Goal: Information Seeking & Learning: Learn about a topic

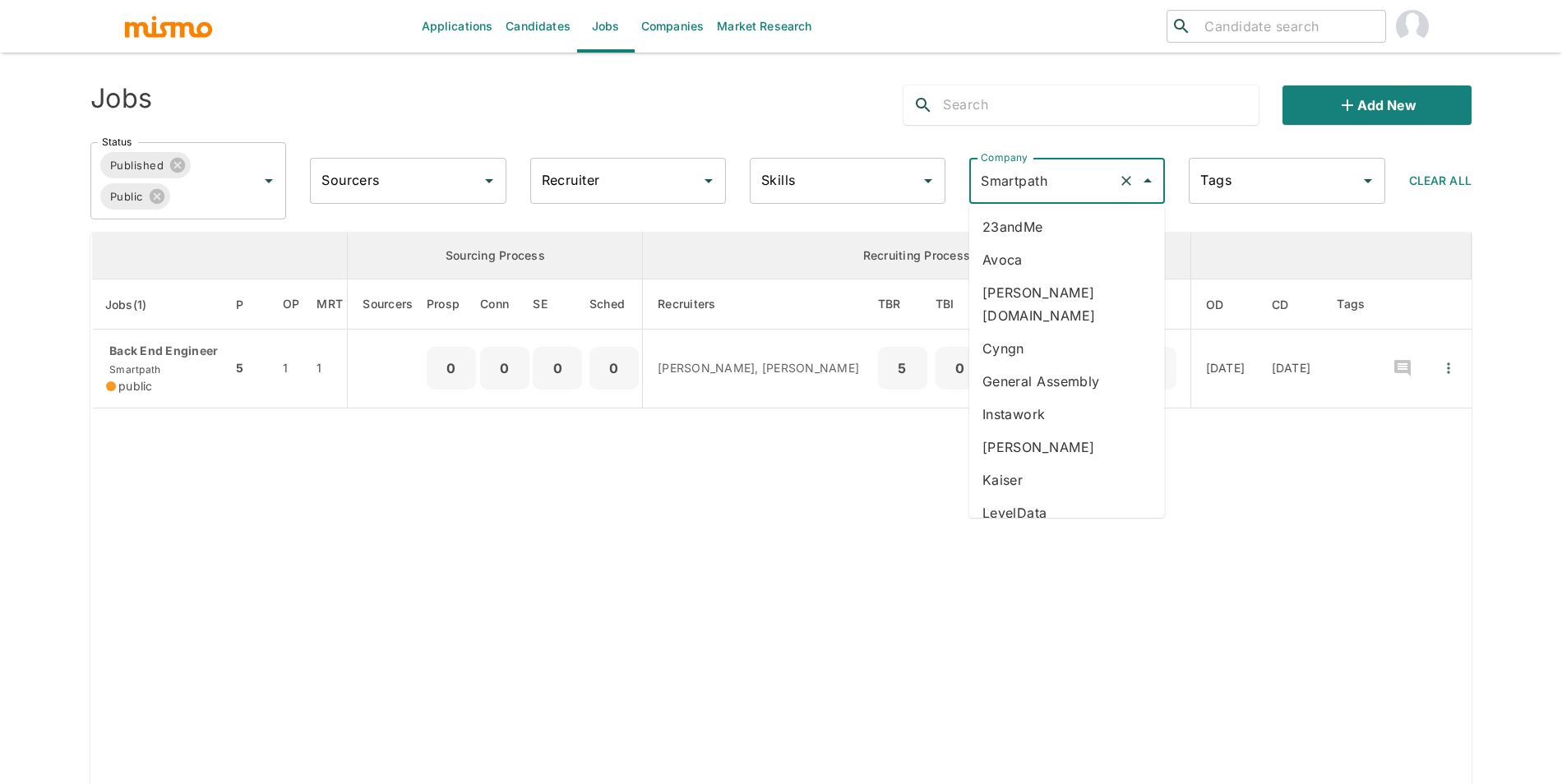
type input "k"
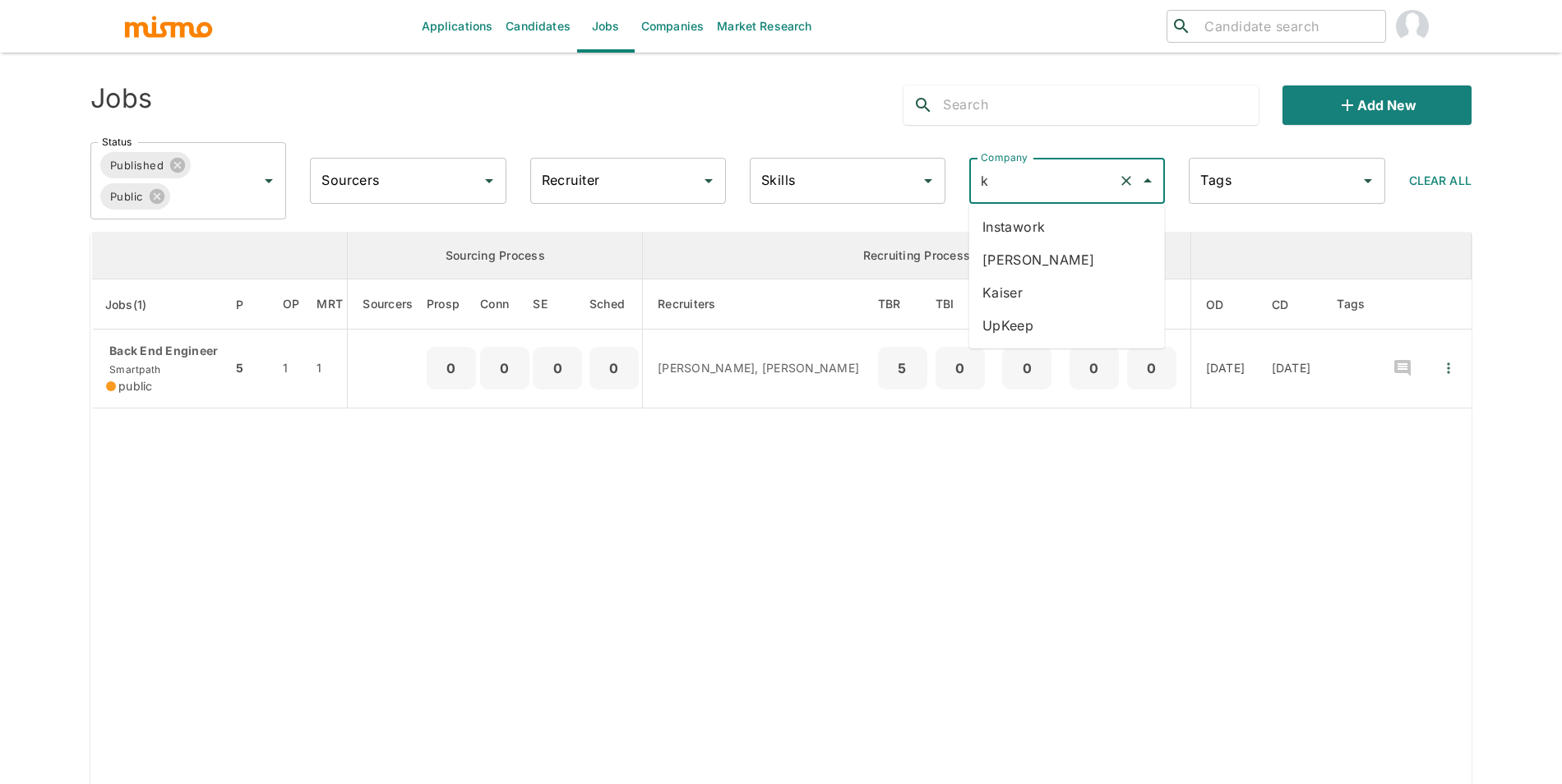
click at [1033, 263] on li "[PERSON_NAME]" at bounding box center [1067, 260] width 195 height 33
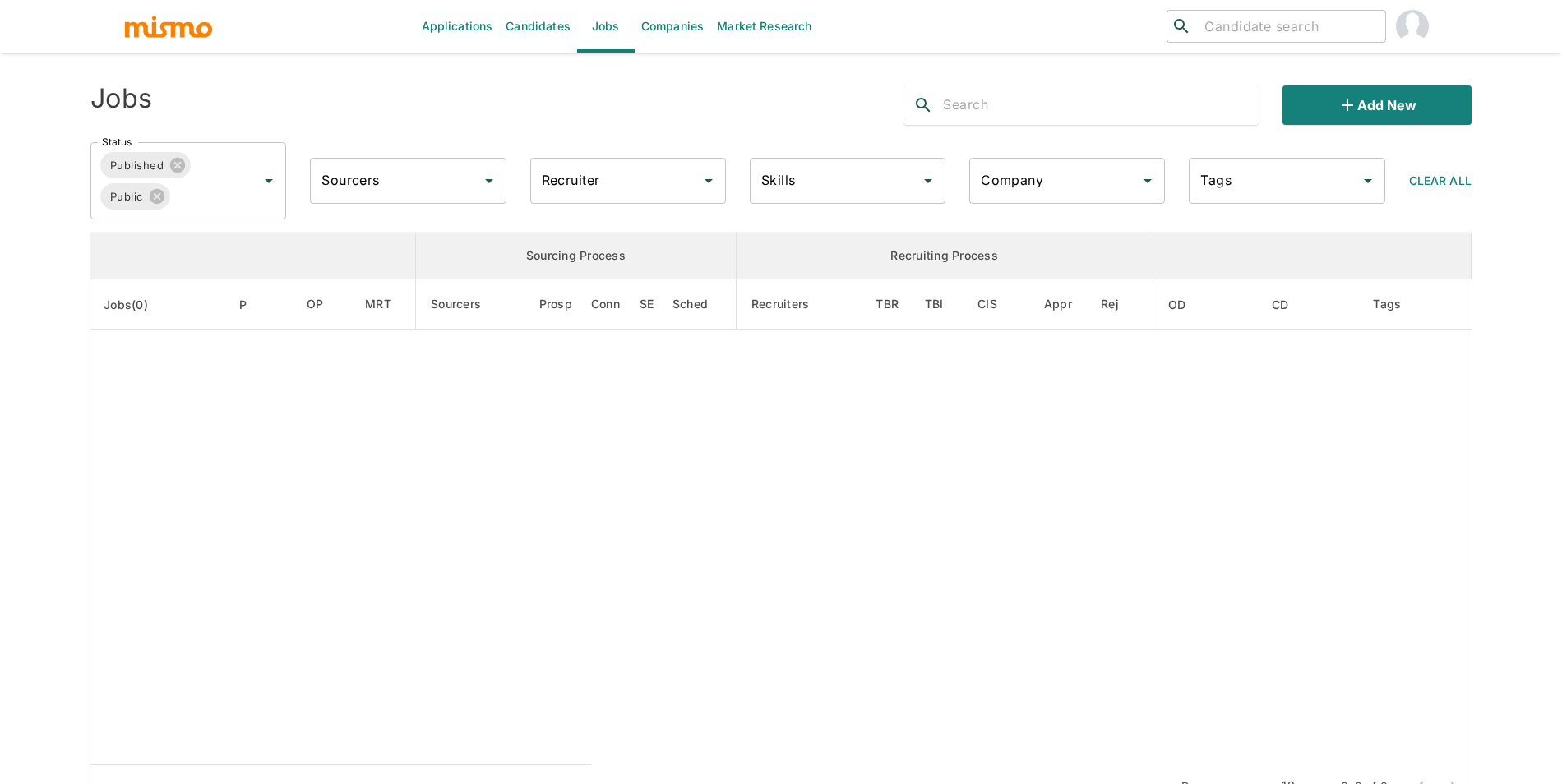
type input "[PERSON_NAME]"
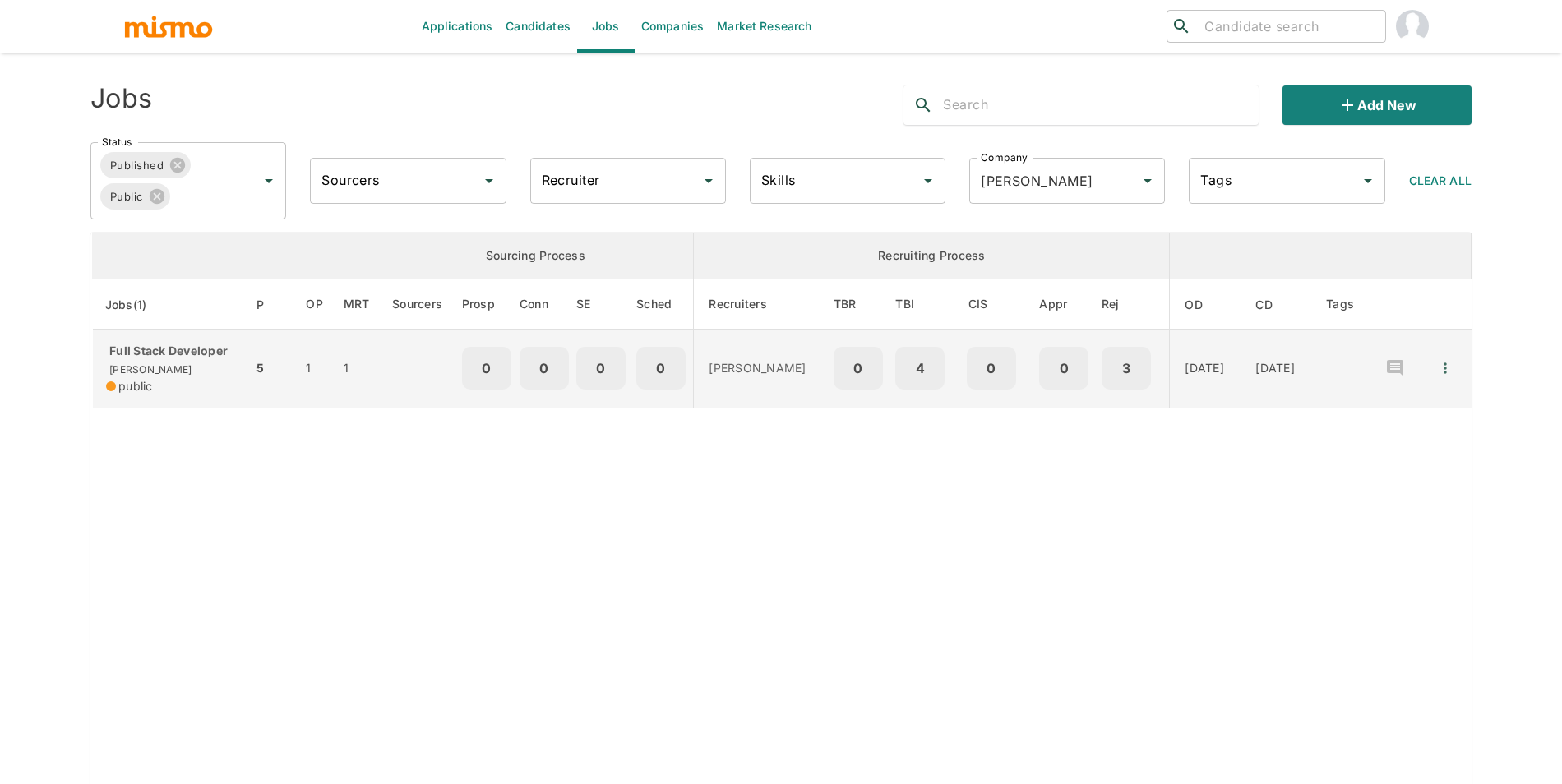
click at [190, 383] on div "public" at bounding box center [173, 386] width 133 height 17
click at [252, 341] on td "5" at bounding box center [272, 369] width 40 height 79
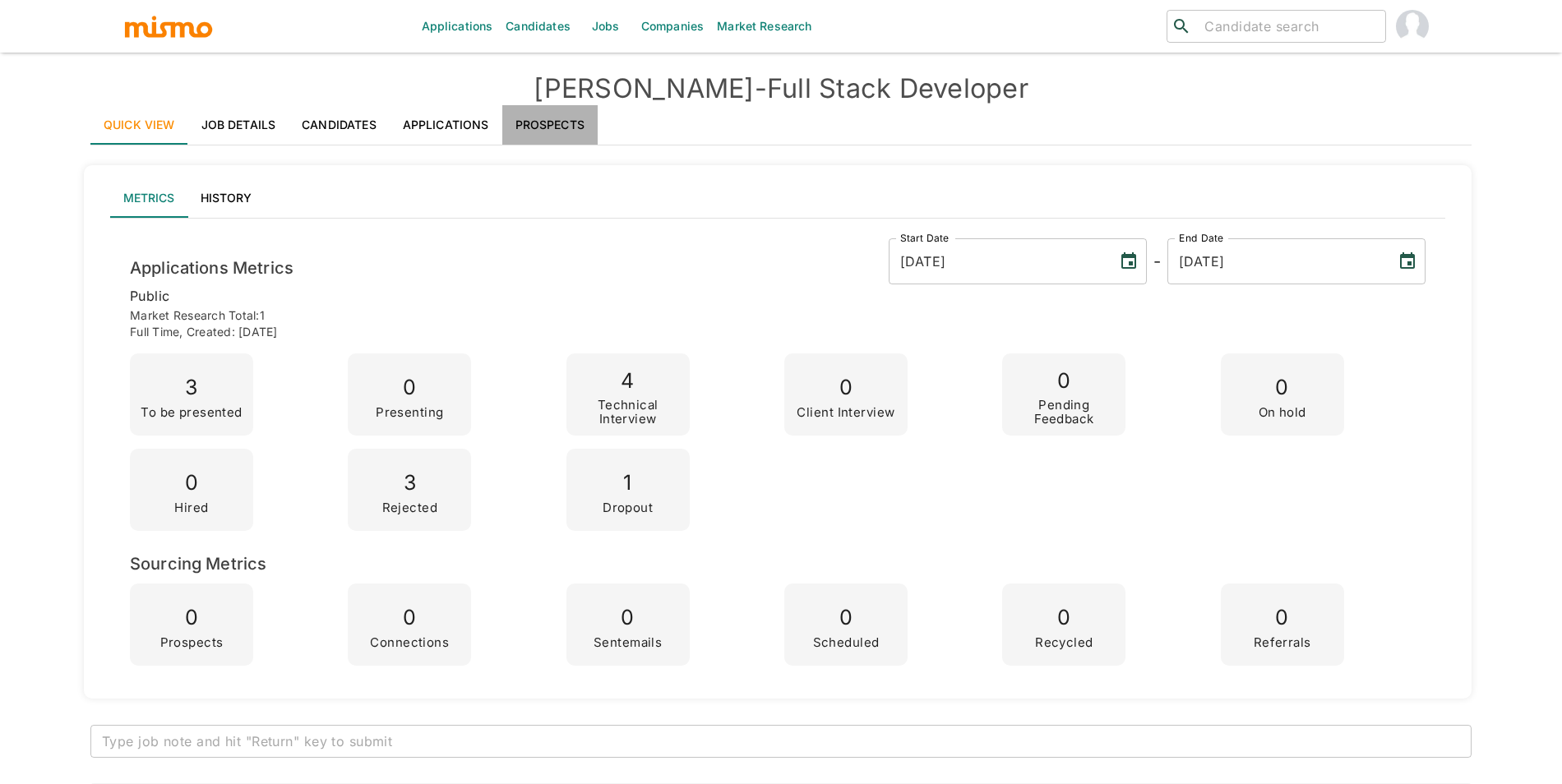
click at [565, 131] on link "Prospects" at bounding box center [549, 125] width 95 height 39
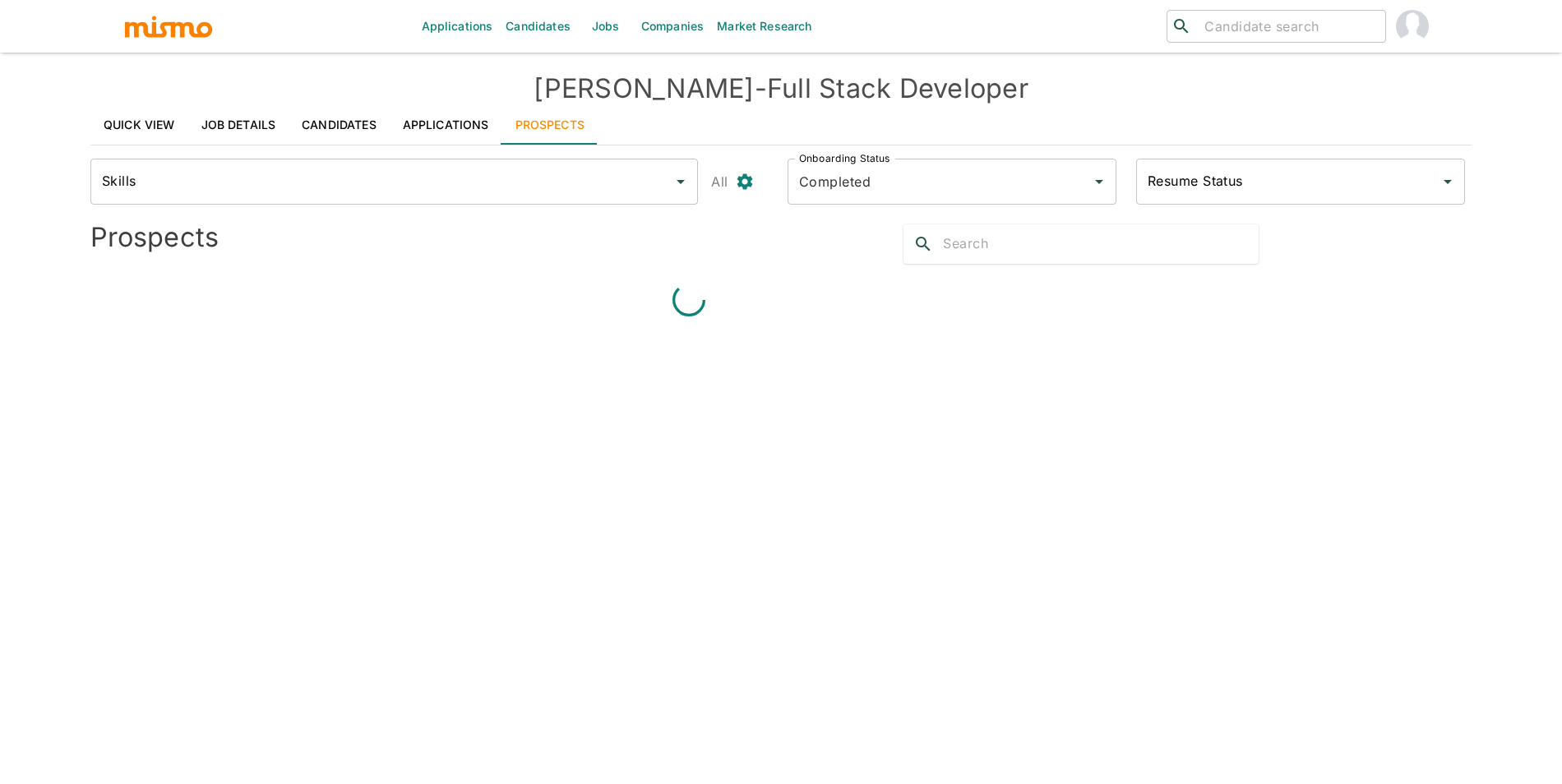
click at [434, 124] on link "Applications" at bounding box center [446, 125] width 113 height 39
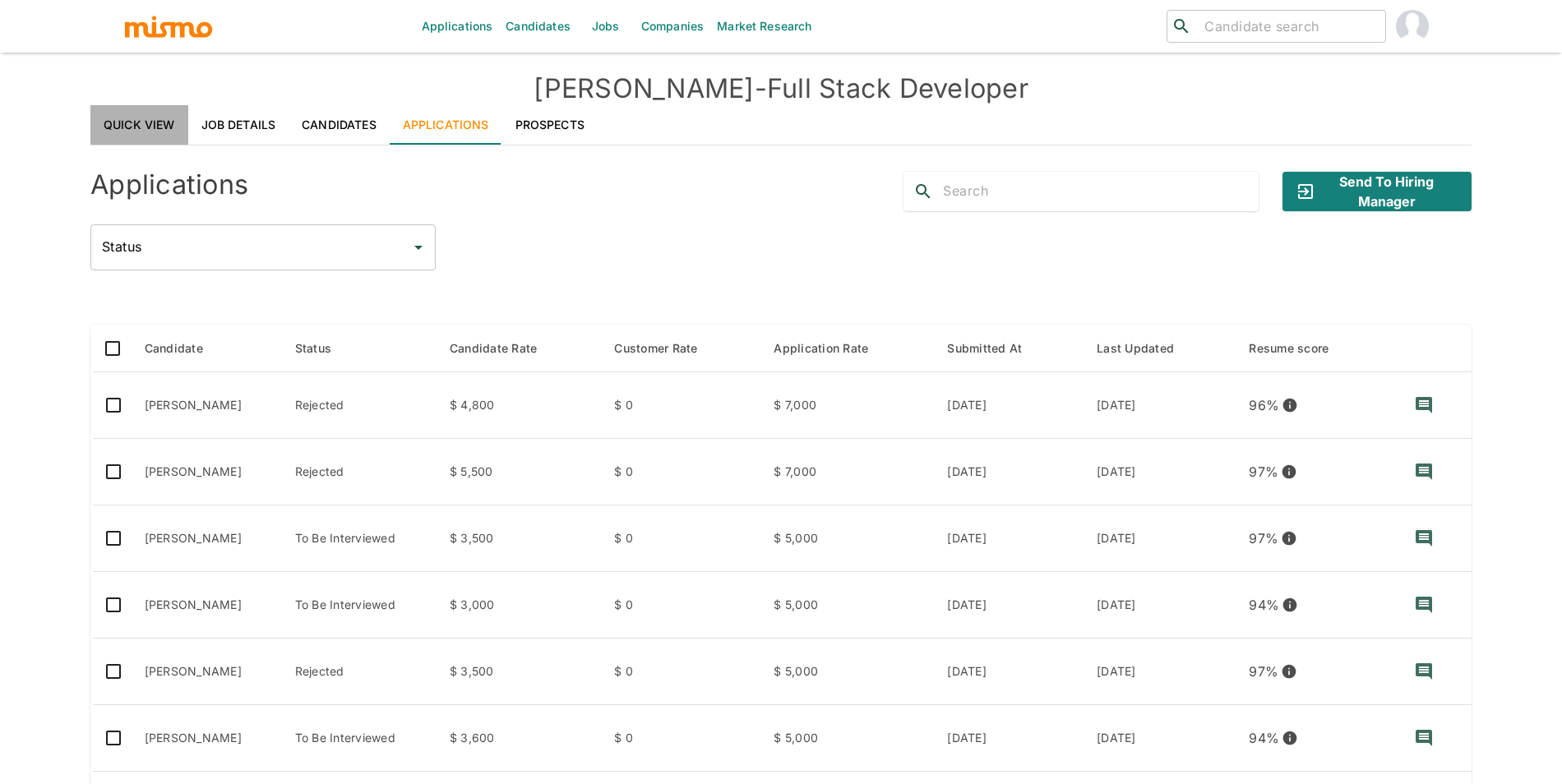
click at [123, 118] on link "Quick View" at bounding box center [140, 125] width 98 height 39
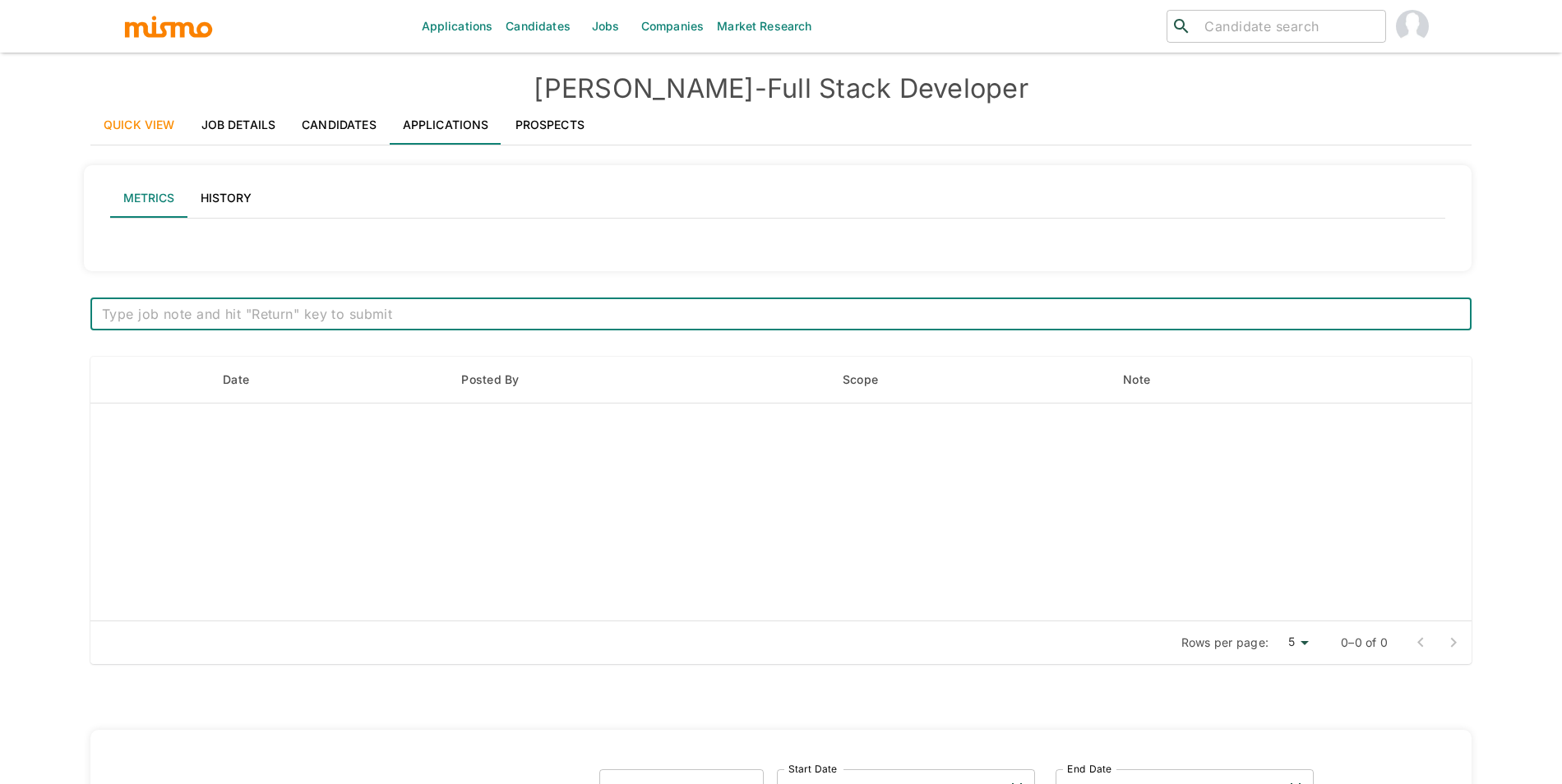
click at [523, 122] on link "Prospects" at bounding box center [549, 125] width 95 height 39
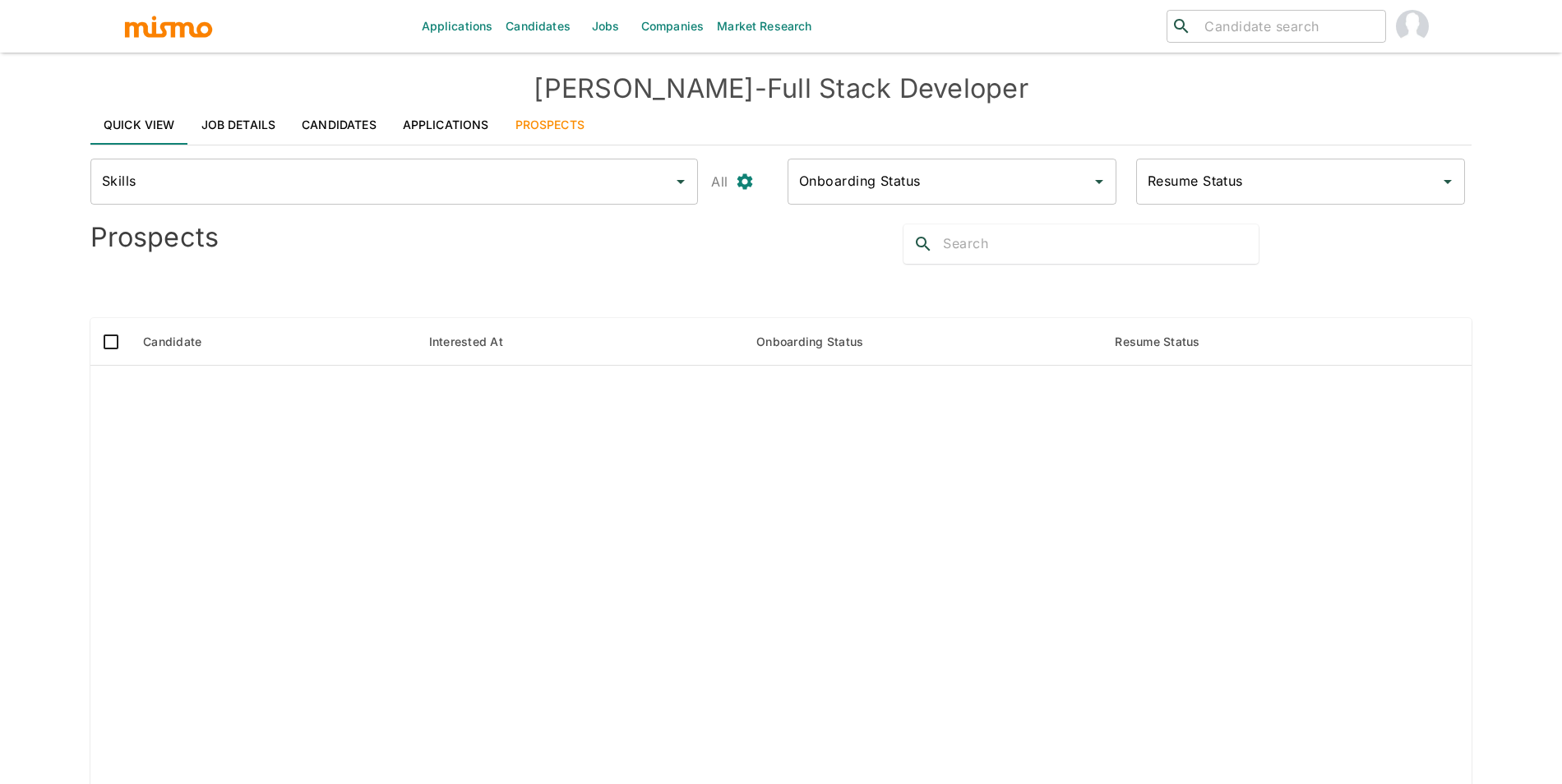
type input "Completed"
click at [137, 124] on link "Quick View" at bounding box center [140, 125] width 98 height 39
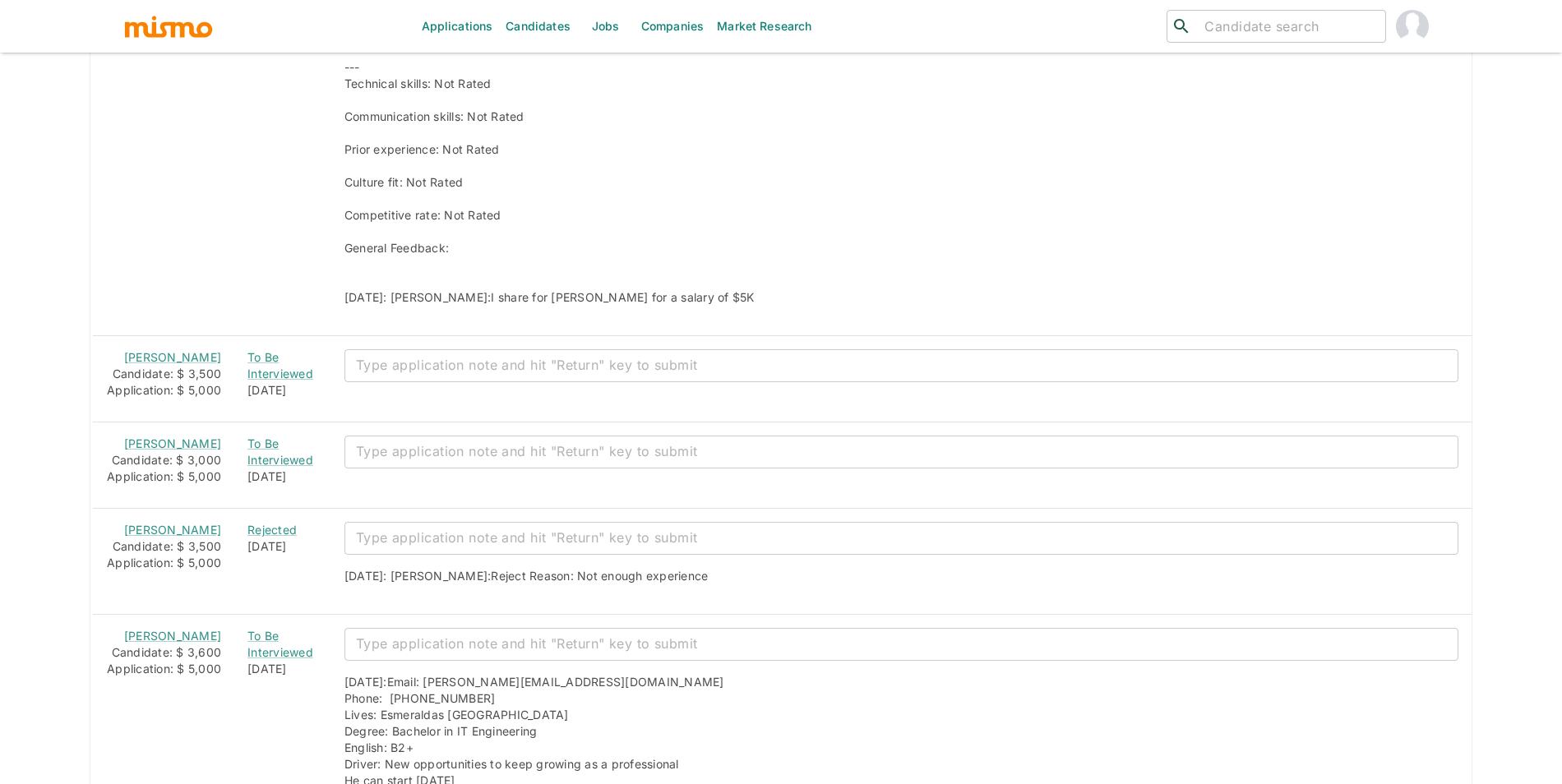
scroll to position [2424, 0]
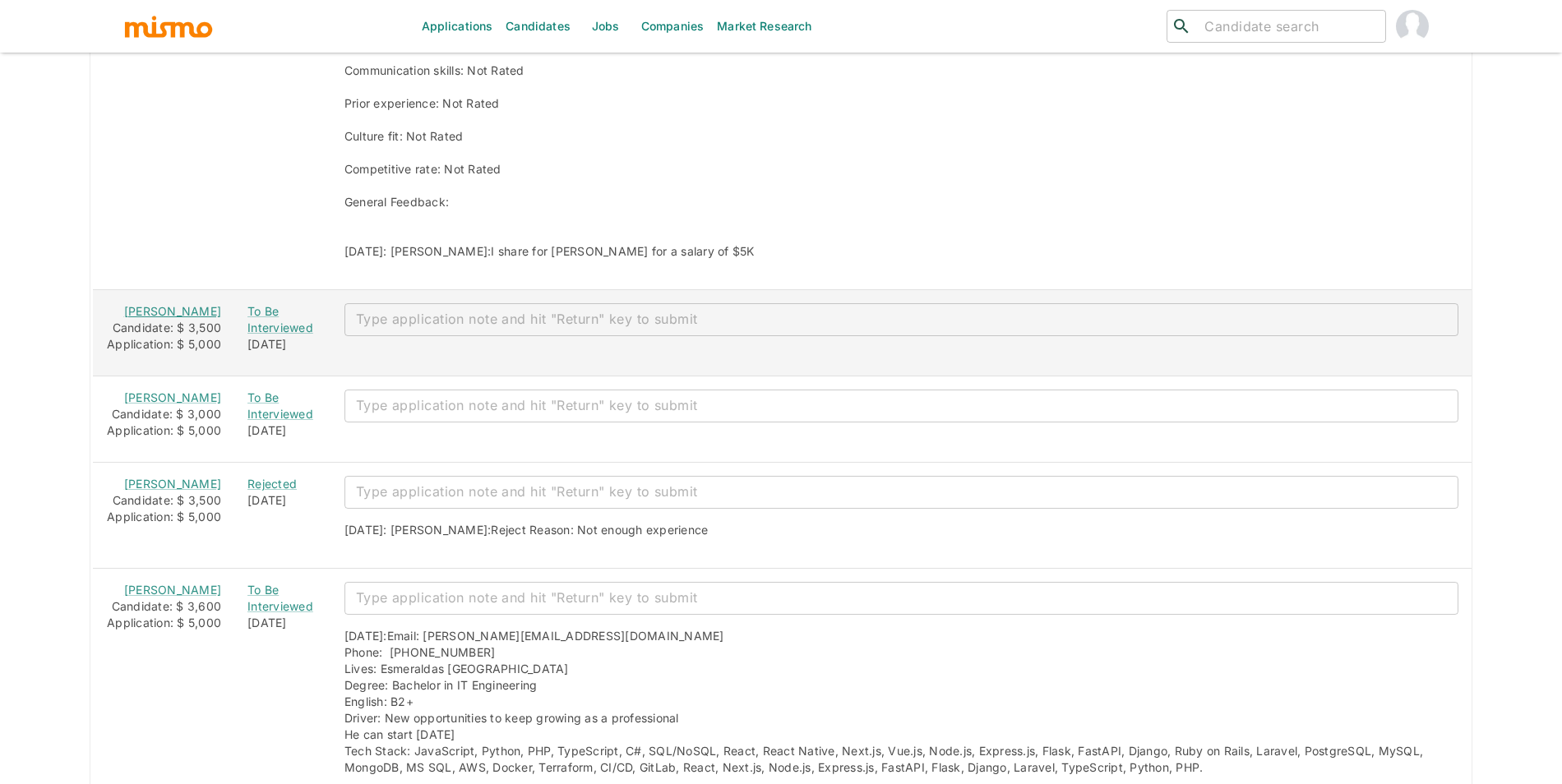
click at [176, 310] on link "[PERSON_NAME]" at bounding box center [172, 311] width 97 height 14
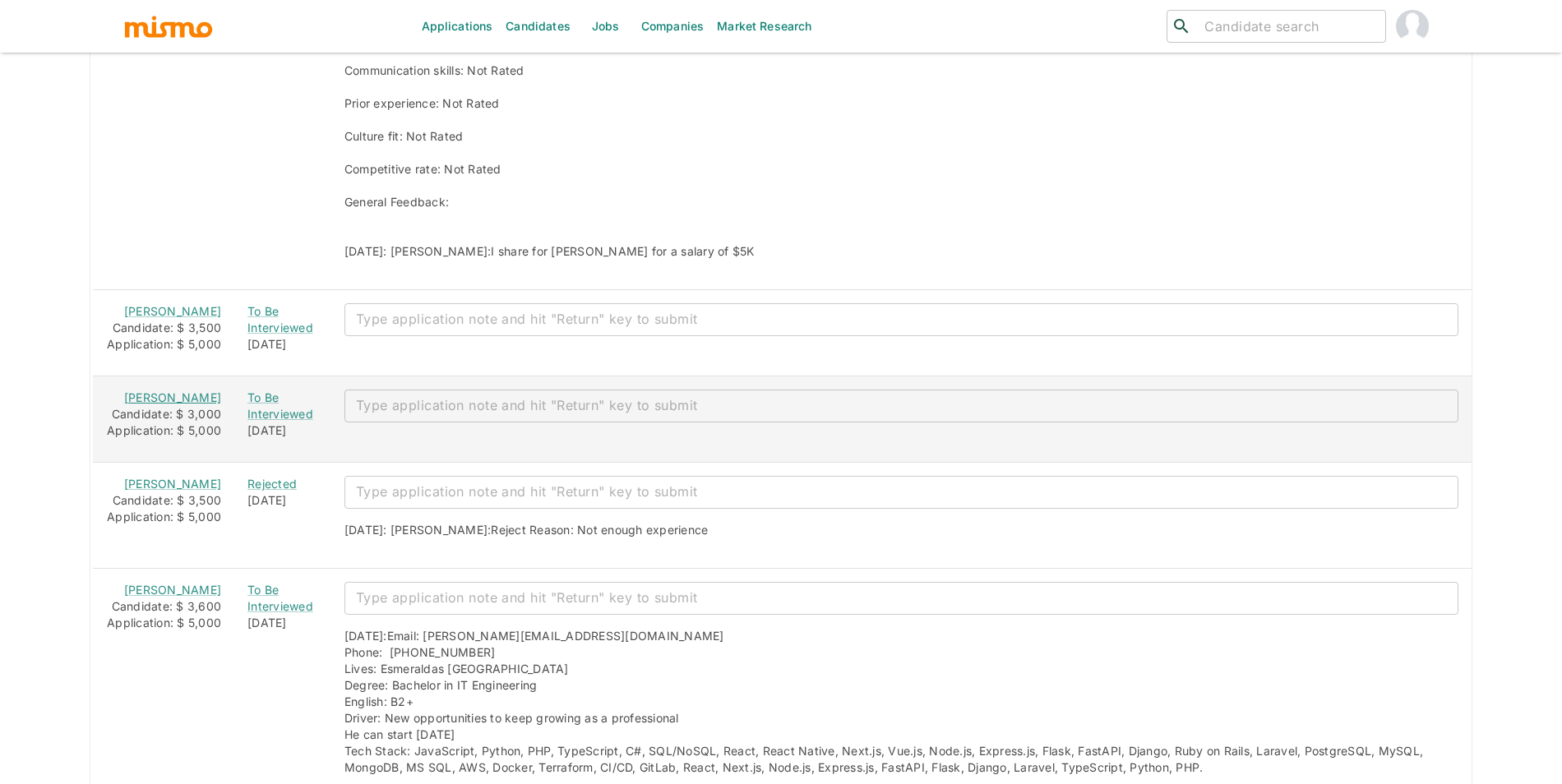
click at [174, 405] on link "[PERSON_NAME]" at bounding box center [172, 398] width 97 height 14
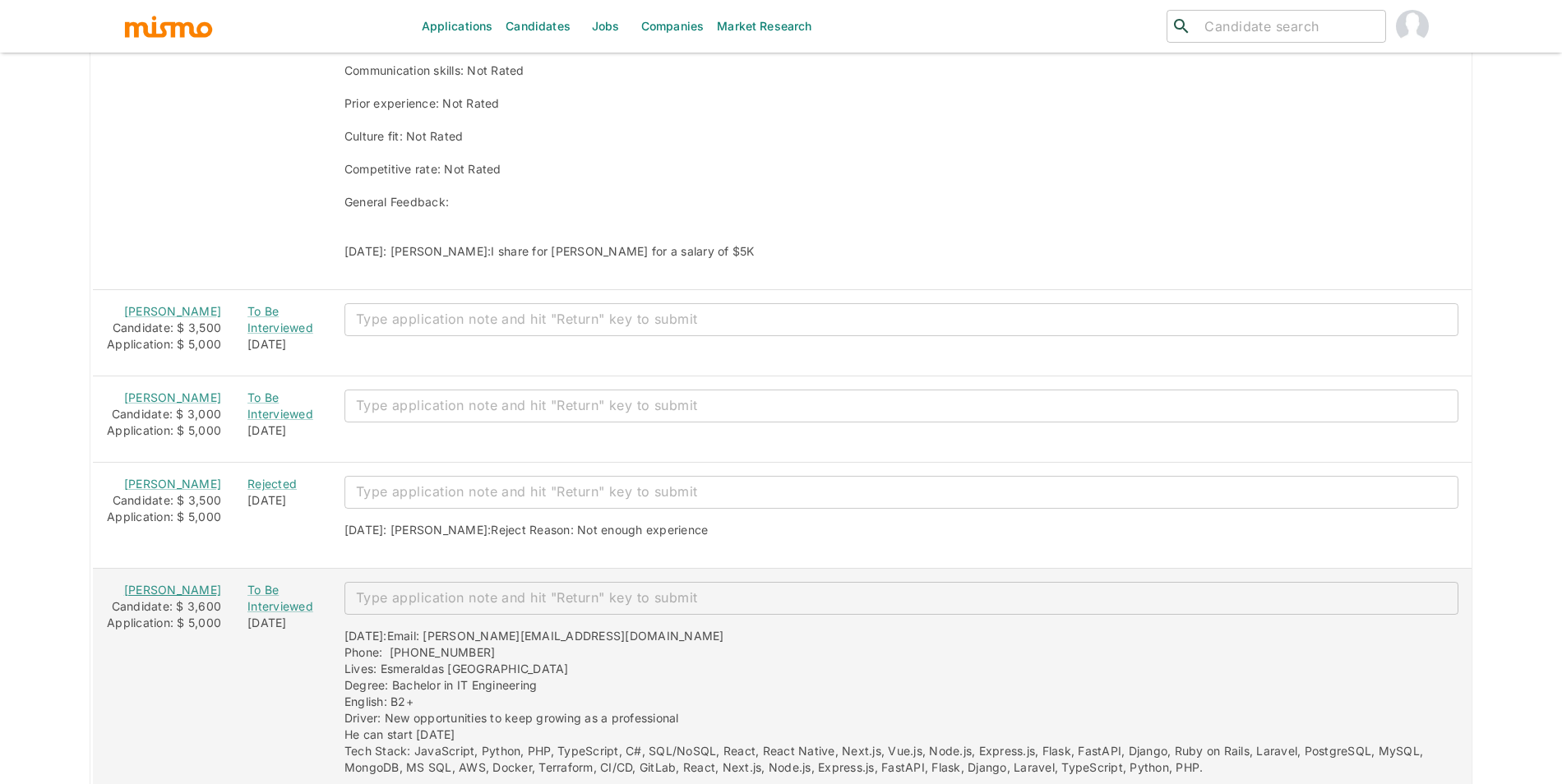
click at [159, 597] on link "[PERSON_NAME]" at bounding box center [172, 590] width 97 height 14
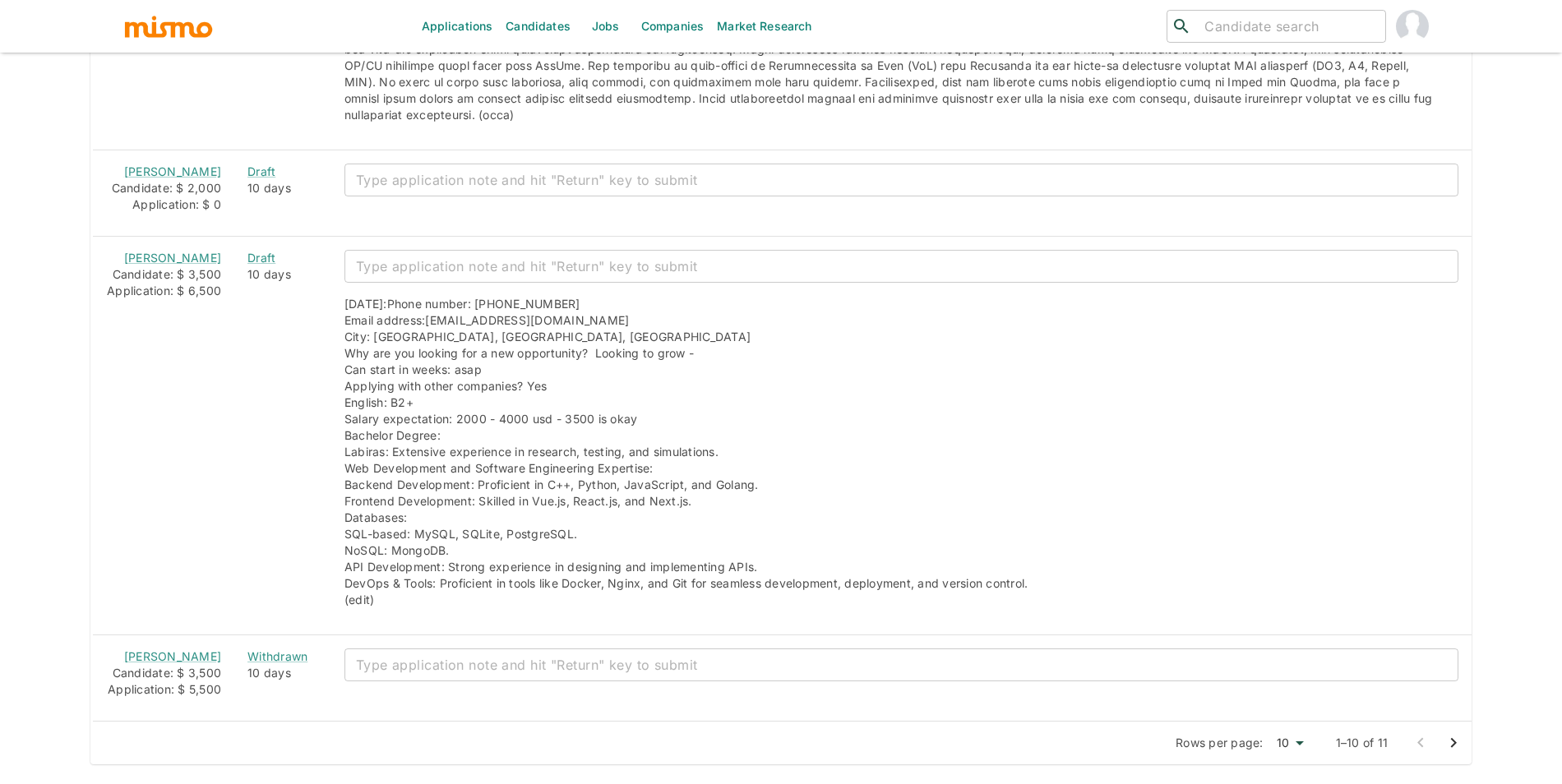
scroll to position [3356, 0]
click at [1449, 742] on icon "Go to next page" at bounding box center [1454, 743] width 20 height 20
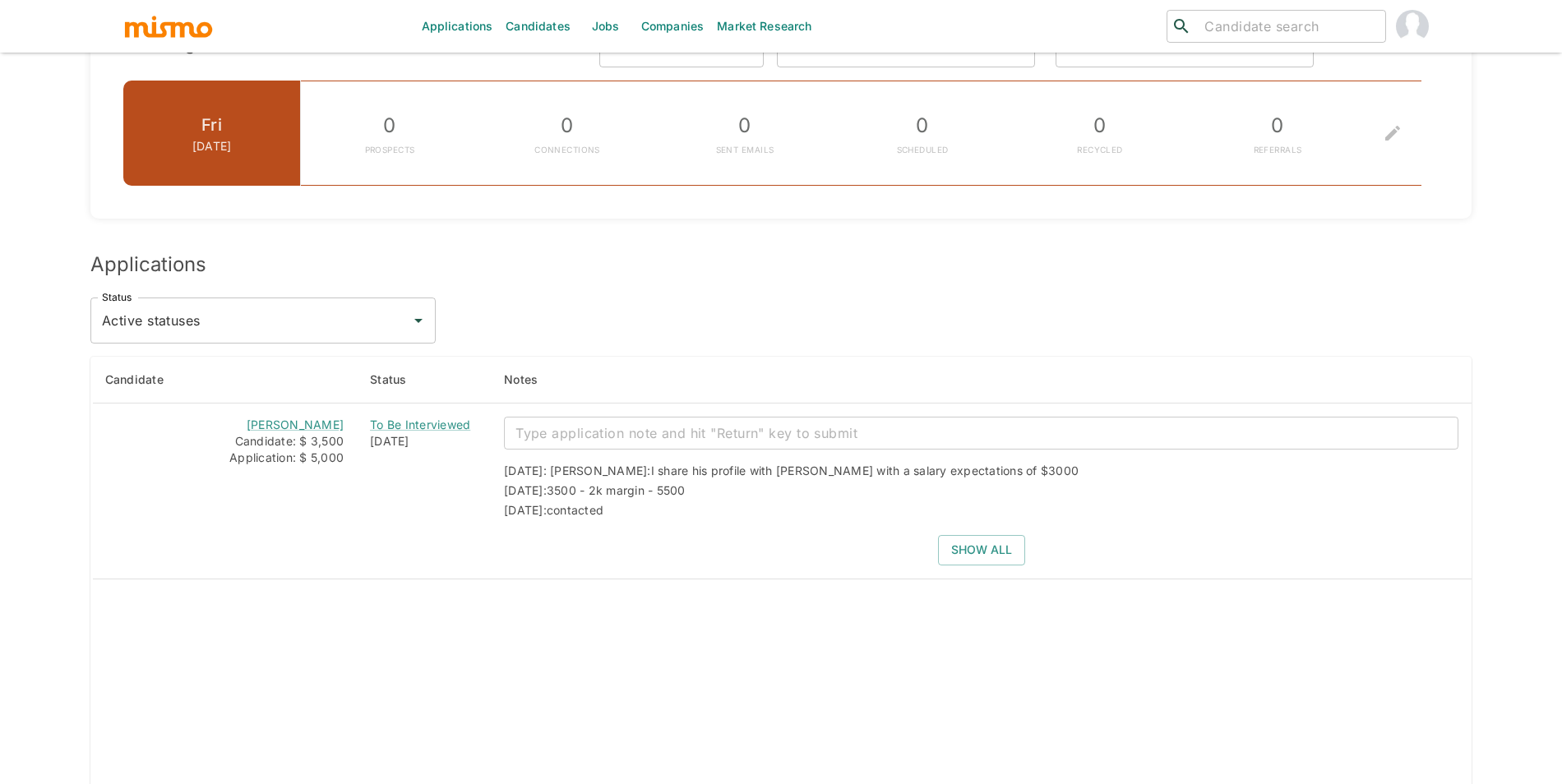
scroll to position [1426, 0]
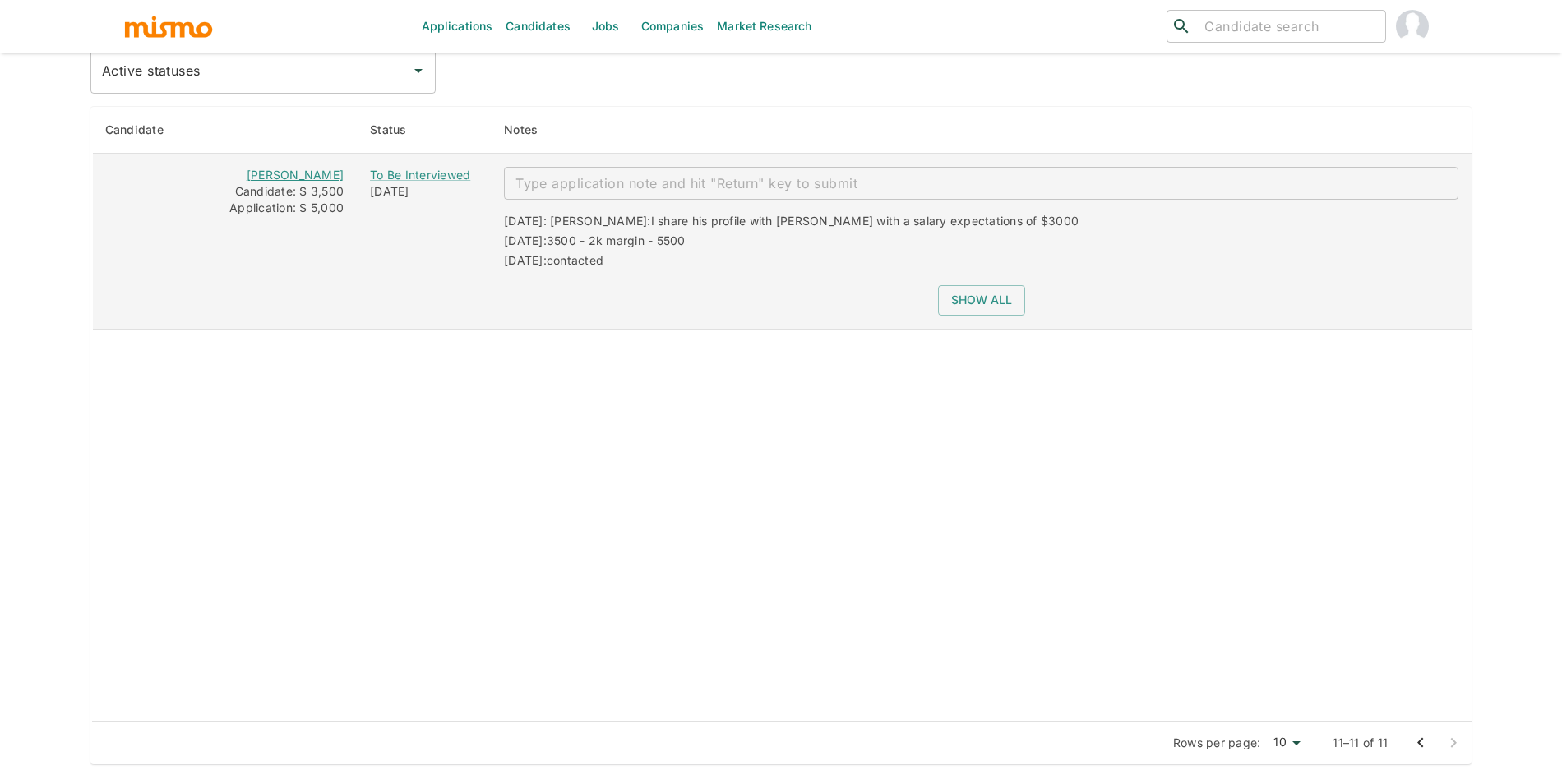
click at [344, 175] on link "Jeferson Franco" at bounding box center [295, 174] width 97 height 14
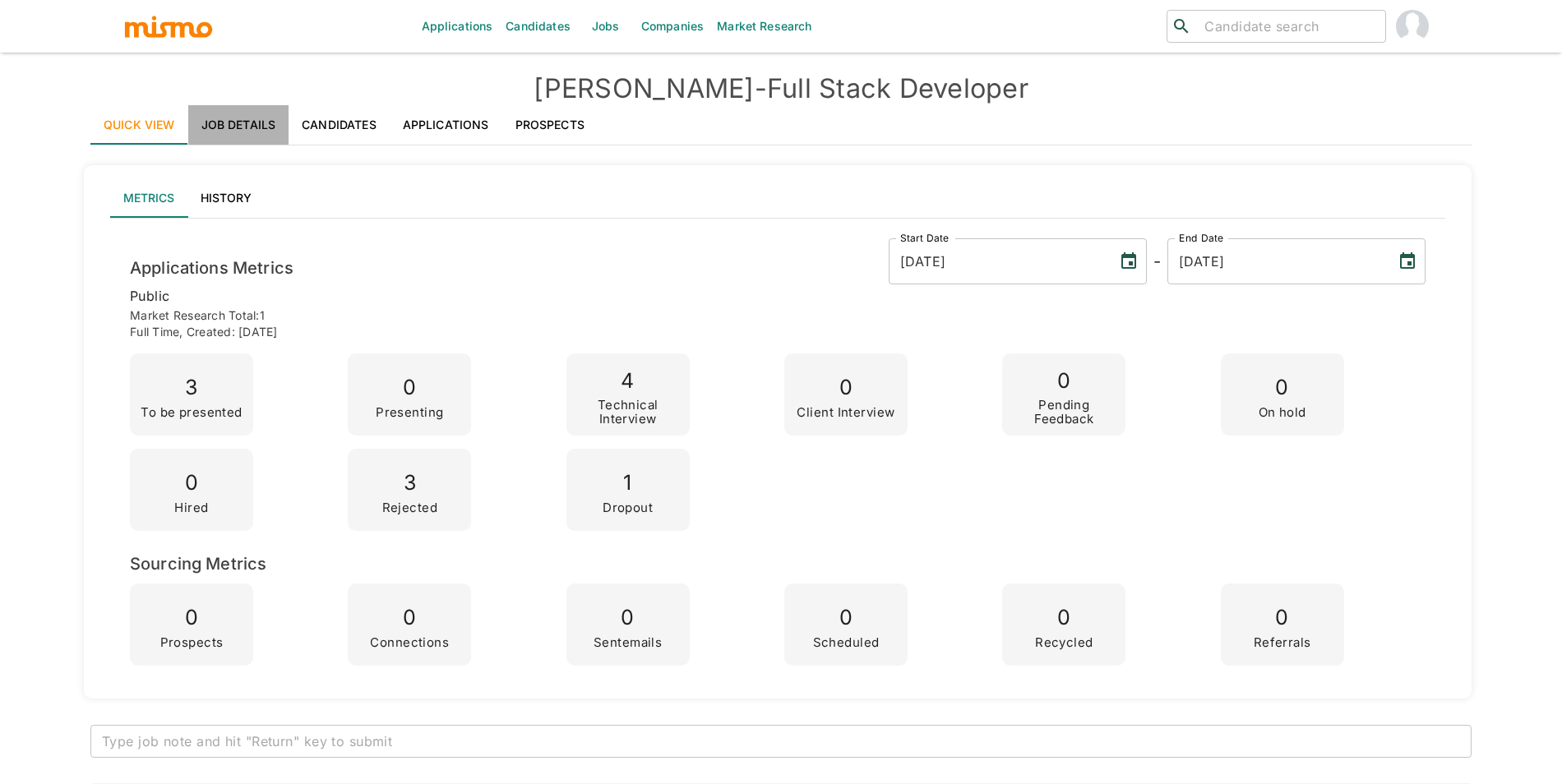
click at [250, 118] on link "Job Details" at bounding box center [239, 125] width 101 height 39
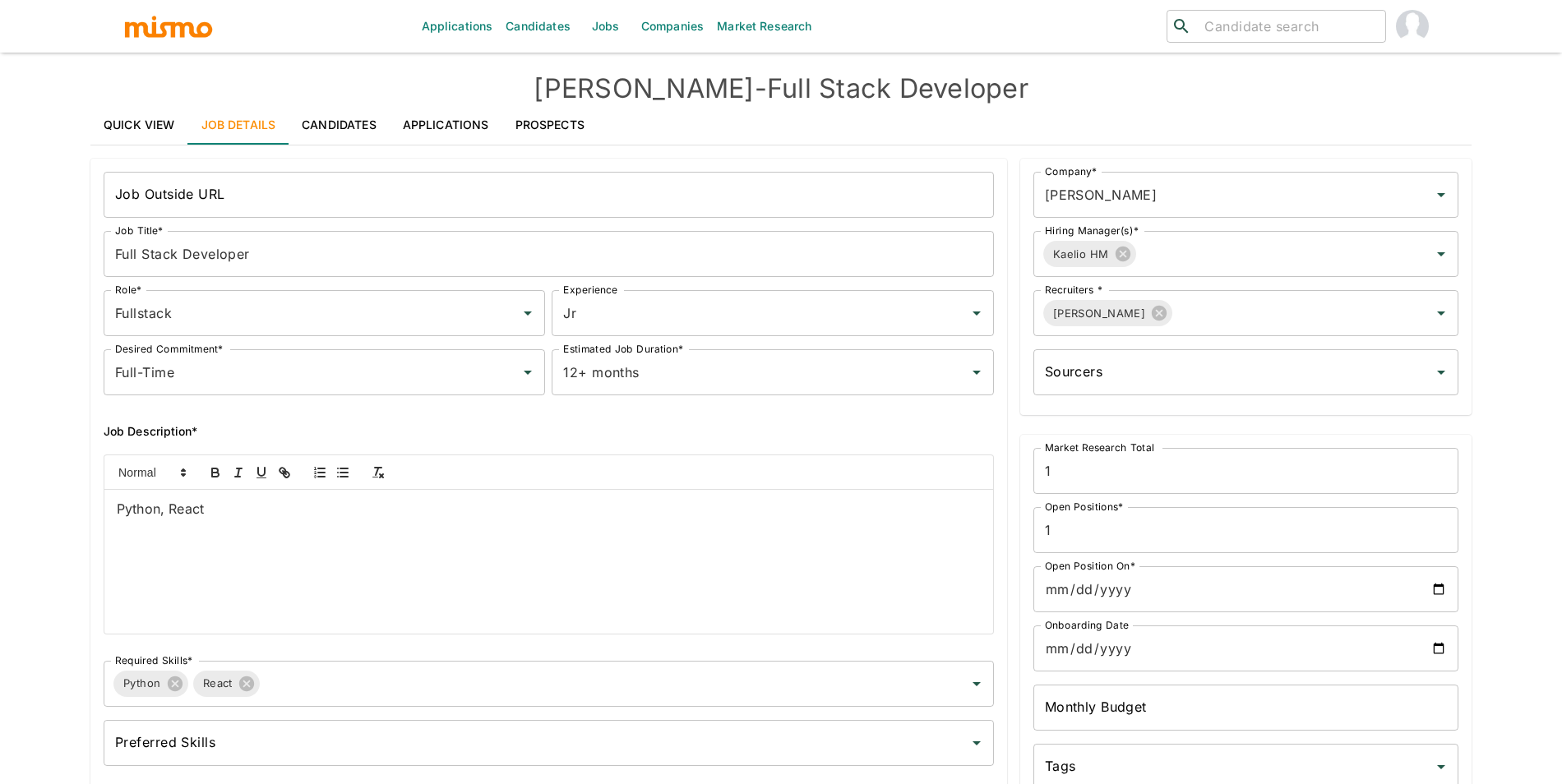
click at [201, 506] on p "Python, React" at bounding box center [549, 509] width 864 height 19
copy p "Python, React"
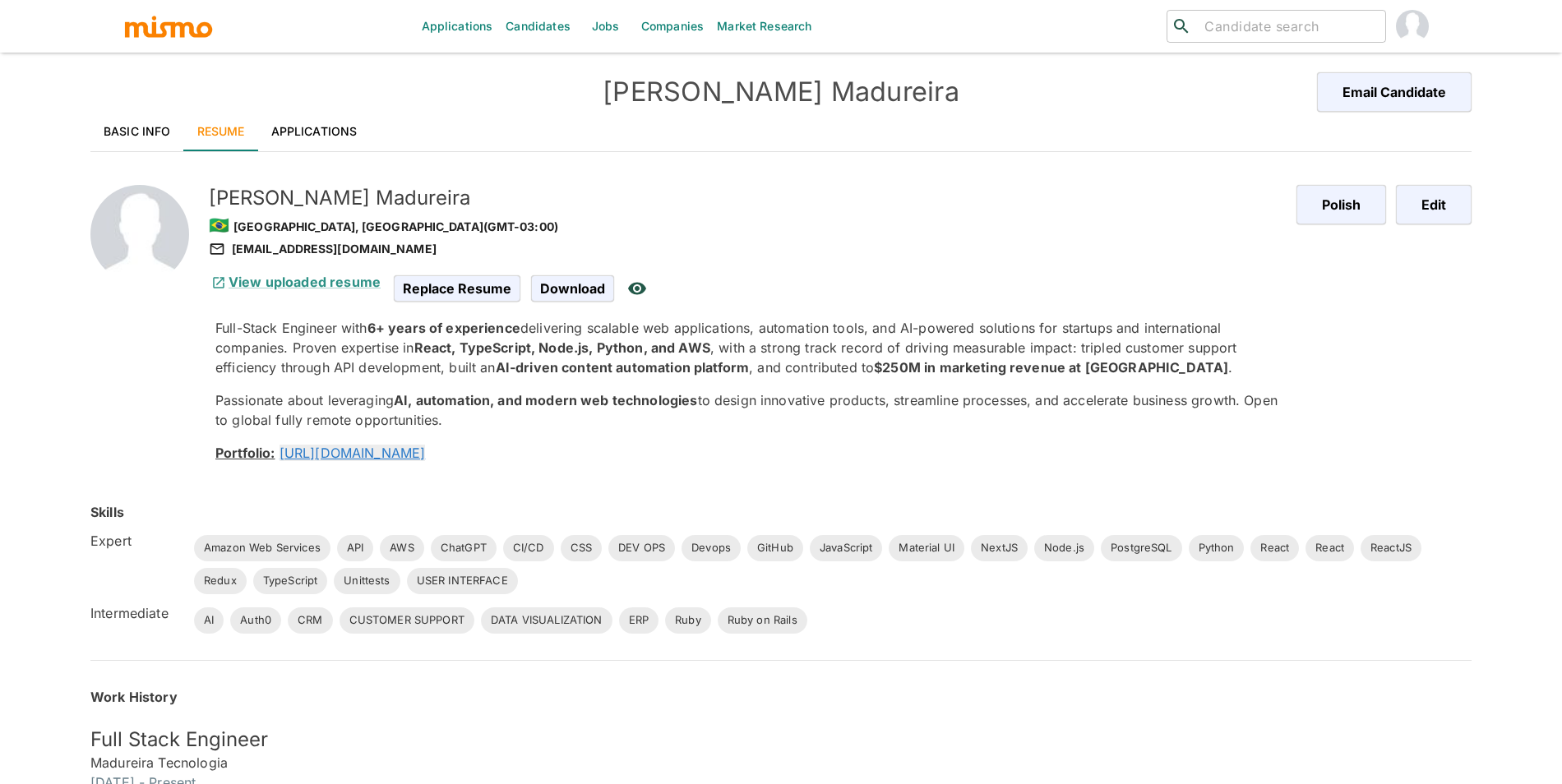
scroll to position [10, 0]
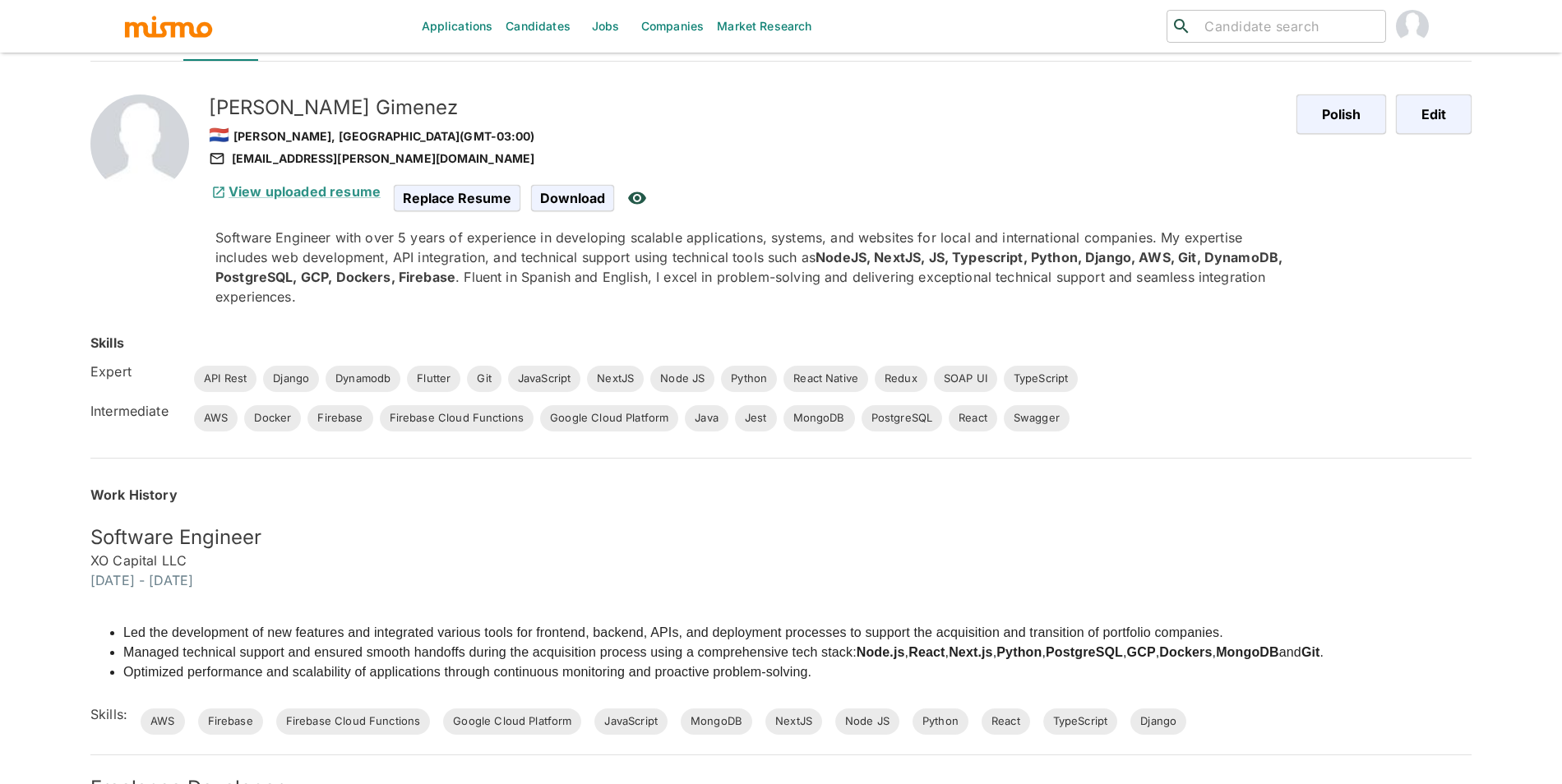
scroll to position [67, 0]
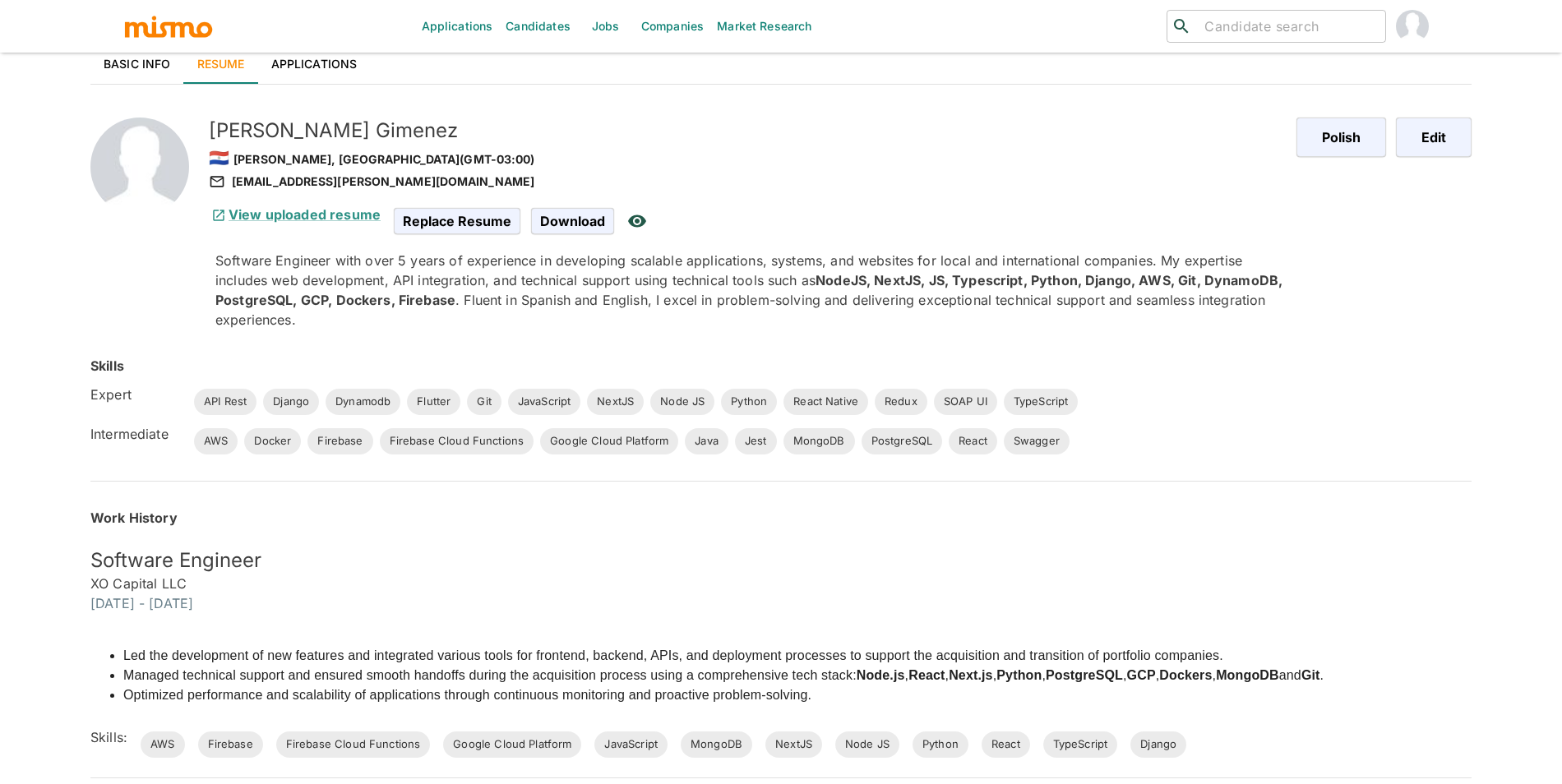
click at [128, 65] on link "Basic Info" at bounding box center [137, 64] width 93 height 39
click at [130, 65] on link "Basic Info" at bounding box center [137, 64] width 93 height 39
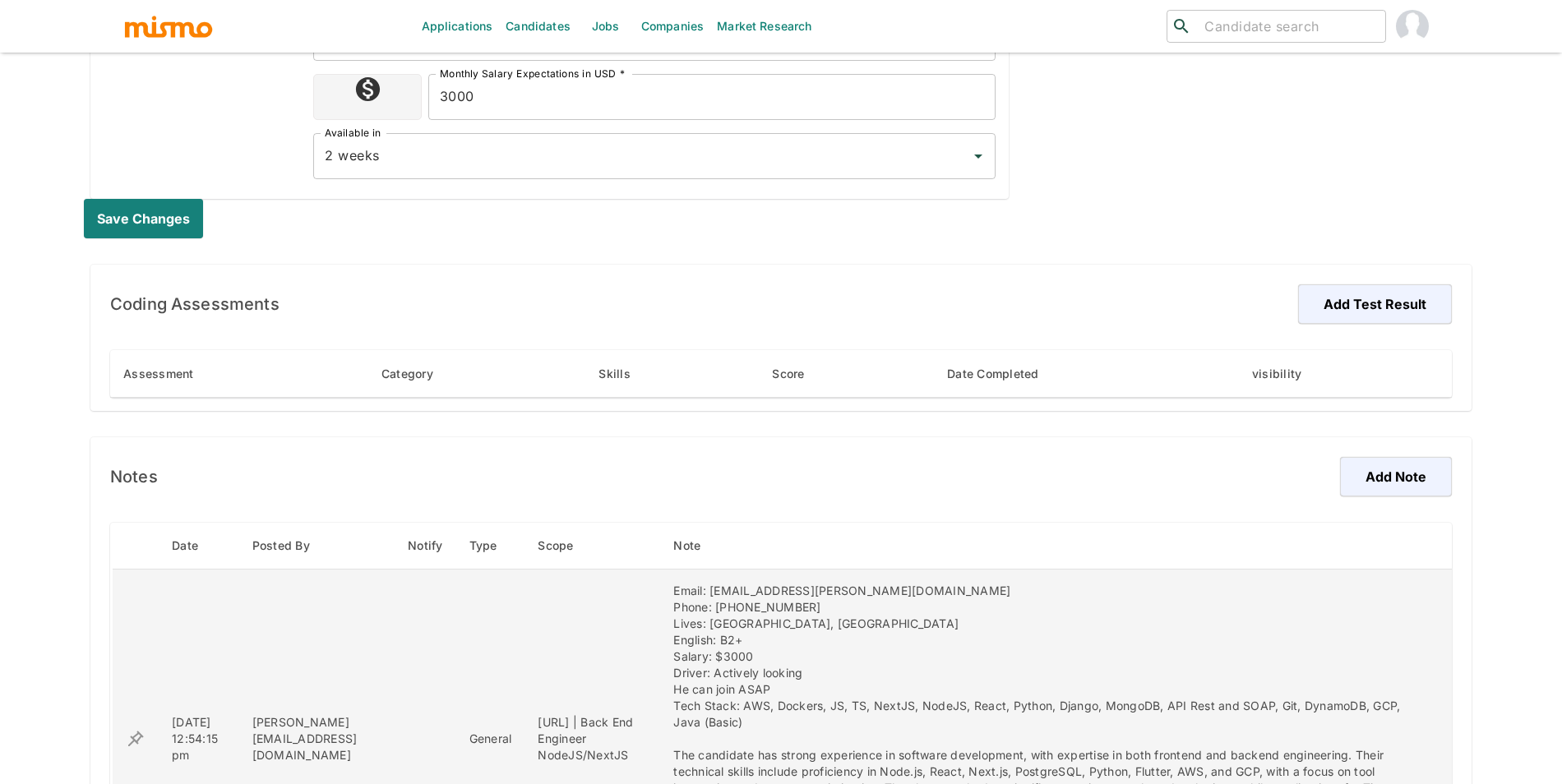
scroll to position [1151, 0]
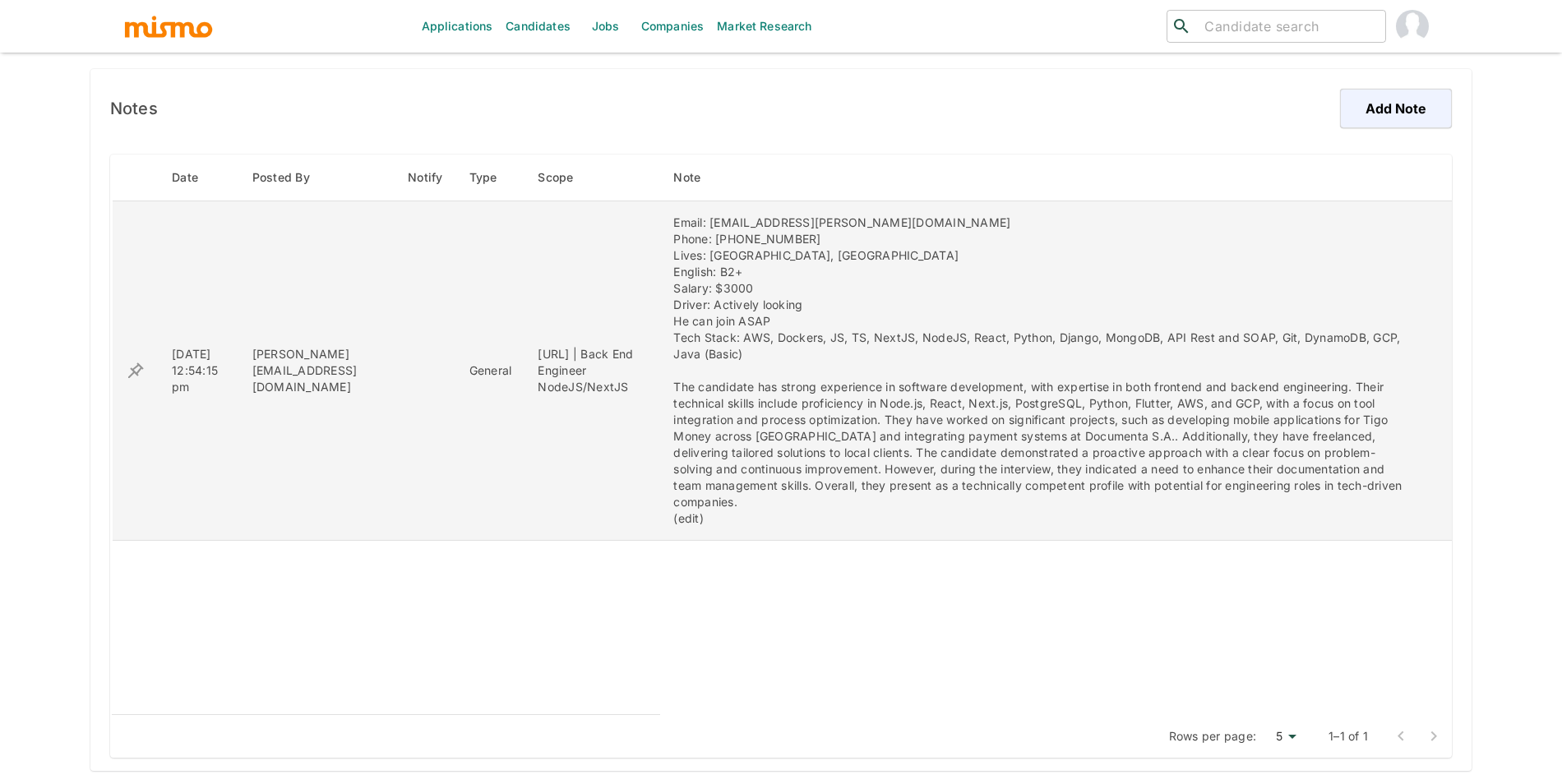
click at [858, 471] on div "Email: me@enrique.digital Phone: +595 993 540 349 Lives: Asuncion, Paraguay Eng…" at bounding box center [1043, 371] width 740 height 312
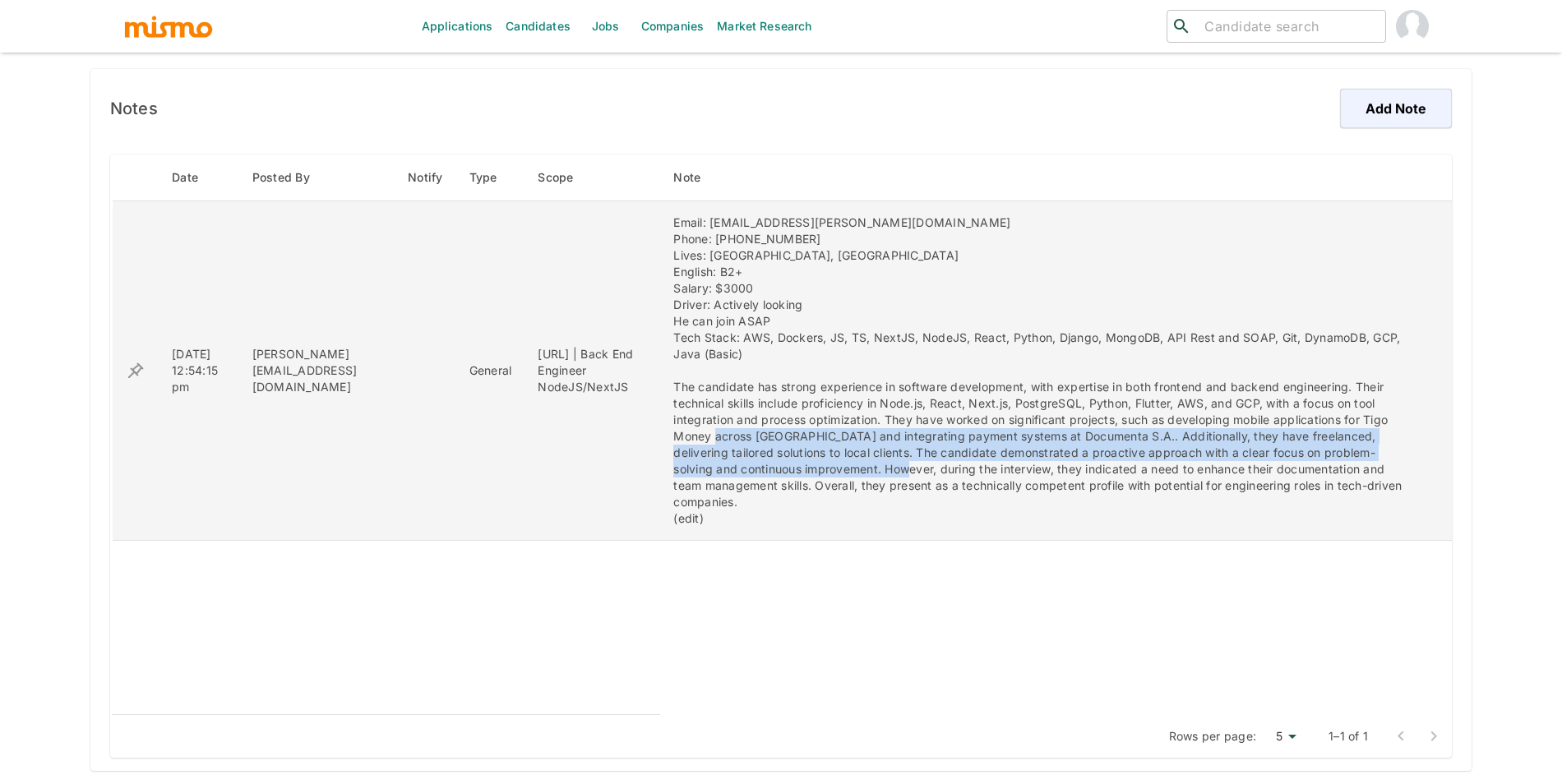
drag, startPoint x: 858, startPoint y: 471, endPoint x: 734, endPoint y: 429, distance: 130.9
click at [734, 429] on div "Email: me@enrique.digital Phone: +595 993 540 349 Lives: Asuncion, Paraguay Eng…" at bounding box center [1043, 371] width 740 height 312
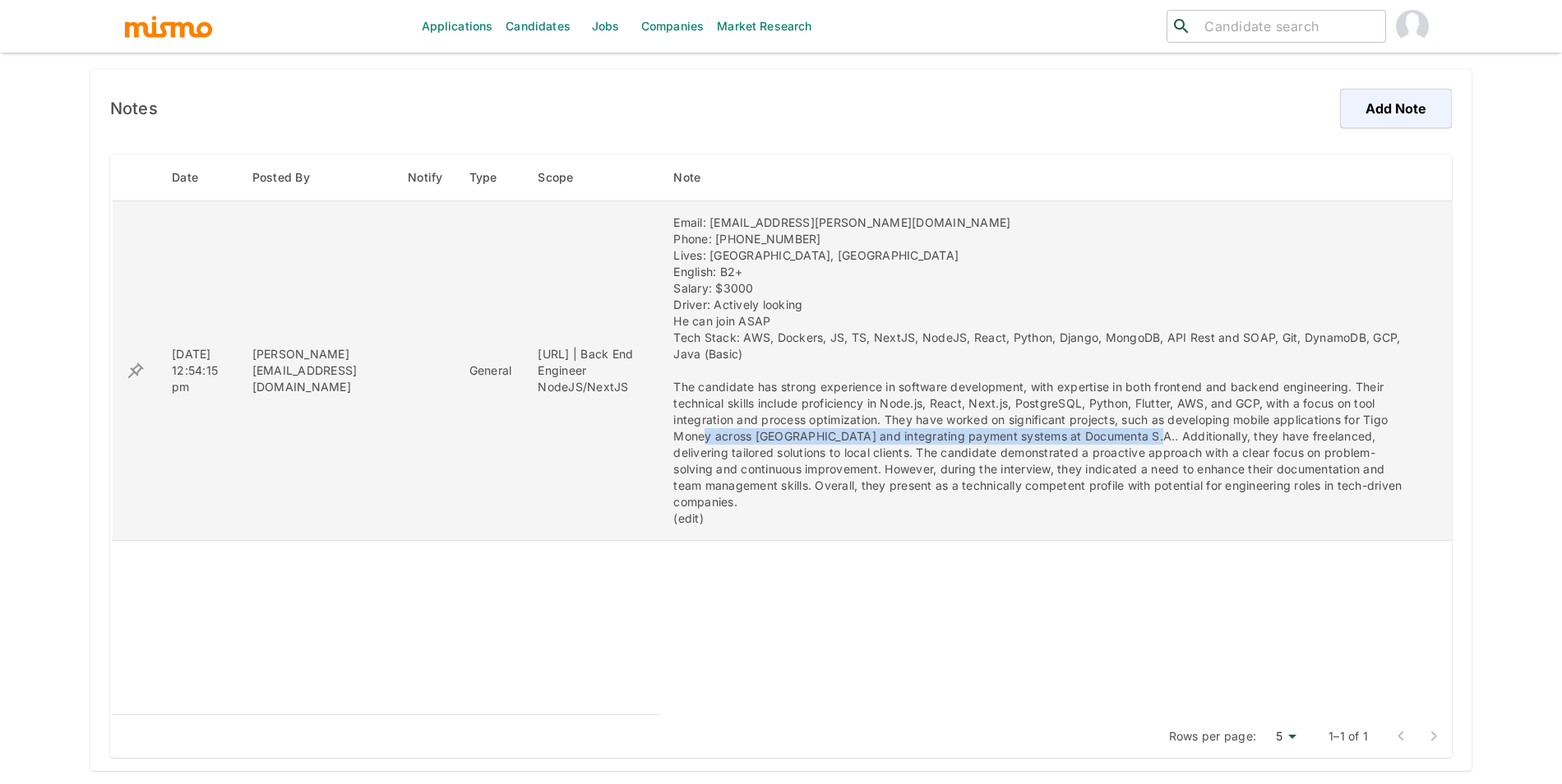
drag, startPoint x: 724, startPoint y: 429, endPoint x: 1156, endPoint y: 434, distance: 432.0
click at [1156, 434] on div "Email: me@enrique.digital Phone: +595 993 540 349 Lives: Asuncion, Paraguay Eng…" at bounding box center [1043, 371] width 740 height 312
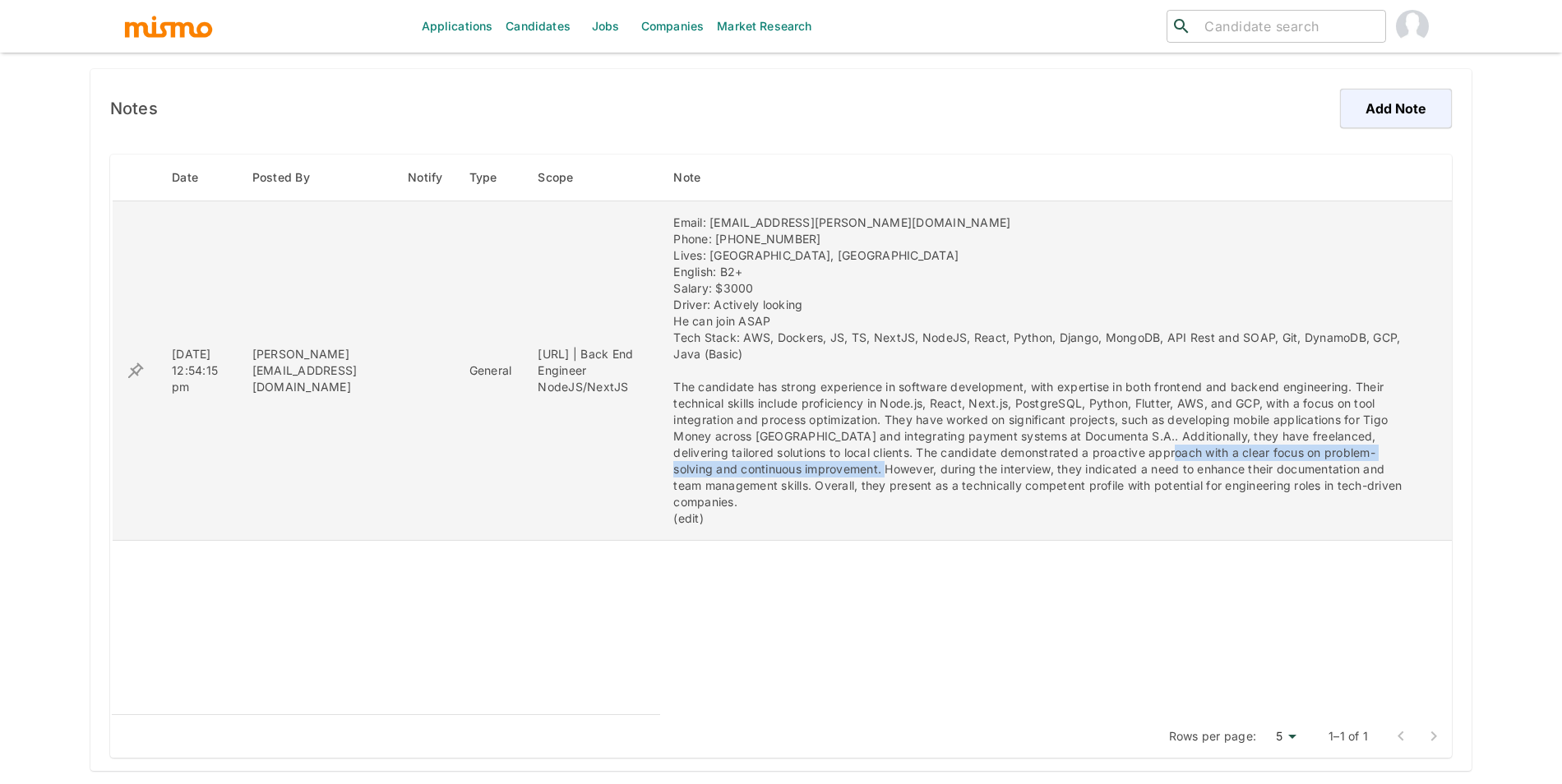
drag, startPoint x: 1161, startPoint y: 457, endPoint x: 867, endPoint y: 470, distance: 294.3
click at [867, 470] on div "Email: me@enrique.digital Phone: +595 993 540 349 Lives: Asuncion, Paraguay Eng…" at bounding box center [1043, 371] width 740 height 312
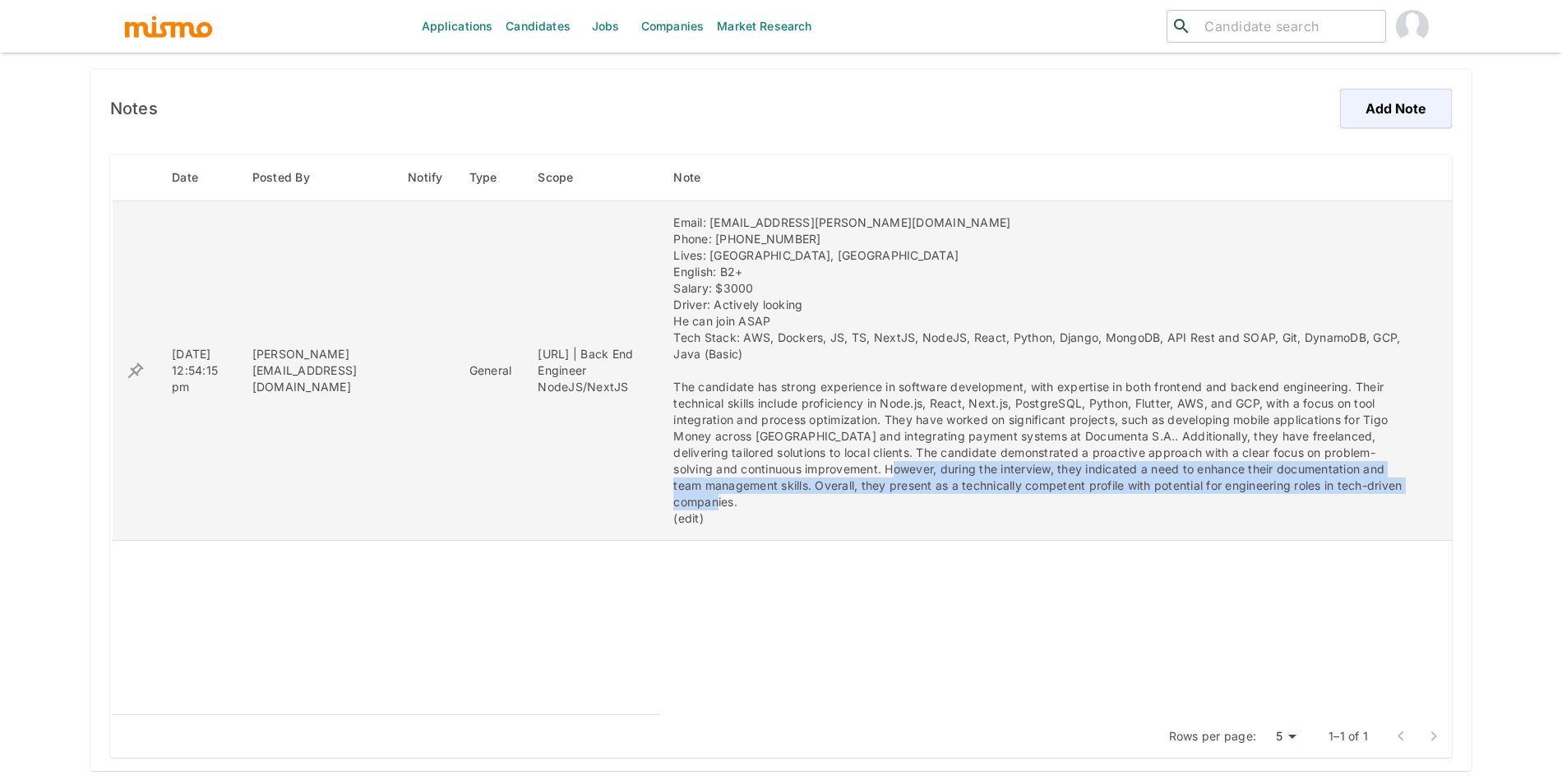
drag, startPoint x: 875, startPoint y: 467, endPoint x: 1086, endPoint y: 505, distance: 214.4
click at [1086, 505] on div "Email: me@enrique.digital Phone: +595 993 540 349 Lives: Asuncion, Paraguay Eng…" at bounding box center [1043, 371] width 740 height 312
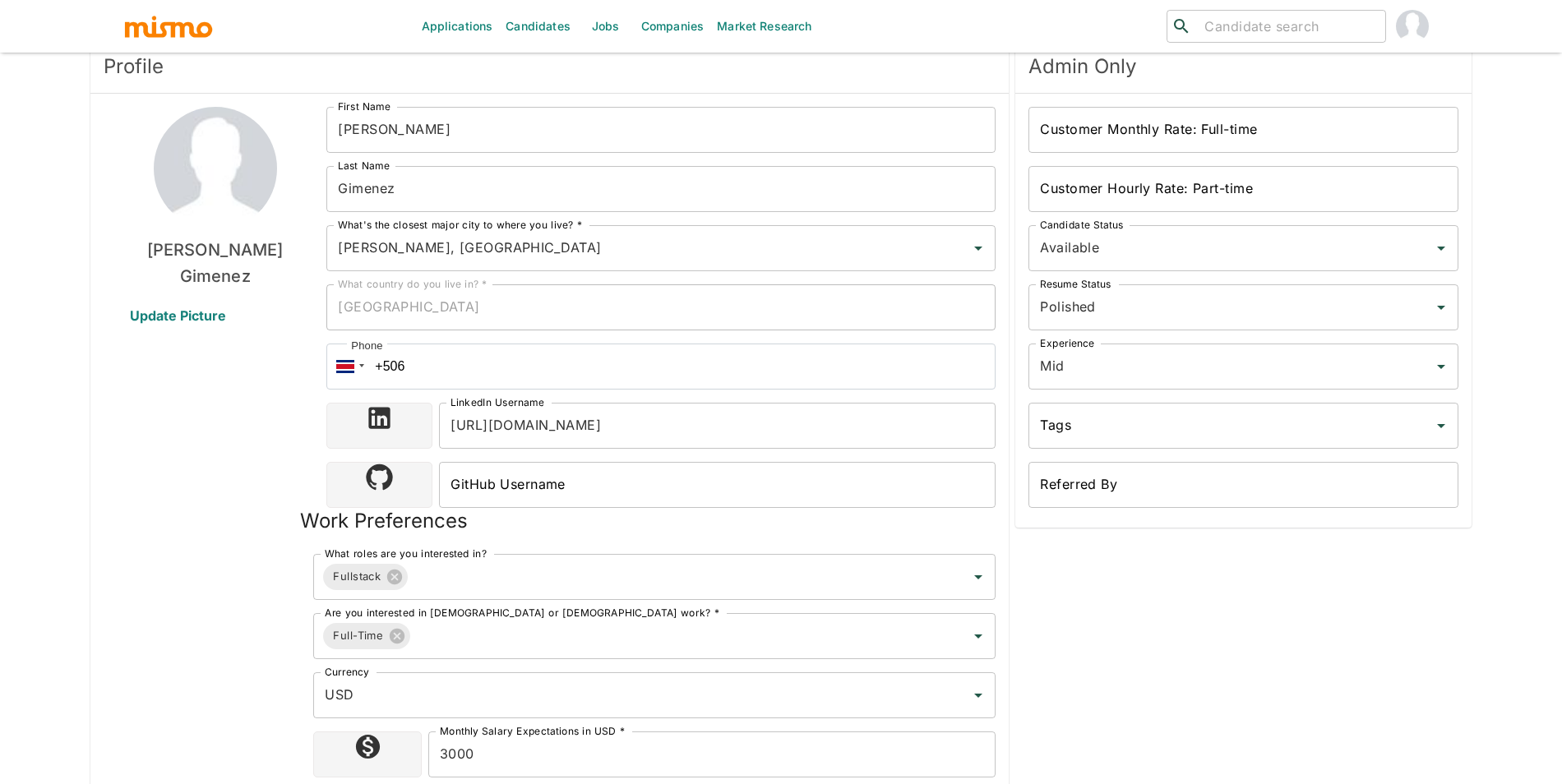
scroll to position [0, 0]
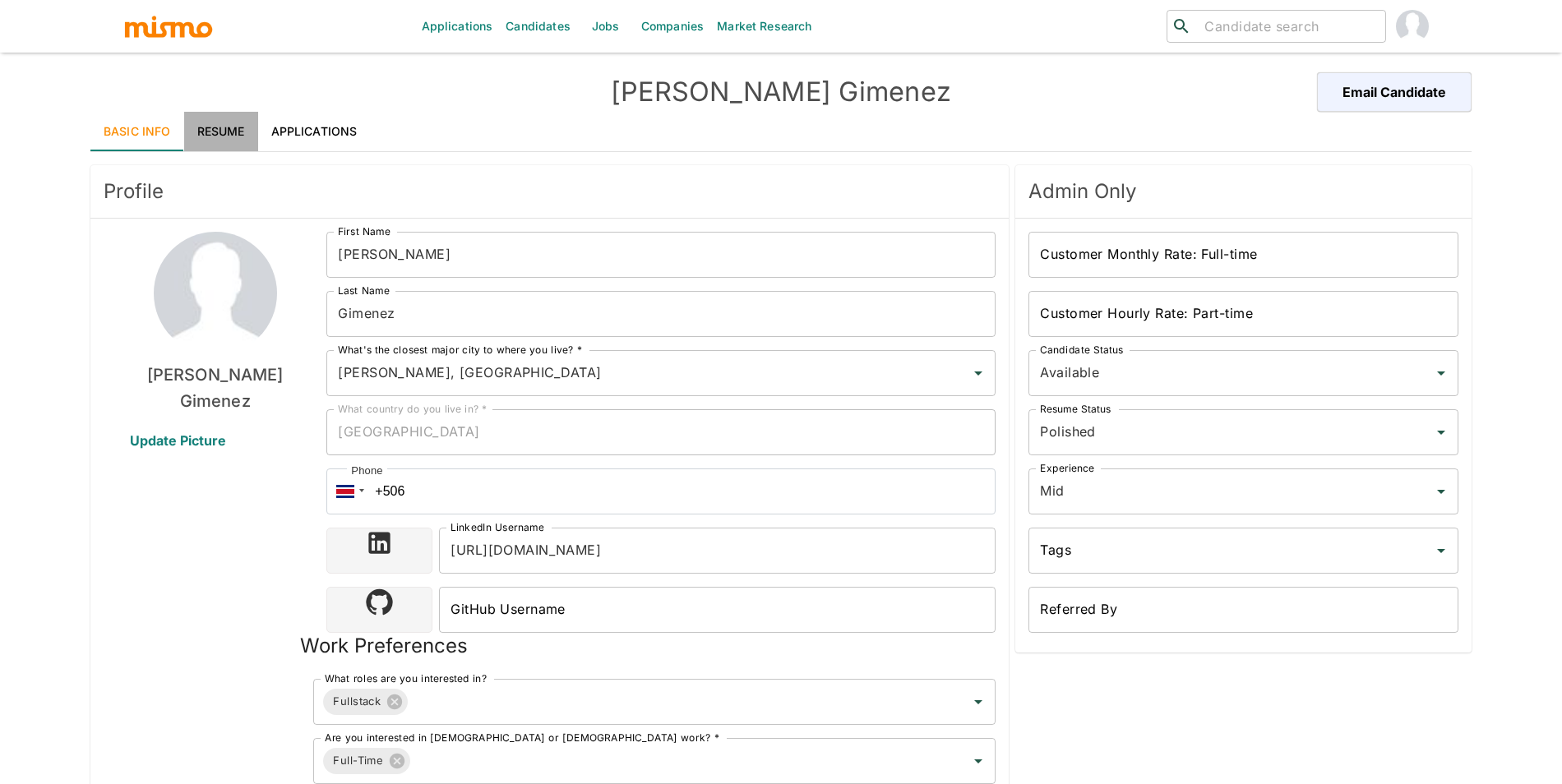
click at [195, 143] on link "Resume" at bounding box center [221, 131] width 74 height 39
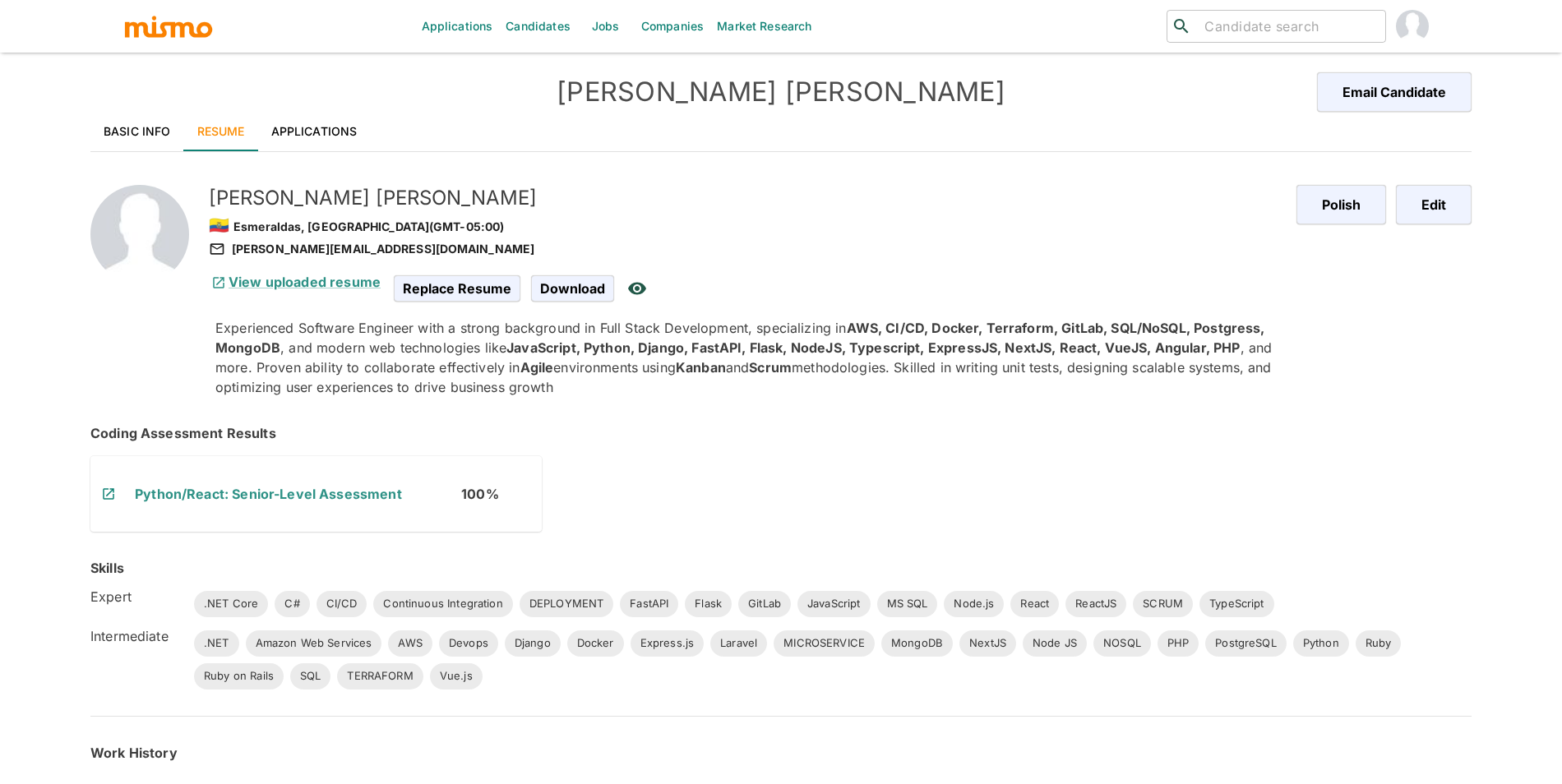
click at [708, 90] on h4 "[PERSON_NAME]" at bounding box center [781, 92] width 691 height 33
click at [708, 91] on h4 "[PERSON_NAME]" at bounding box center [781, 92] width 691 height 33
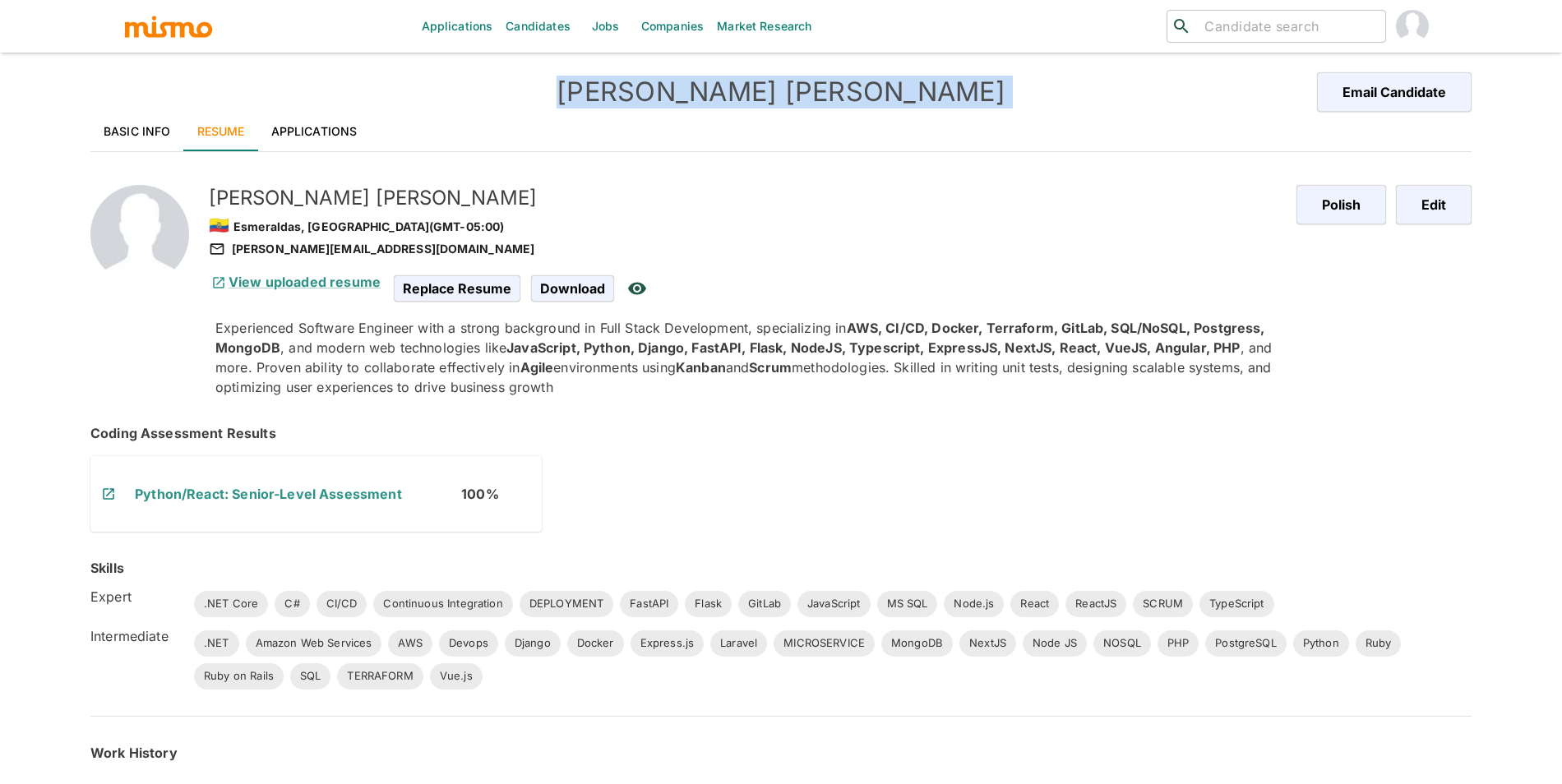
copy div "[PERSON_NAME] Email Candidate"
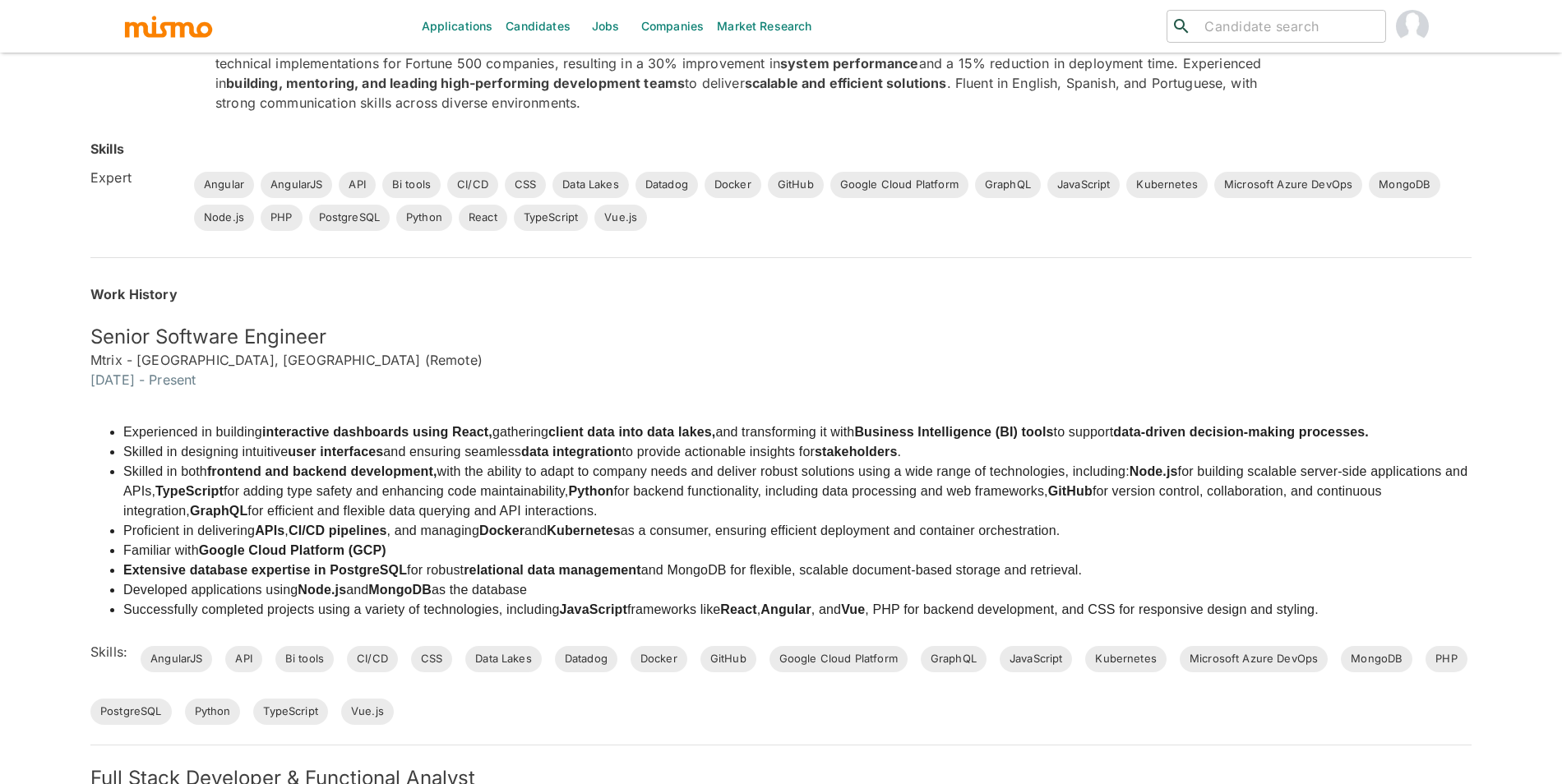
scroll to position [43, 0]
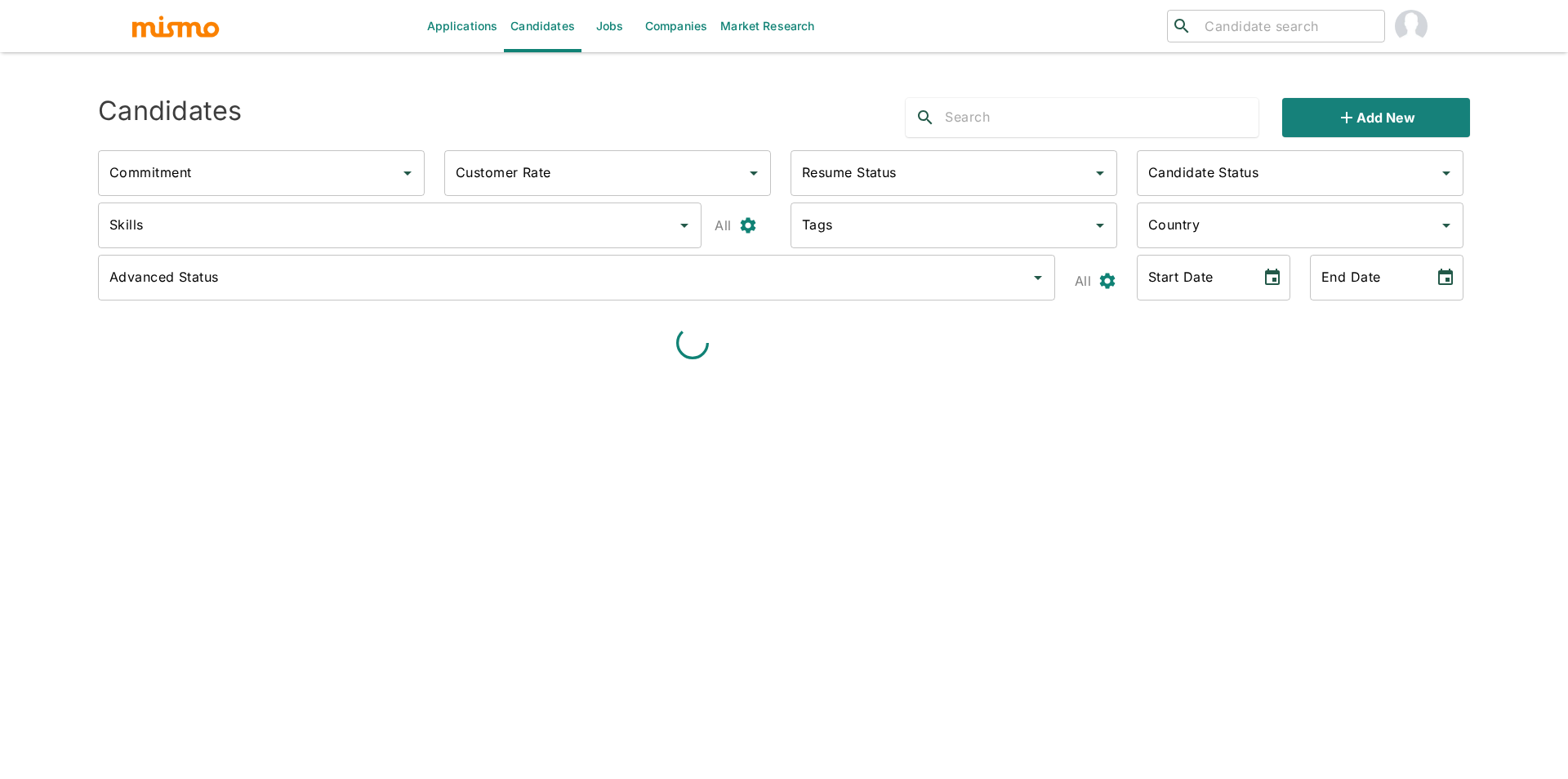
type input "Full-Time"
type input "Available"
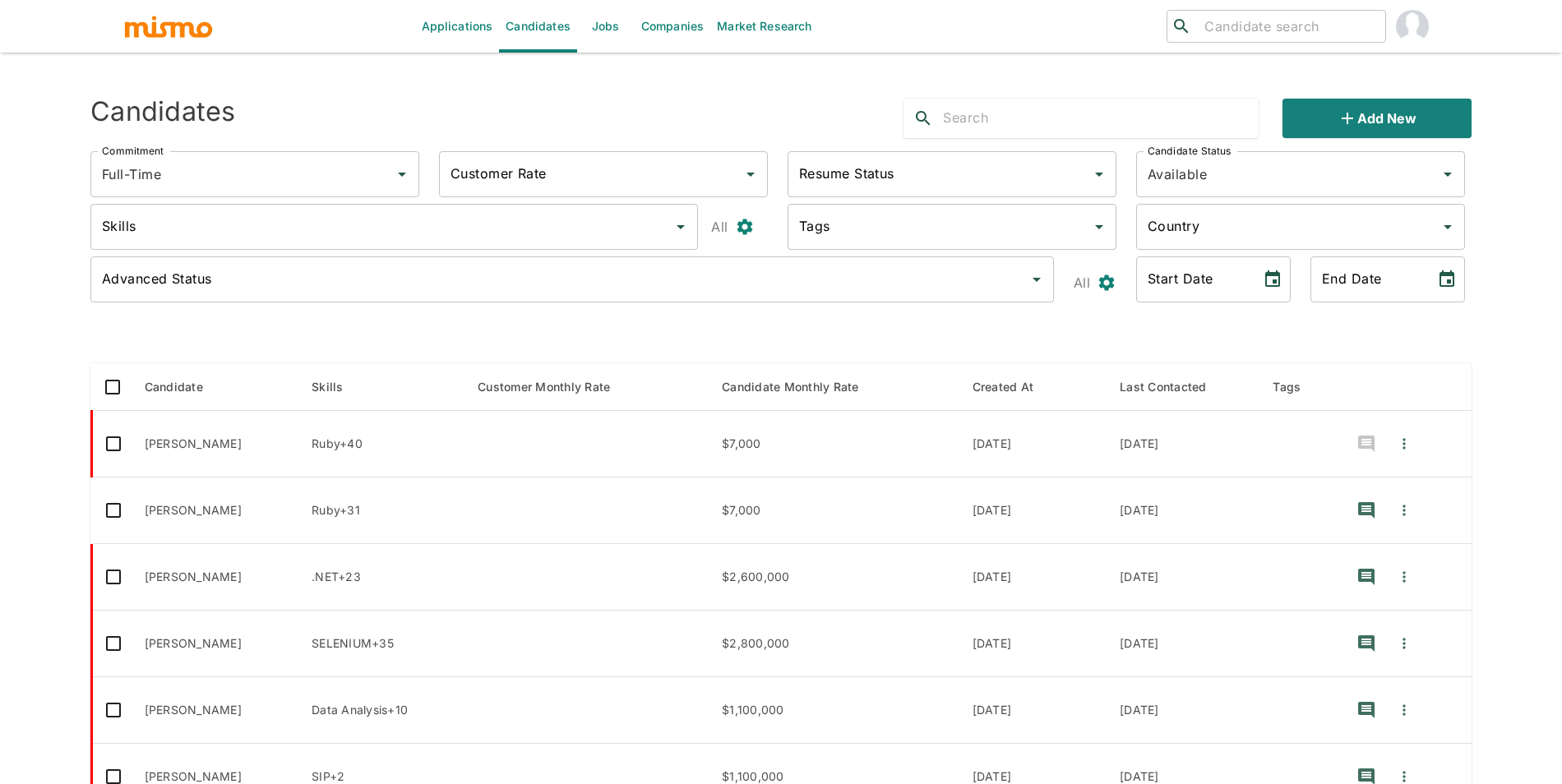
click at [595, 29] on link "Jobs" at bounding box center [606, 26] width 58 height 52
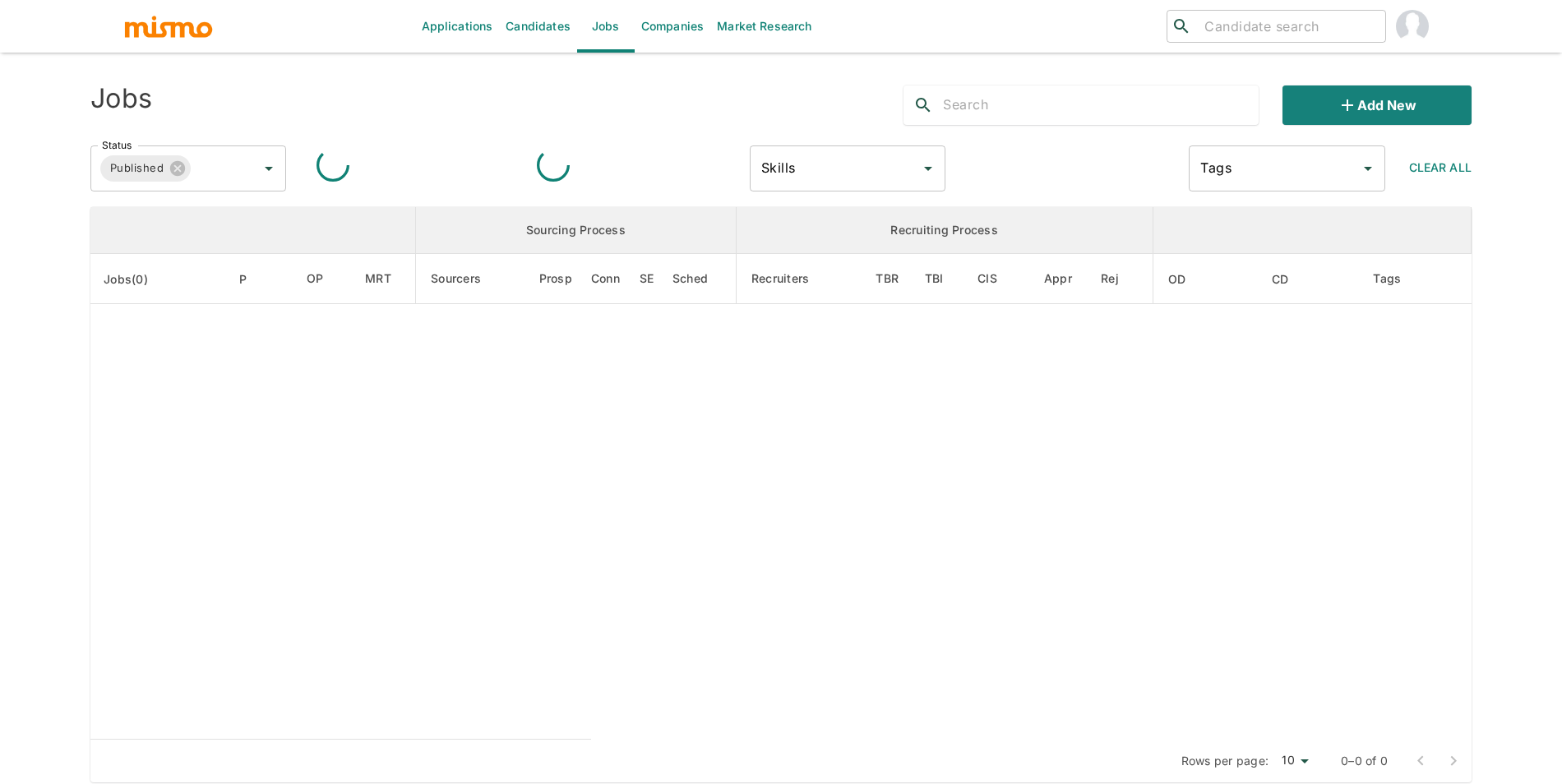
click at [972, 111] on input "text" at bounding box center [1101, 106] width 316 height 26
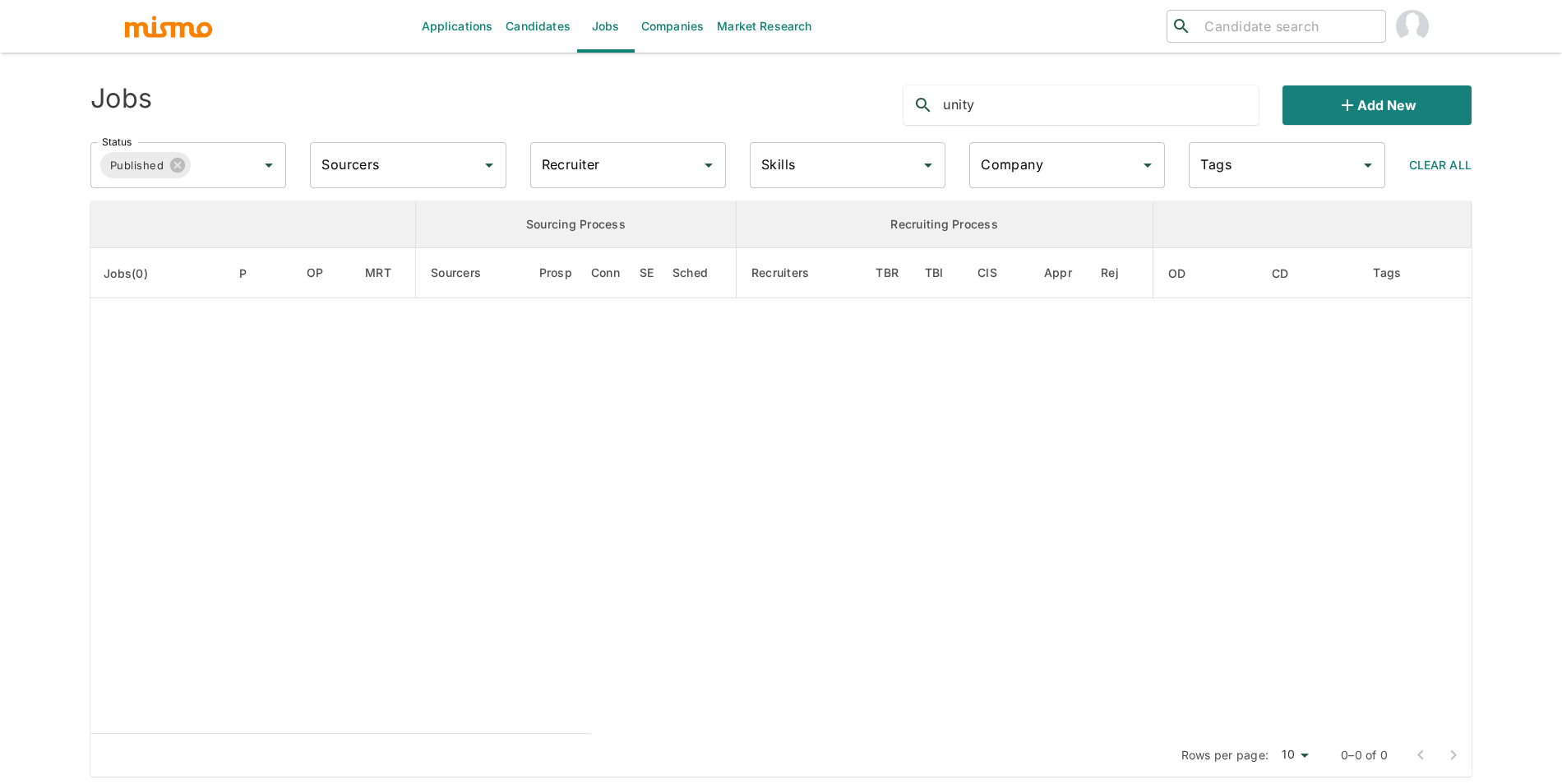
click at [996, 106] on input "unity" at bounding box center [1101, 106] width 316 height 26
type input "2"
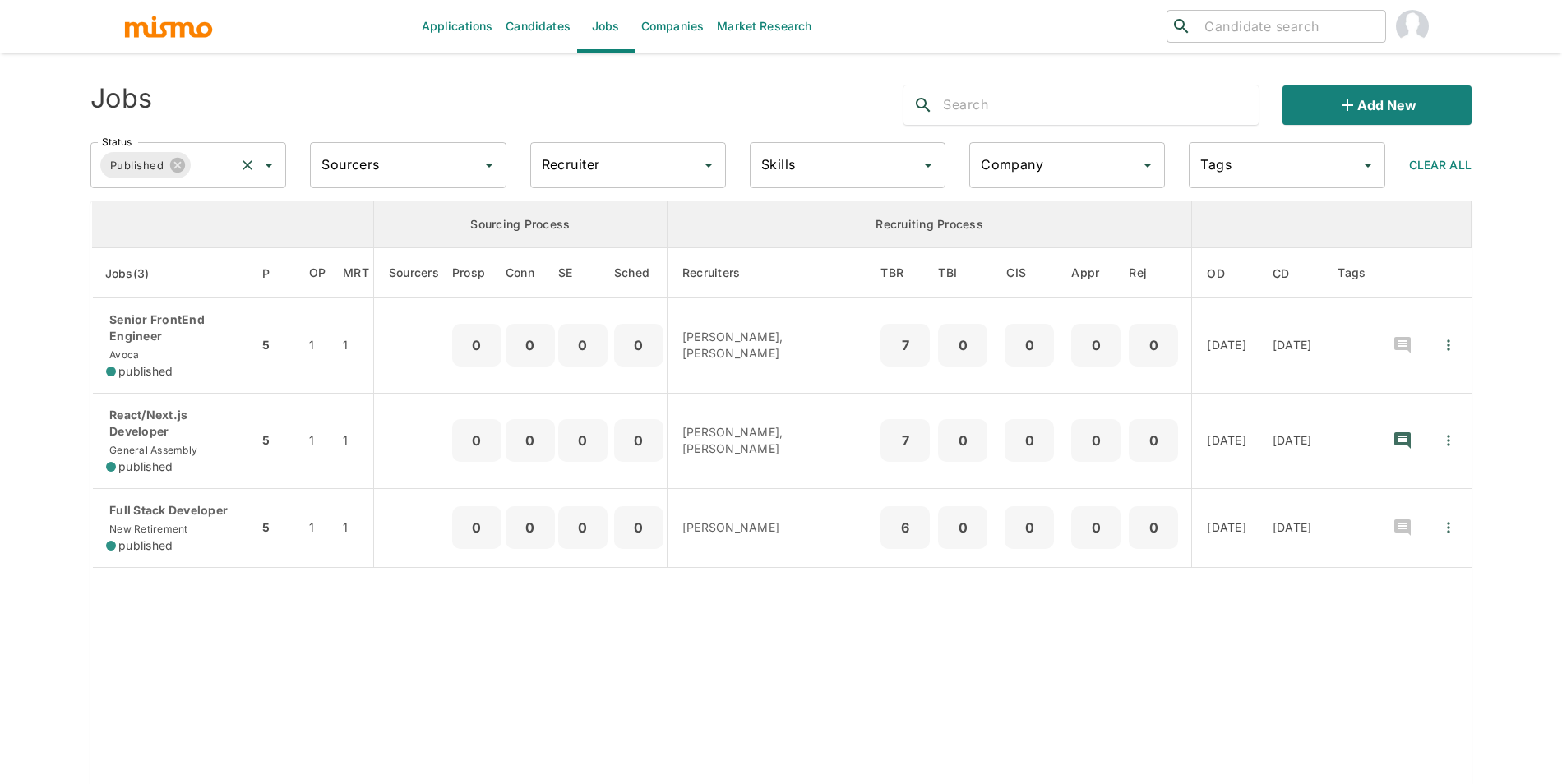
click at [209, 171] on input "Status" at bounding box center [213, 166] width 39 height 31
click at [203, 219] on li "Public" at bounding box center [189, 211] width 195 height 33
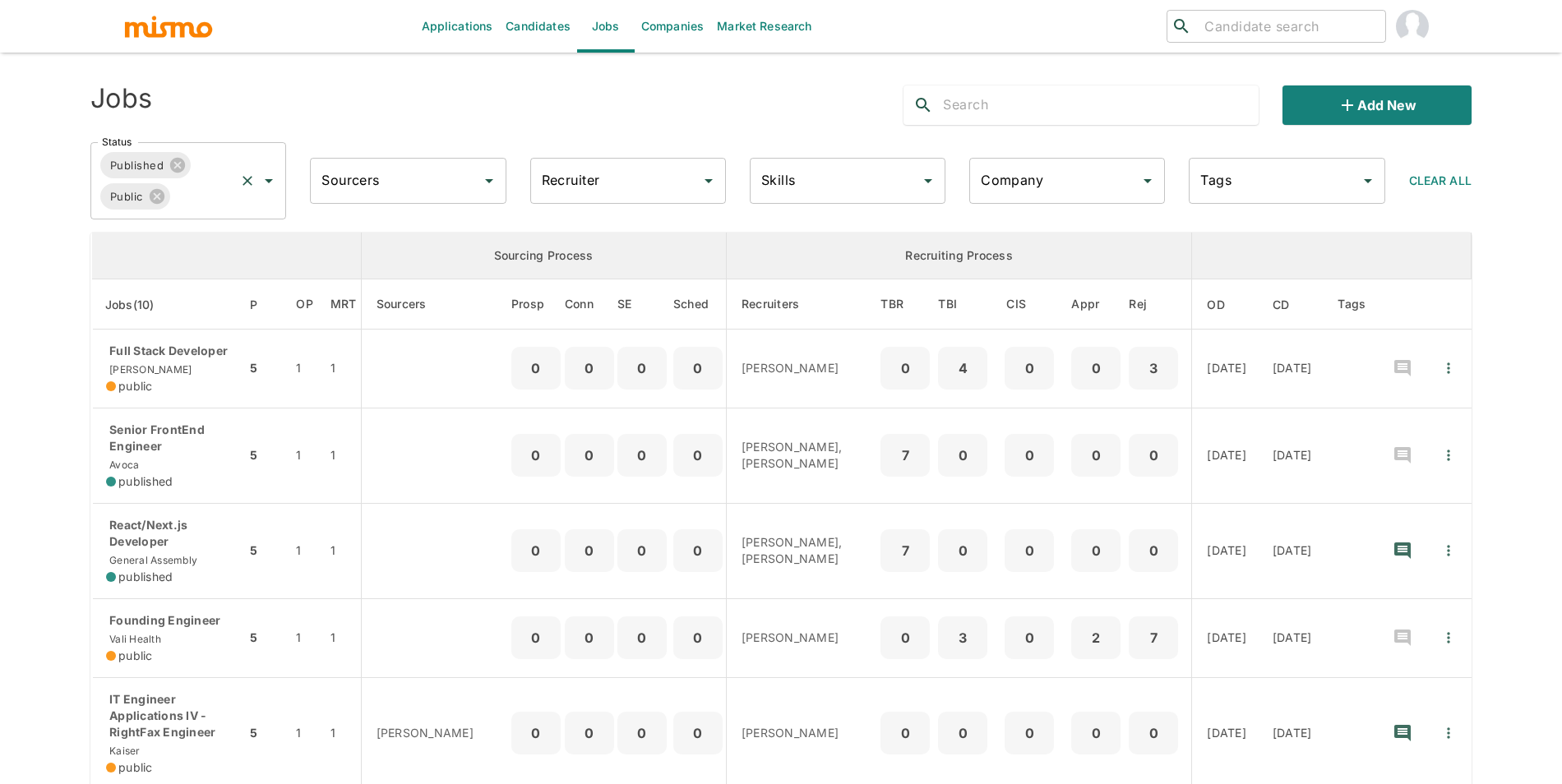
click at [211, 205] on input "Status" at bounding box center [203, 196] width 61 height 31
click at [195, 268] on li "Cancelled" at bounding box center [189, 276] width 195 height 33
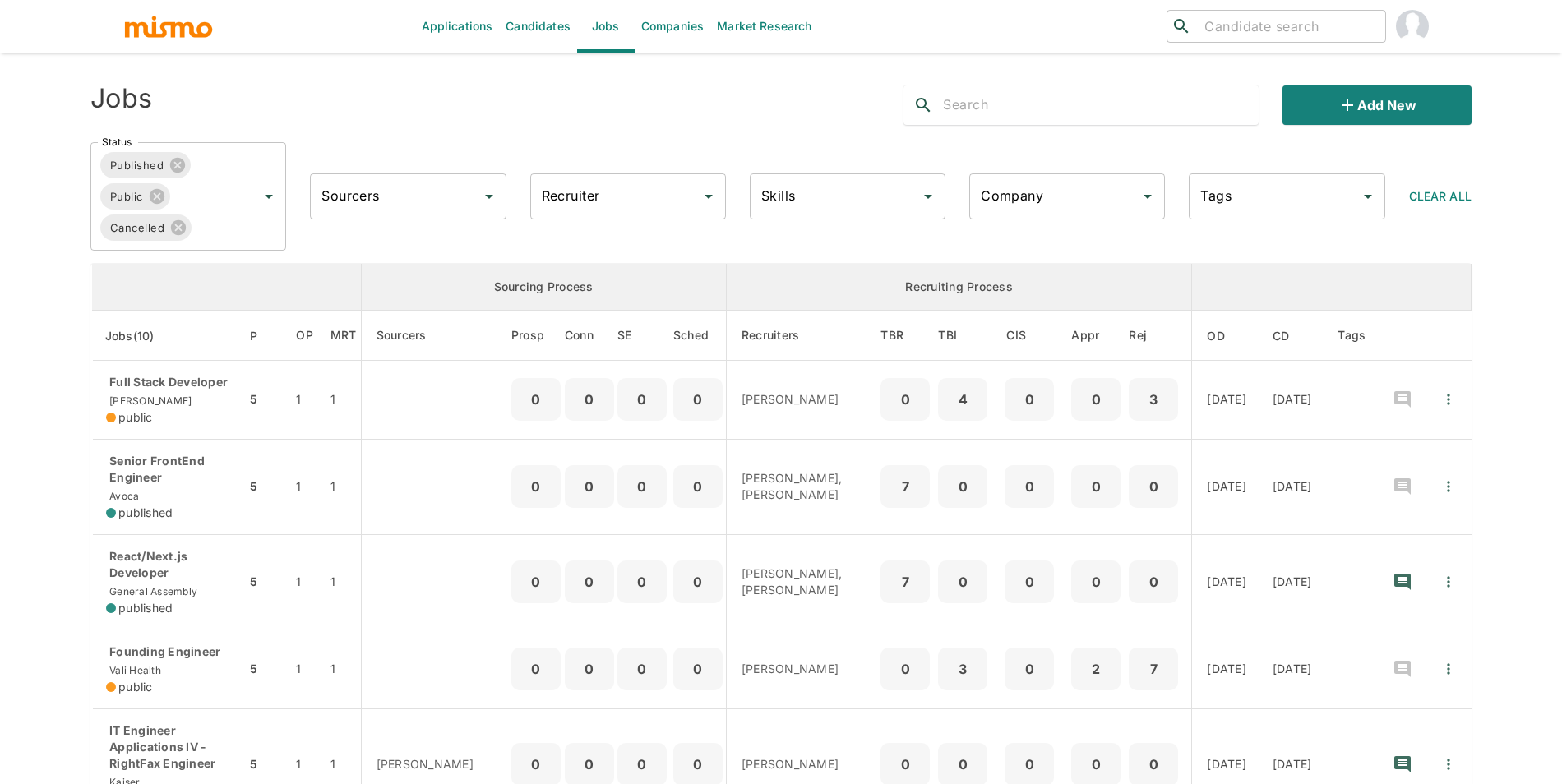
click at [1041, 102] on input "text" at bounding box center [1101, 106] width 316 height 26
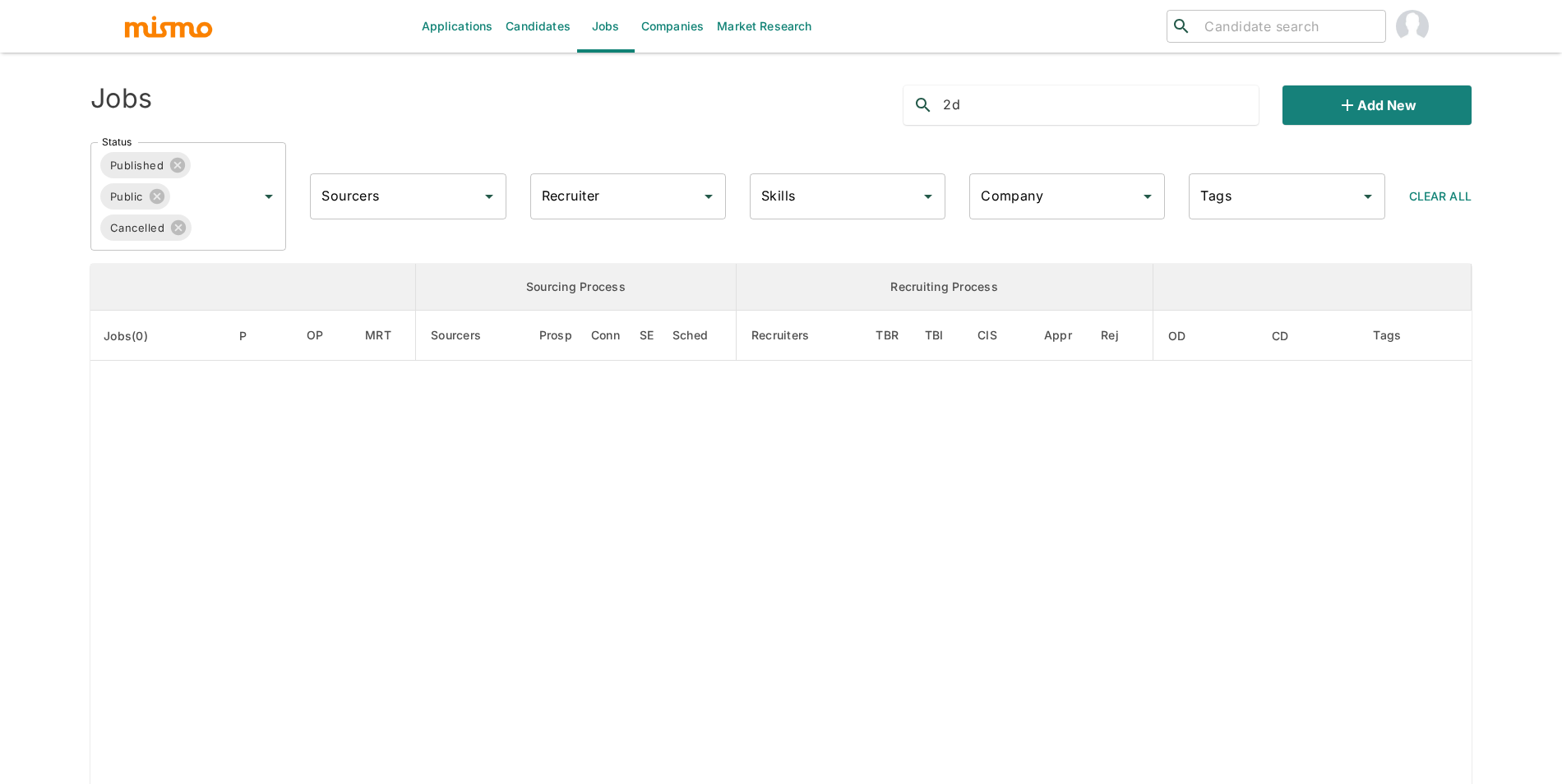
type input "2"
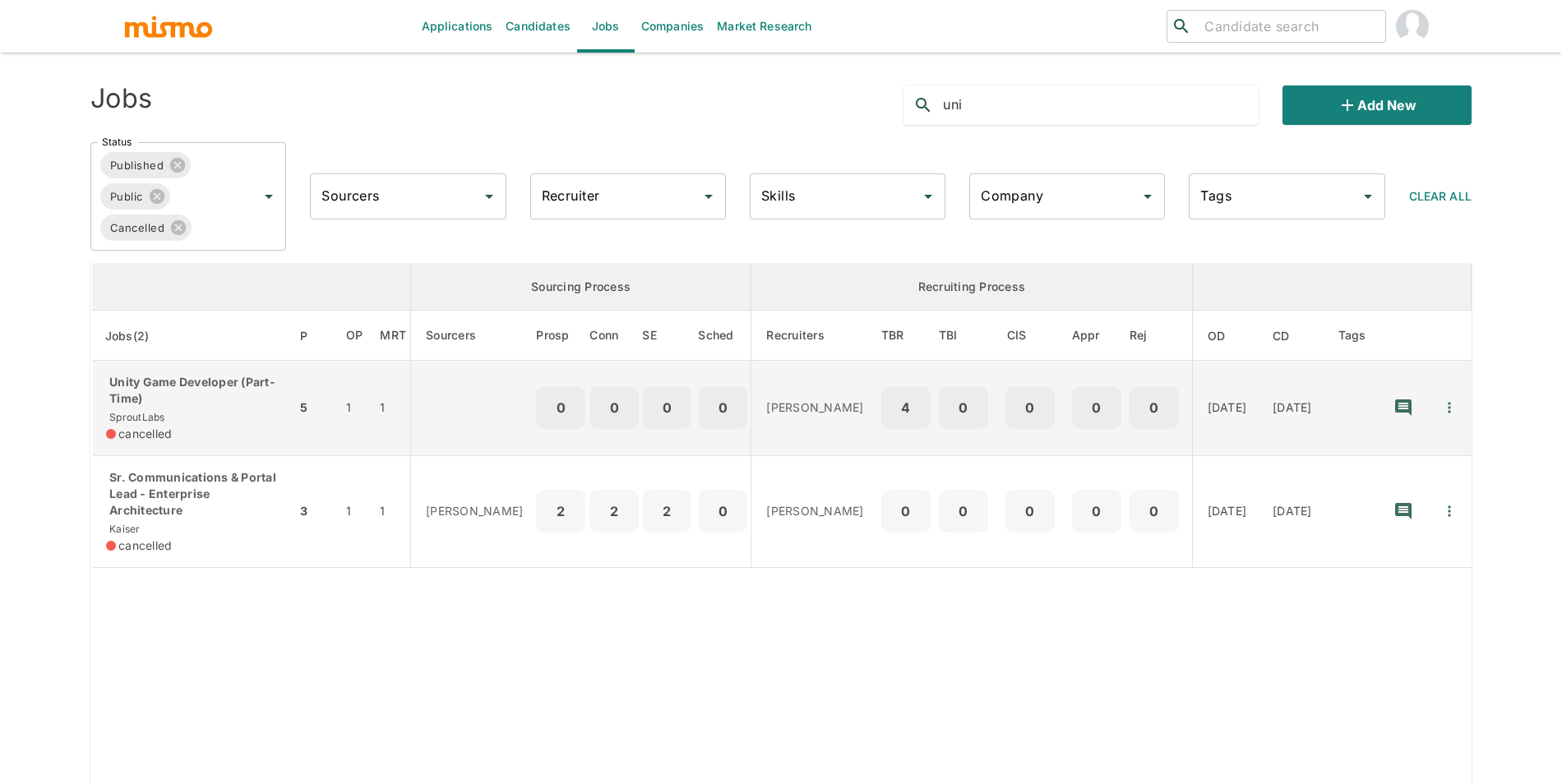
type input "uni"
click at [250, 426] on div "cancelled" at bounding box center [194, 433] width 177 height 17
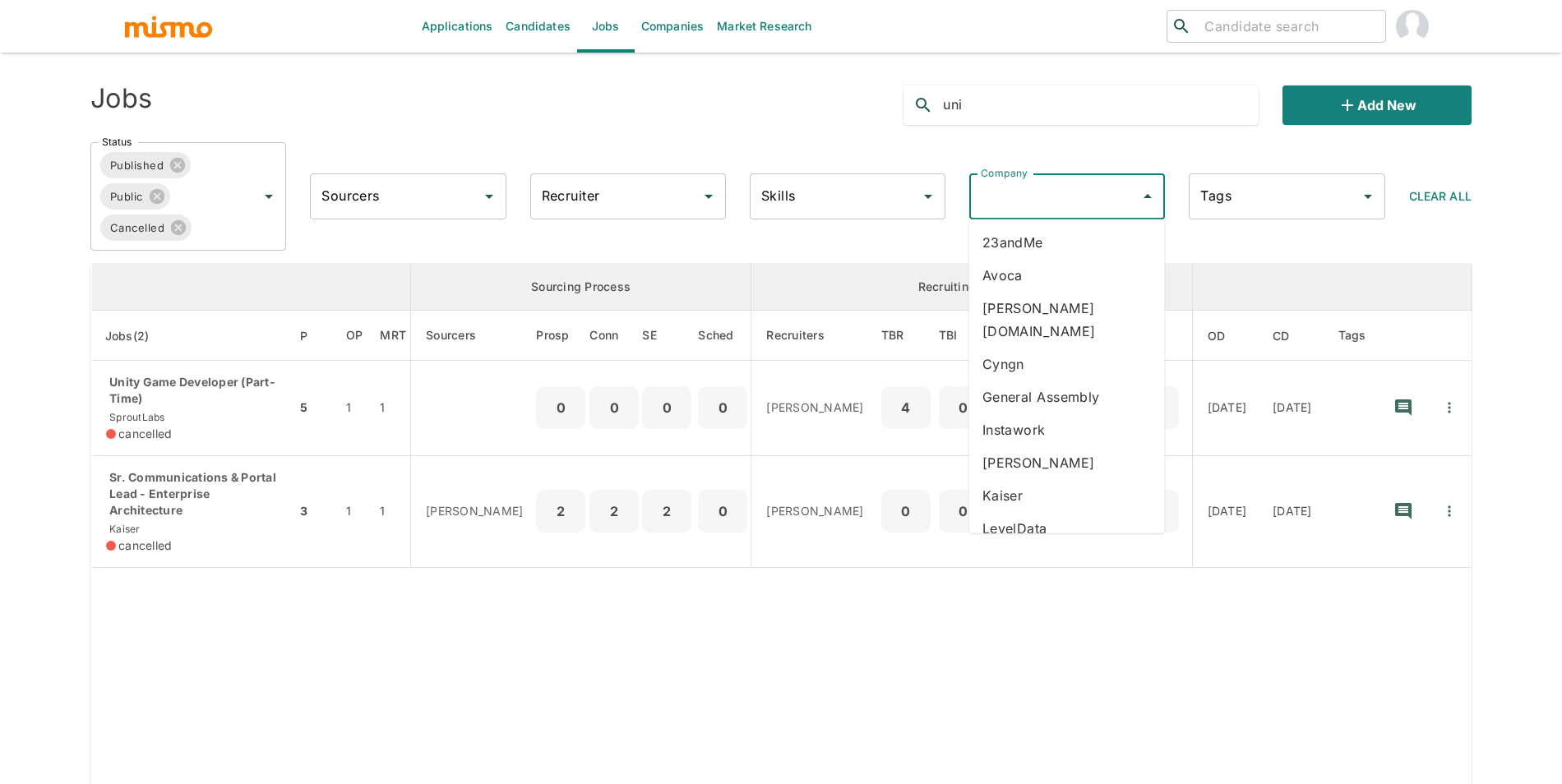
click at [1033, 187] on input "Company" at bounding box center [1054, 196] width 156 height 31
type input "k"
drag, startPoint x: 1031, startPoint y: 281, endPoint x: 1021, endPoint y: 111, distance: 170.3
click at [1031, 281] on li "Kaelio" at bounding box center [1067, 276] width 195 height 33
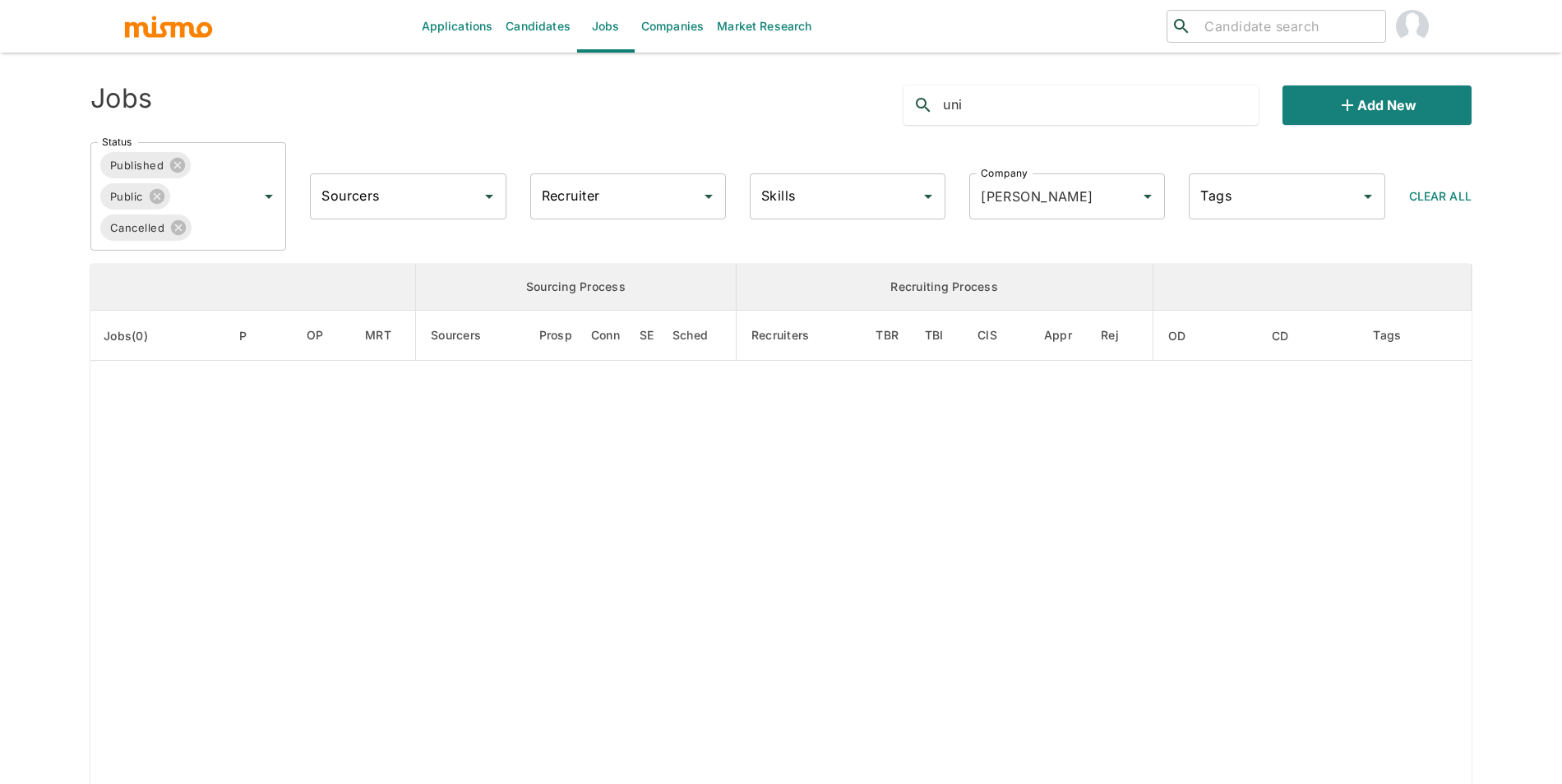
click at [1021, 102] on input "uni" at bounding box center [1101, 106] width 316 height 26
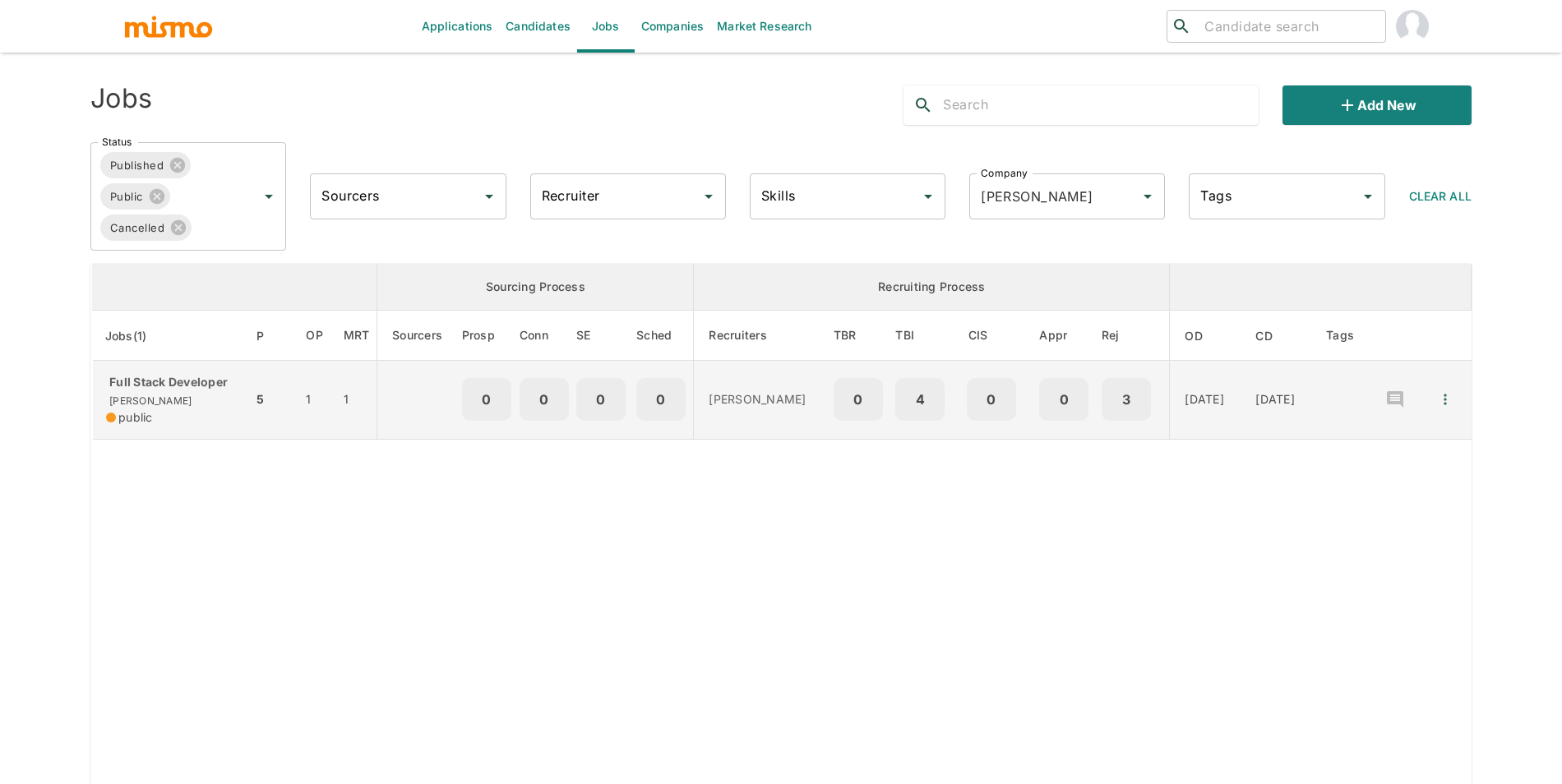
click at [214, 403] on div "Full Stack Developer Kaelio public" at bounding box center [173, 399] width 133 height 51
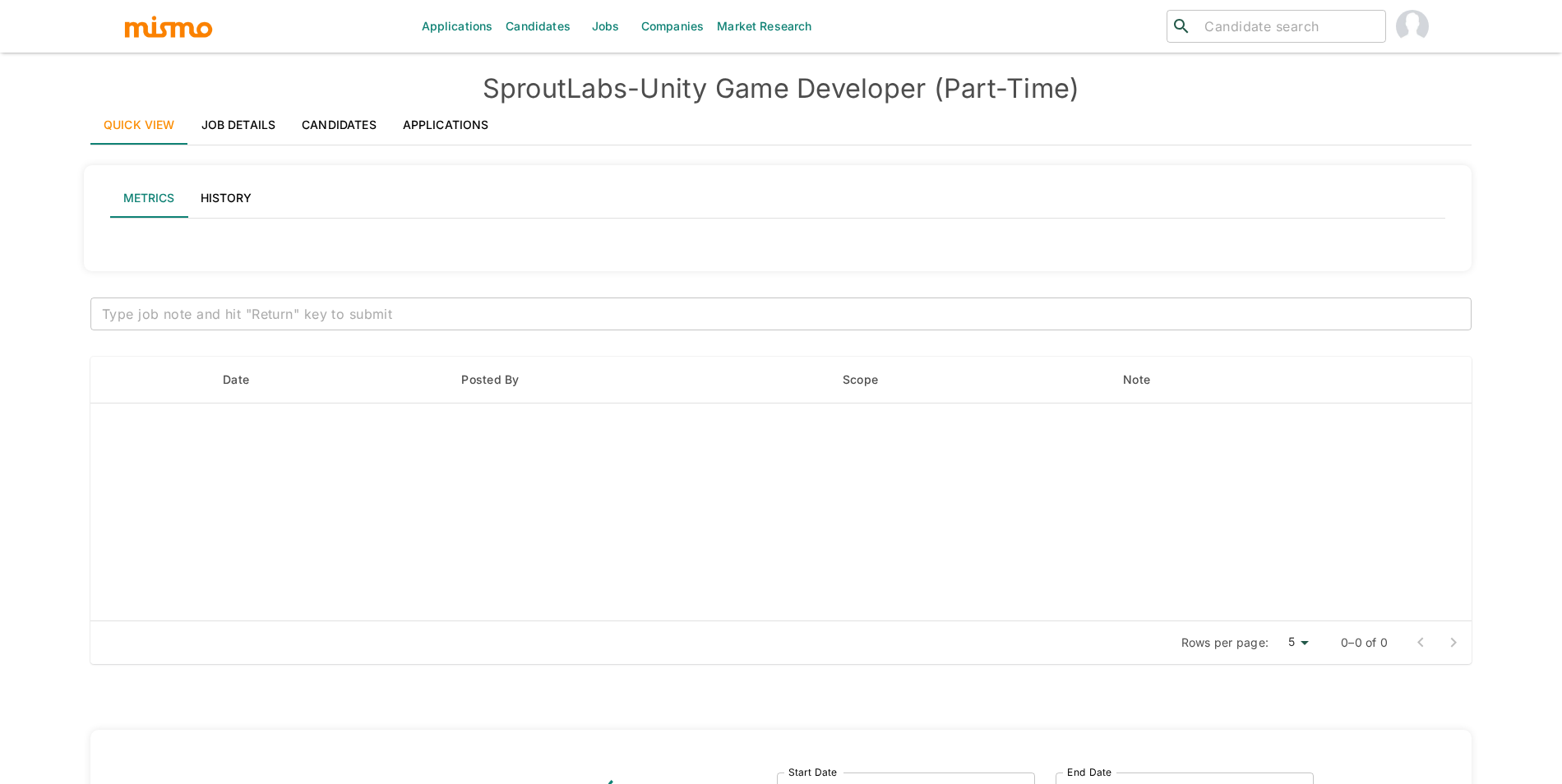
type input "Active statuses"
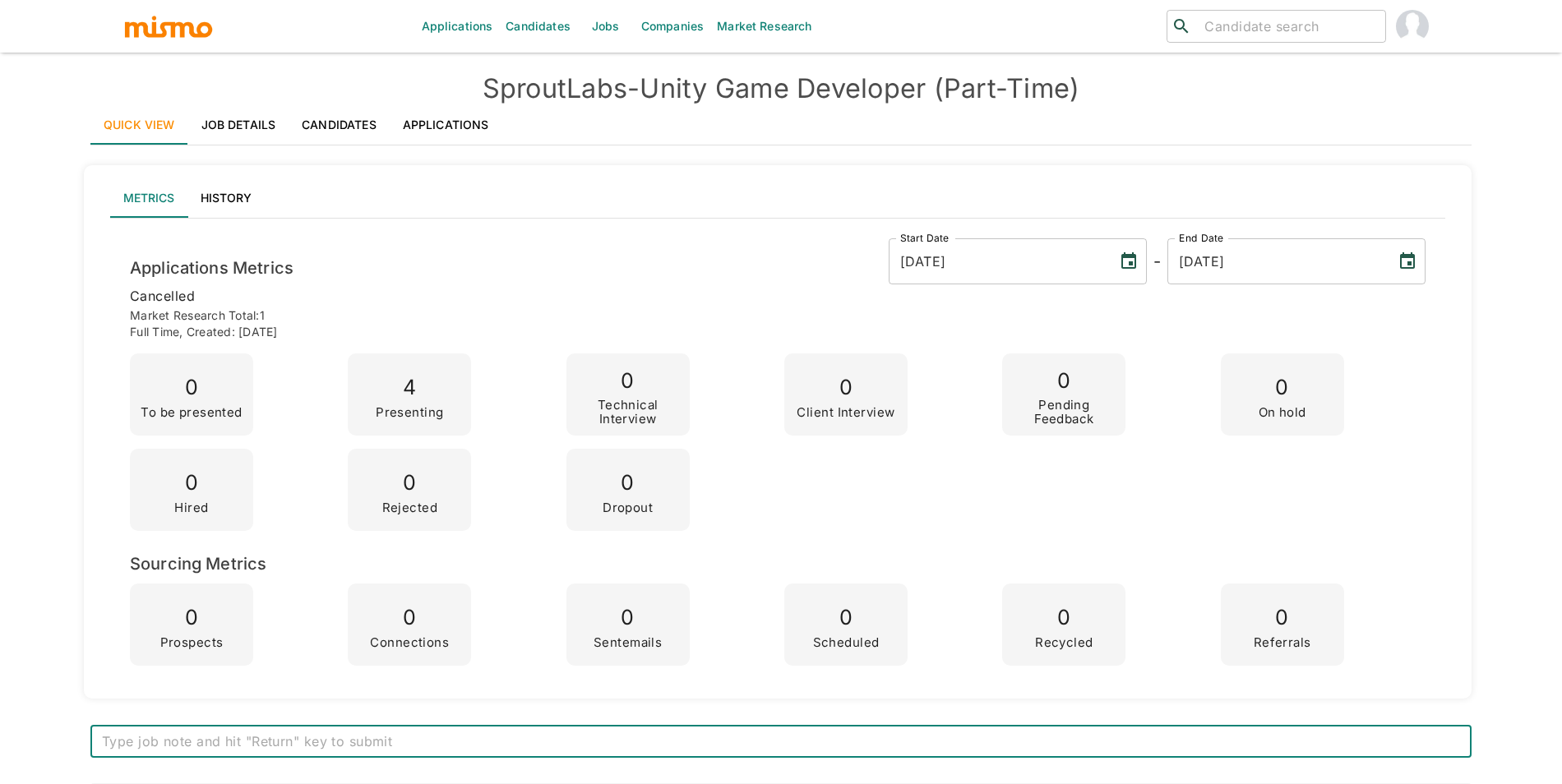
click at [440, 122] on link "Applications" at bounding box center [446, 125] width 113 height 39
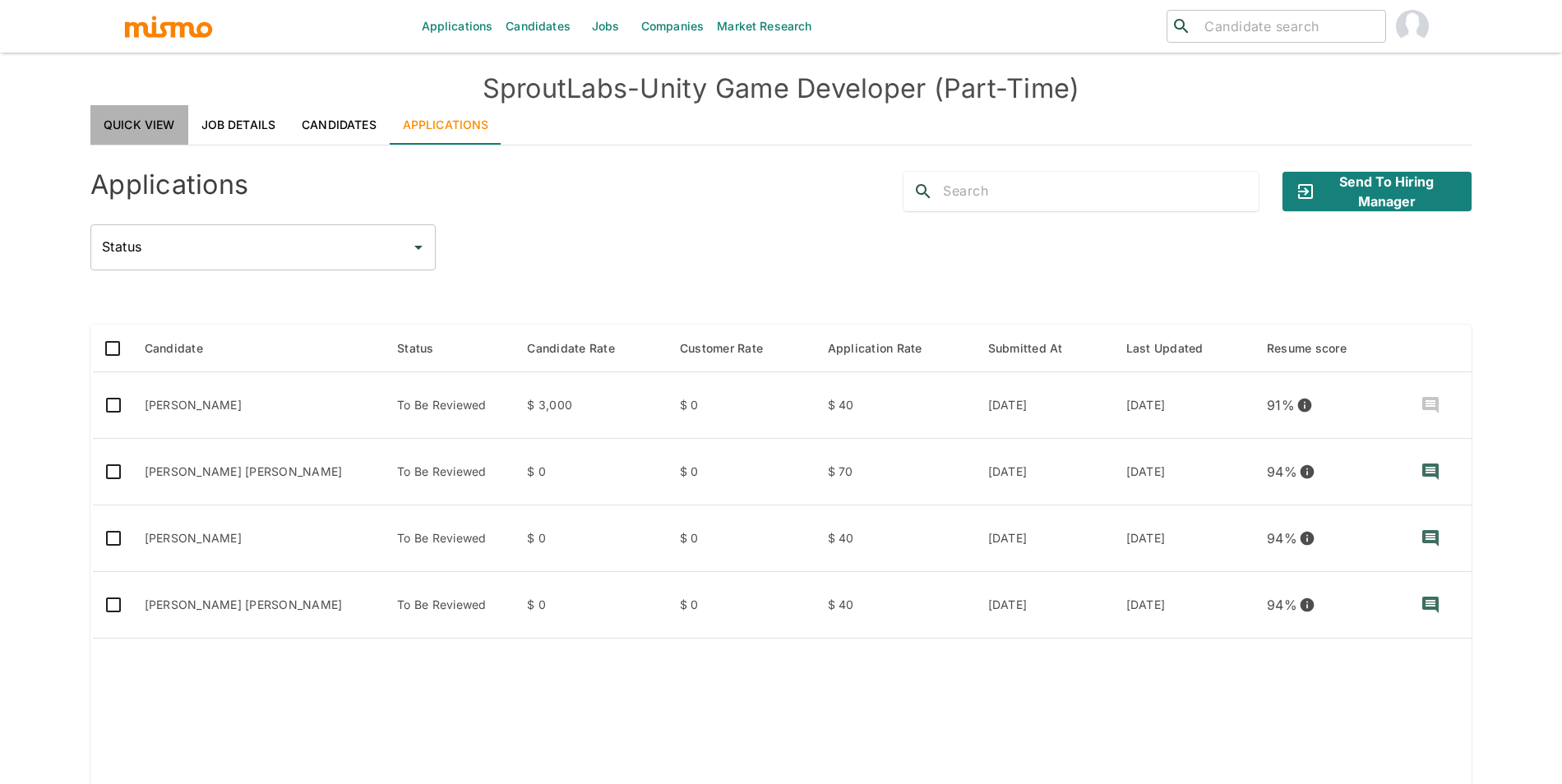
click at [151, 111] on link "Quick View" at bounding box center [140, 125] width 98 height 39
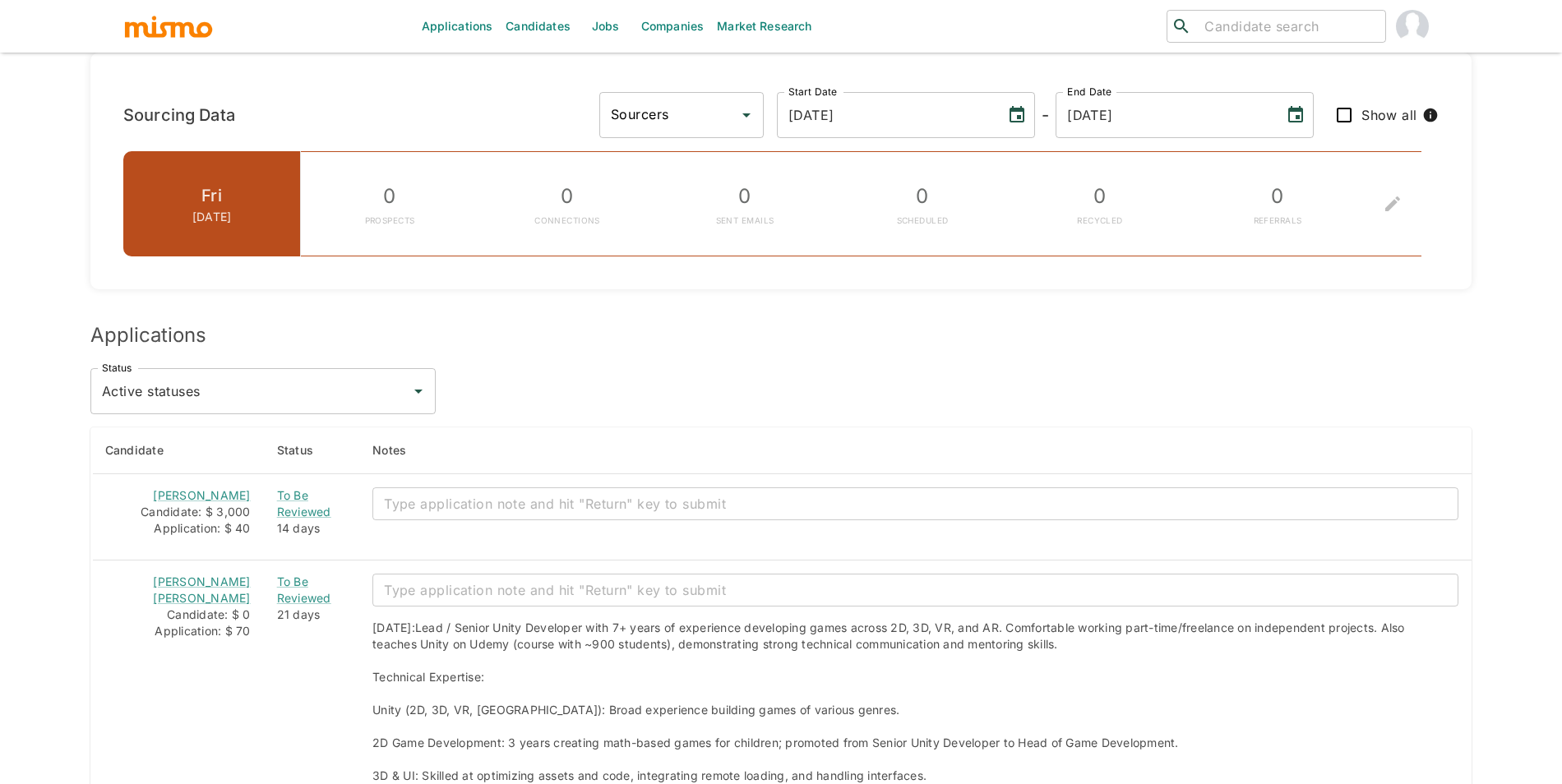
scroll to position [1225, 0]
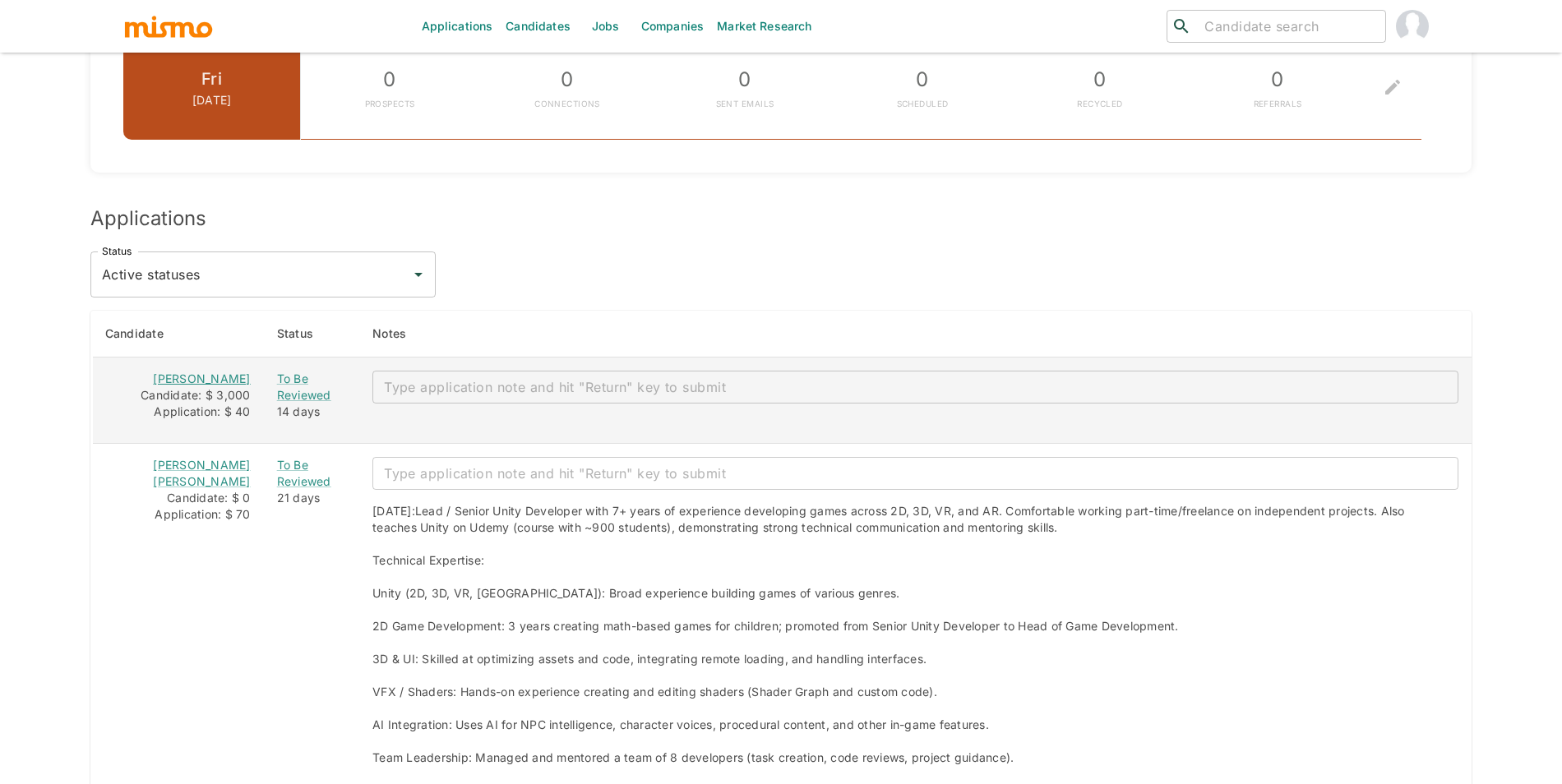
click at [214, 378] on link "Nicolay Hoff" at bounding box center [201, 378] width 97 height 14
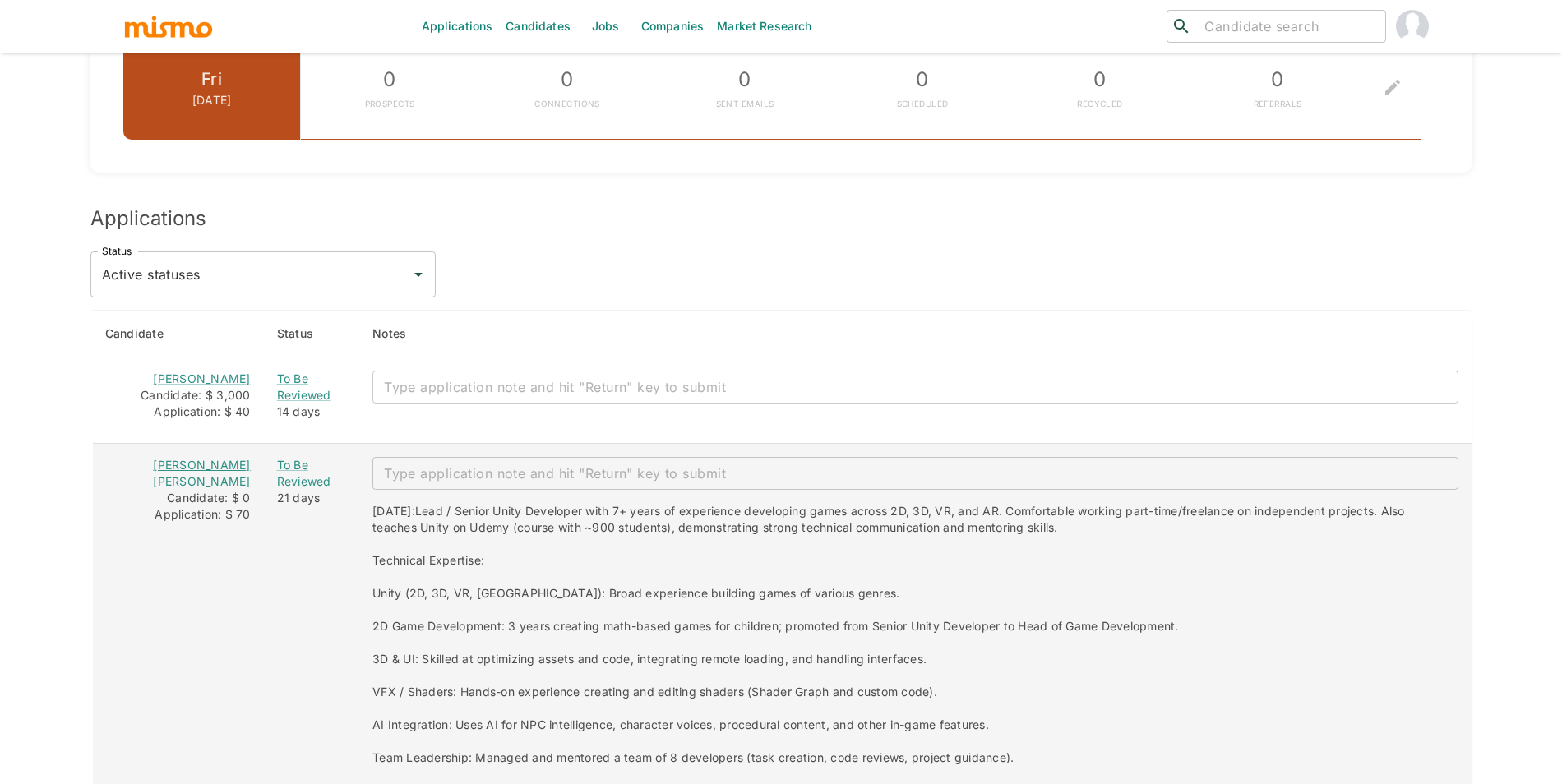
click at [182, 467] on link "Braian Anderson De Souza Alves" at bounding box center [201, 473] width 97 height 31
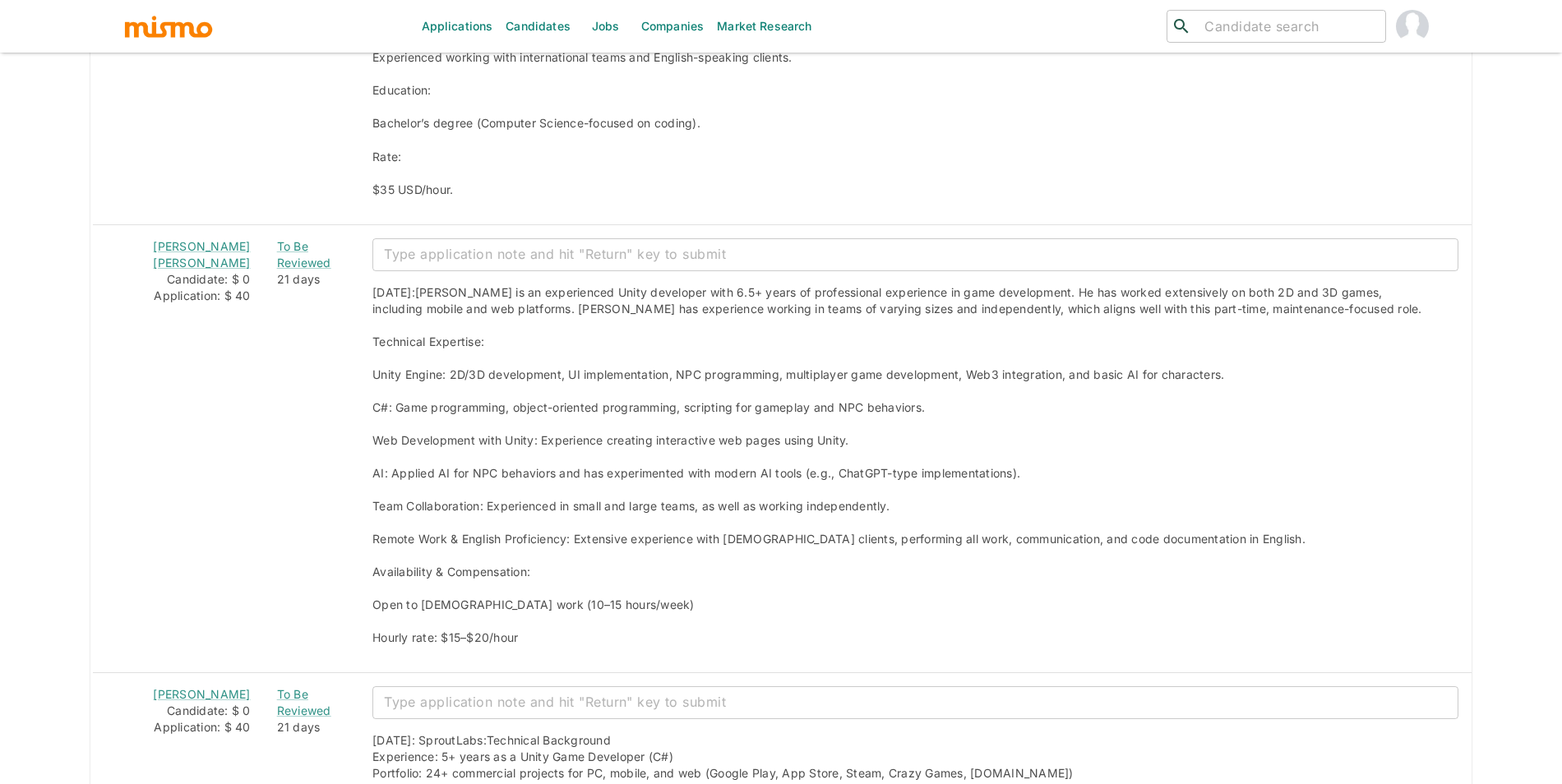
scroll to position [2095, 0]
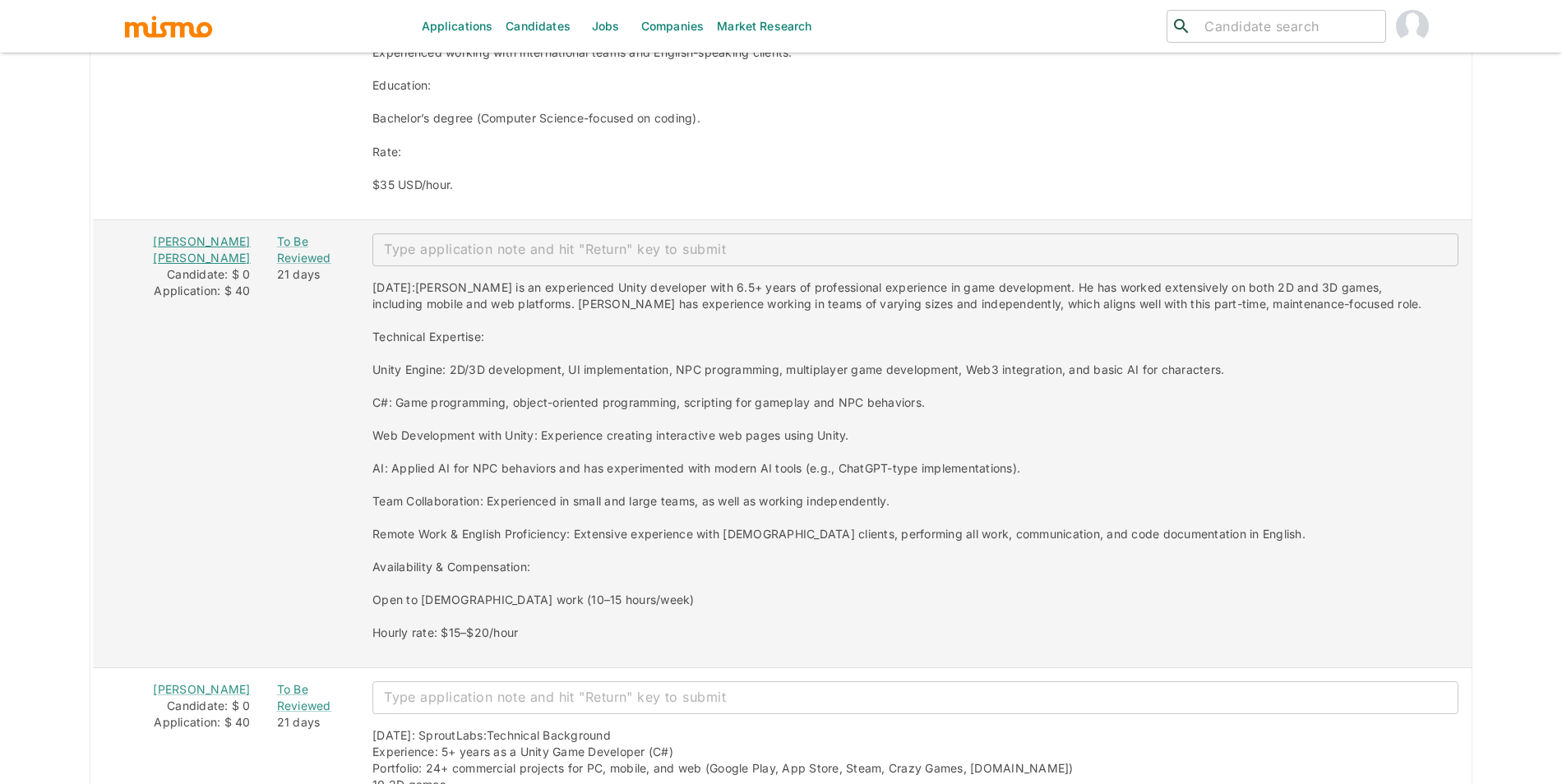
click at [208, 237] on link "Gonzalo David Campos" at bounding box center [201, 249] width 97 height 31
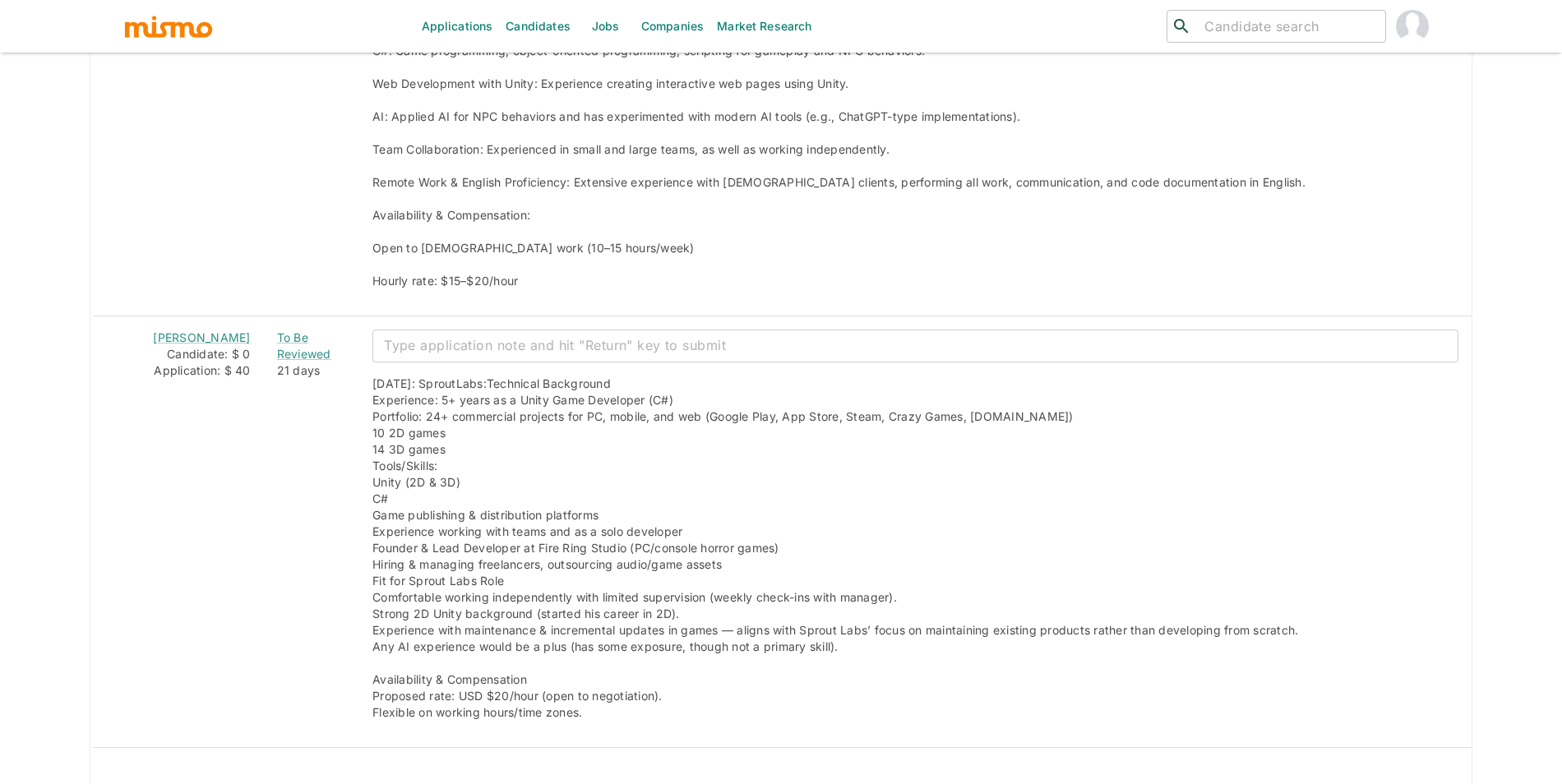
scroll to position [2451, 0]
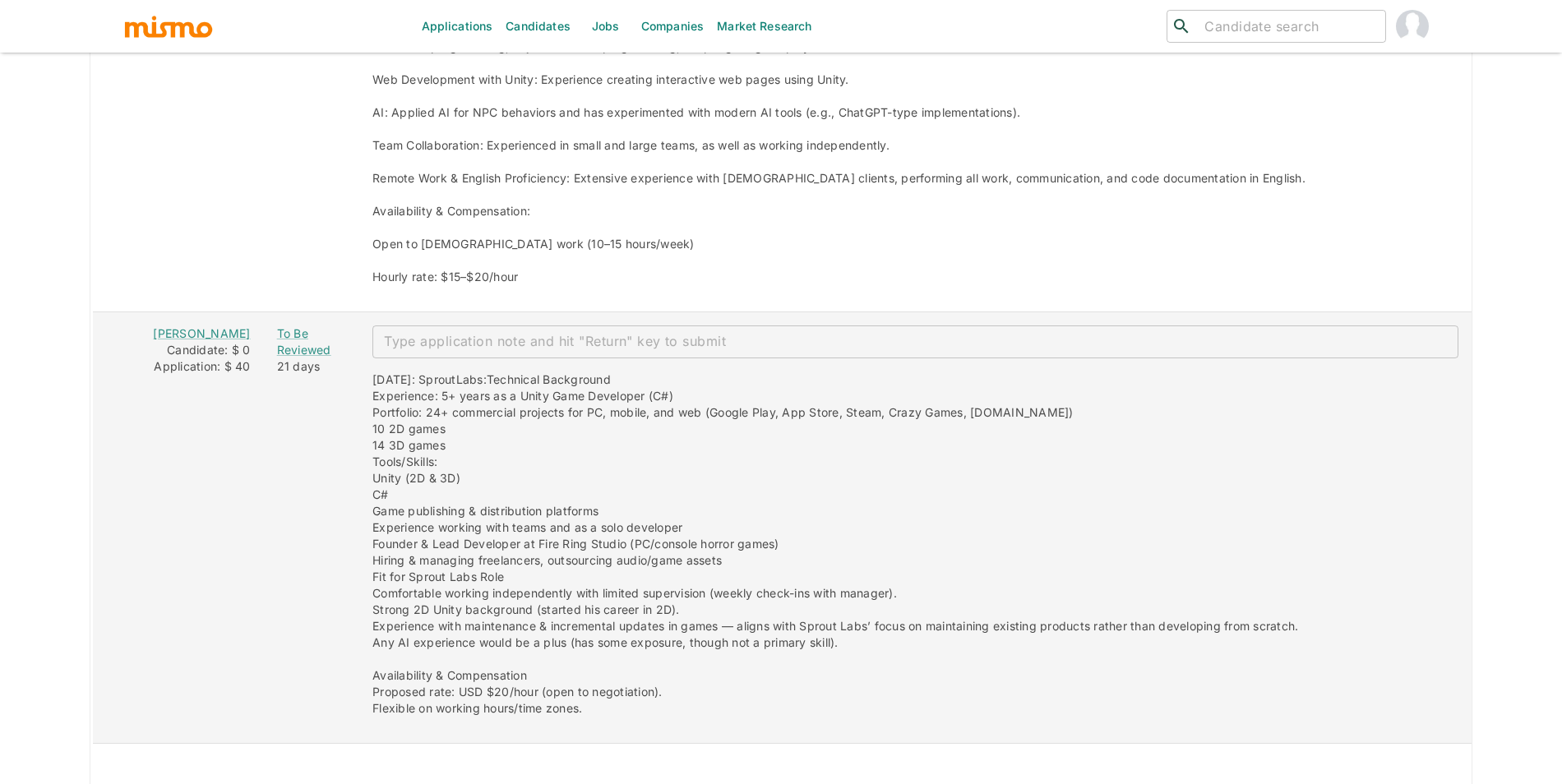
click at [208, 321] on td "Gabriel Bertasso Candidate: $ 0 Application: $ 40" at bounding box center [178, 527] width 172 height 432
click at [208, 323] on td "Gabriel Bertasso Candidate: $ 0 Application: $ 40" at bounding box center [178, 527] width 172 height 432
click at [203, 335] on link "Gabriel Bertasso" at bounding box center [201, 333] width 97 height 14
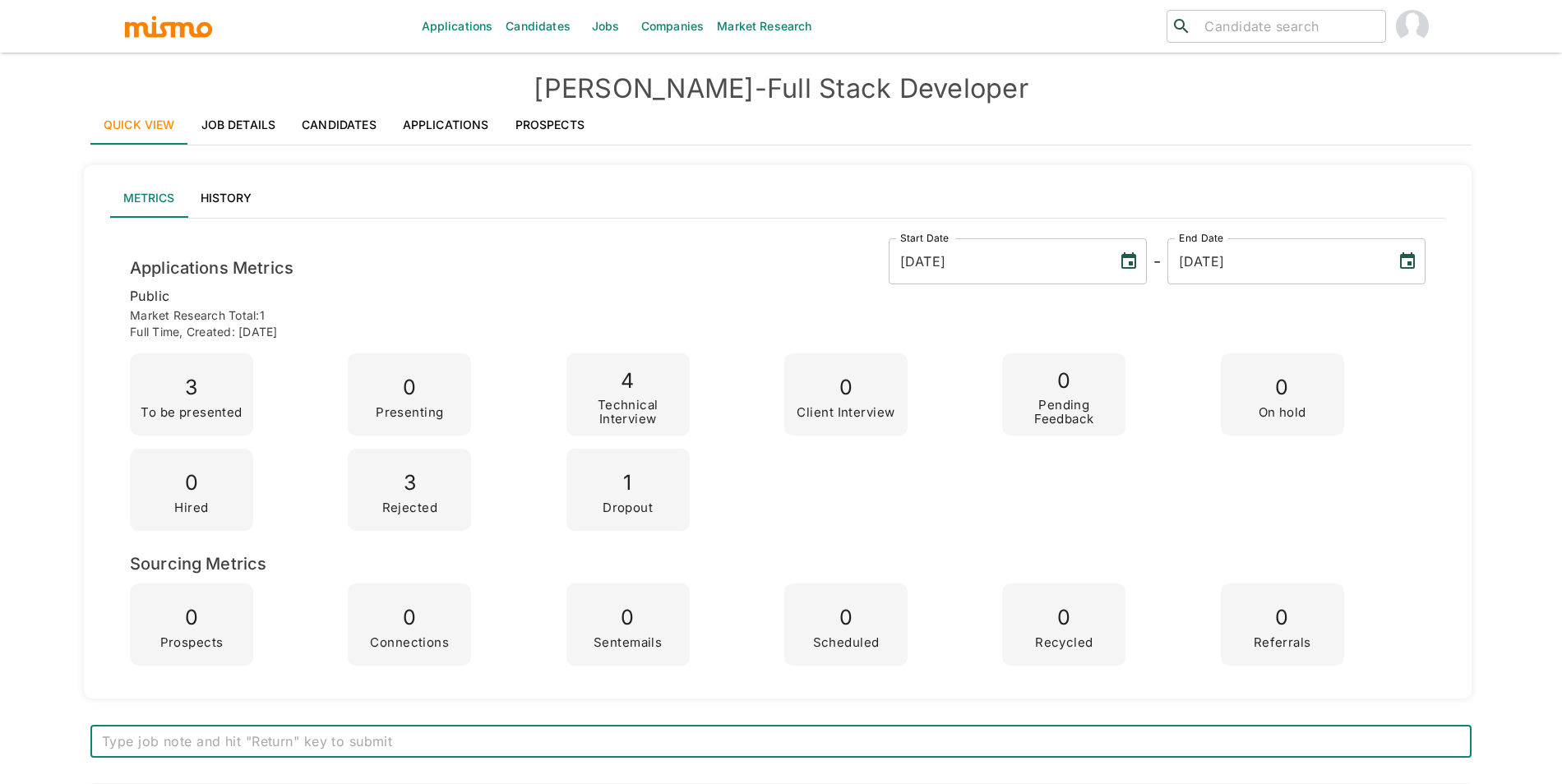
click at [570, 118] on link "Prospects" at bounding box center [549, 125] width 95 height 39
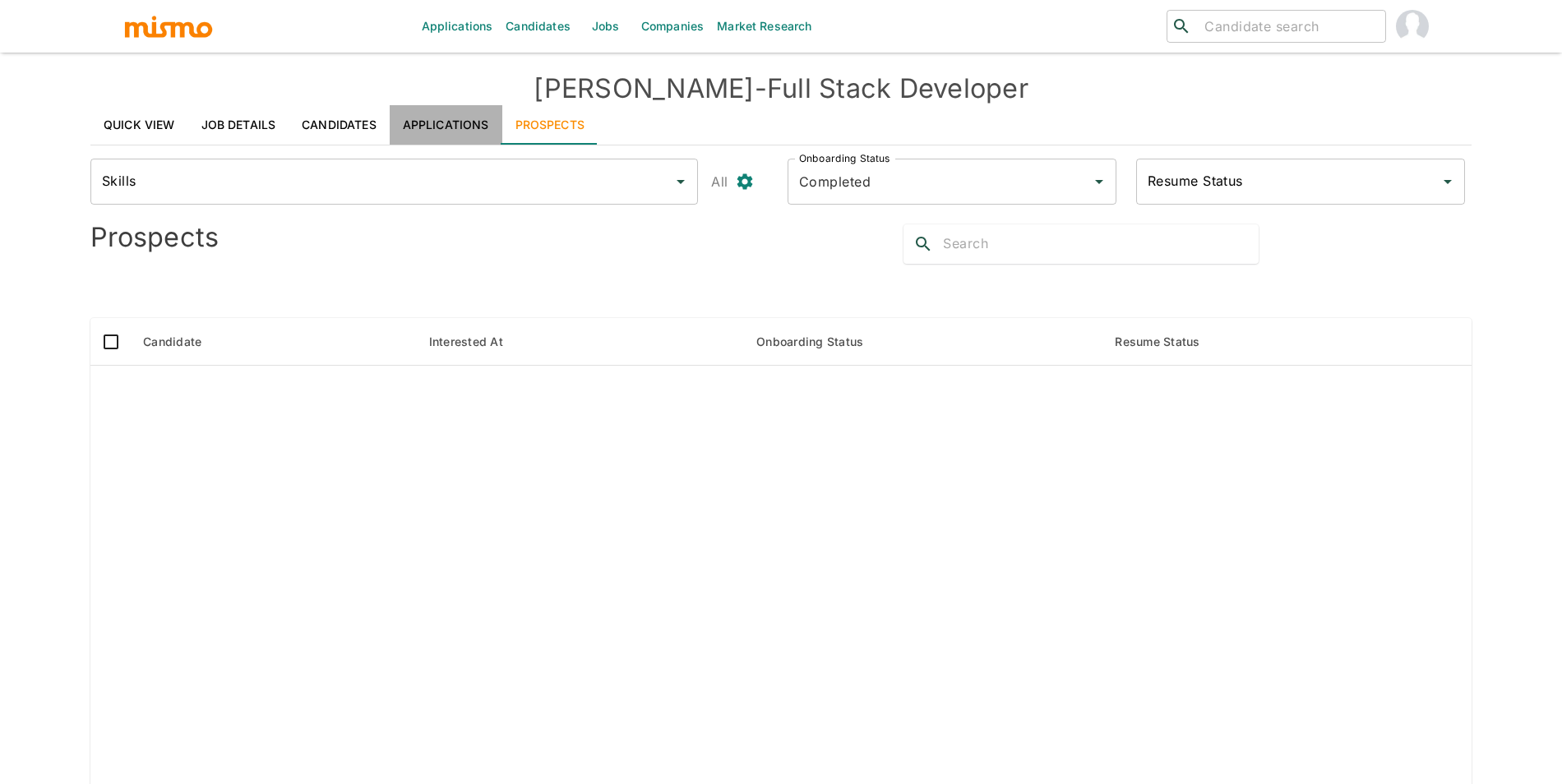
click at [472, 117] on link "Applications" at bounding box center [446, 125] width 113 height 39
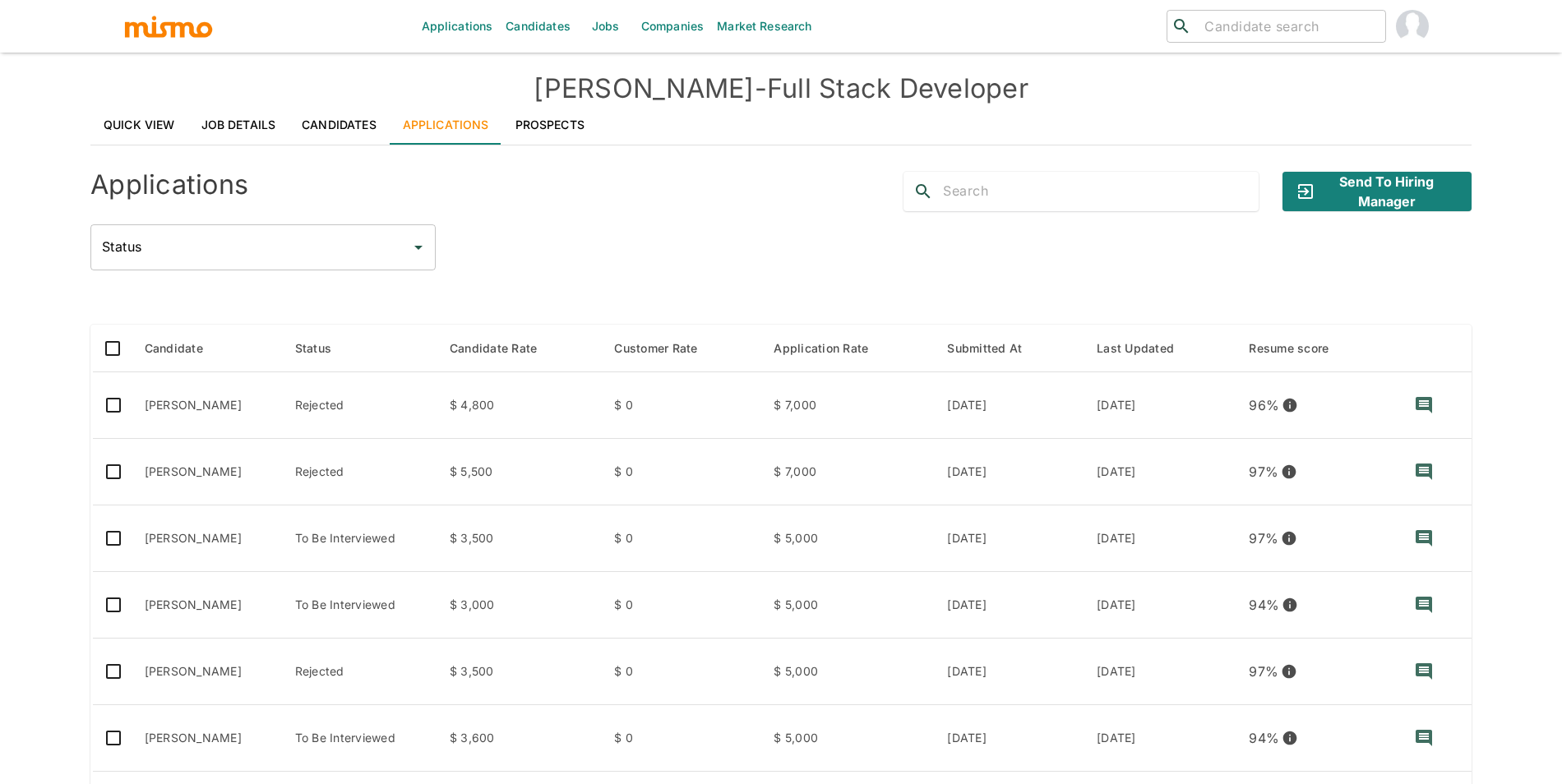
drag, startPoint x: 1559, startPoint y: 244, endPoint x: 1561, endPoint y: 295, distance: 51.0
click at [1561, 295] on div "Applications Candidates Jobs Companies Market Research ​ ​ Kaelio - Full Stack …" at bounding box center [781, 412] width 1562 height 824
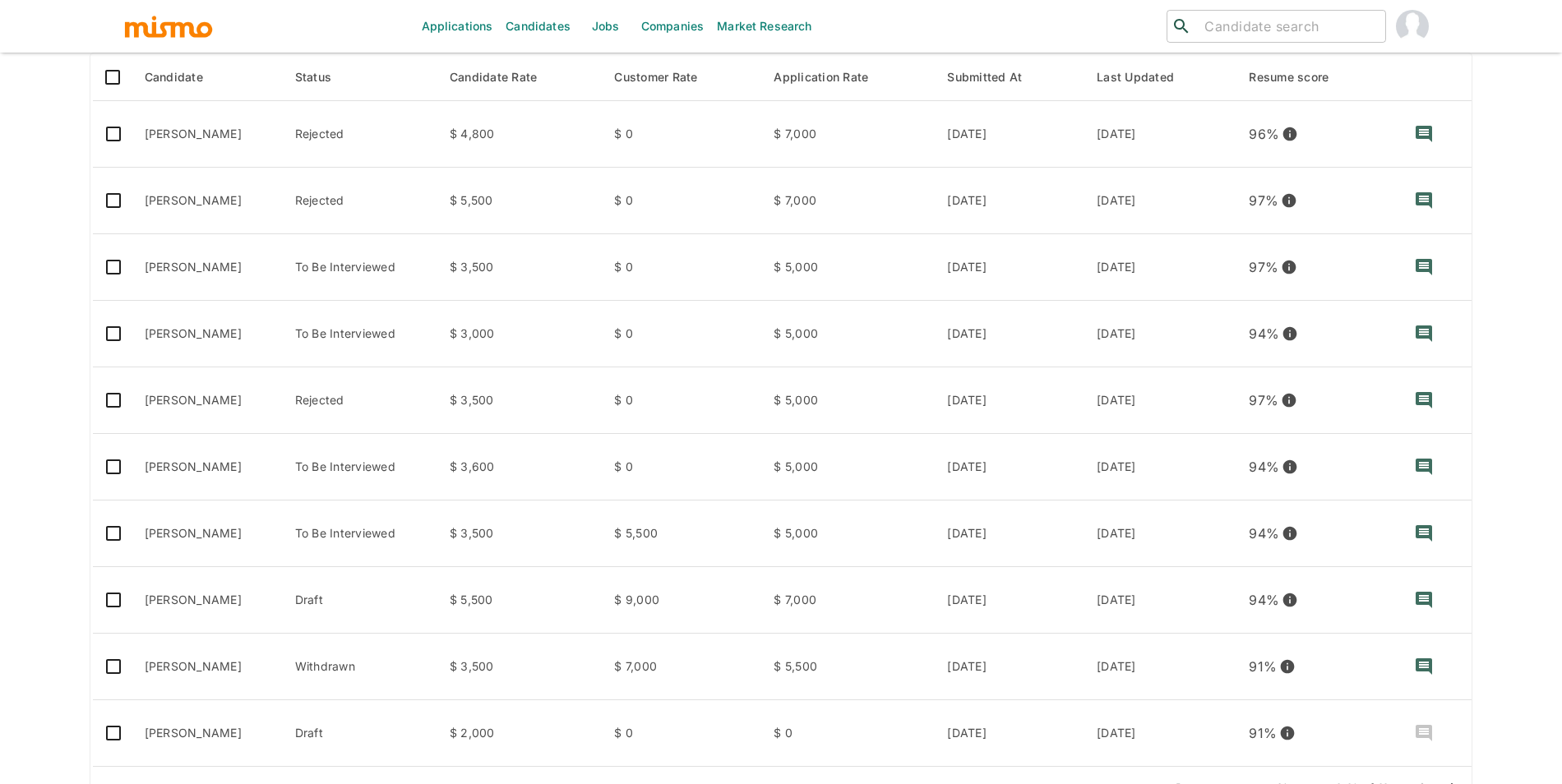
scroll to position [325, 0]
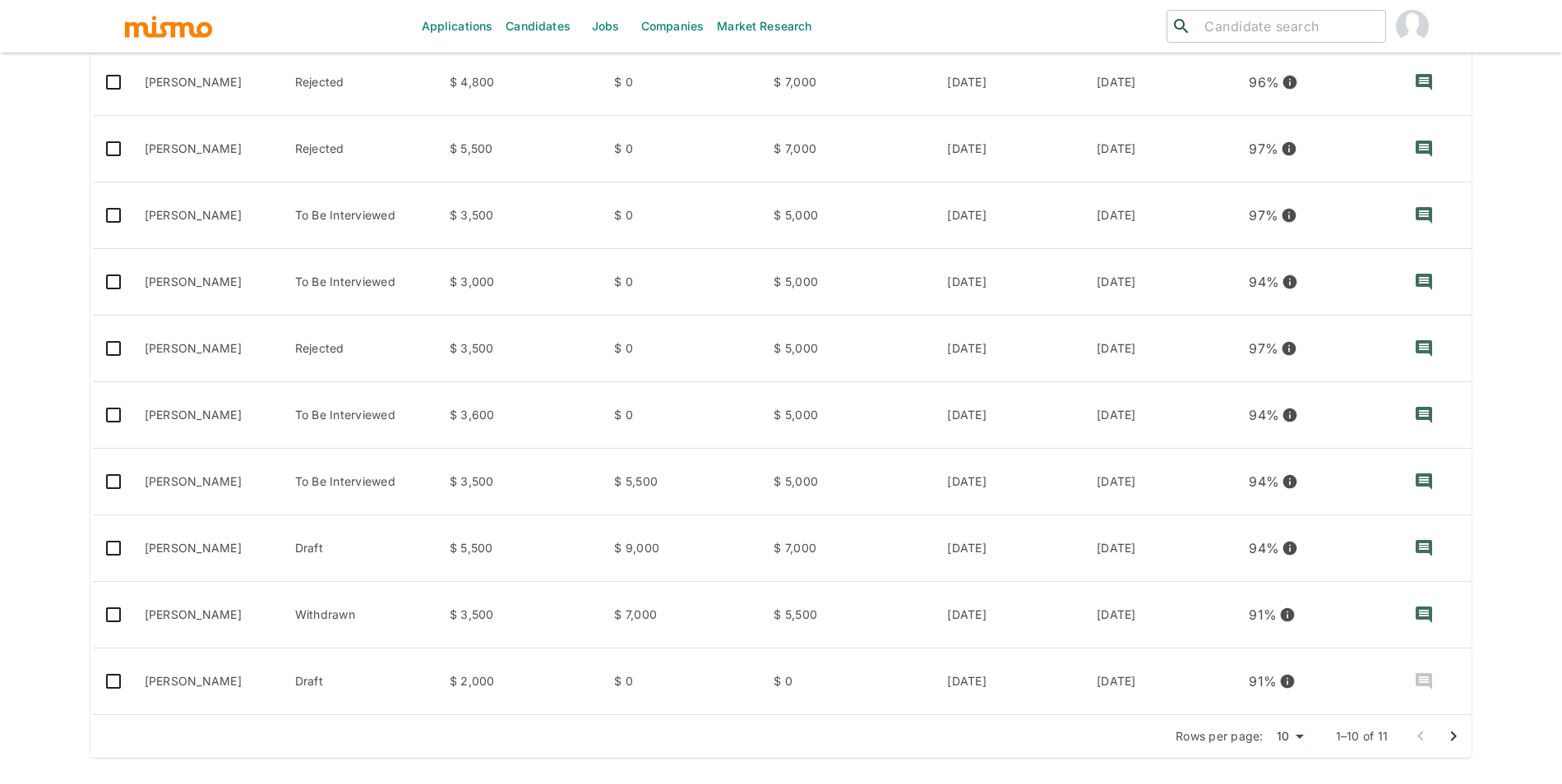
click at [1456, 733] on icon "Go to next page" at bounding box center [1454, 736] width 20 height 20
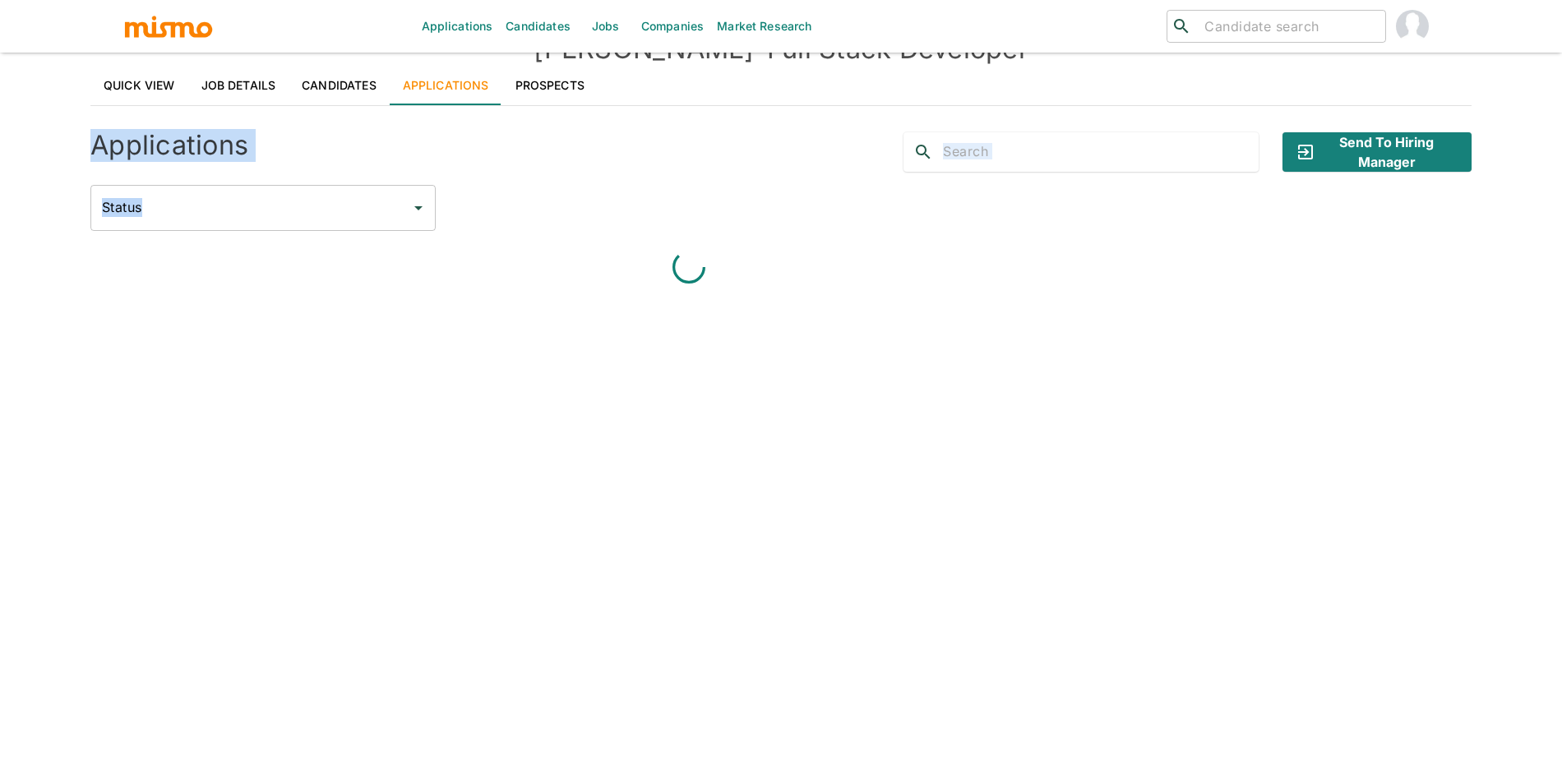
scroll to position [115, 0]
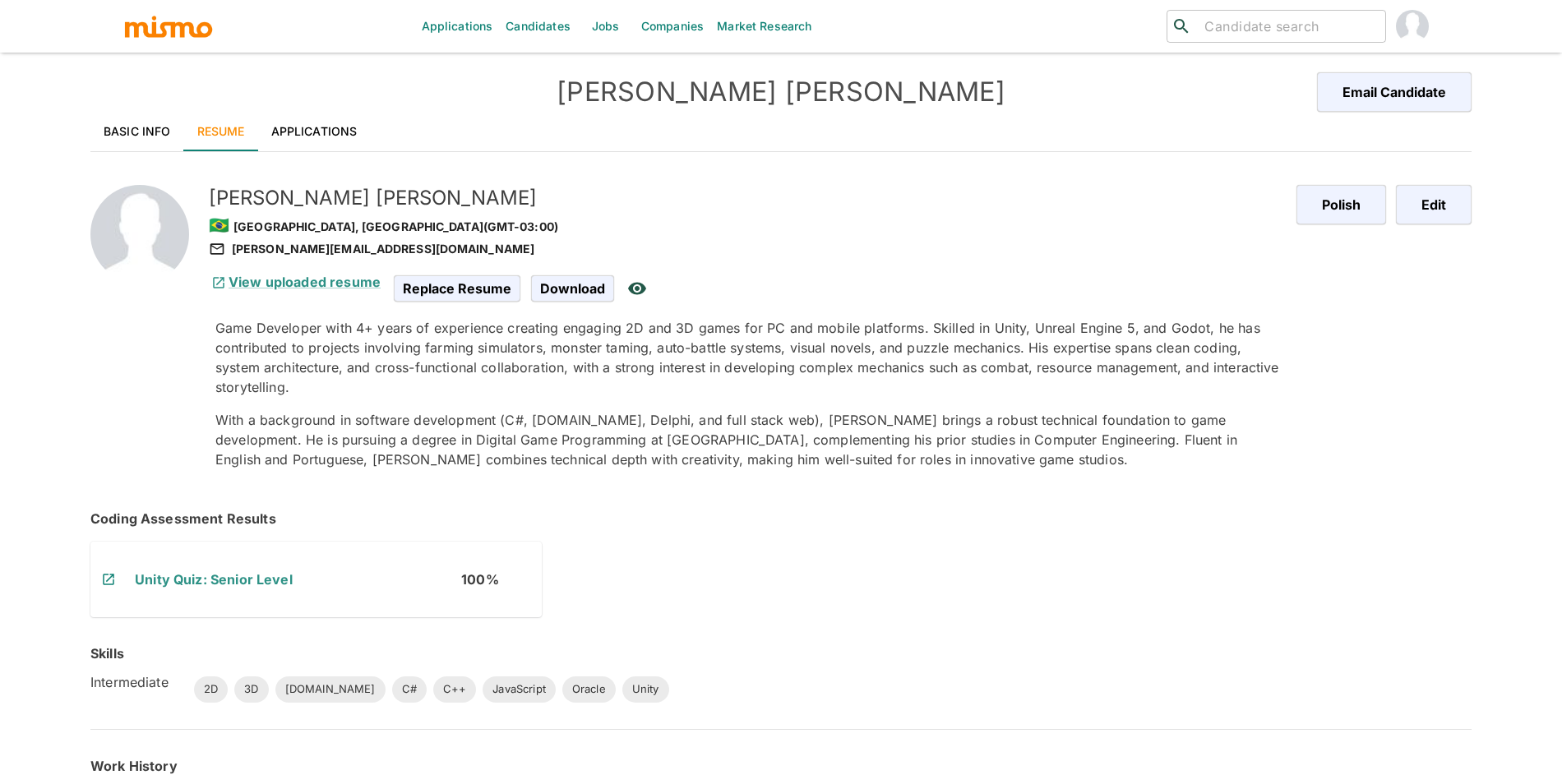
click at [304, 249] on div "[PERSON_NAME][EMAIL_ADDRESS][DOMAIN_NAME]" at bounding box center [746, 249] width 1074 height 20
copy div "[PERSON_NAME][EMAIL_ADDRESS][DOMAIN_NAME]"
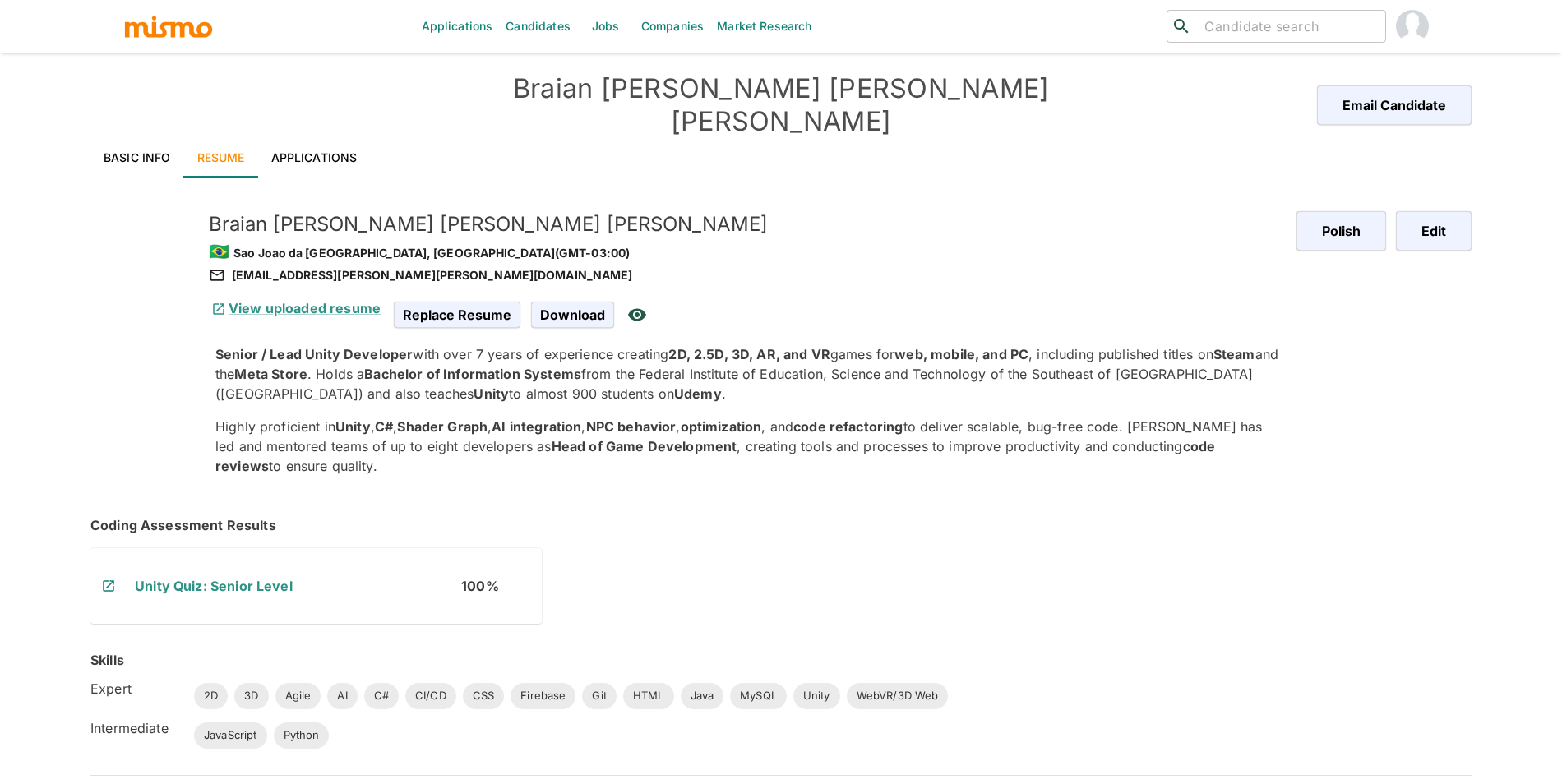
click at [358, 266] on div "[EMAIL_ADDRESS][PERSON_NAME][PERSON_NAME][DOMAIN_NAME]" at bounding box center [746, 276] width 1074 height 20
copy div "[EMAIL_ADDRESS][PERSON_NAME][PERSON_NAME][DOMAIN_NAME]"
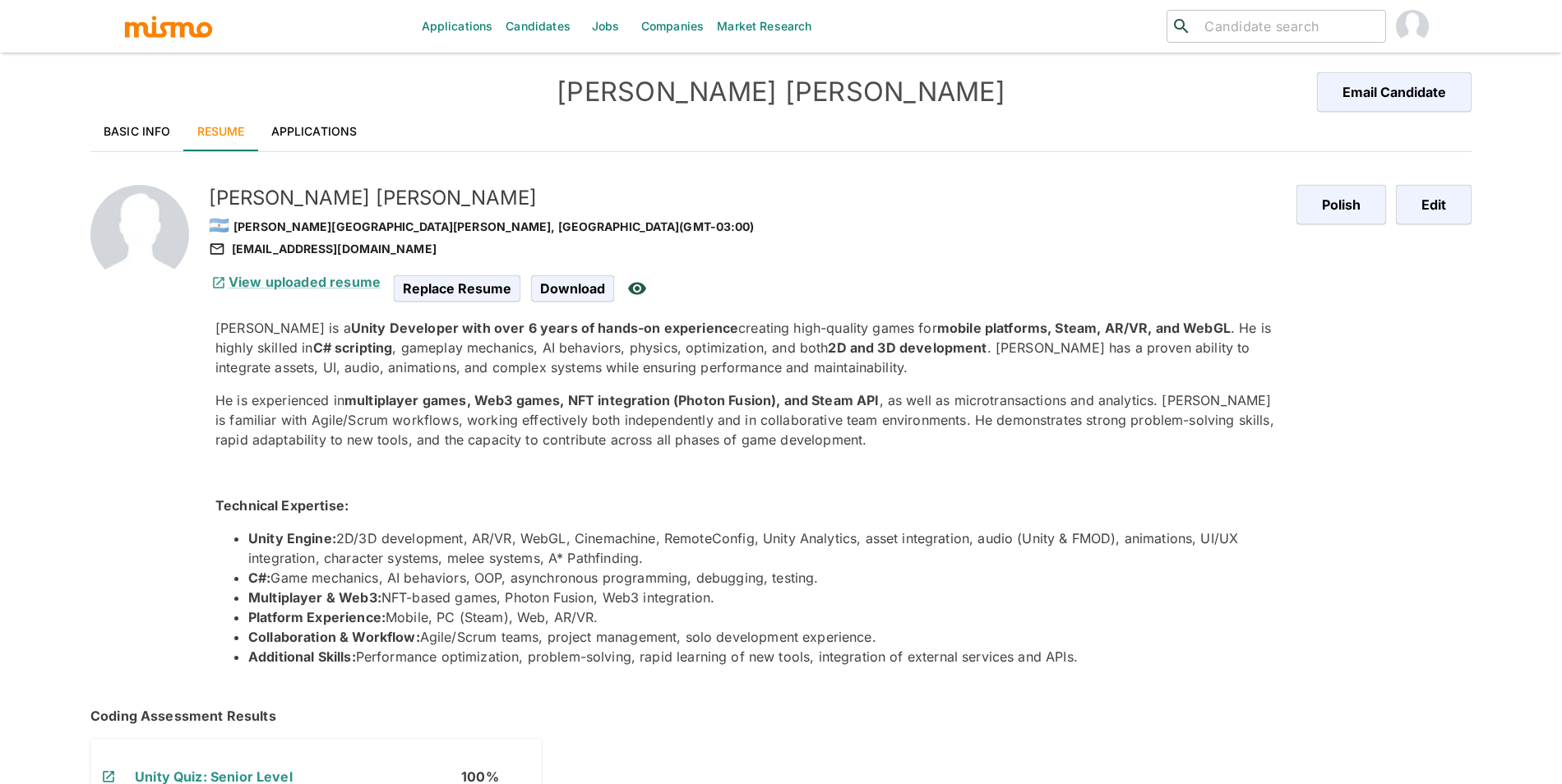
click at [324, 252] on div "[EMAIL_ADDRESS][DOMAIN_NAME]" at bounding box center [746, 249] width 1074 height 20
copy div "[EMAIL_ADDRESS][DOMAIN_NAME]"
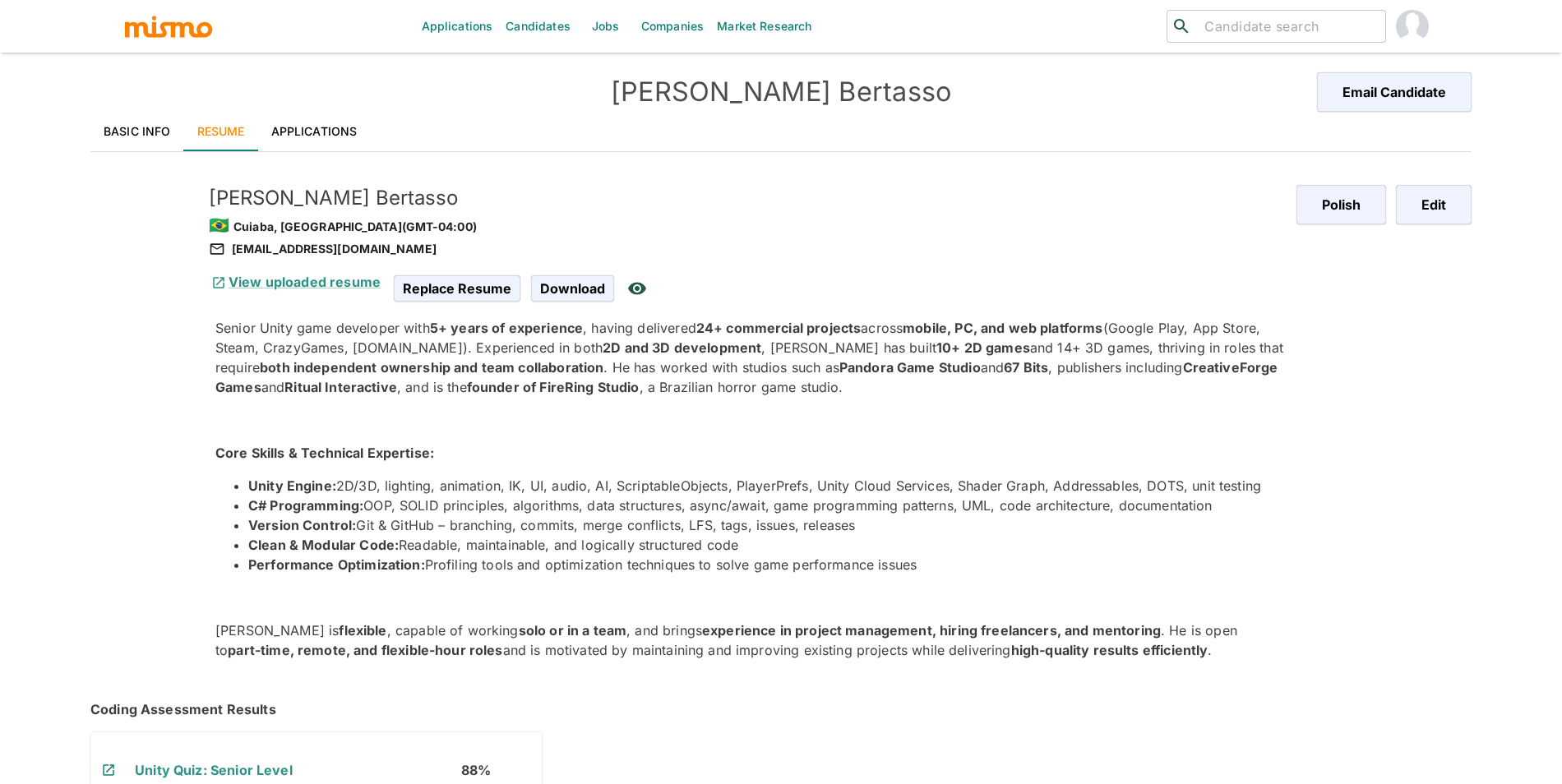
click at [290, 239] on div "[EMAIL_ADDRESS][DOMAIN_NAME]" at bounding box center [746, 249] width 1074 height 20
click at [290, 242] on div "[EMAIL_ADDRESS][DOMAIN_NAME]" at bounding box center [746, 249] width 1074 height 20
copy div "[EMAIL_ADDRESS][DOMAIN_NAME]"
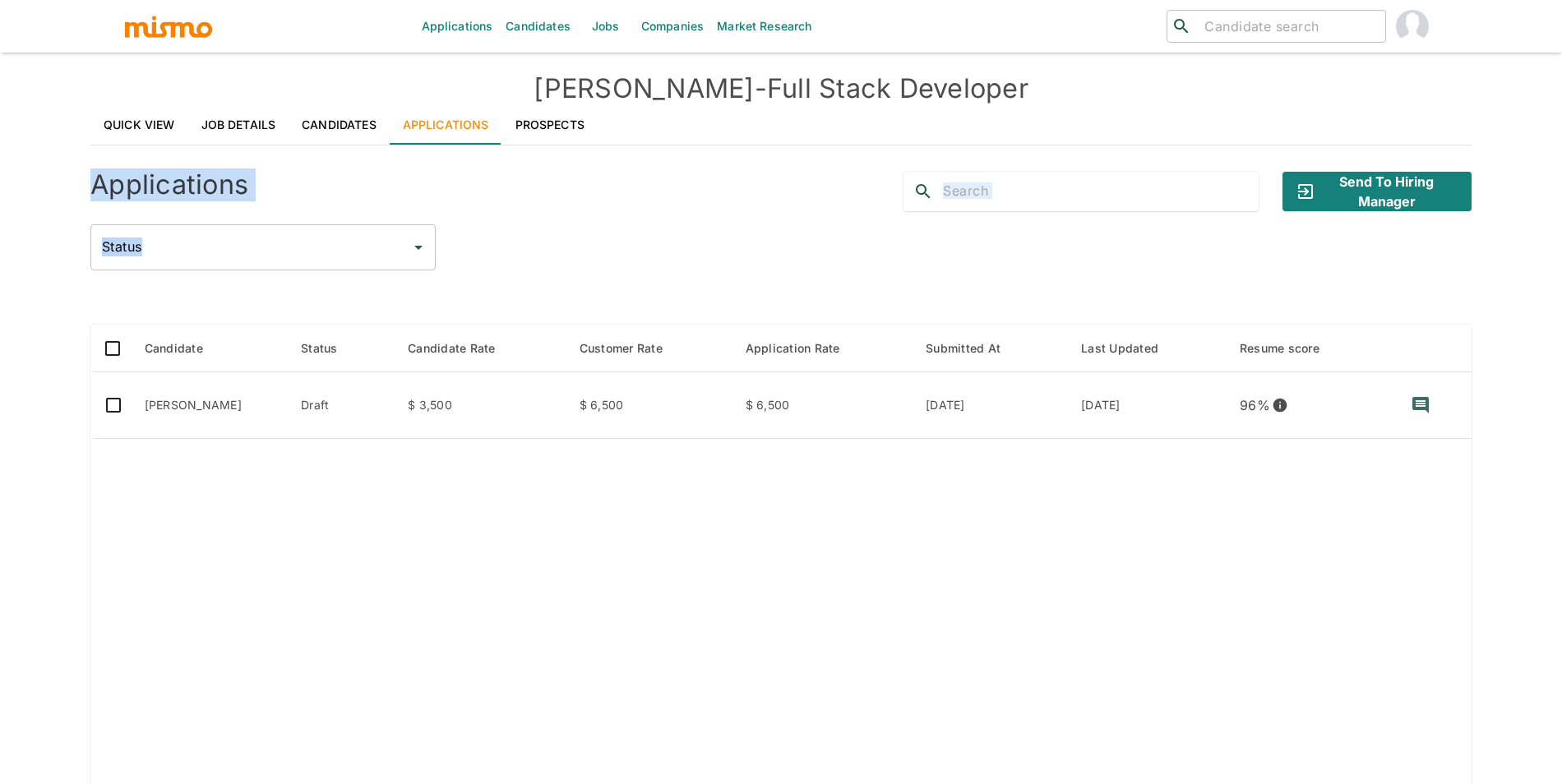
click at [122, 122] on link "Quick View" at bounding box center [140, 125] width 98 height 39
click at [142, 122] on link "Quick View" at bounding box center [140, 125] width 98 height 39
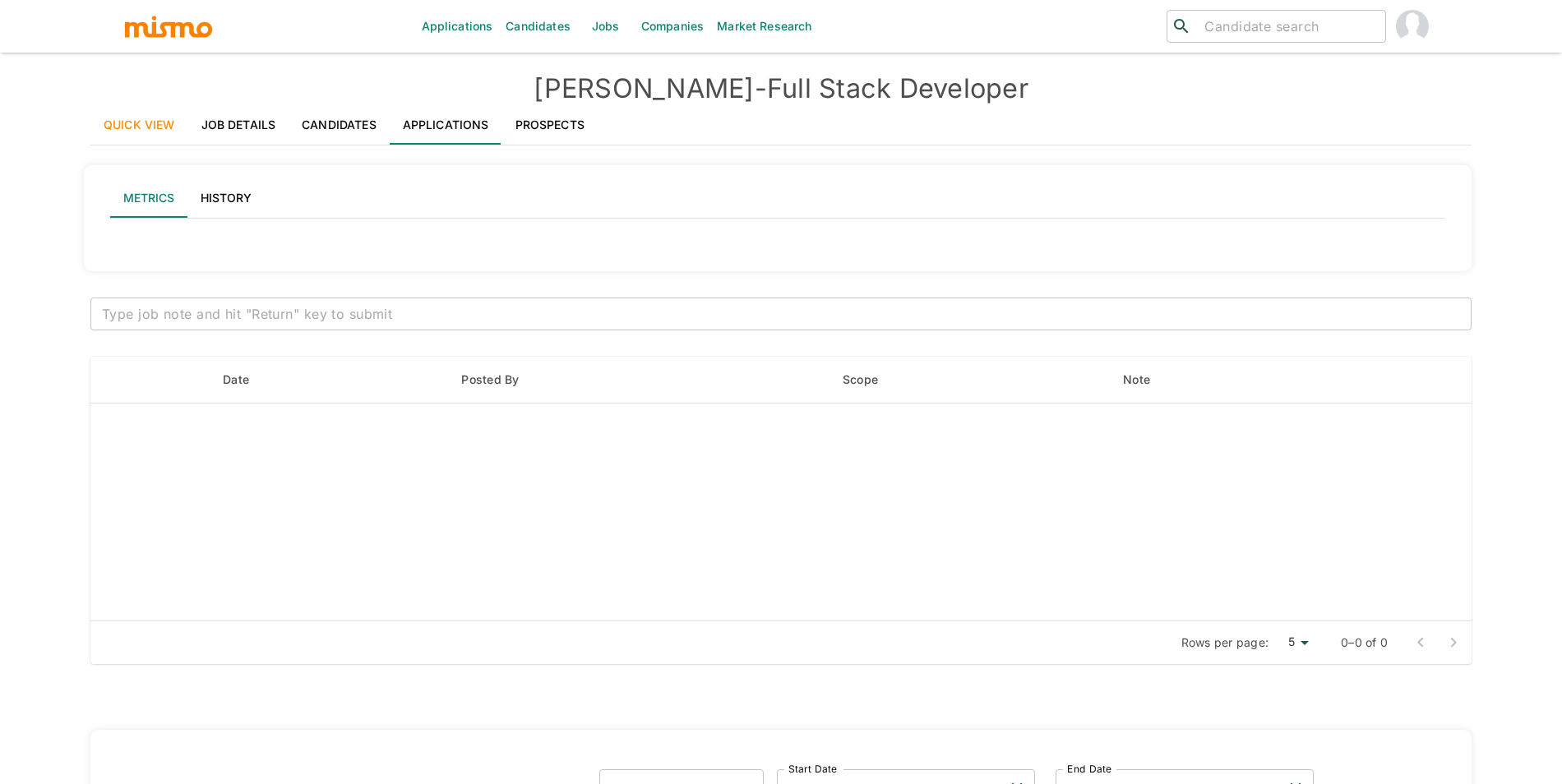
type input "Active statuses"
click at [271, 122] on link "Job Details" at bounding box center [239, 125] width 101 height 39
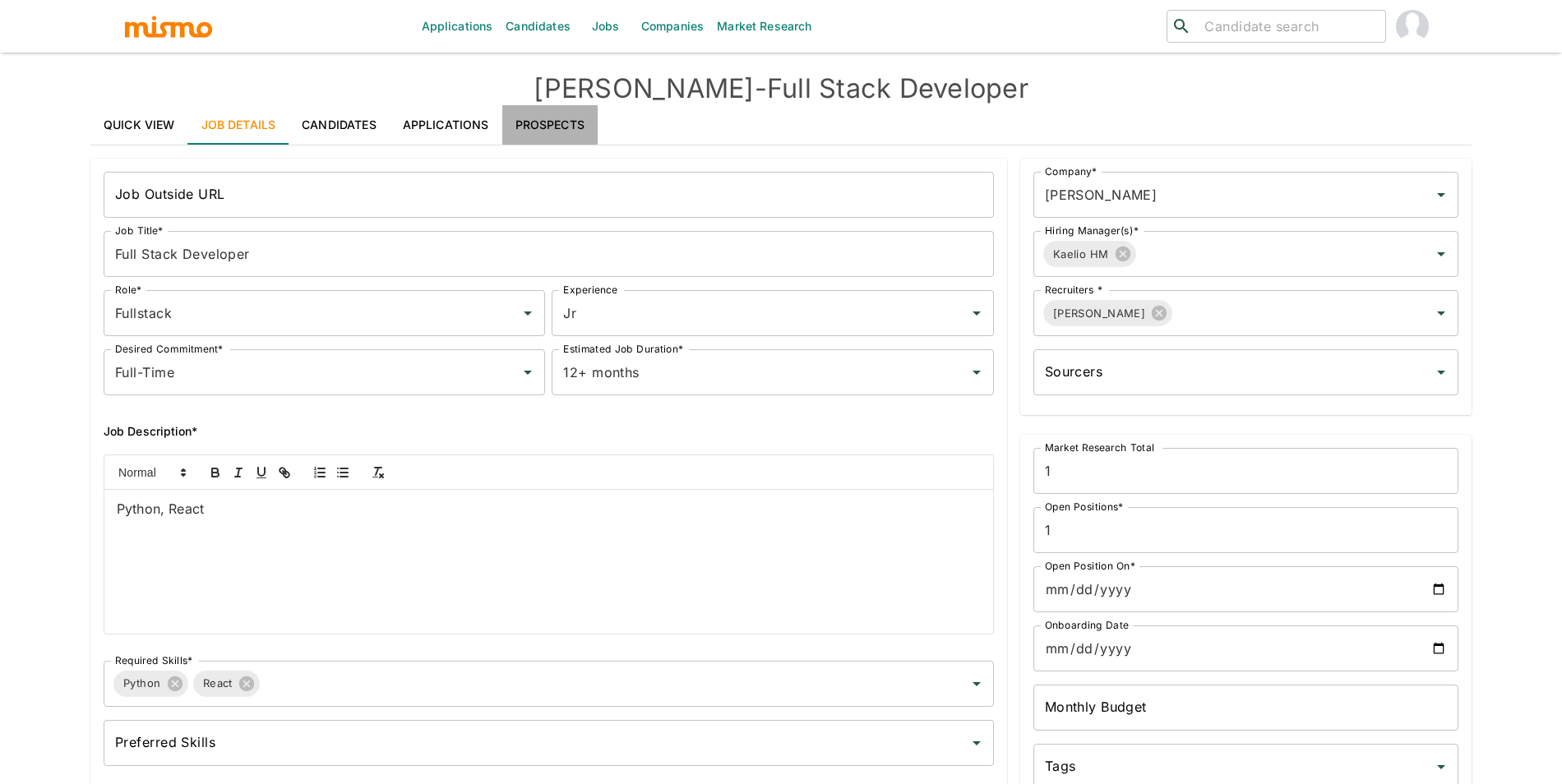
click at [561, 112] on link "Prospects" at bounding box center [549, 125] width 95 height 39
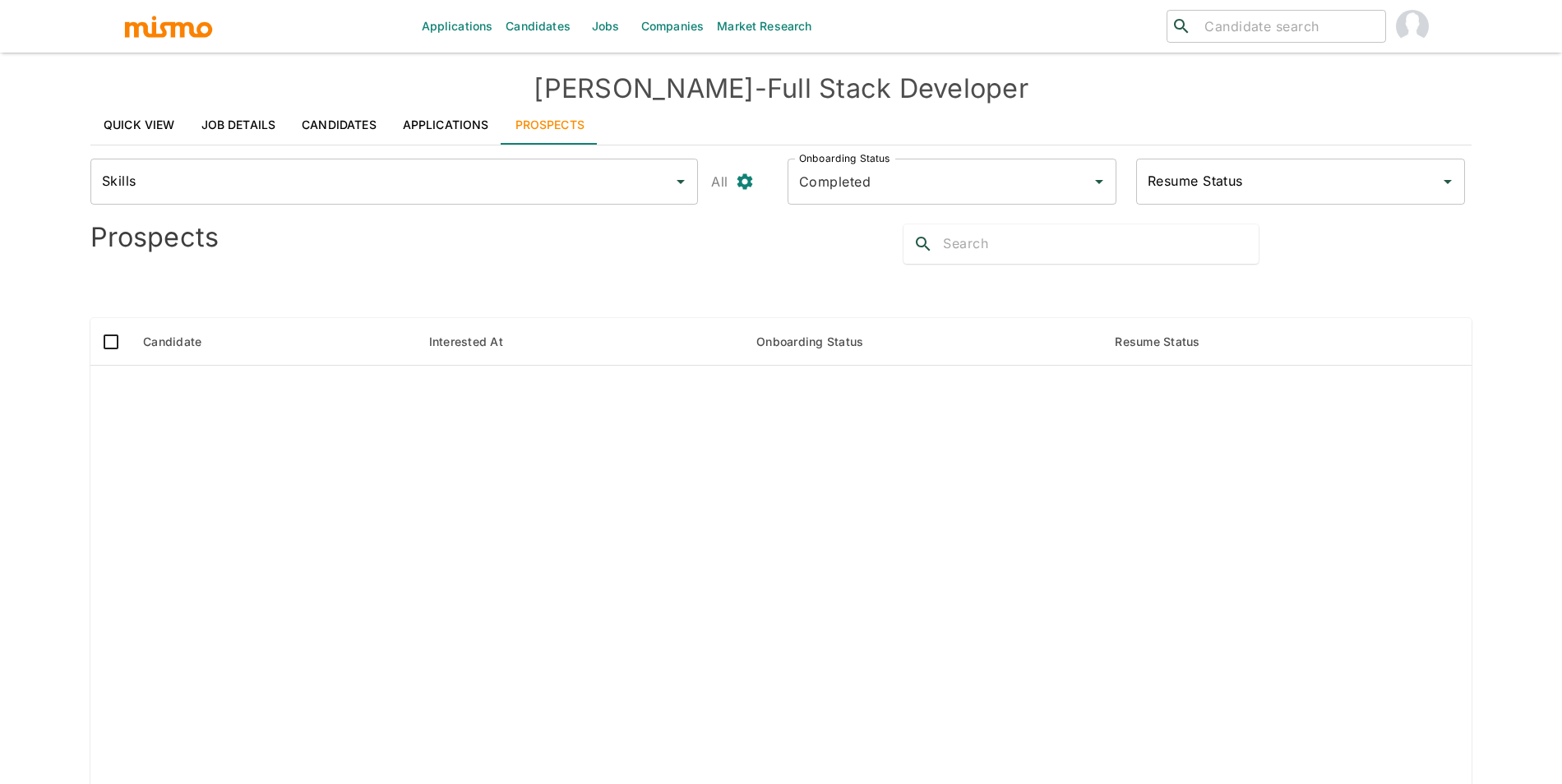
click at [446, 112] on link "Applications" at bounding box center [446, 125] width 113 height 39
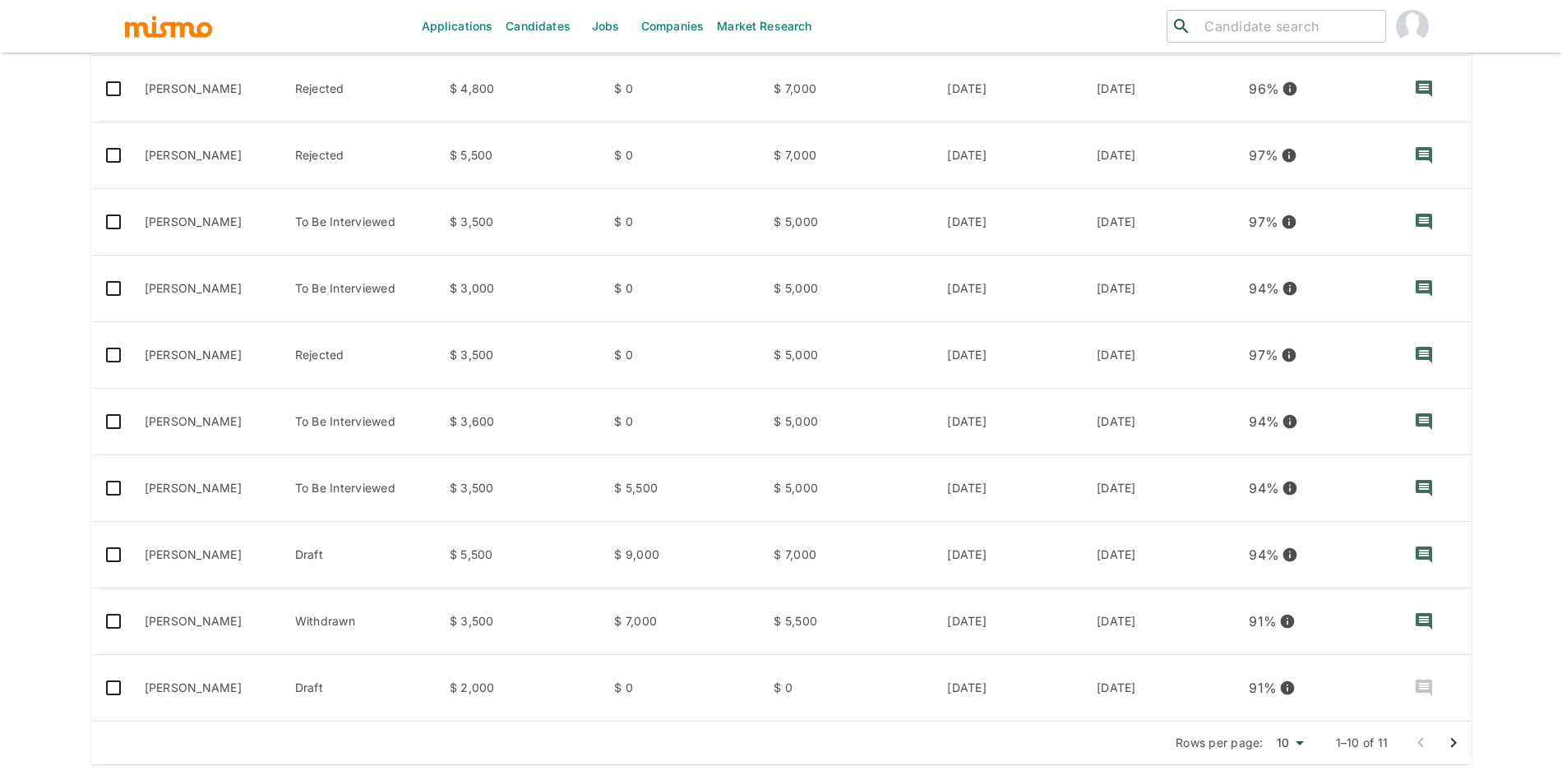
scroll to position [325, 0]
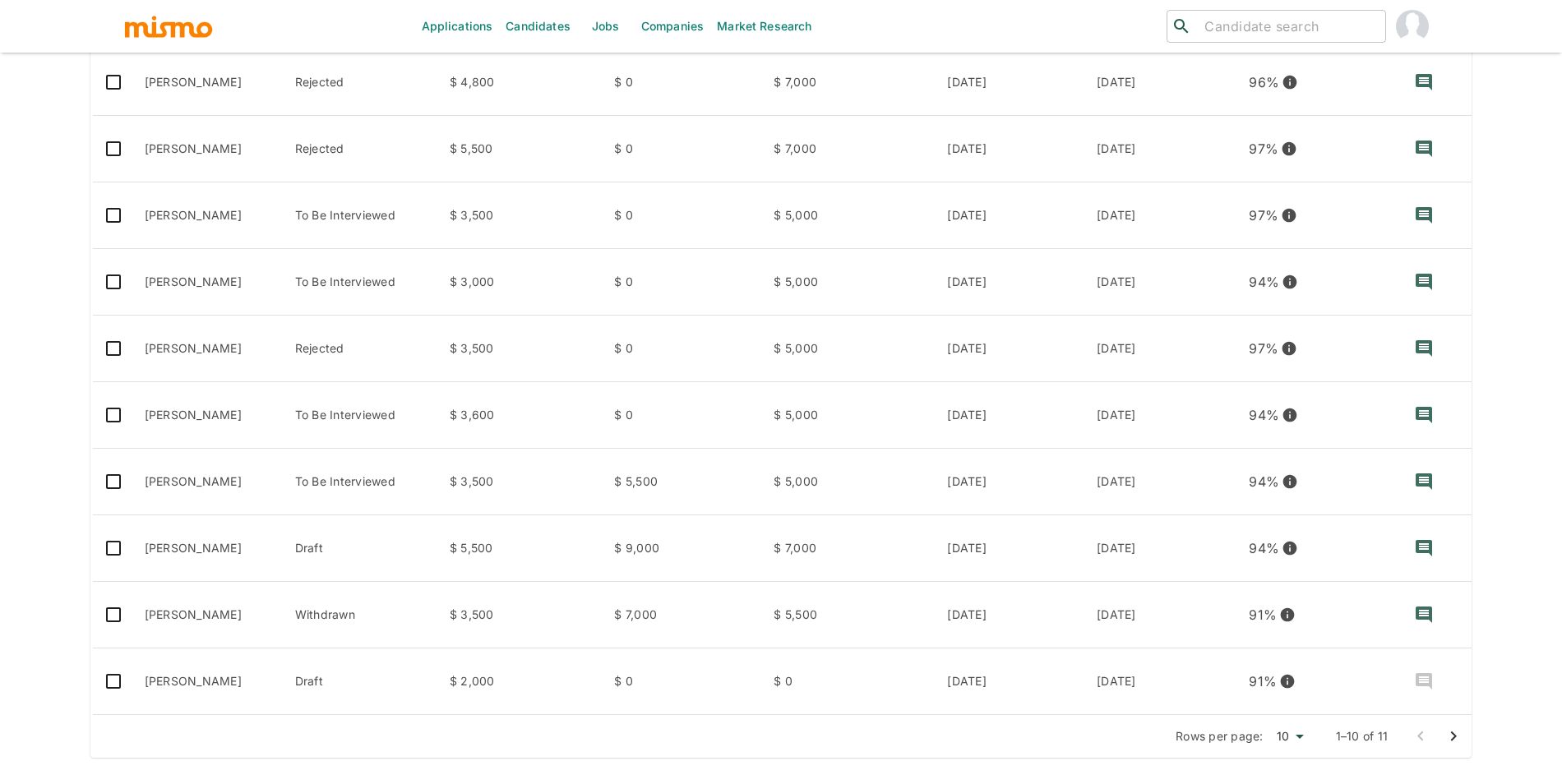
click at [1456, 742] on icon "Go to next page" at bounding box center [1454, 736] width 20 height 20
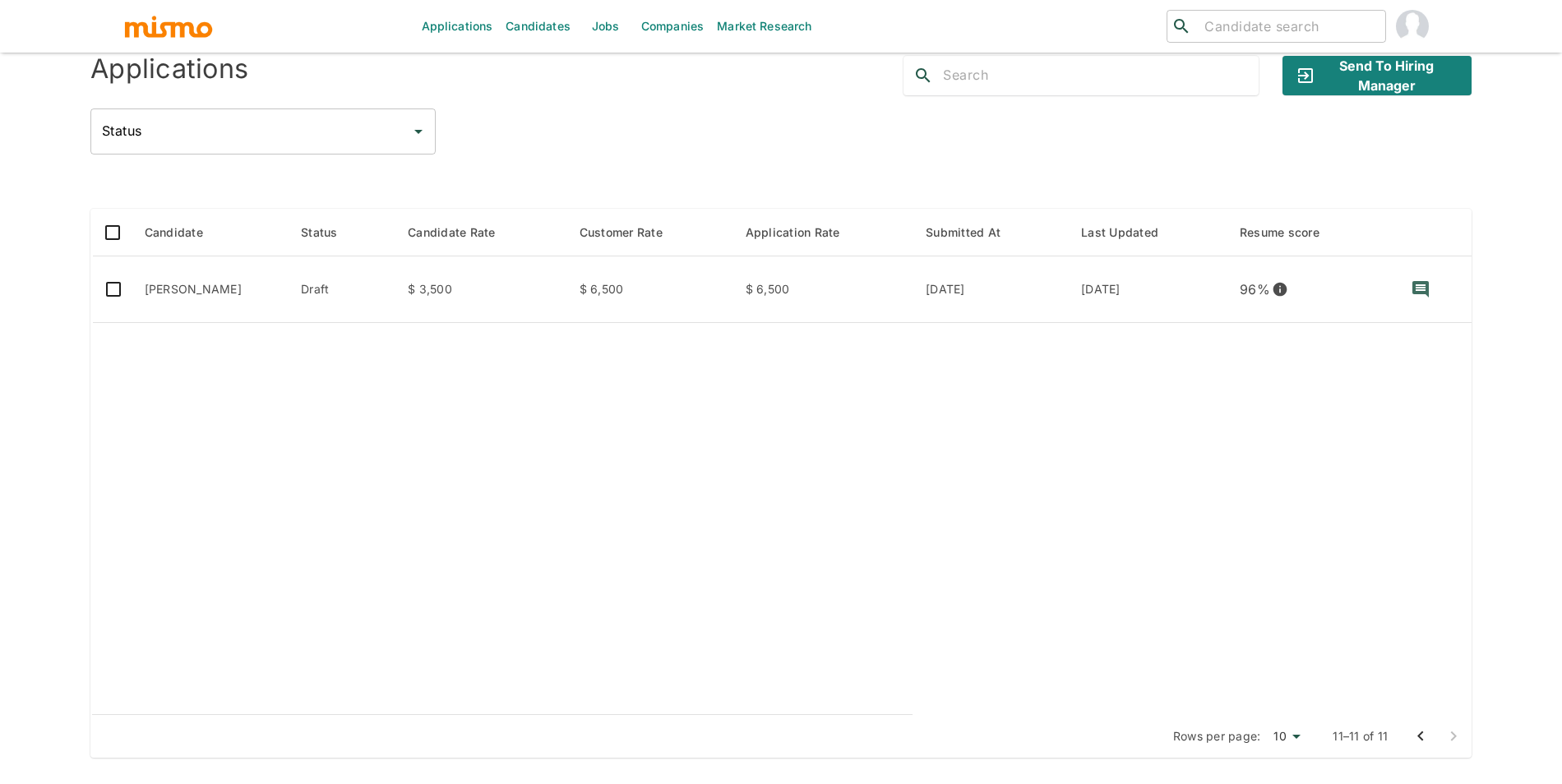
scroll to position [115, 0]
click at [1409, 736] on button "Go to previous page" at bounding box center [1421, 738] width 33 height 33
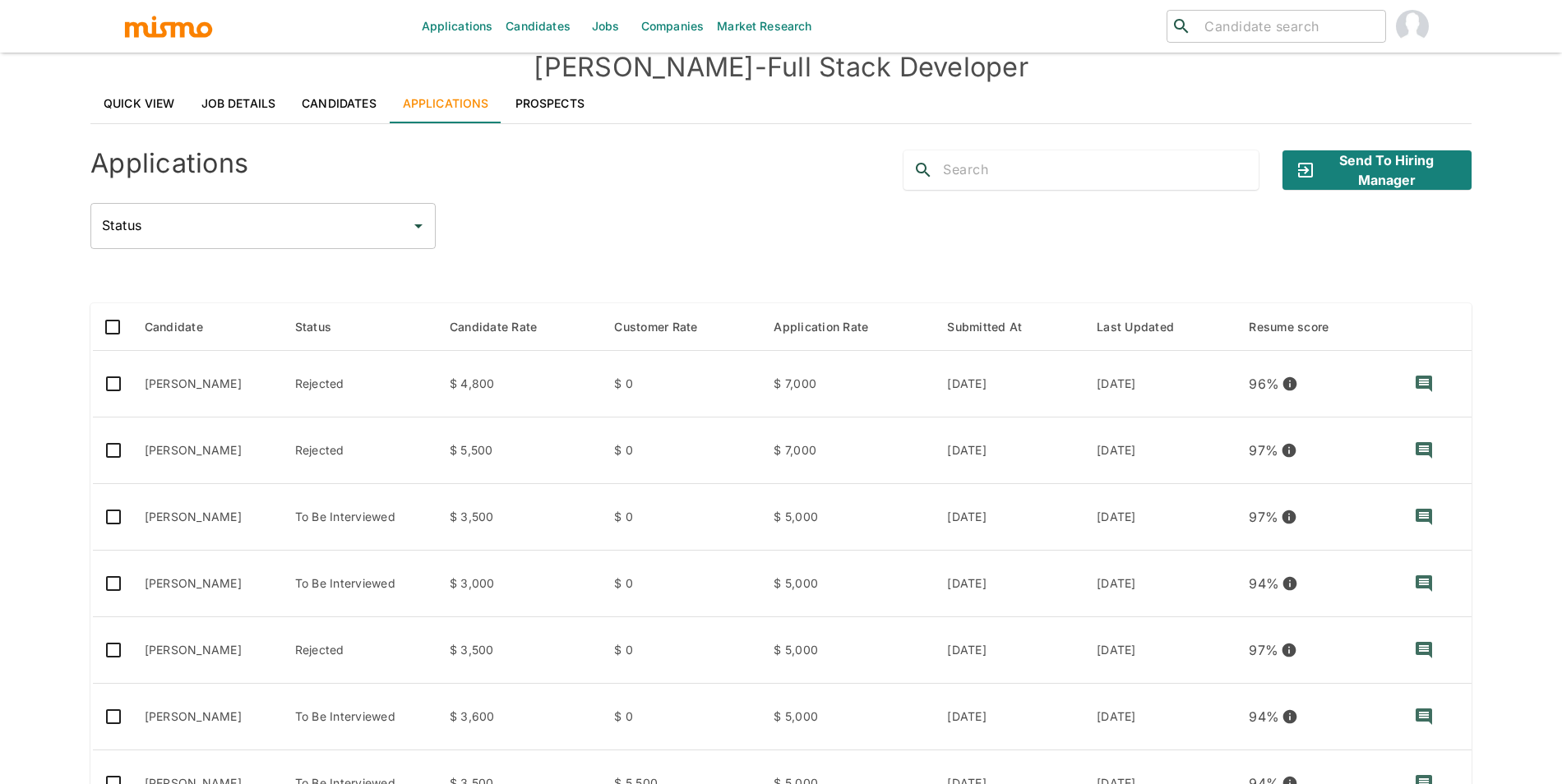
scroll to position [0, 0]
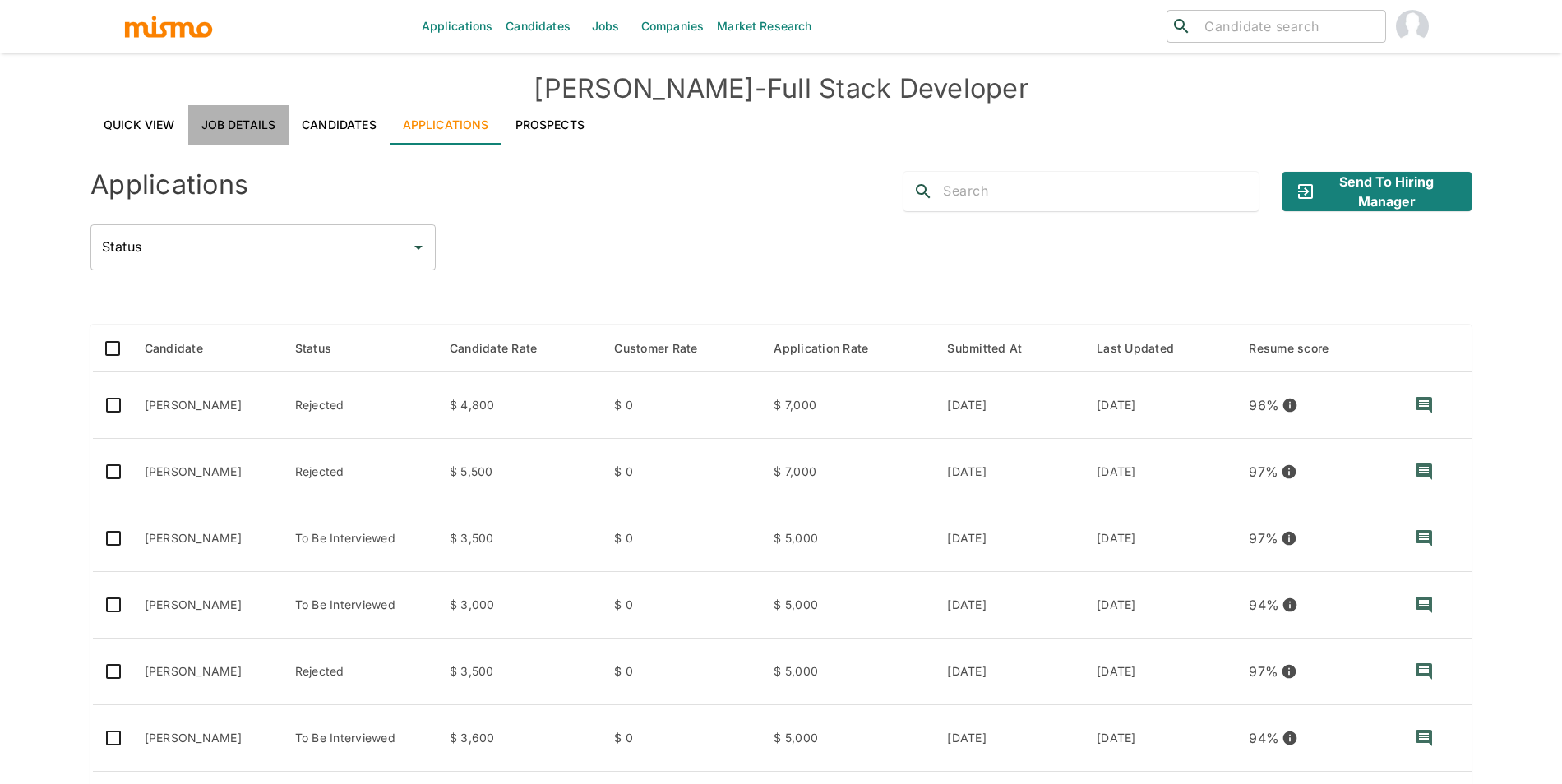
click at [236, 112] on link "Job Details" at bounding box center [239, 125] width 101 height 39
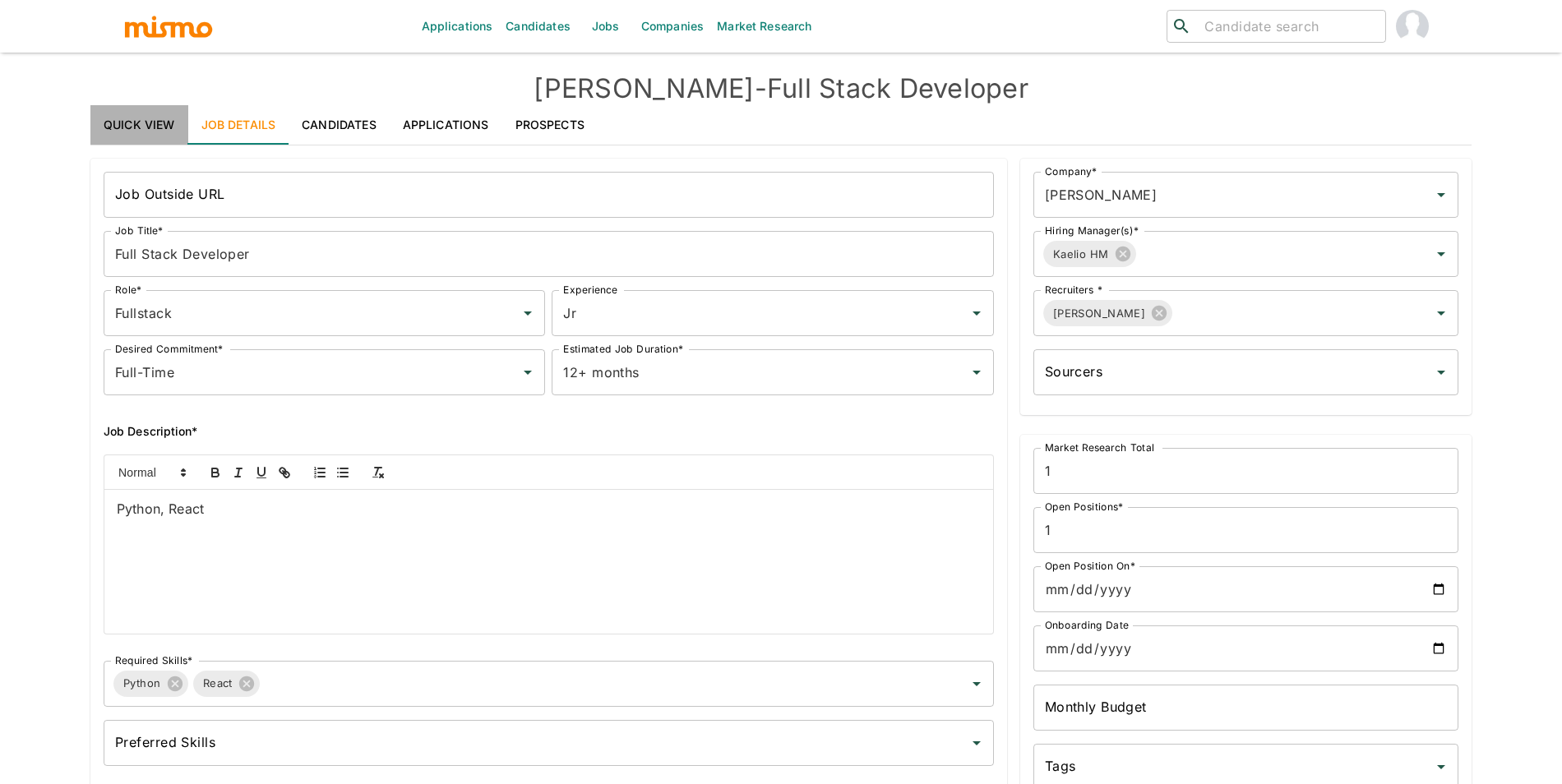
click at [119, 120] on link "Quick View" at bounding box center [140, 125] width 98 height 39
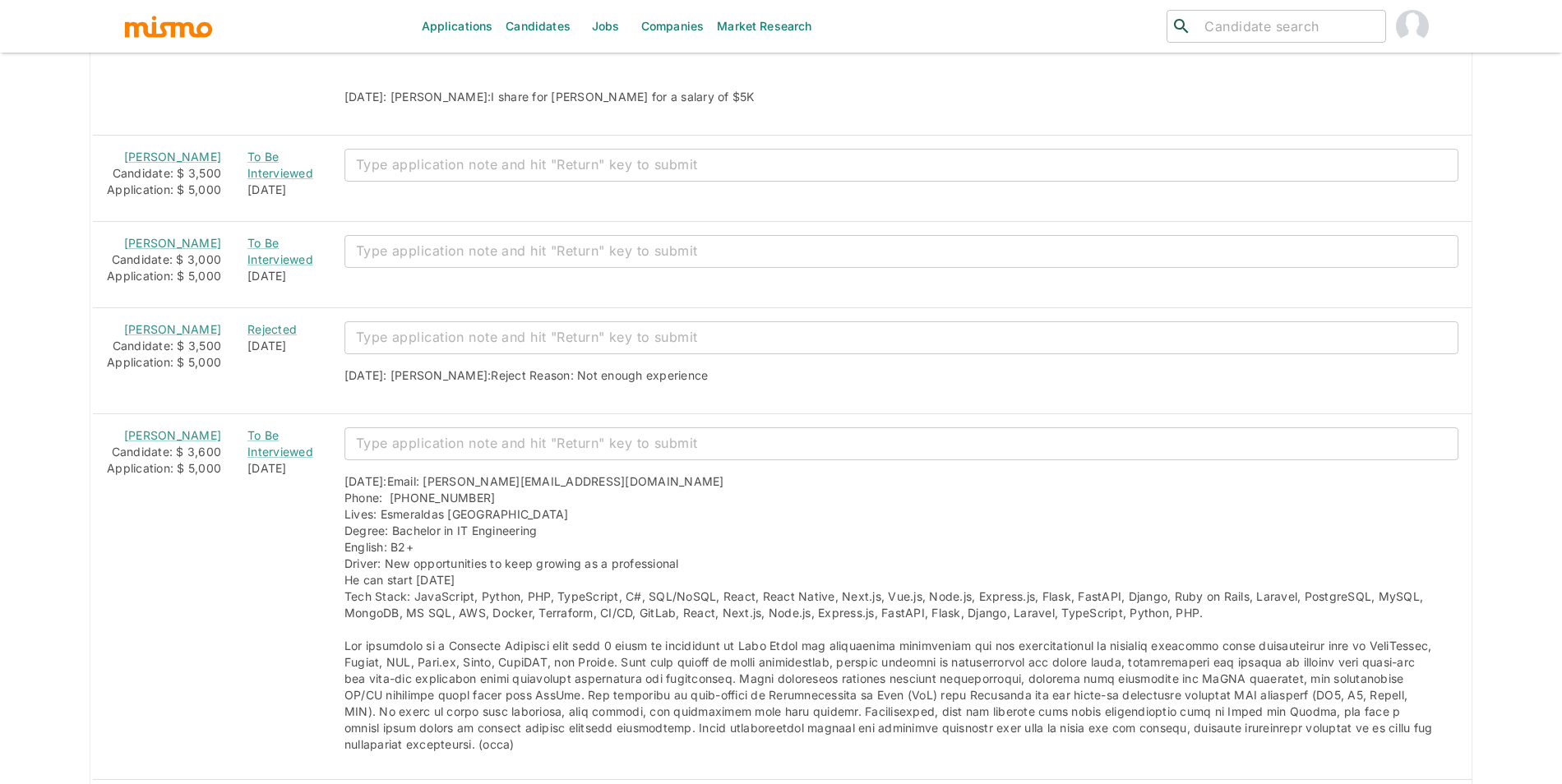
scroll to position [2583, 0]
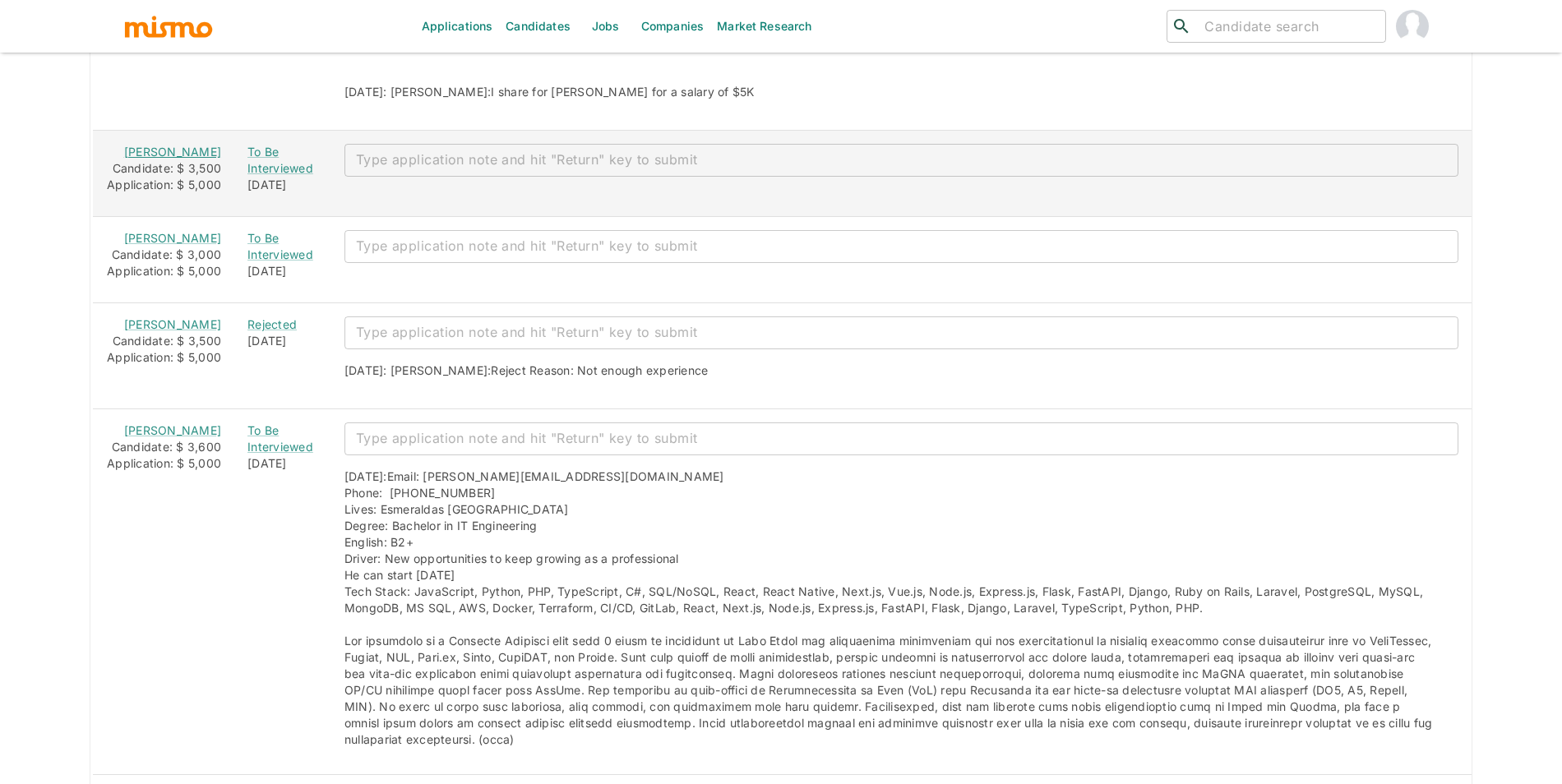
click at [158, 154] on link "Eric Madureira" at bounding box center [172, 152] width 97 height 14
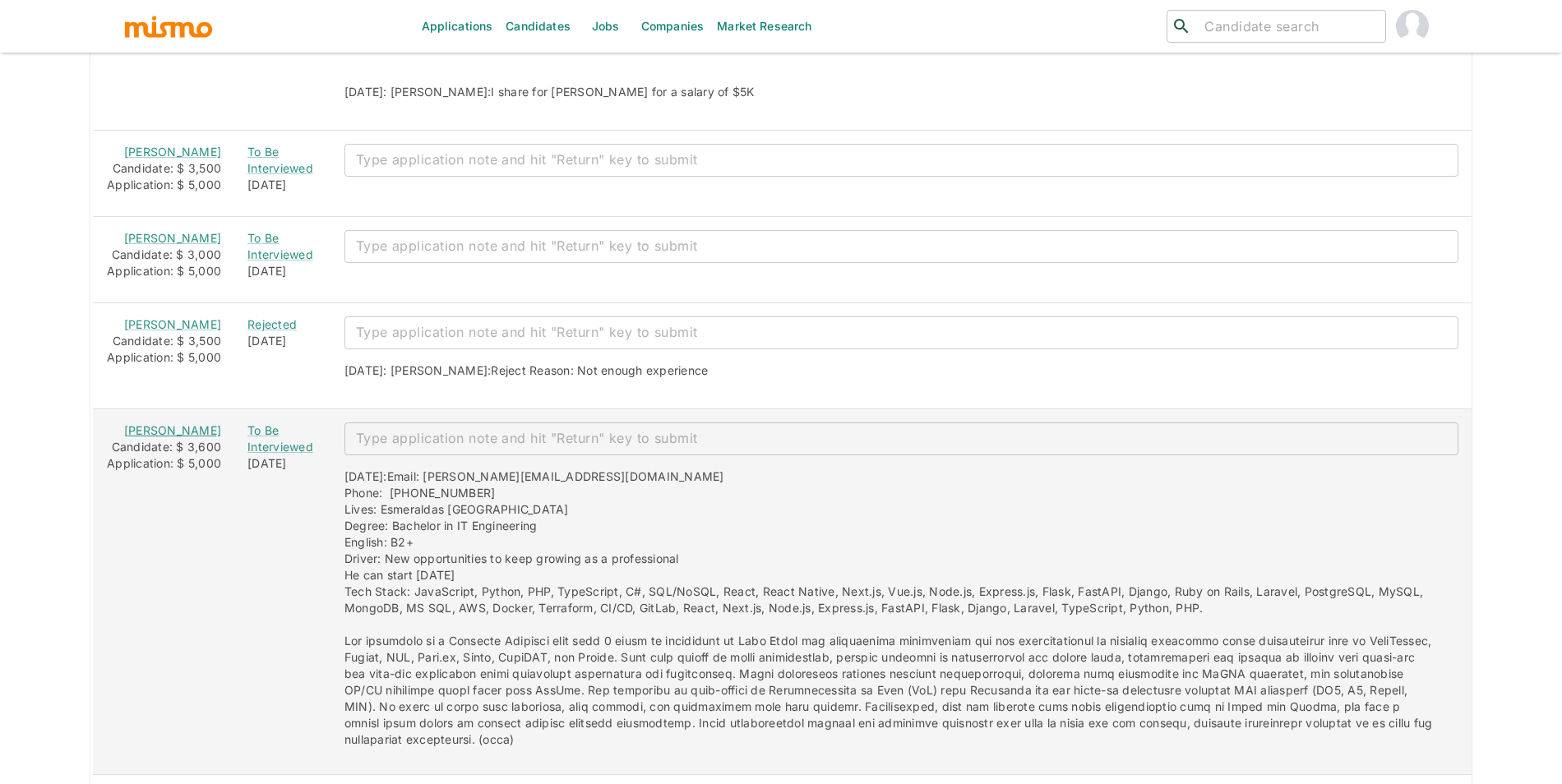
click at [180, 438] on link "Ricardo Vaca Peña" at bounding box center [172, 431] width 97 height 14
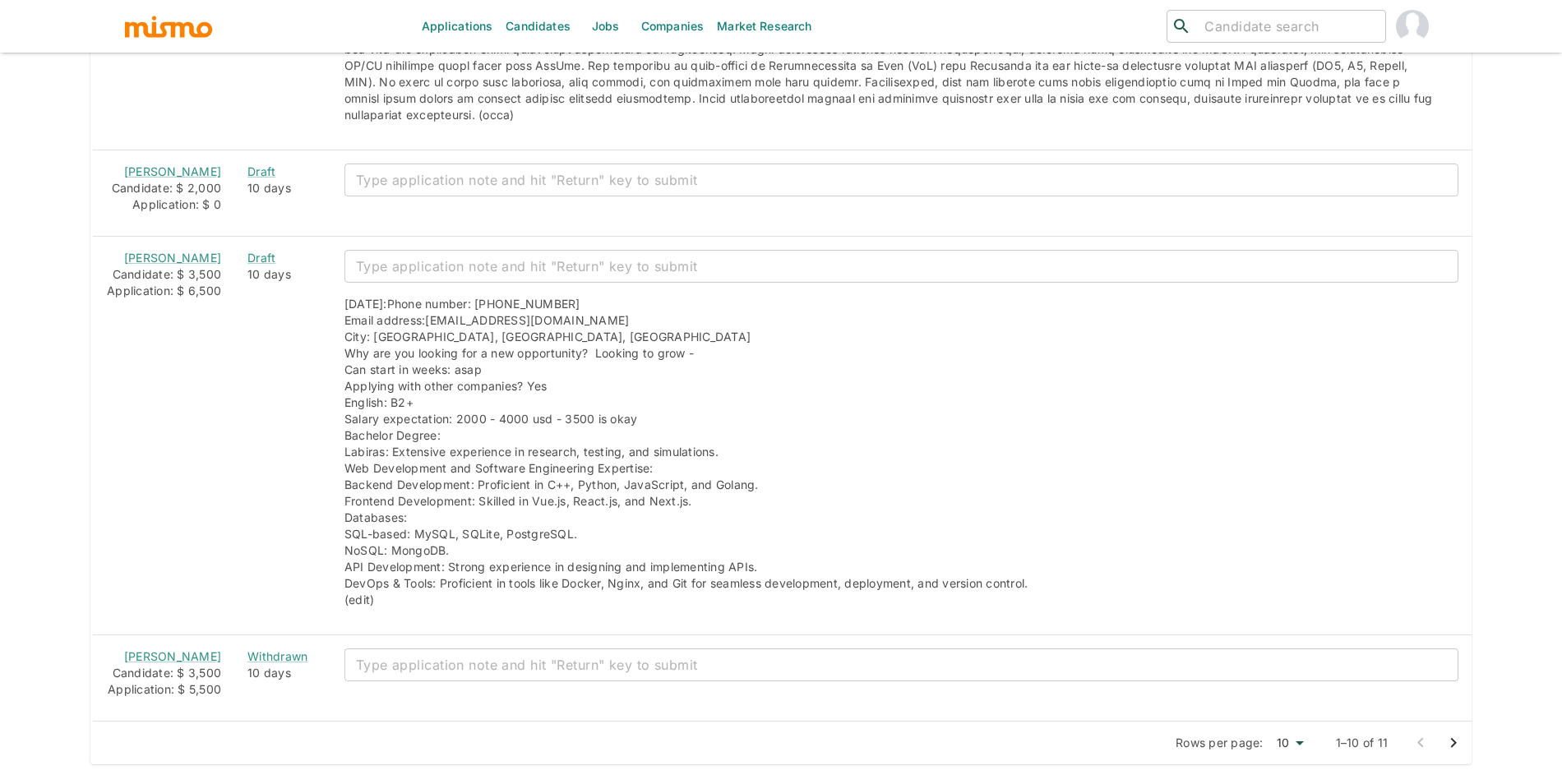
scroll to position [3356, 0]
click at [1448, 744] on icon "Go to next page" at bounding box center [1454, 743] width 20 height 20
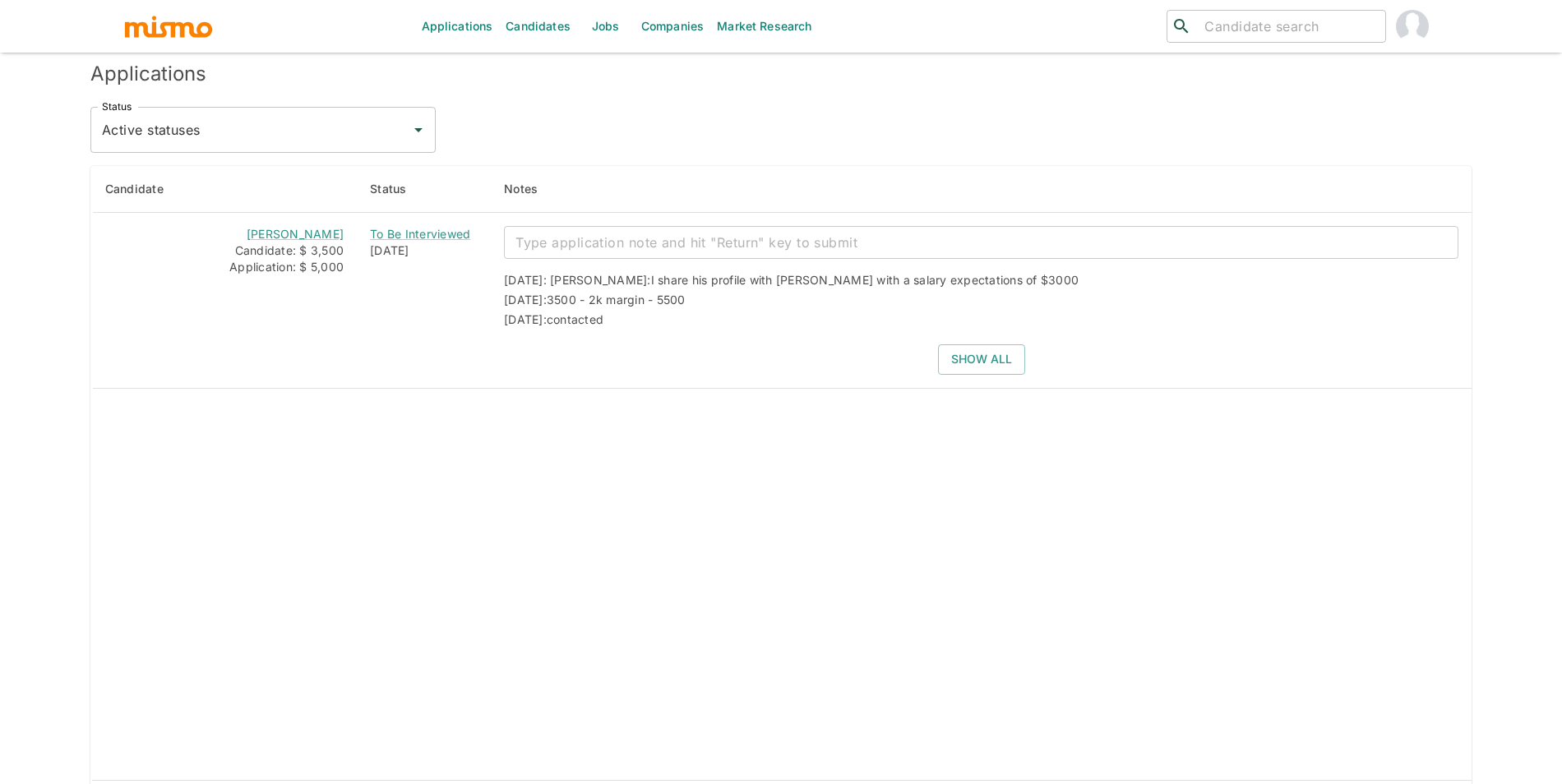
scroll to position [1426, 0]
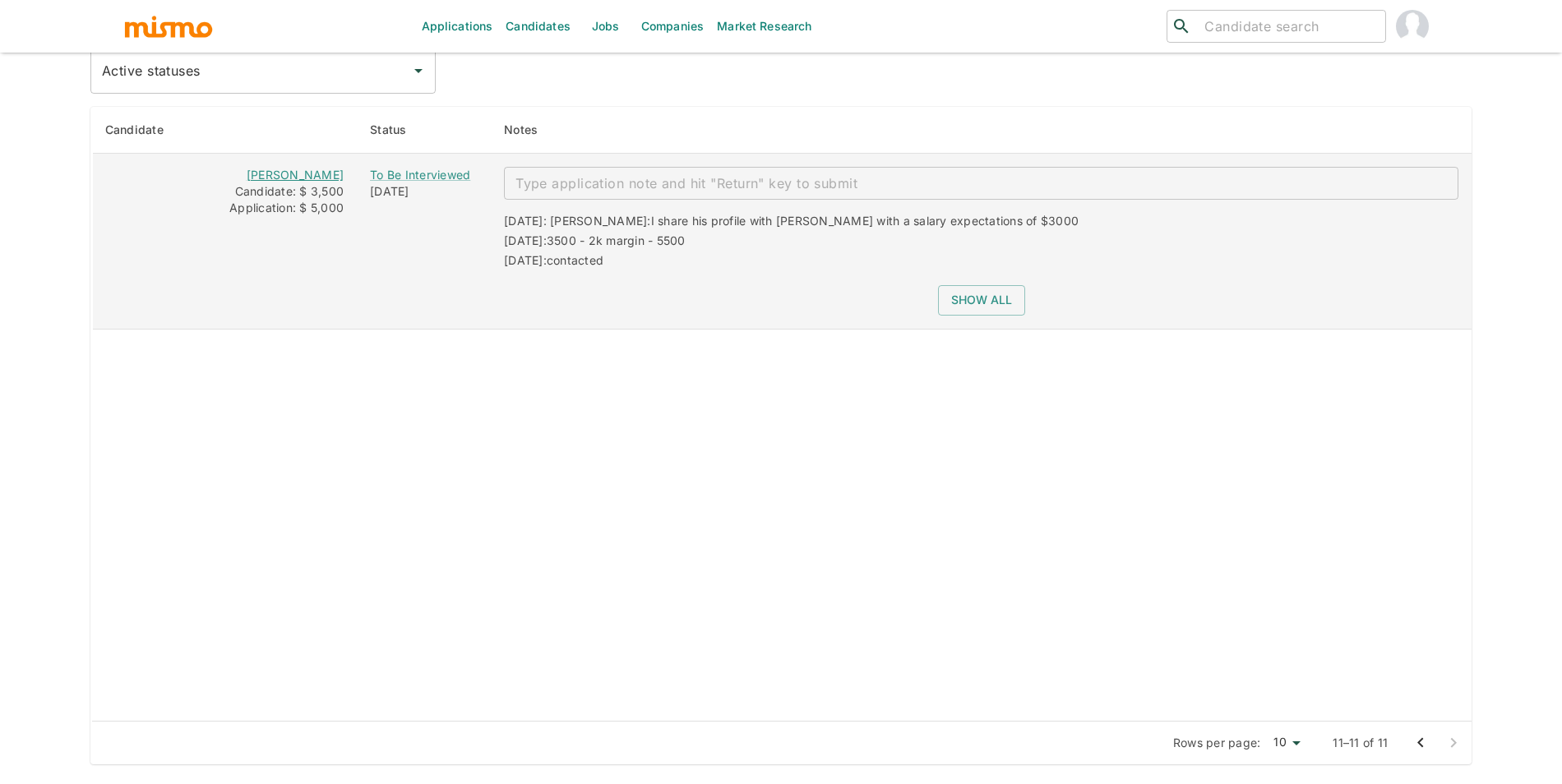
click at [344, 175] on link "Jeferson Franco" at bounding box center [295, 174] width 97 height 14
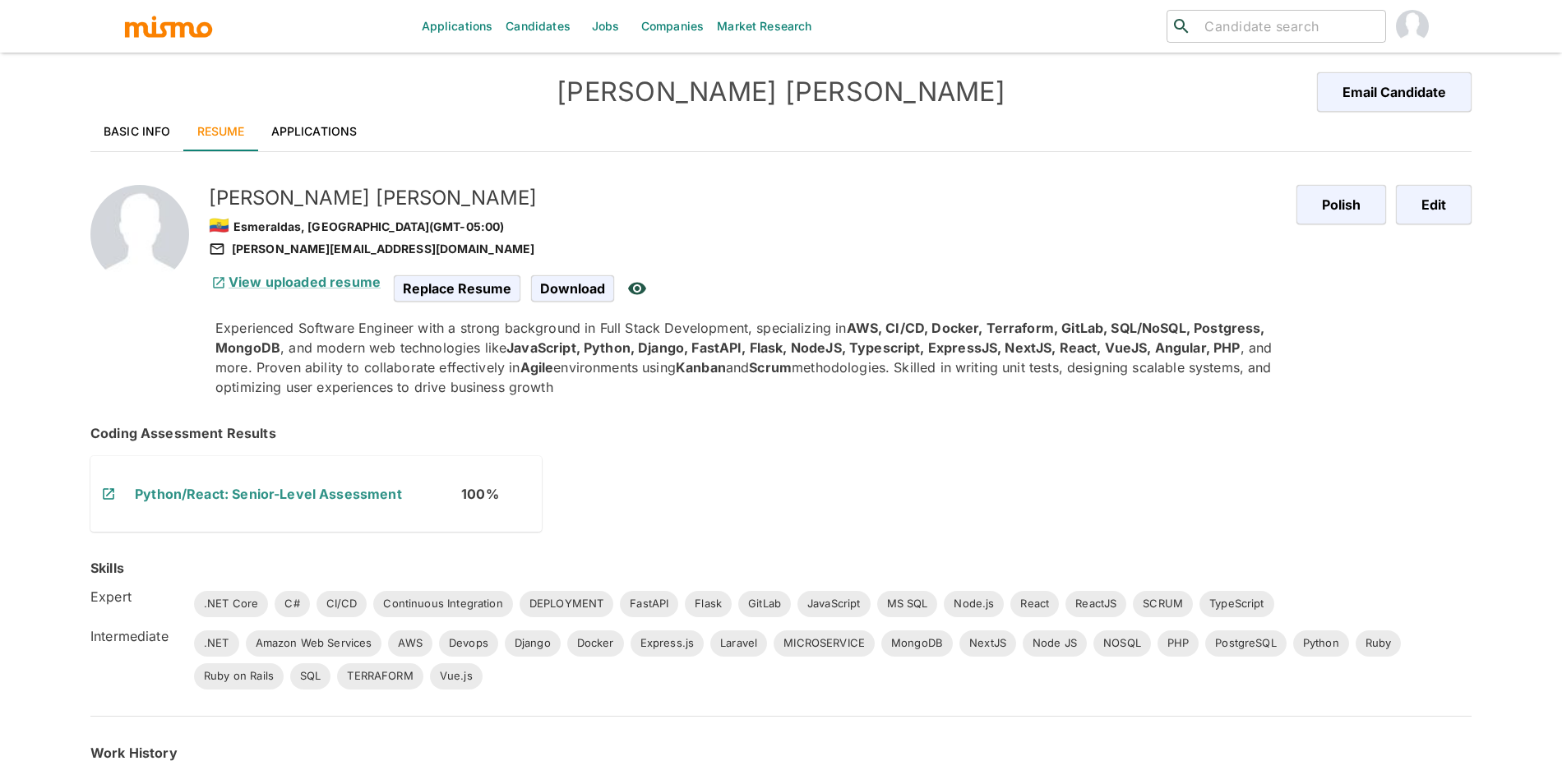
click at [151, 132] on link "Basic Info" at bounding box center [137, 131] width 93 height 39
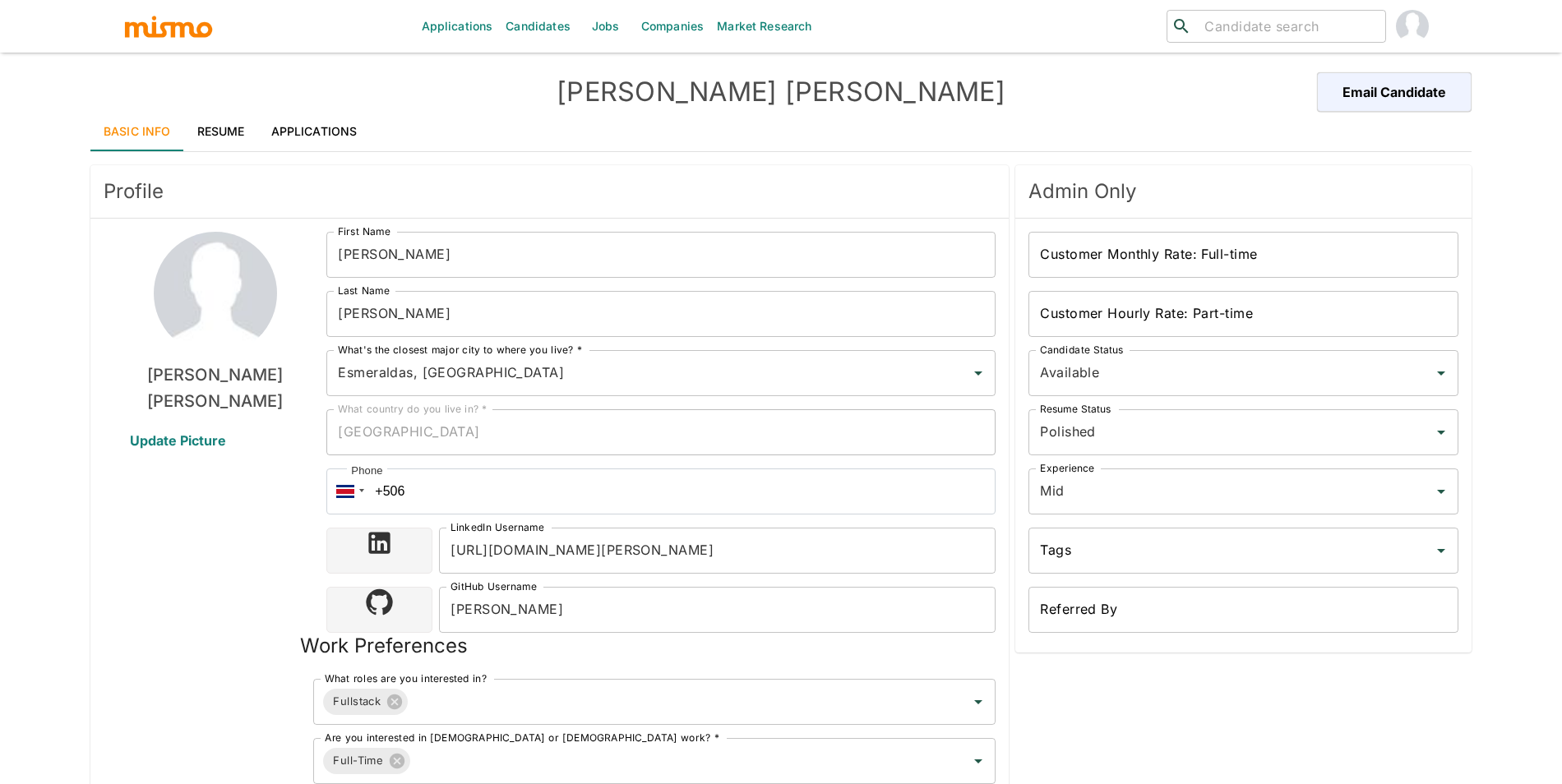
type input "Esmeraldas, [GEOGRAPHIC_DATA]"
type input "USD"
type input "2 weeks"
type input "Available"
type input "Polished"
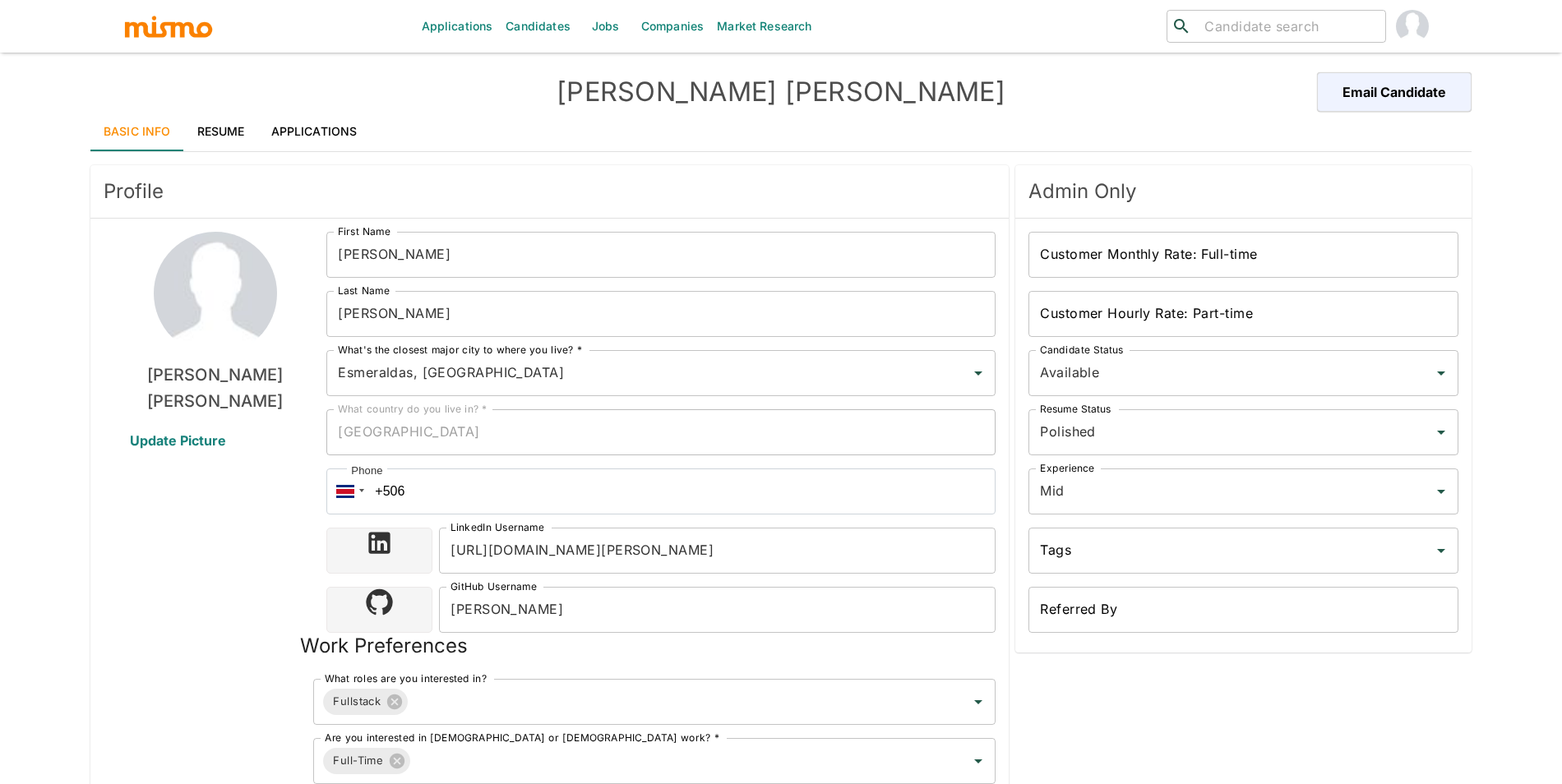
type input "Mid"
click at [302, 106] on div "[PERSON_NAME] Email Candidate" at bounding box center [781, 92] width 1381 height 39
click at [309, 125] on link "Applications" at bounding box center [314, 131] width 113 height 39
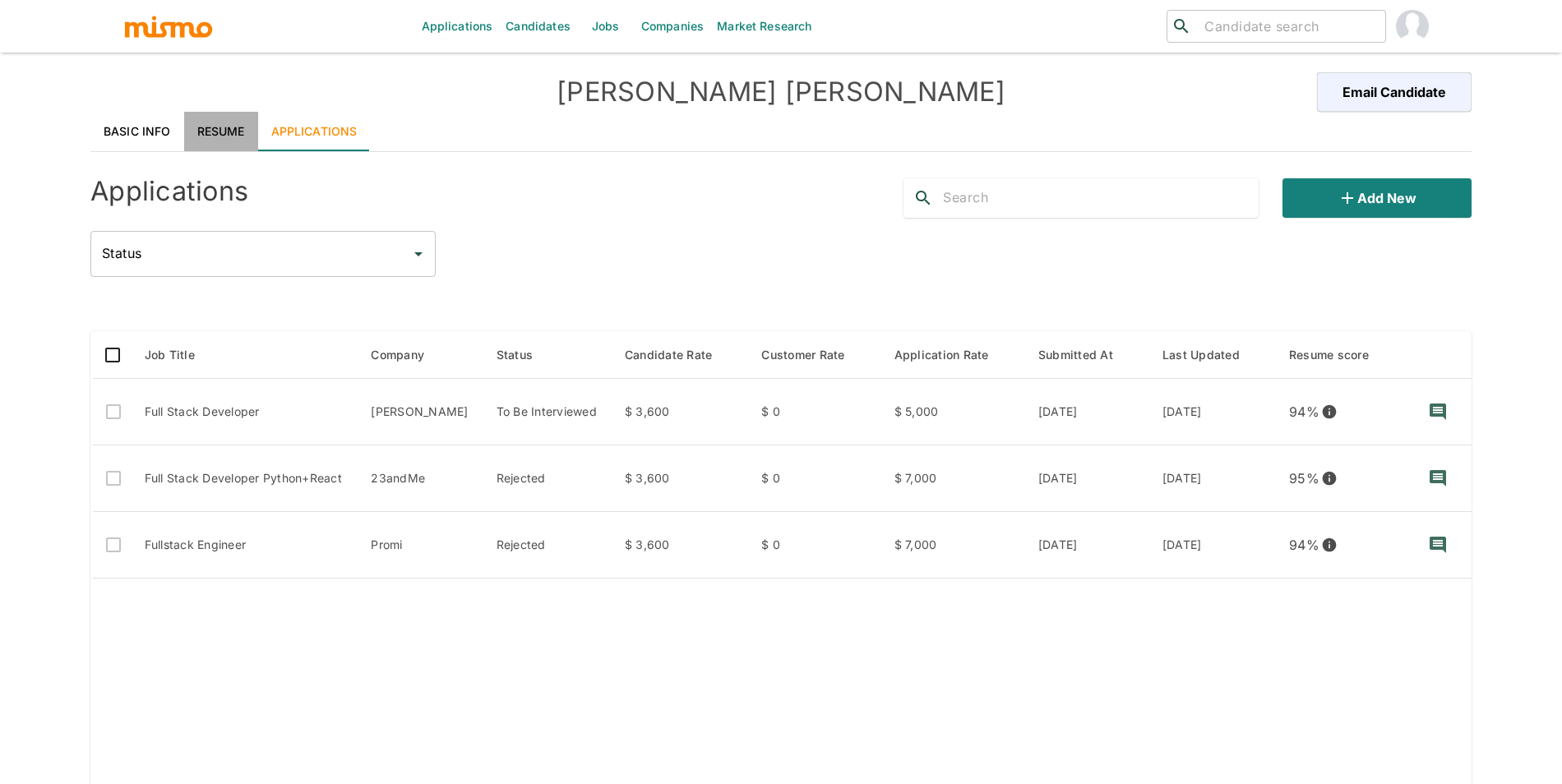
click at [213, 133] on link "Resume" at bounding box center [221, 131] width 74 height 39
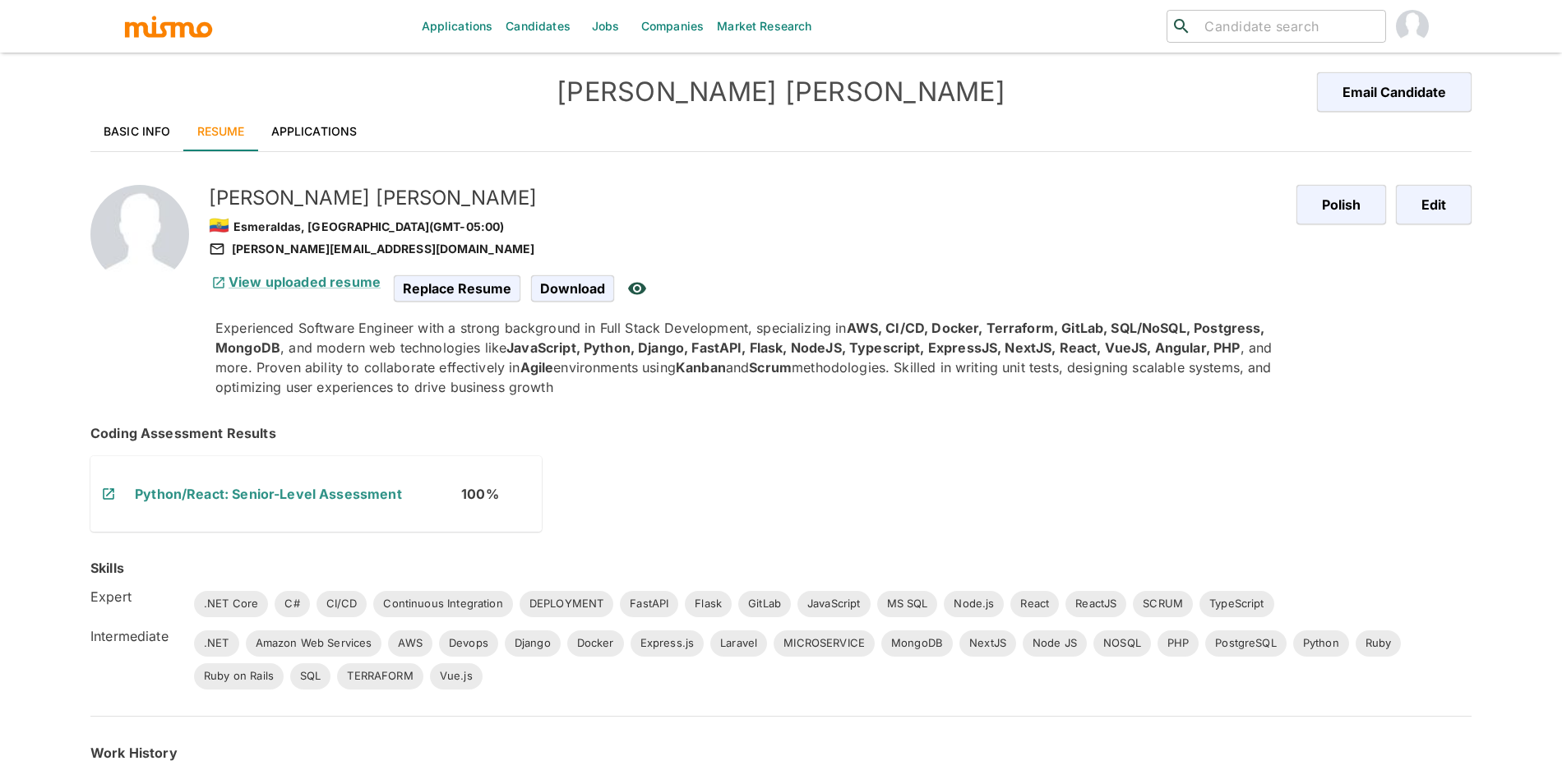
click at [170, 132] on link "Basic Info" at bounding box center [137, 131] width 93 height 39
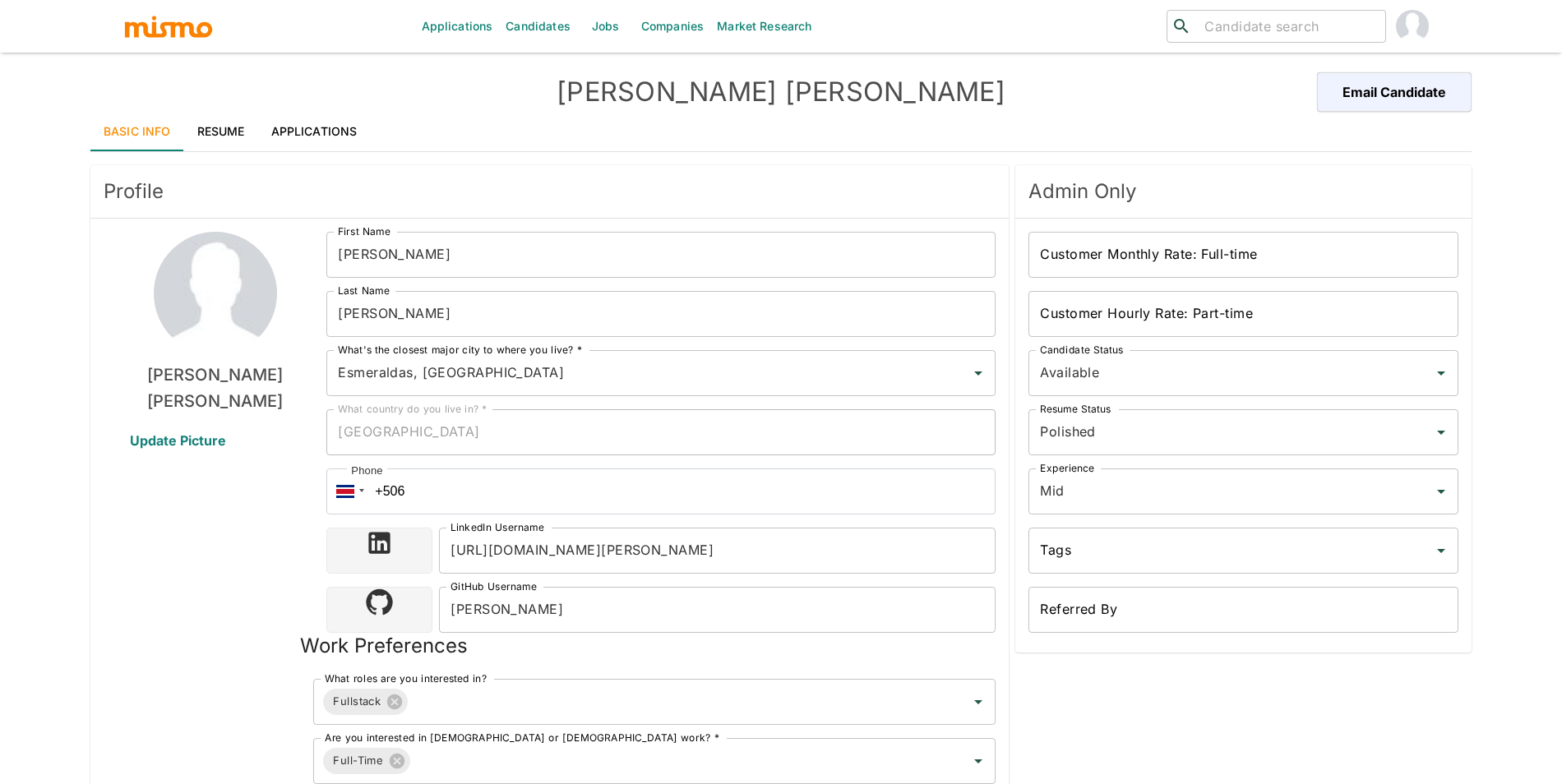
click at [240, 126] on link "Resume" at bounding box center [221, 131] width 74 height 39
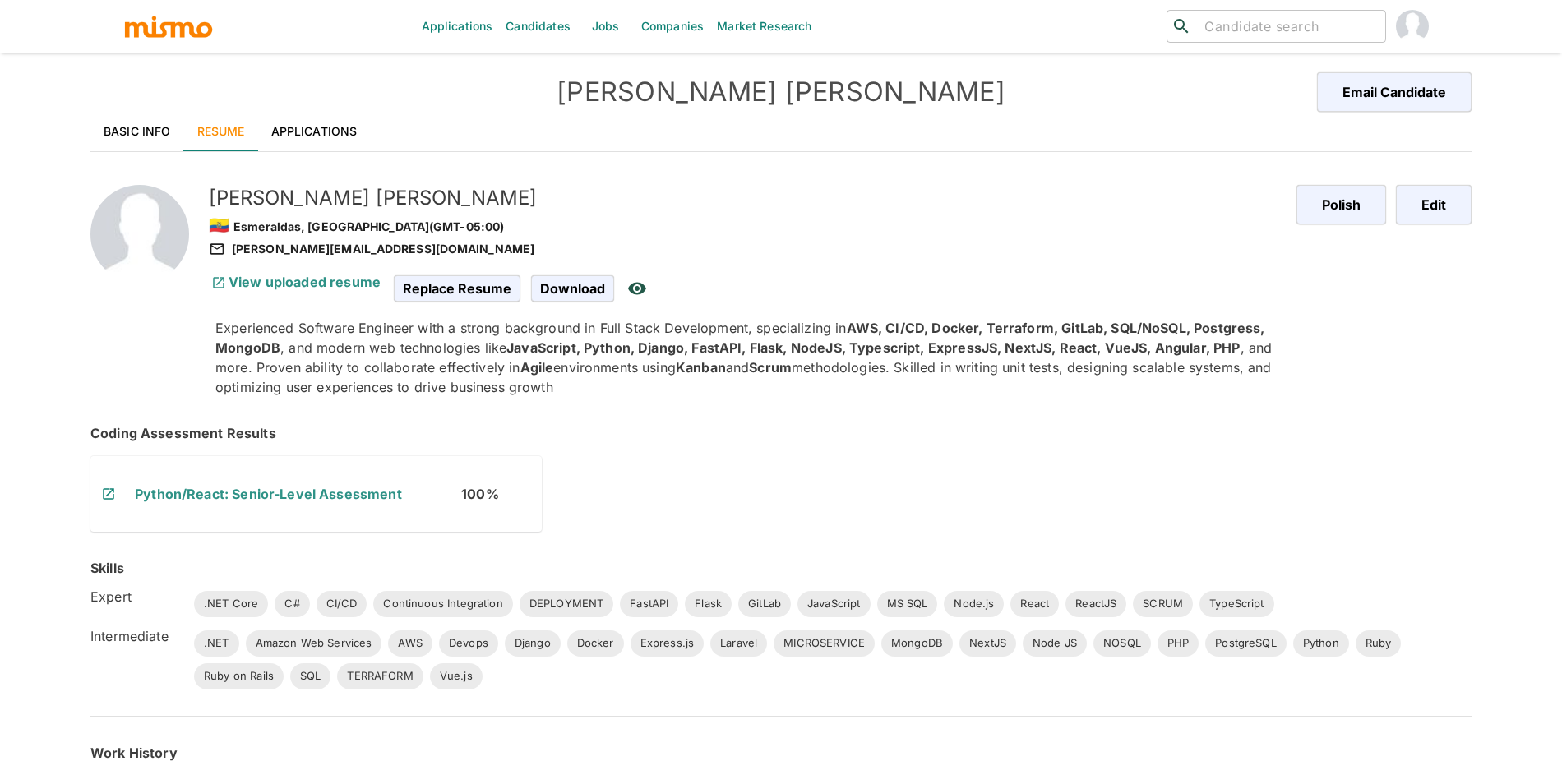
click at [312, 495] on link "Python/React: Senior-Level Assessment" at bounding box center [269, 494] width 267 height 17
click at [142, 121] on link "Basic Info" at bounding box center [137, 131] width 93 height 39
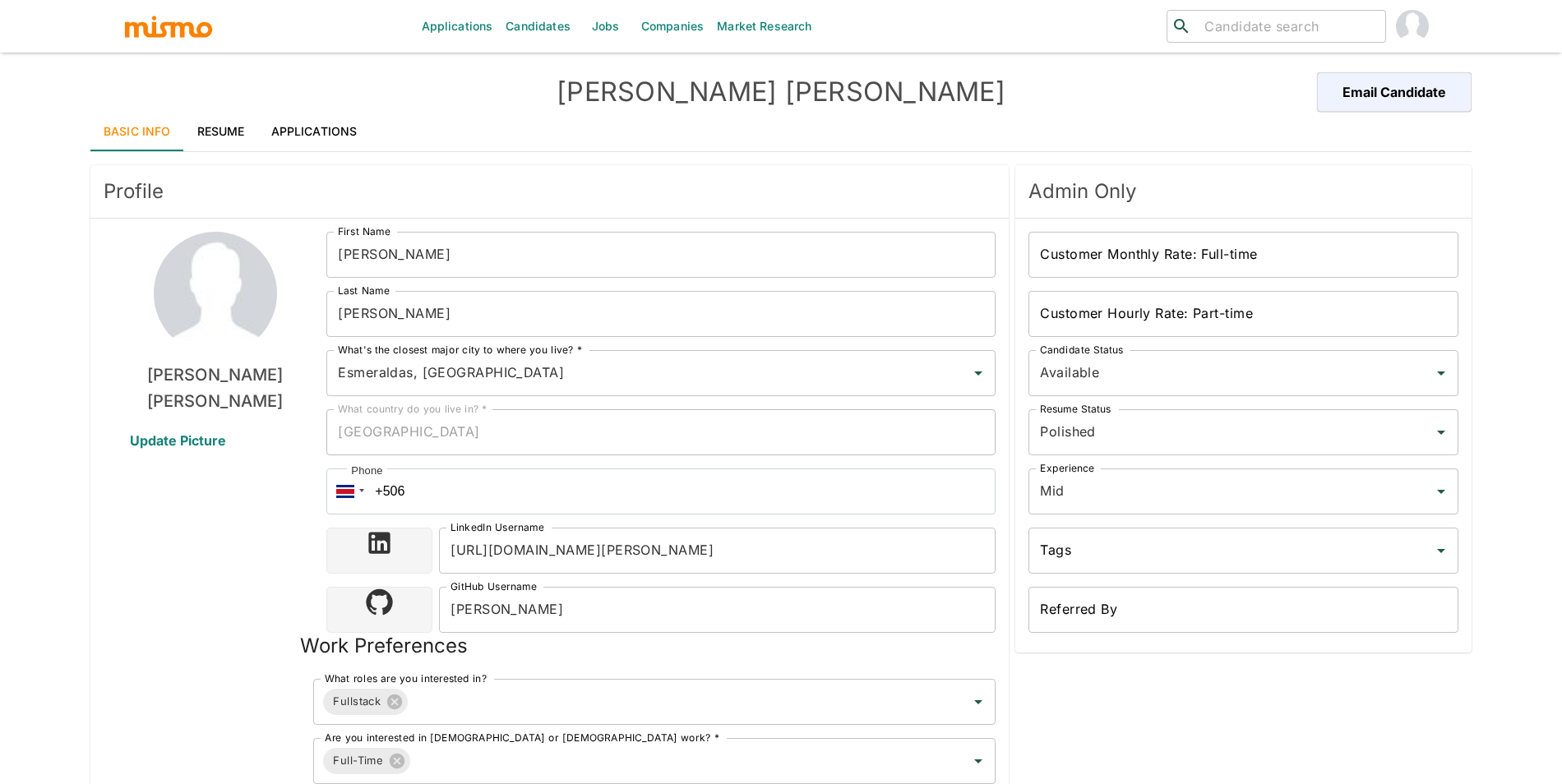
click at [189, 133] on link "Resume" at bounding box center [221, 131] width 74 height 39
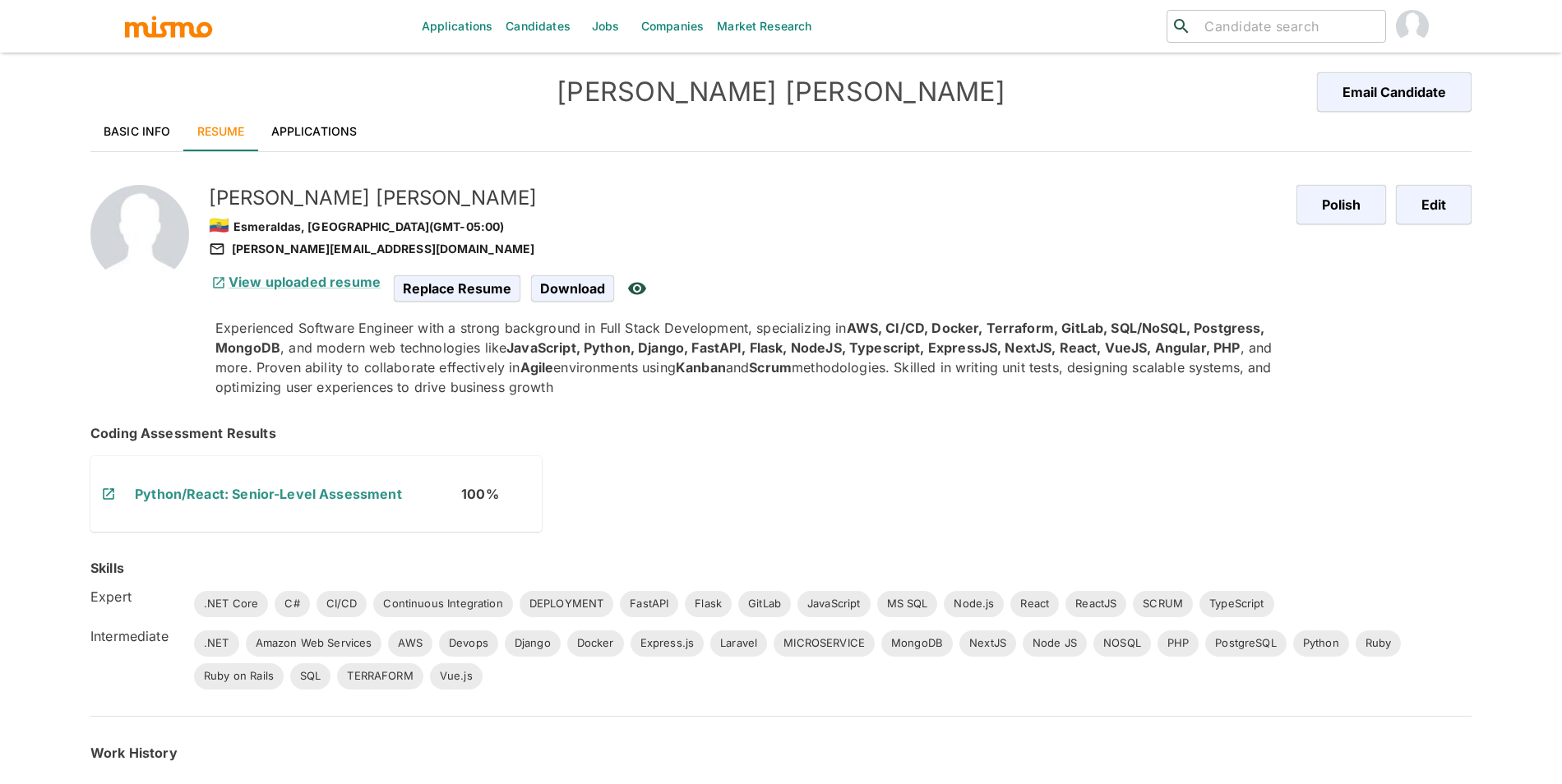
click at [304, 132] on link "Applications" at bounding box center [314, 131] width 113 height 39
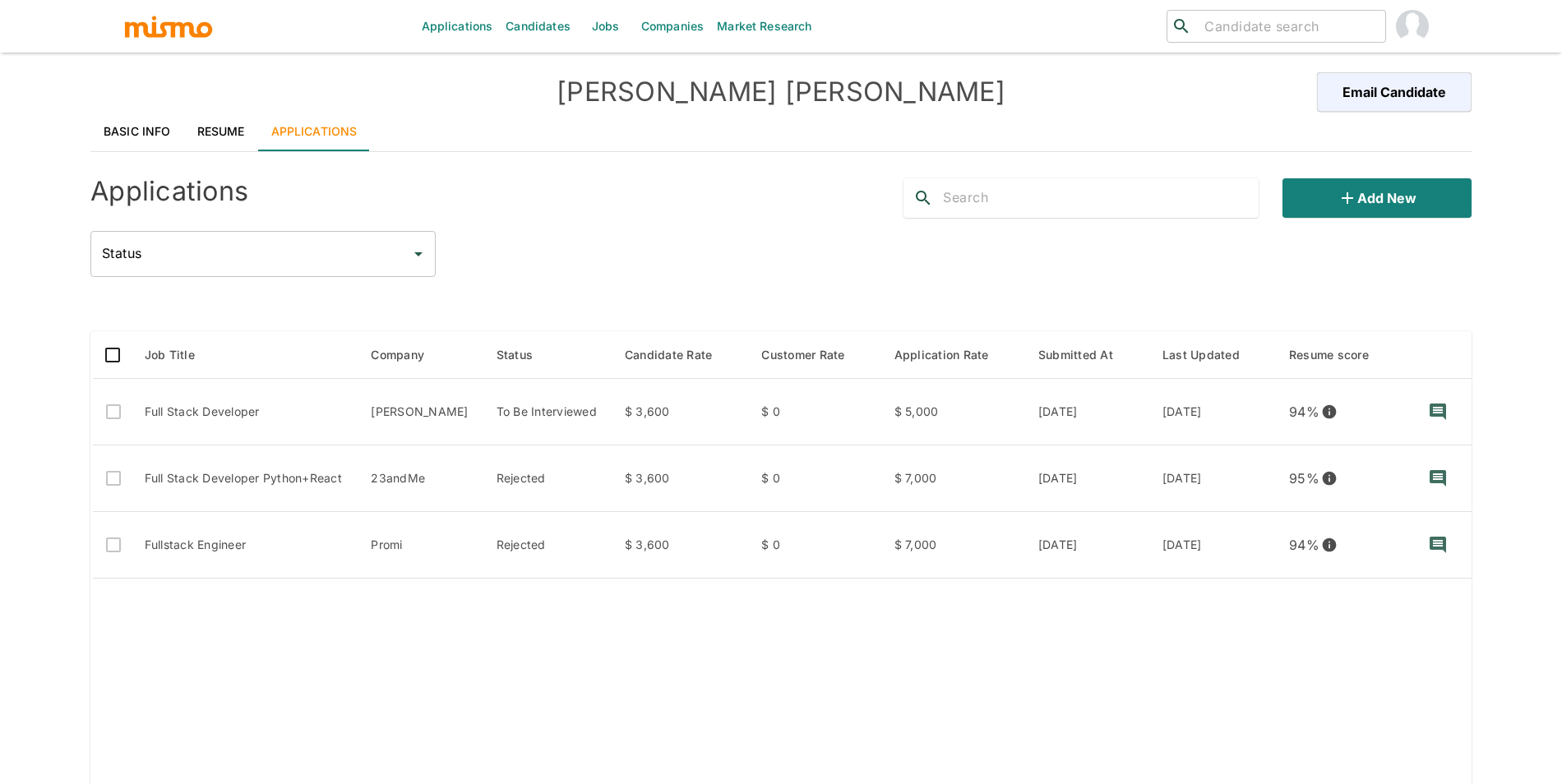
click at [233, 132] on link "Resume" at bounding box center [221, 131] width 74 height 39
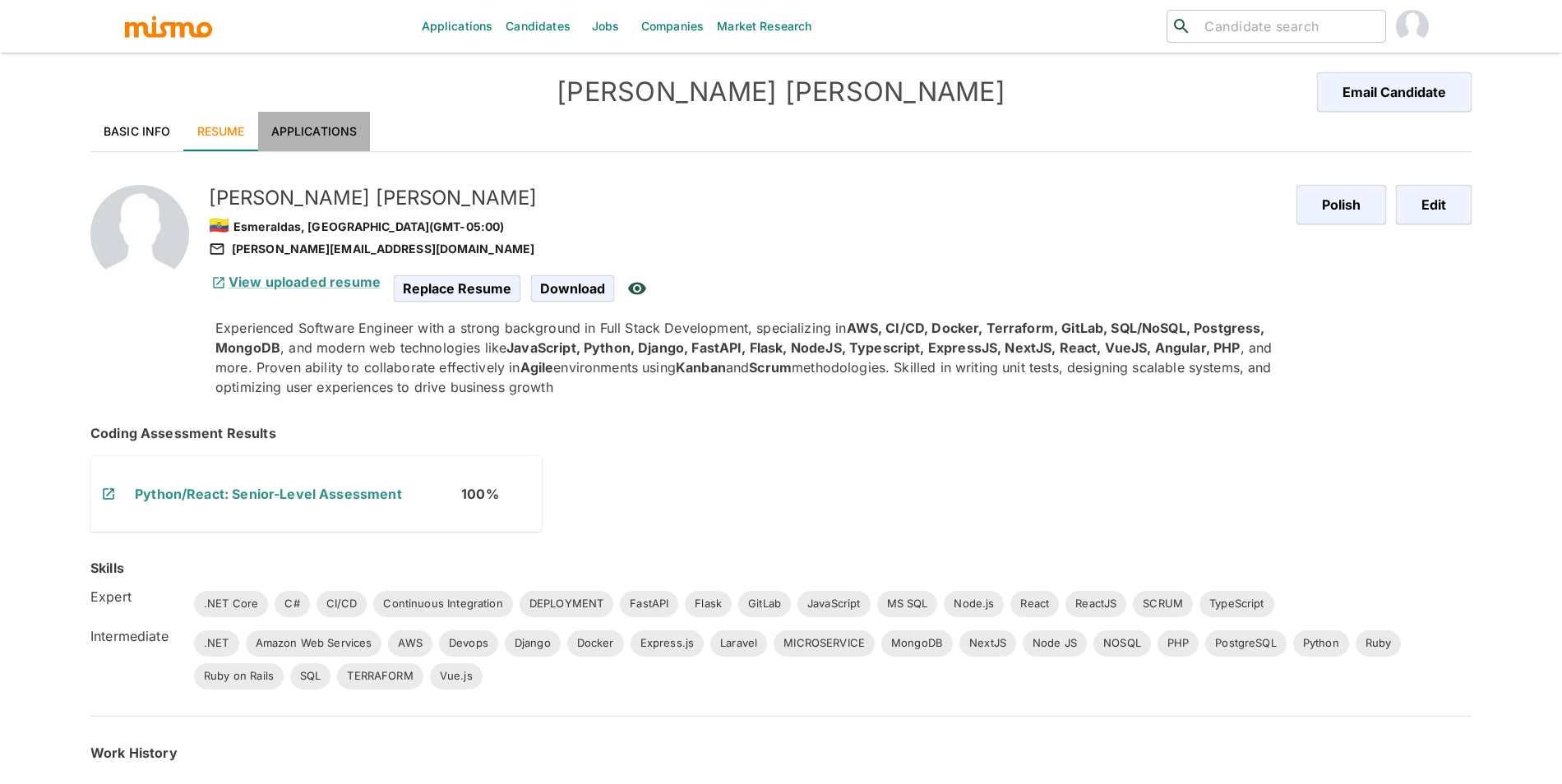
click at [285, 133] on link "Applications" at bounding box center [314, 131] width 113 height 39
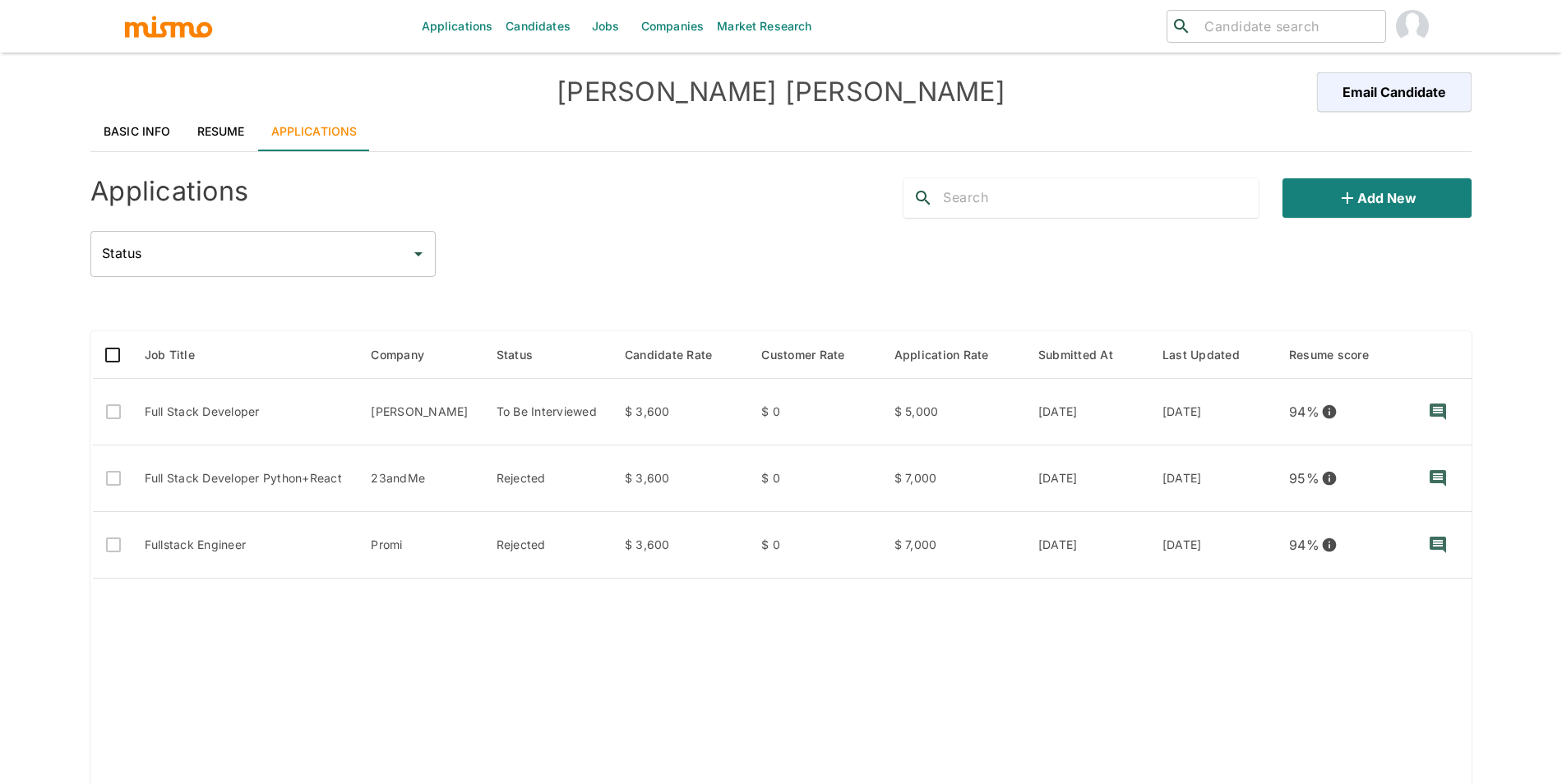
click at [229, 122] on link "Resume" at bounding box center [221, 131] width 74 height 39
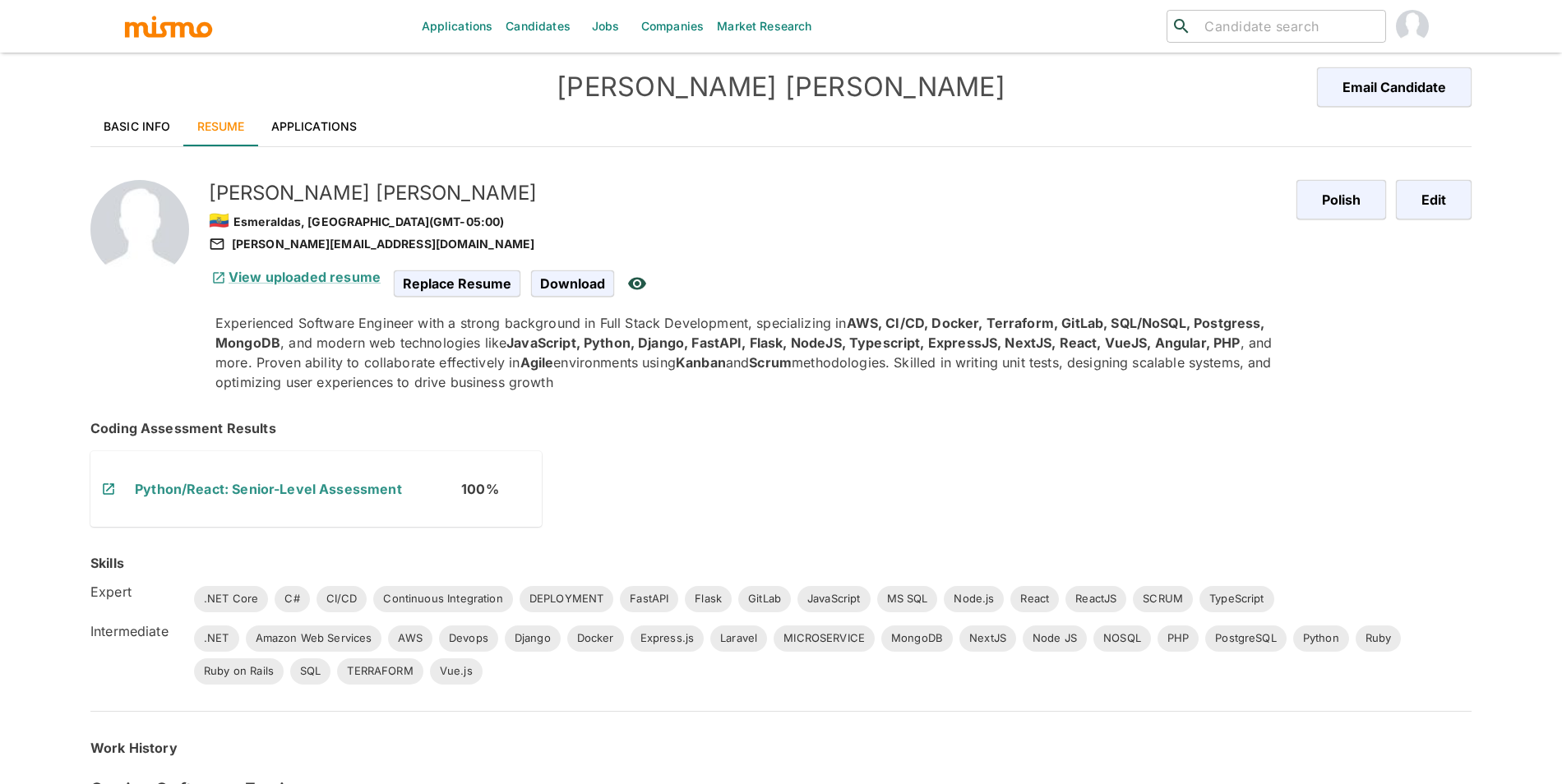
scroll to position [36, 0]
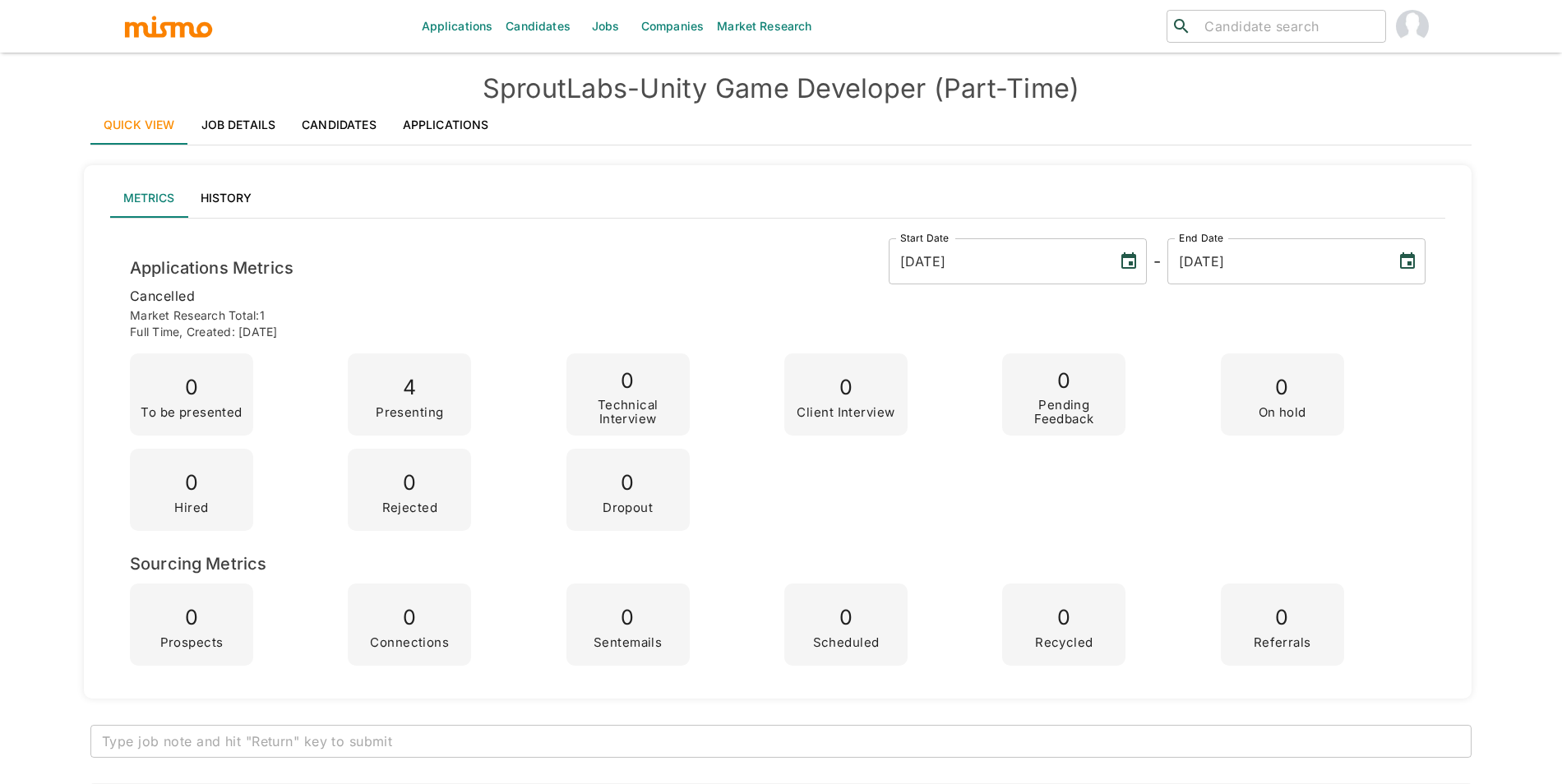
scroll to position [2451, 0]
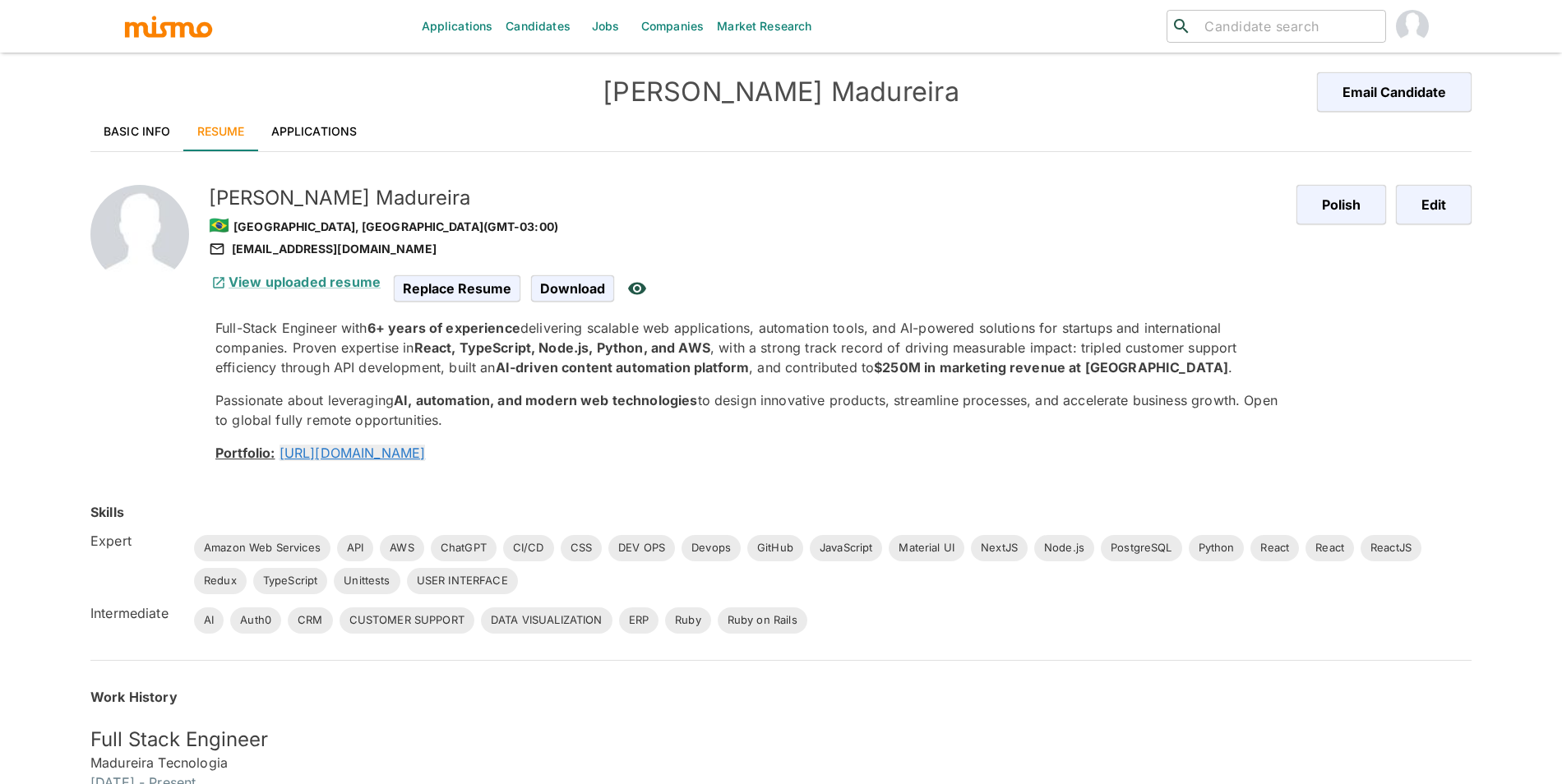
click at [332, 119] on link "Applications" at bounding box center [314, 131] width 113 height 39
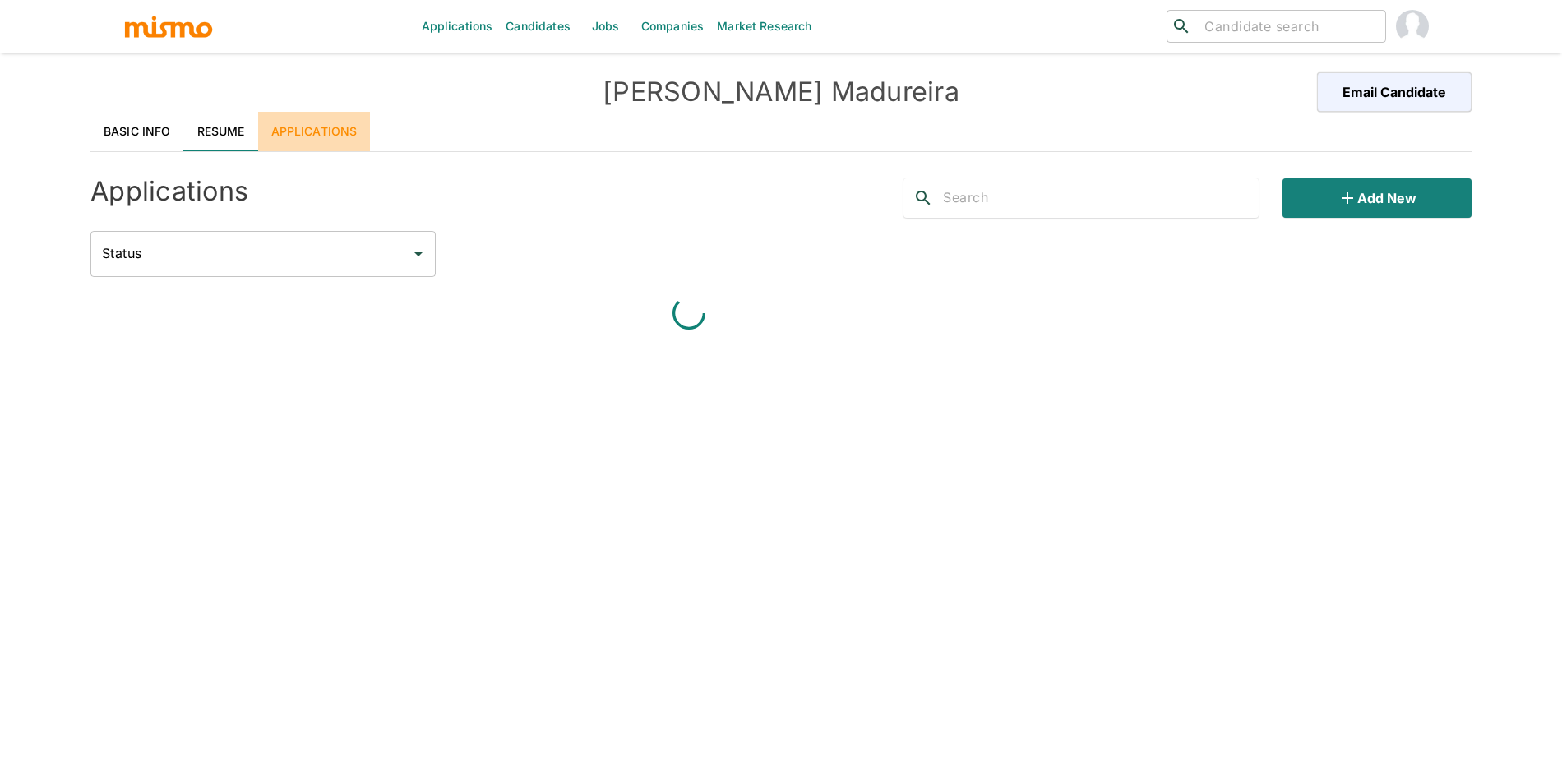
click at [324, 135] on link "Applications" at bounding box center [314, 131] width 113 height 39
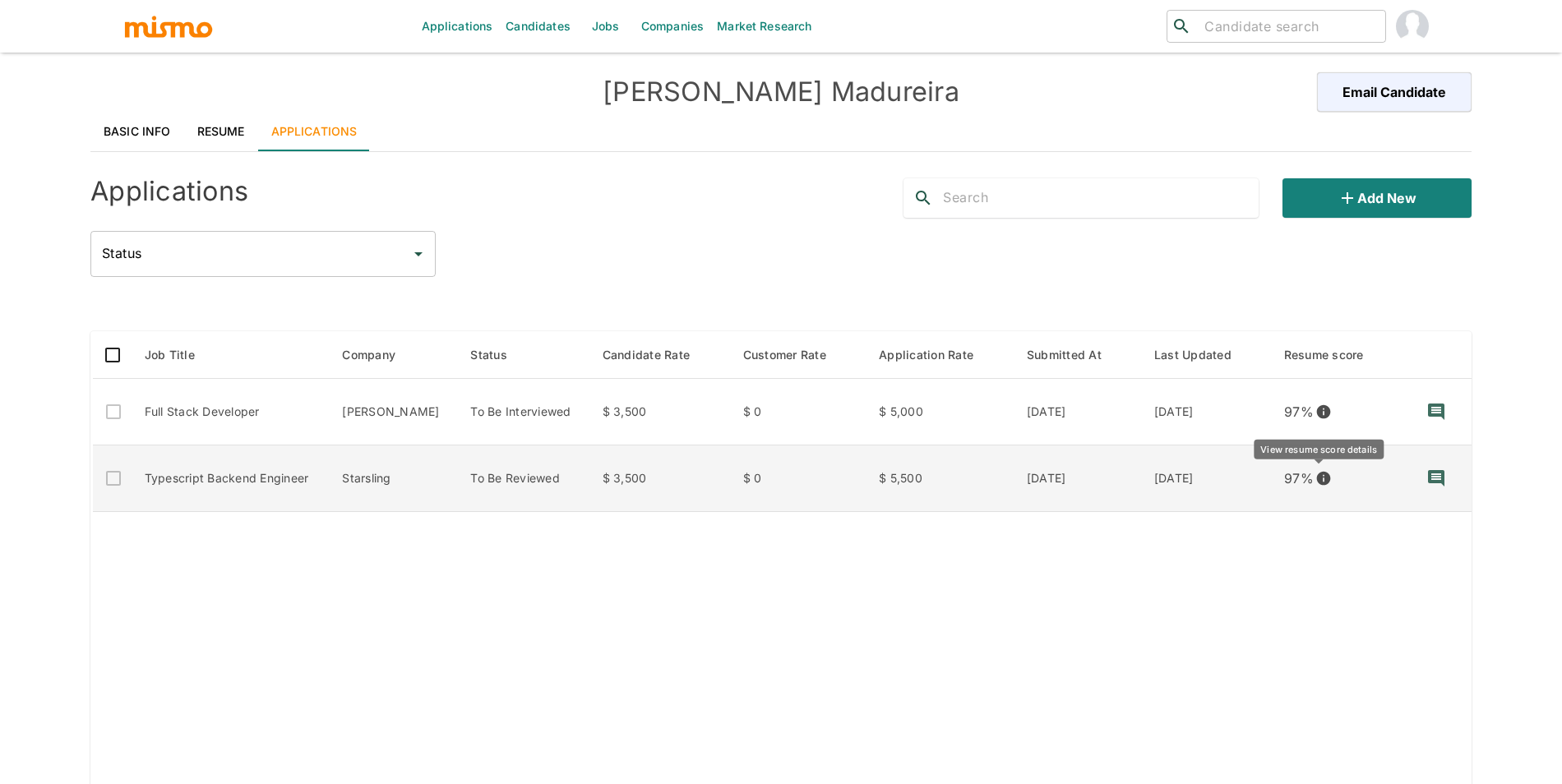
click at [1317, 475] on icon "View resume score details" at bounding box center [1324, 479] width 14 height 14
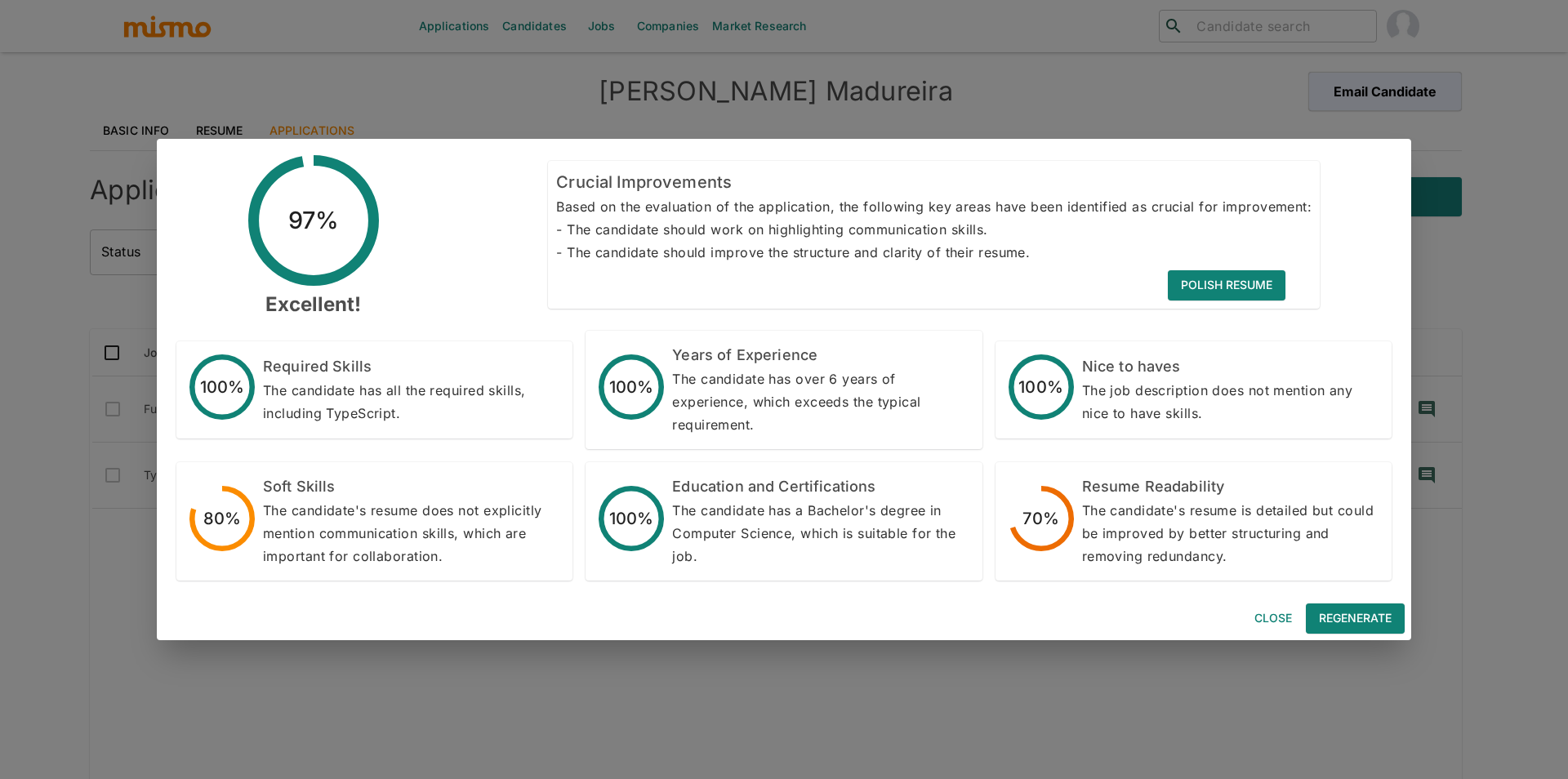
click at [1273, 610] on button "Close" at bounding box center [1273, 619] width 52 height 30
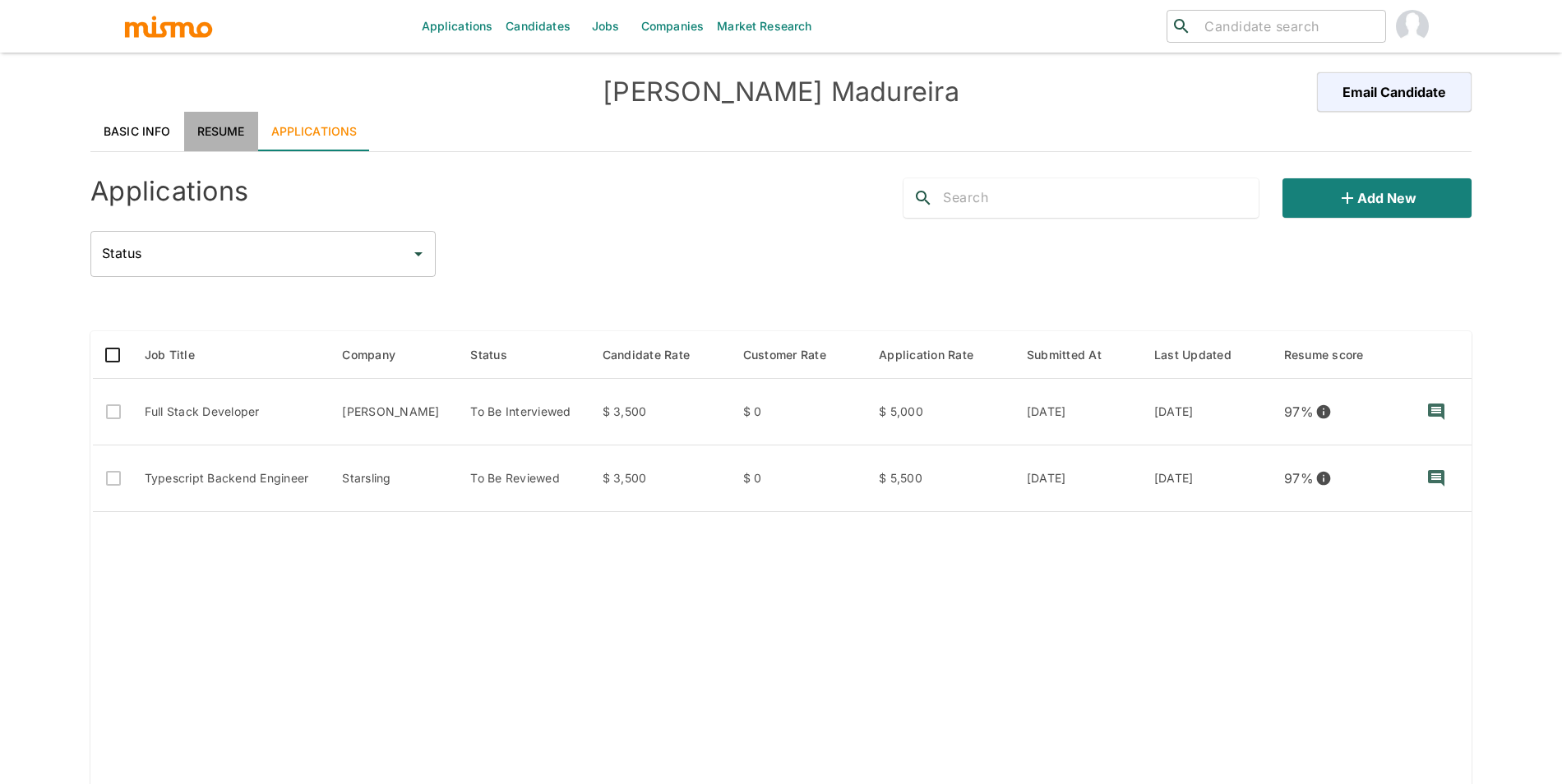
click at [208, 117] on link "Resume" at bounding box center [221, 131] width 74 height 39
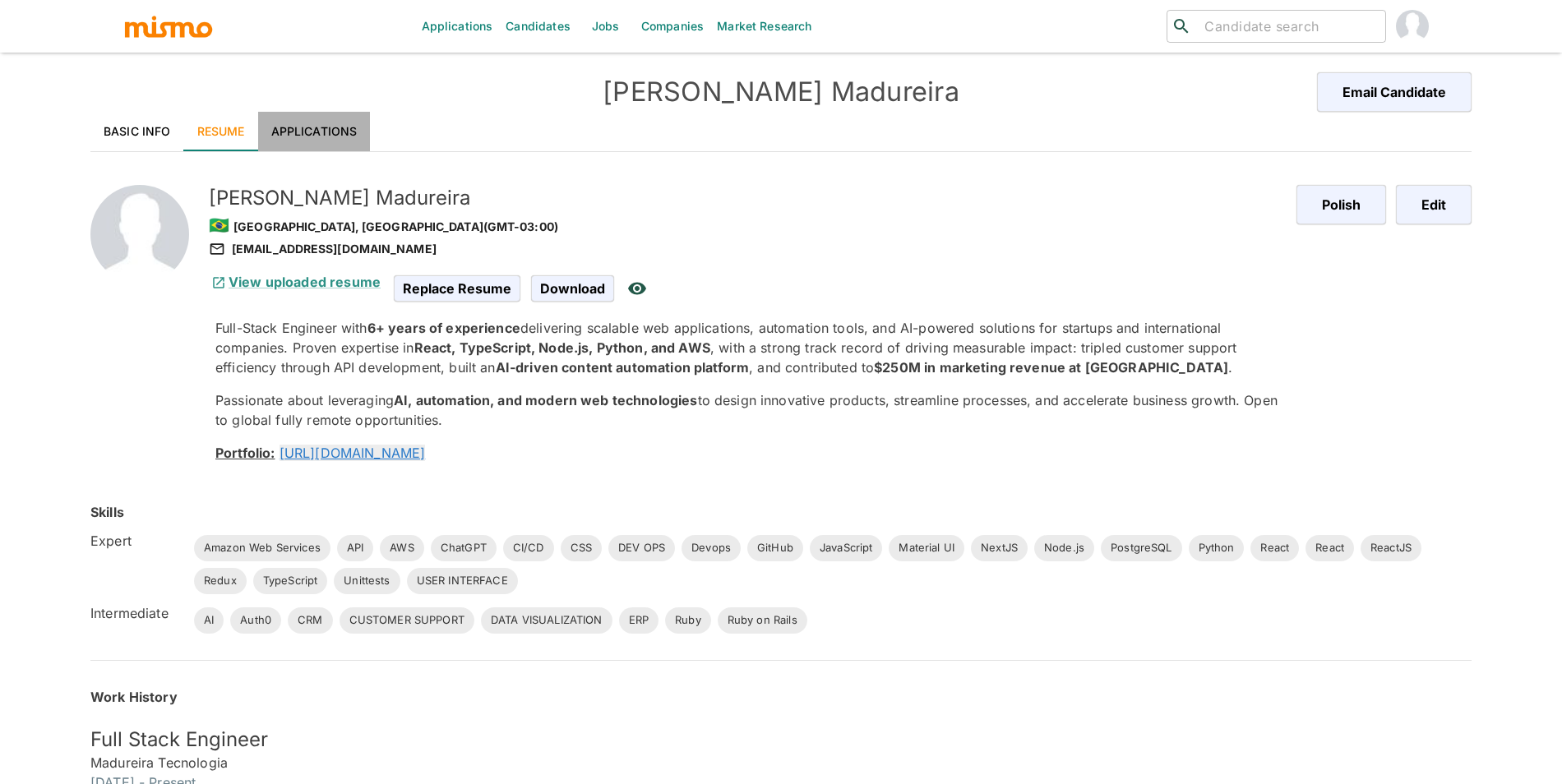
click at [303, 135] on link "Applications" at bounding box center [314, 131] width 113 height 39
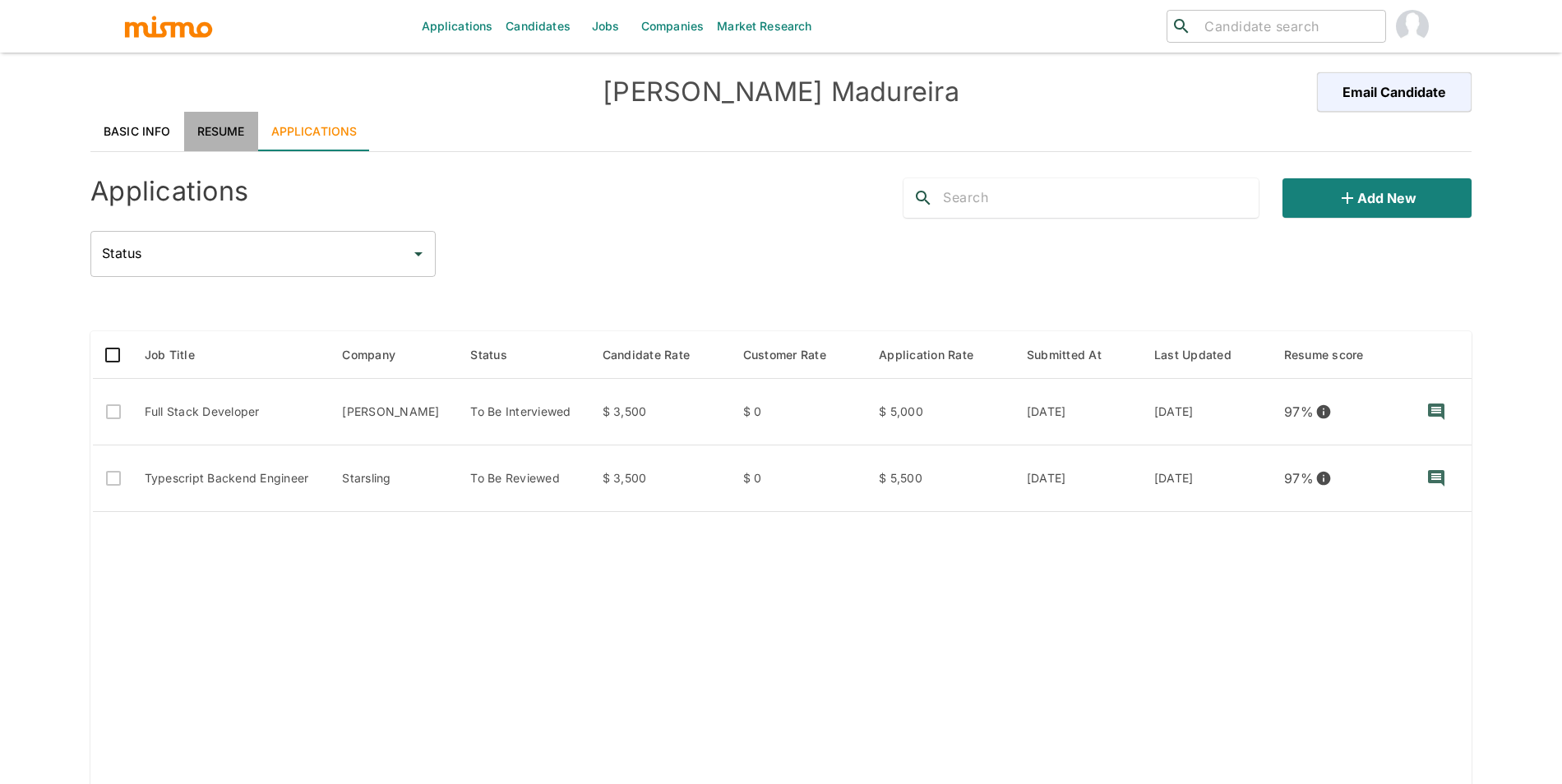
click at [223, 135] on link "Resume" at bounding box center [221, 131] width 74 height 39
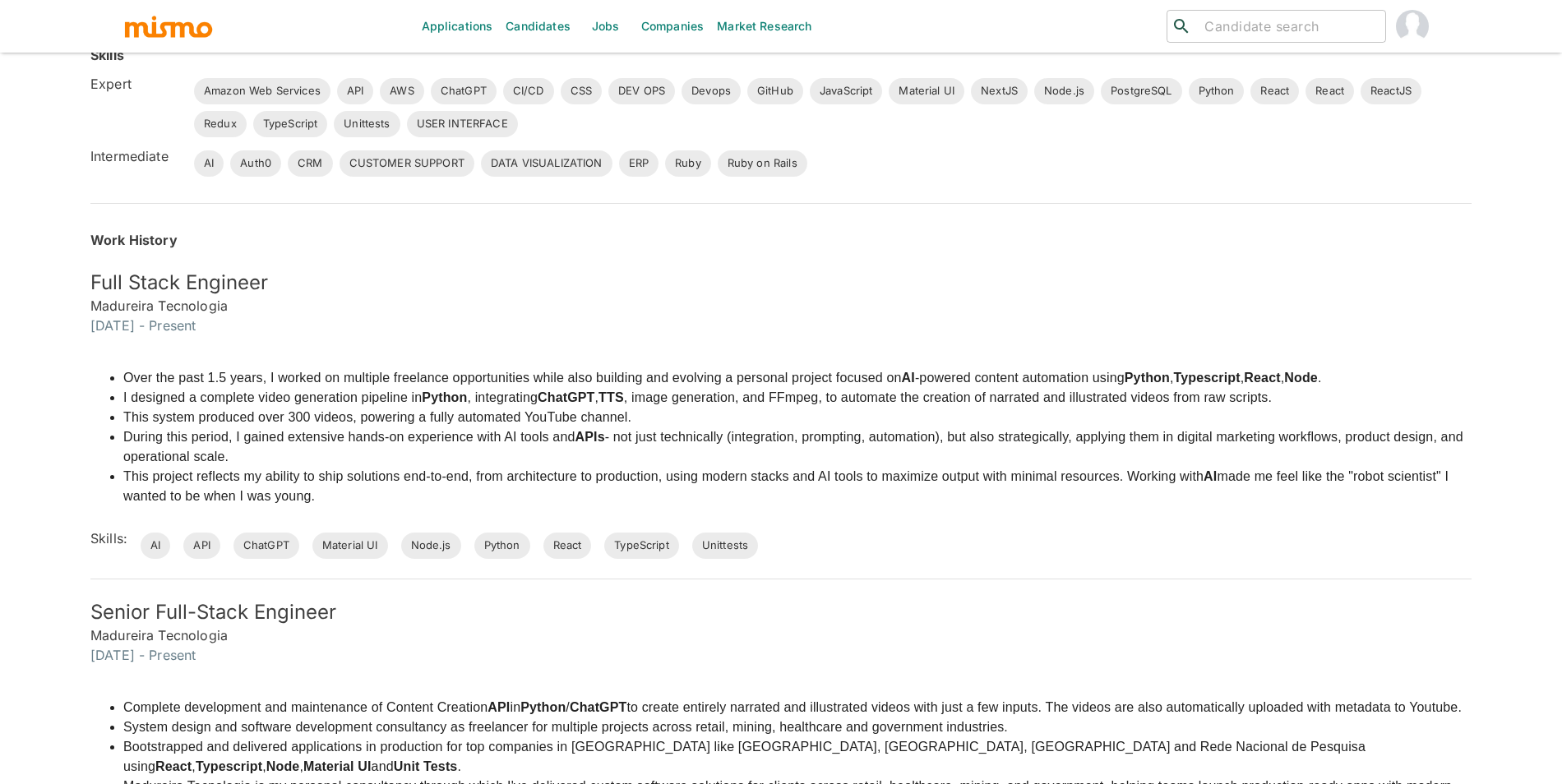
scroll to position [534, 0]
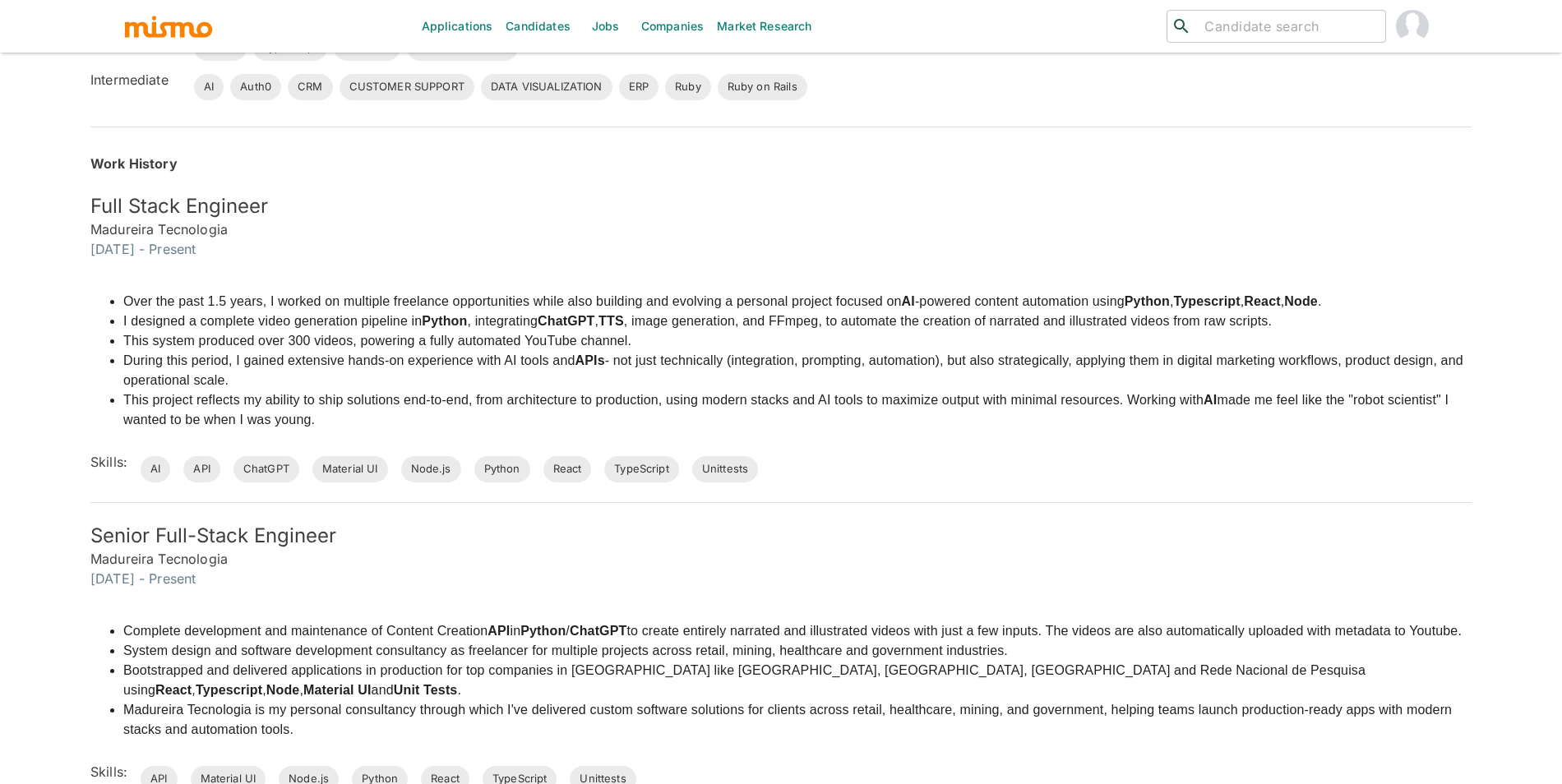
click at [1164, 289] on div "Over the past 1.5 years, I worked on multiple freelance opportunities while als…" at bounding box center [781, 361] width 1381 height 165
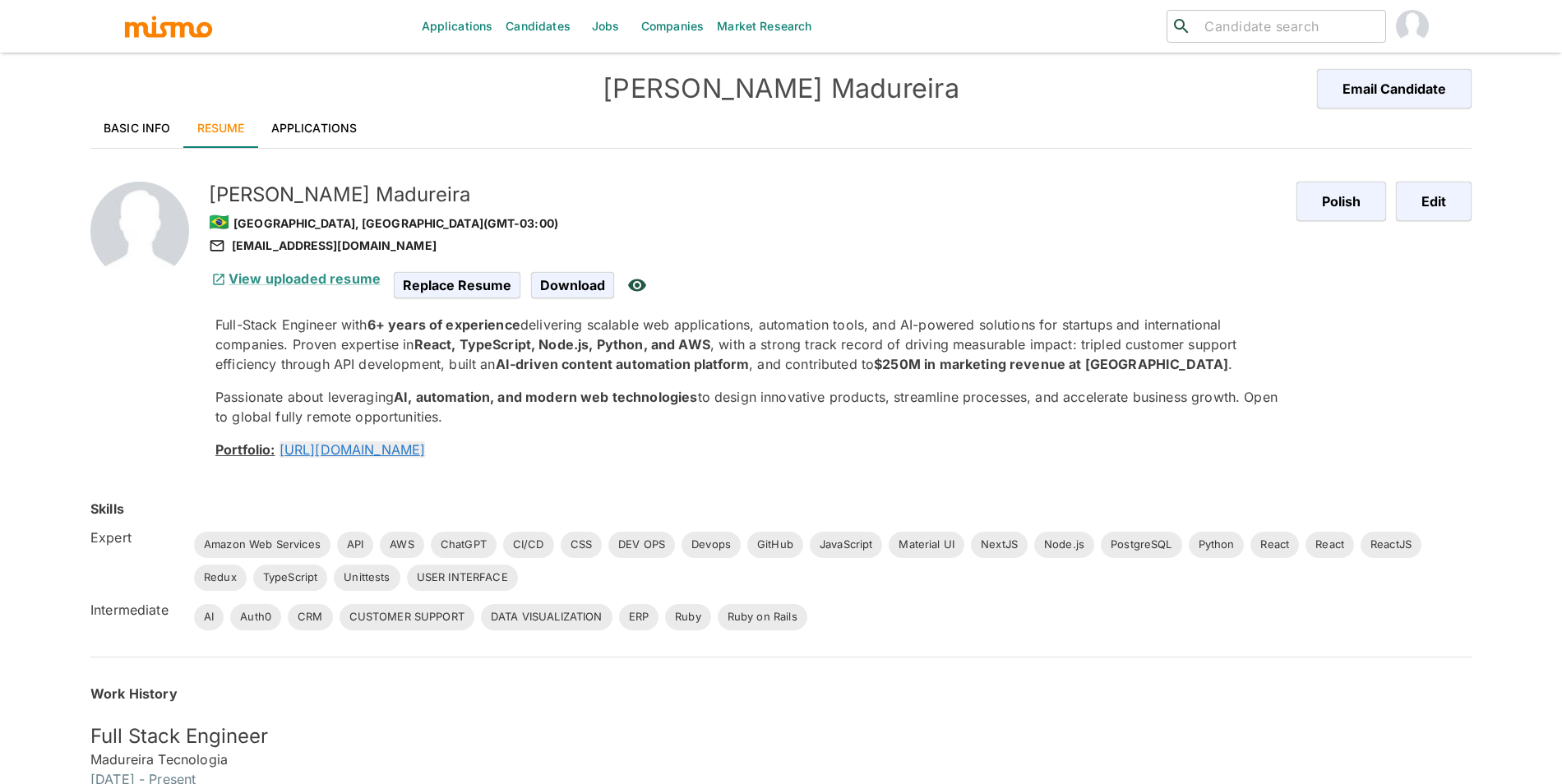
scroll to position [0, 0]
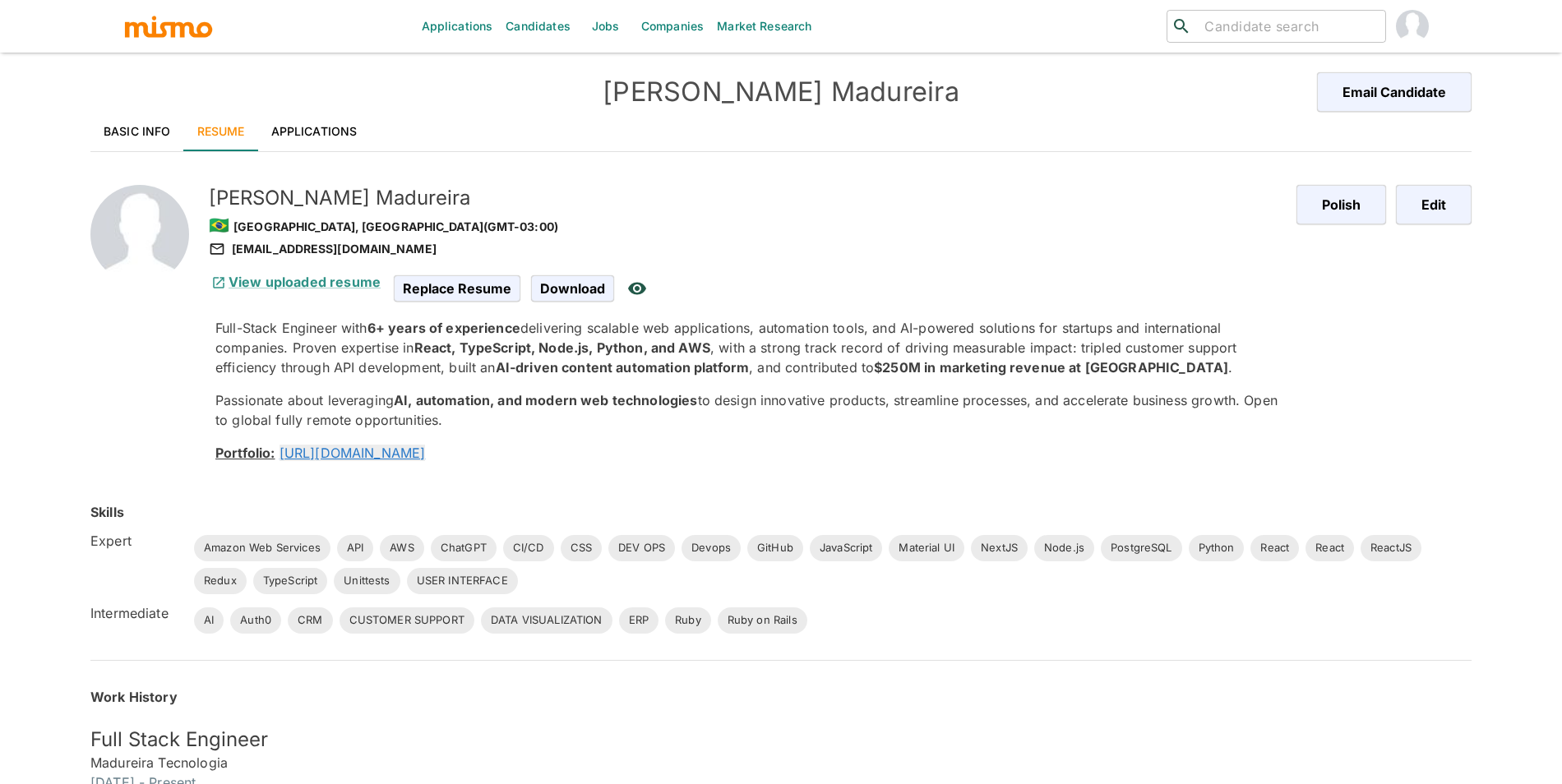
click at [348, 124] on link "Applications" at bounding box center [314, 131] width 113 height 39
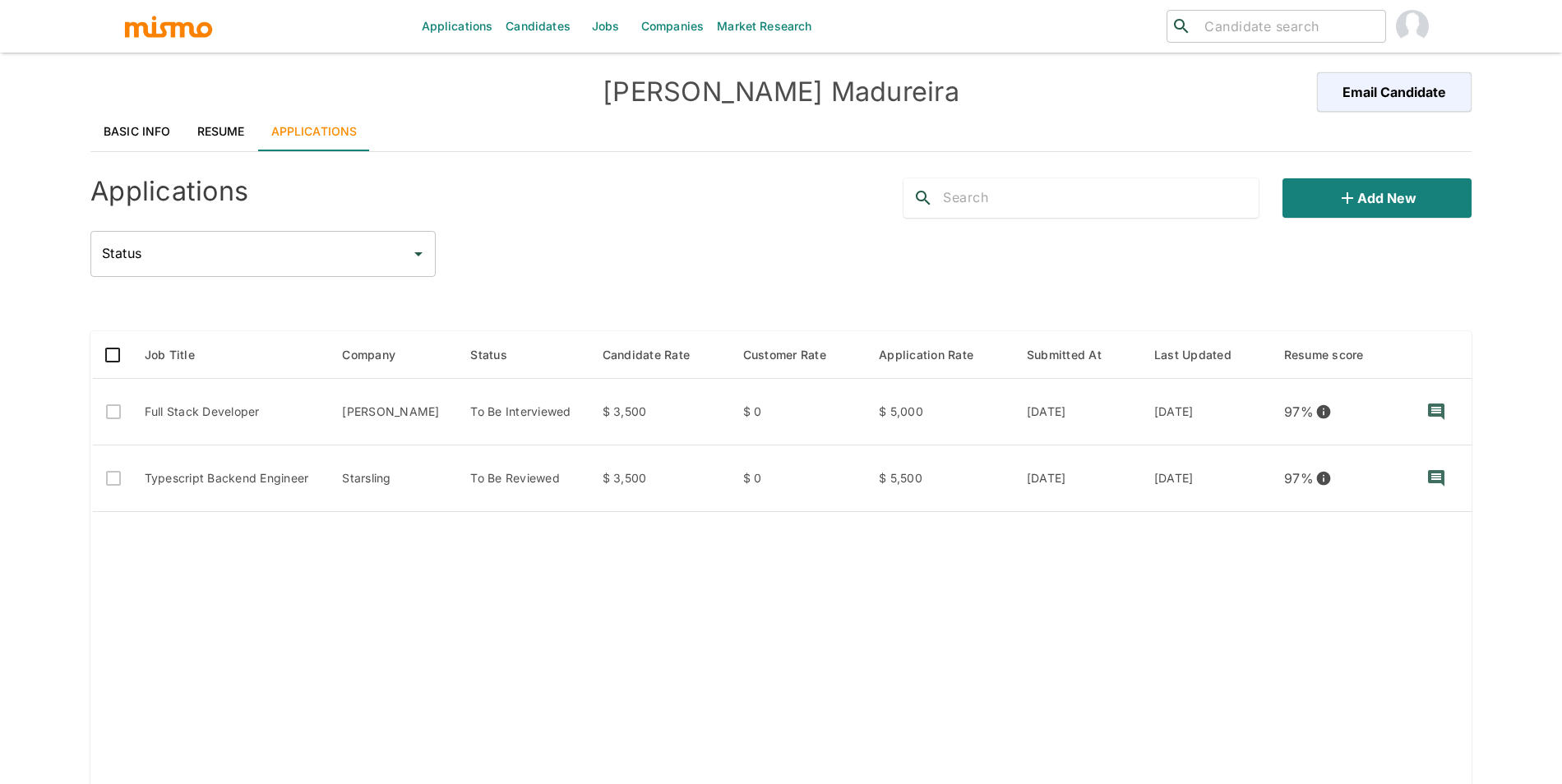
click at [197, 129] on link "Resume" at bounding box center [221, 131] width 74 height 39
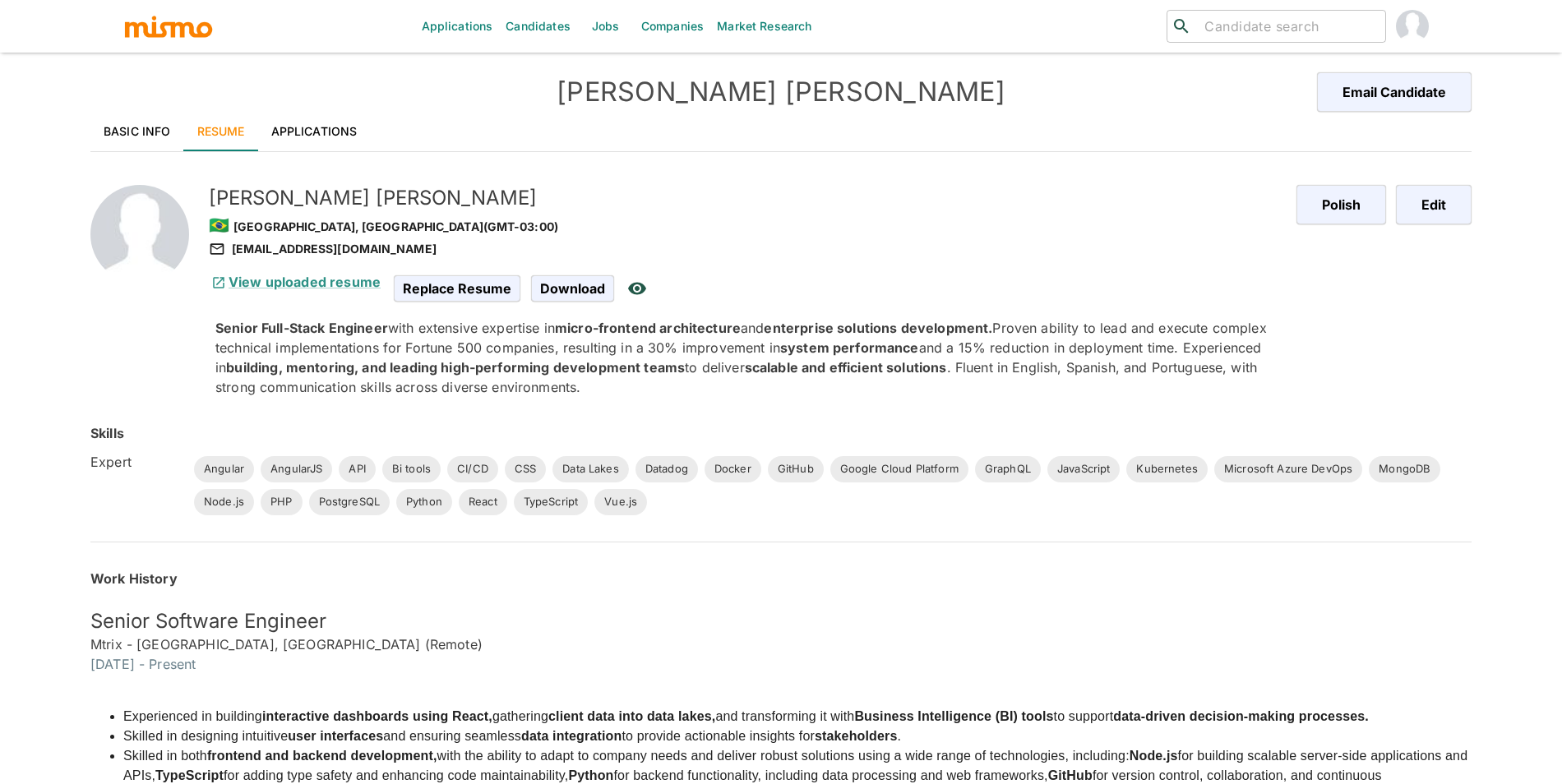
click at [339, 112] on link "Applications" at bounding box center [314, 131] width 113 height 39
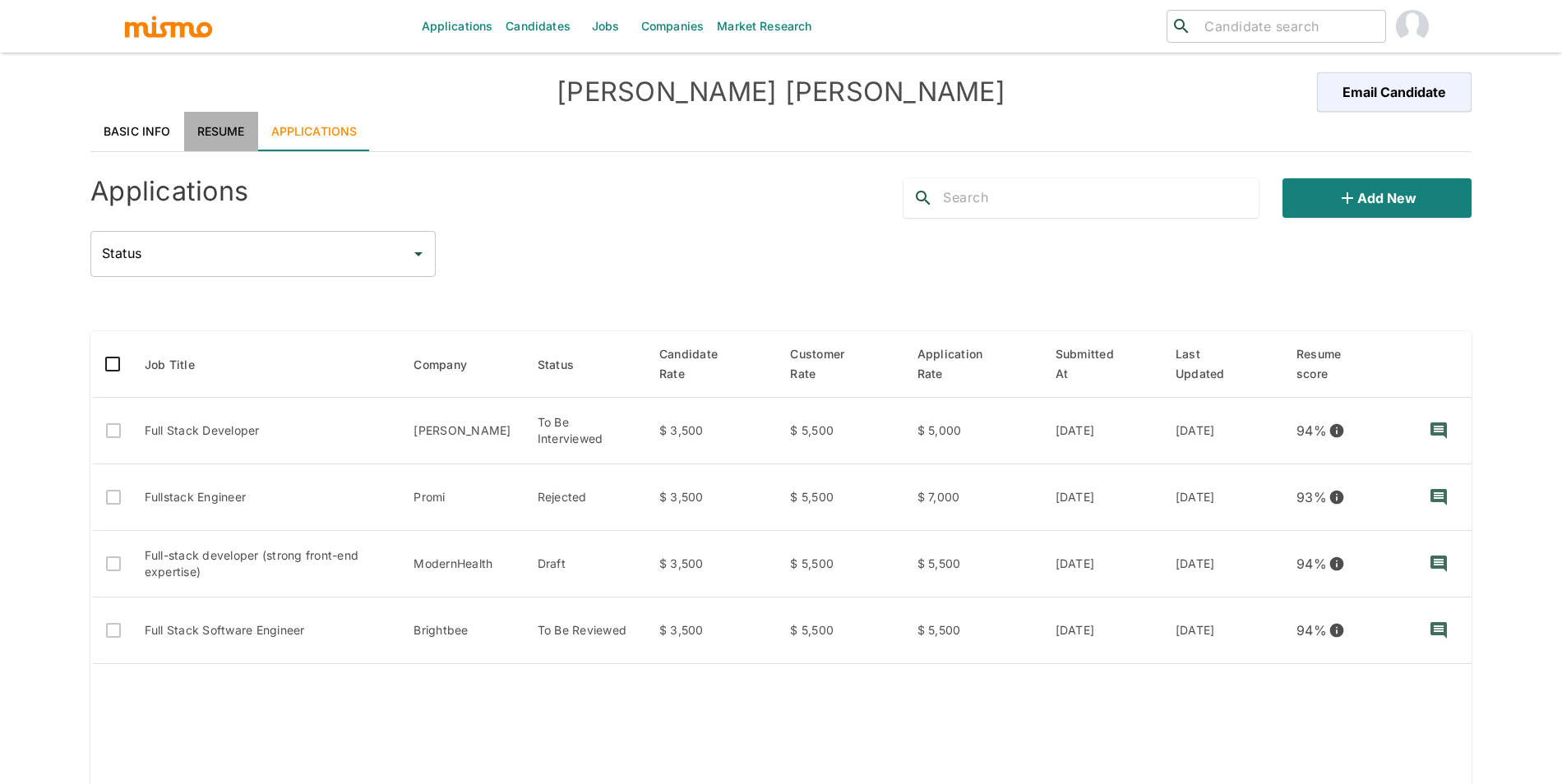
click at [227, 126] on link "Resume" at bounding box center [221, 131] width 74 height 39
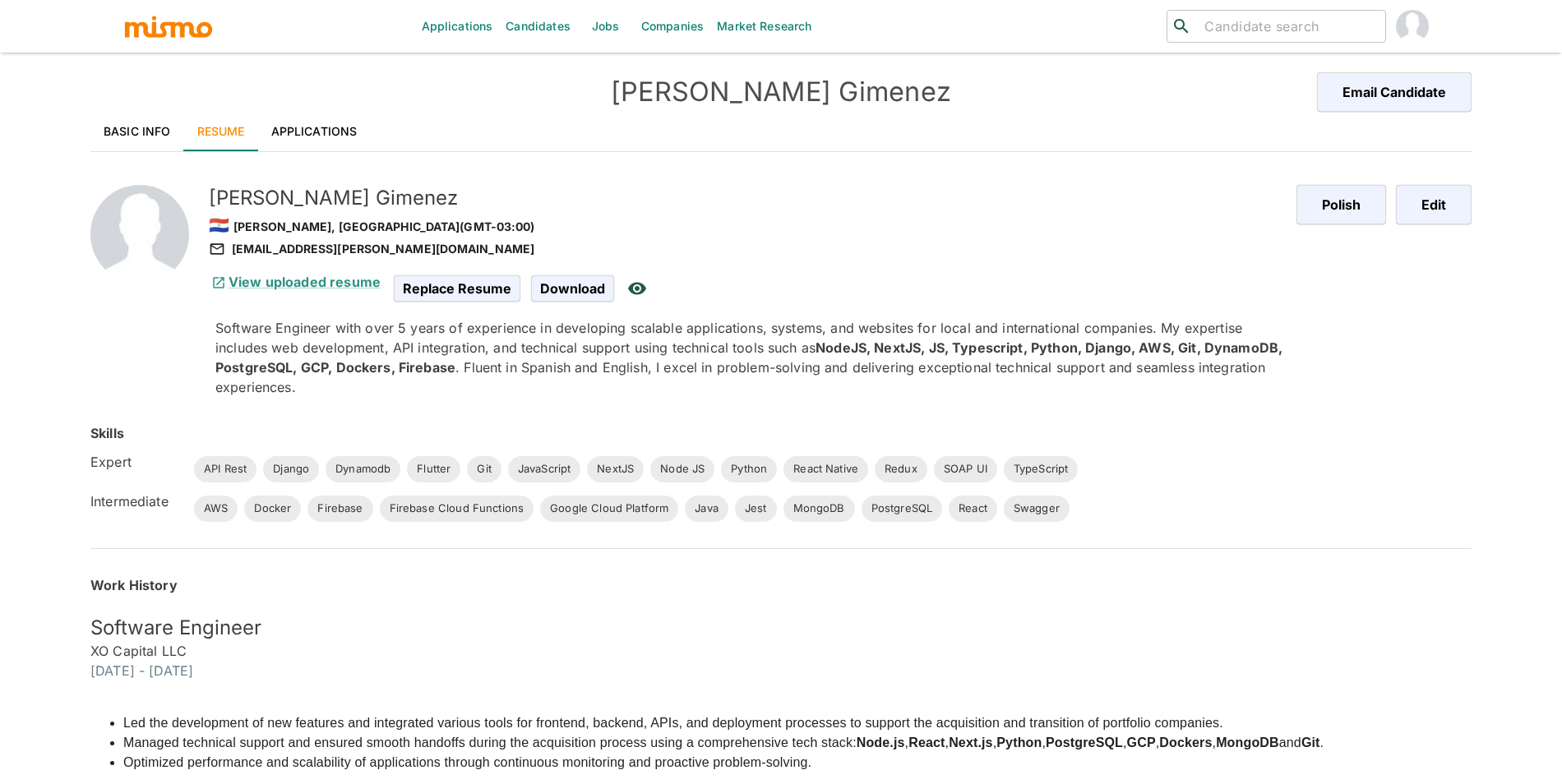
click at [337, 125] on link "Applications" at bounding box center [314, 131] width 113 height 39
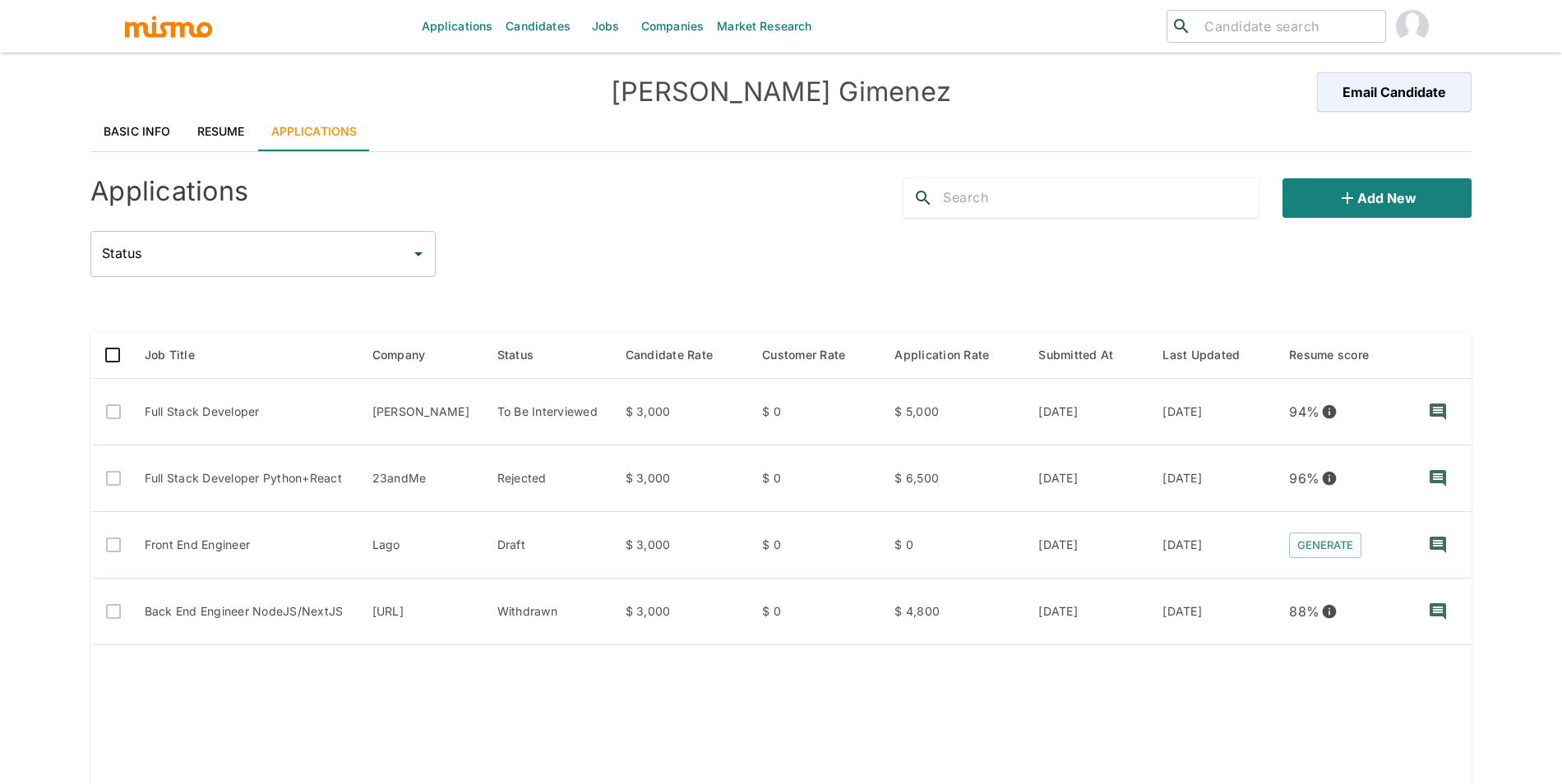
click at [121, 125] on link "Basic Info" at bounding box center [137, 131] width 93 height 39
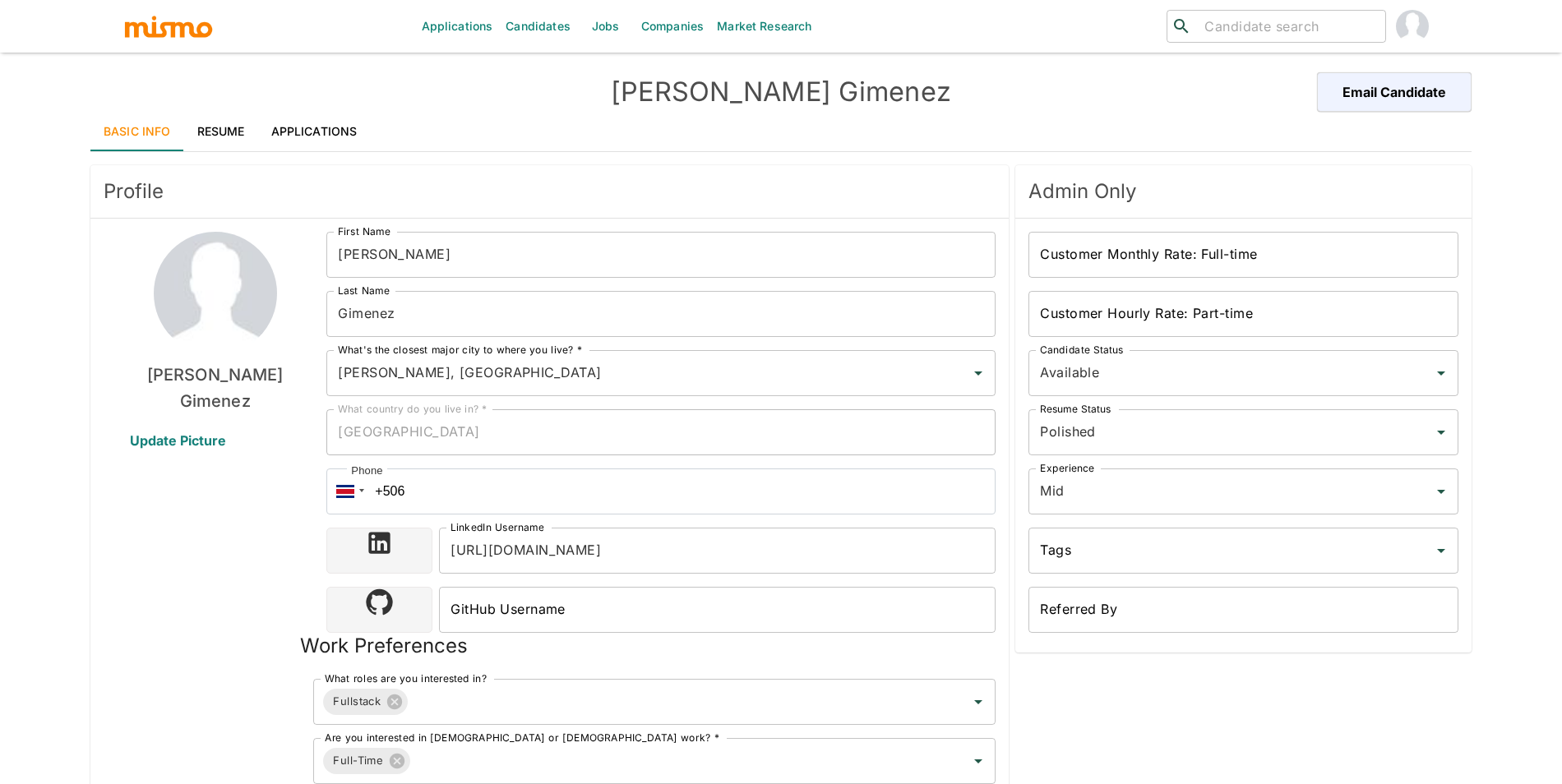
click at [333, 116] on link "Applications" at bounding box center [314, 131] width 113 height 39
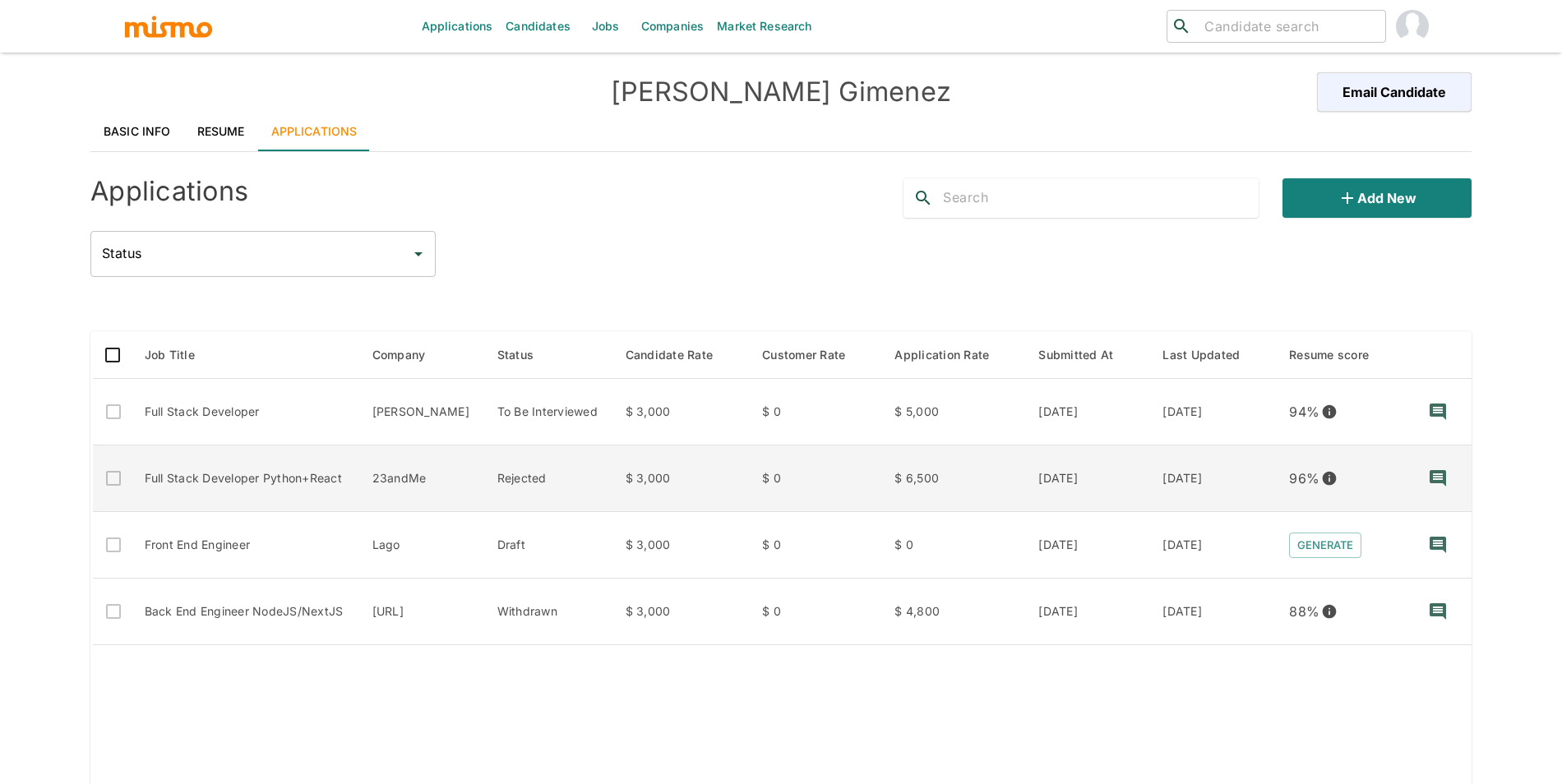
click at [321, 468] on td "Full Stack Developer Python+React" at bounding box center [245, 479] width 228 height 66
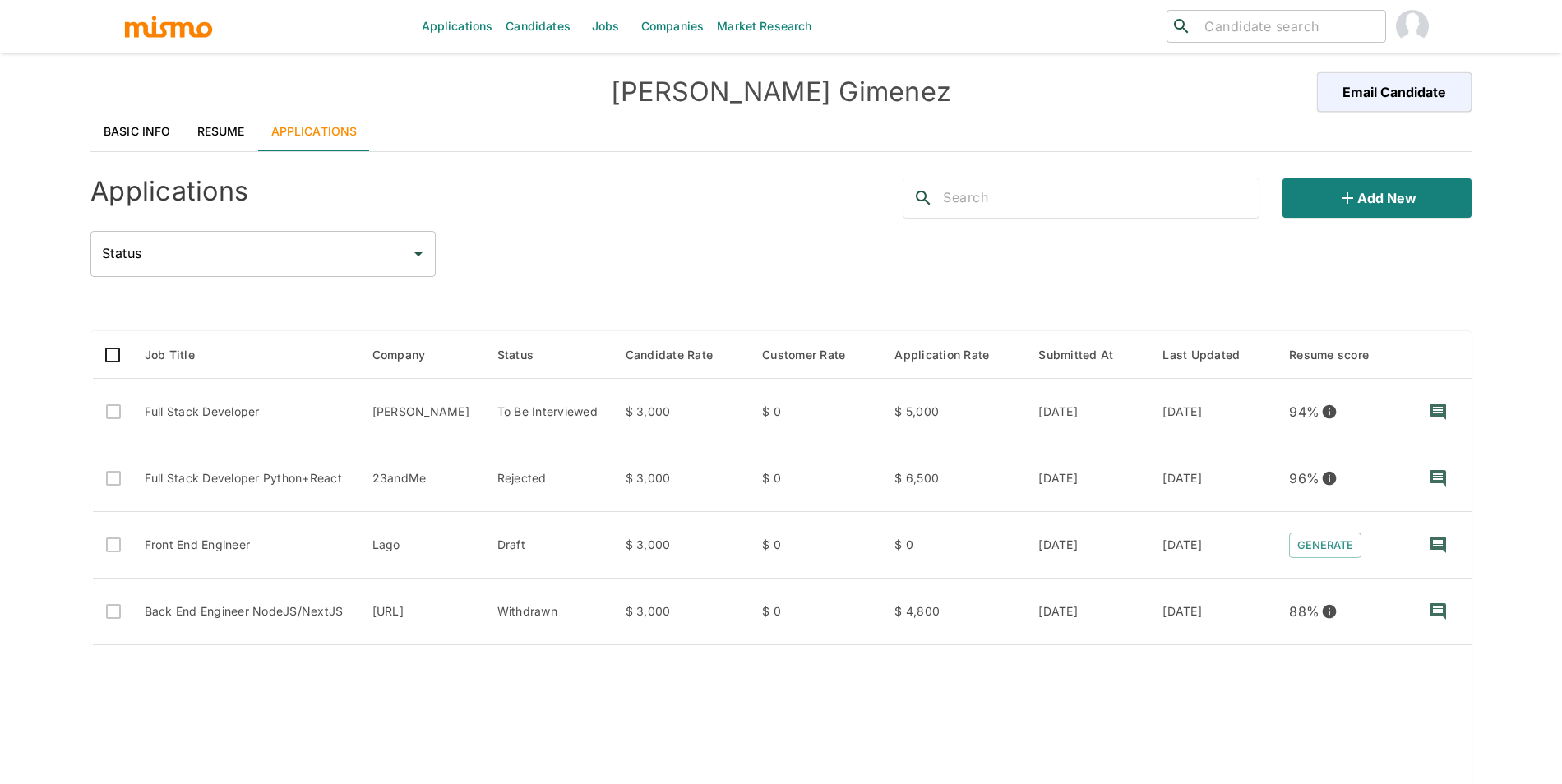
click at [127, 122] on link "Basic Info" at bounding box center [137, 131] width 93 height 39
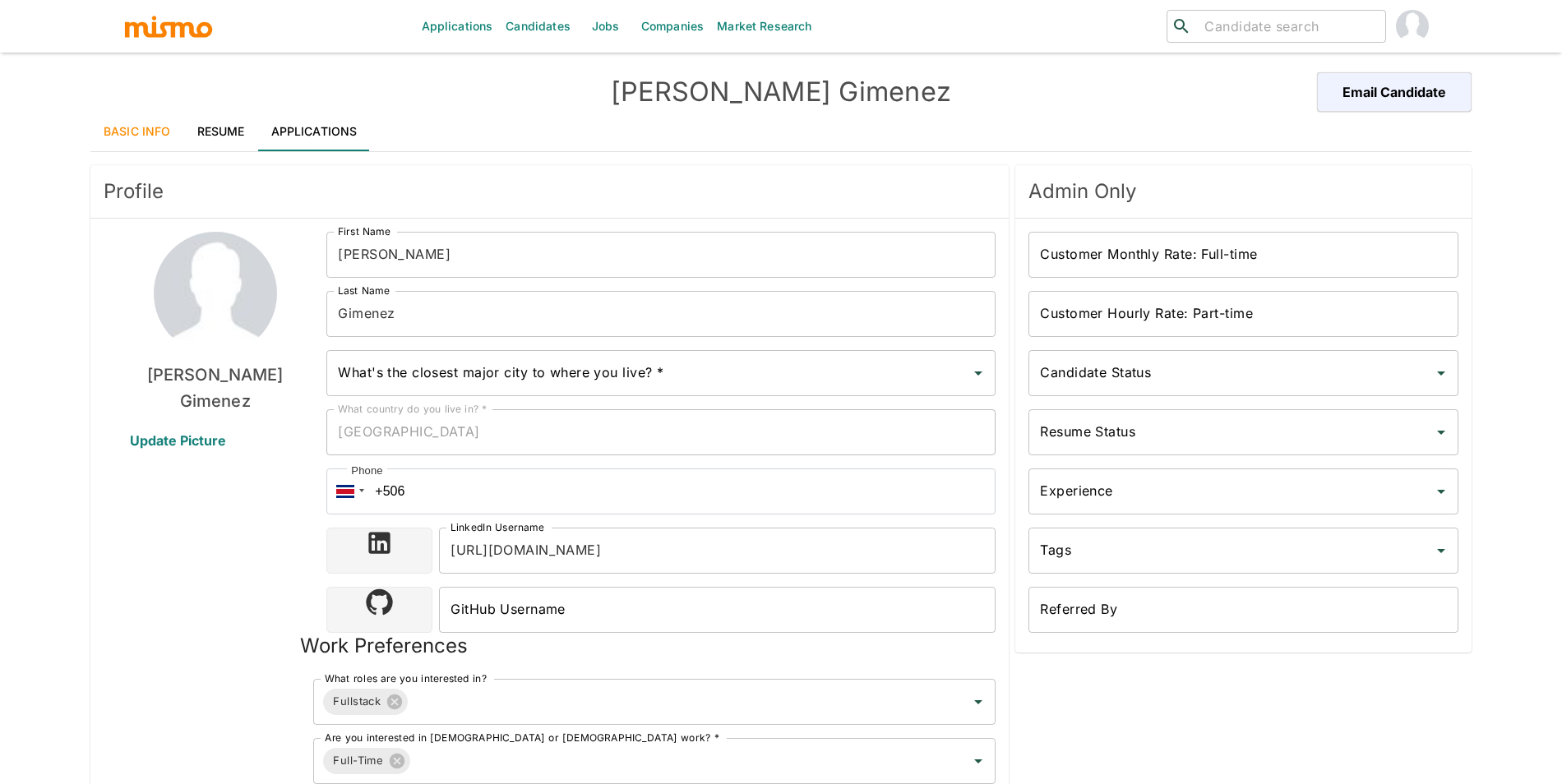
type input "[PERSON_NAME], [GEOGRAPHIC_DATA]"
type input "USD"
type input "2 weeks"
type input "Available"
type input "Polished"
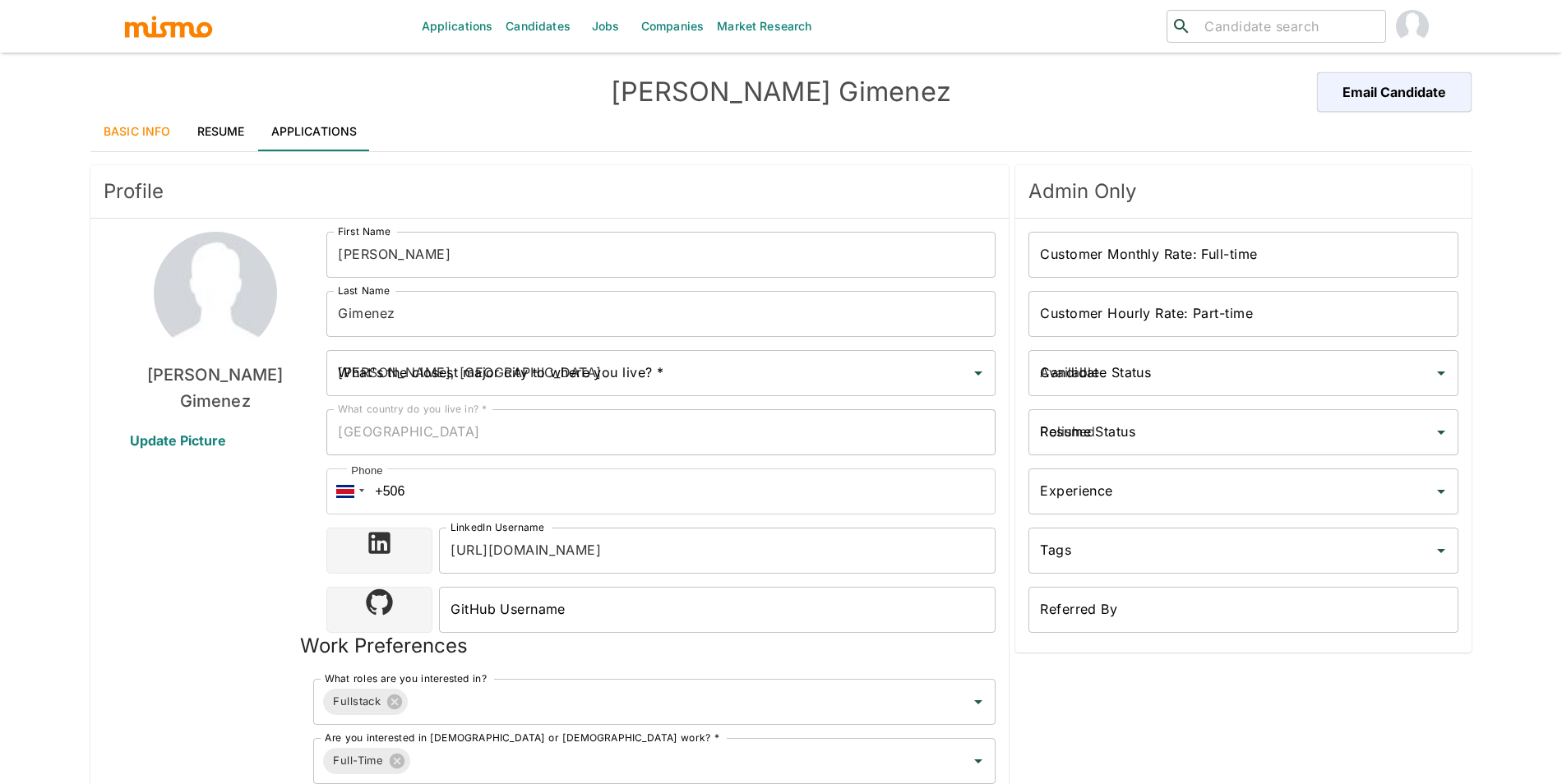
type input "Mid"
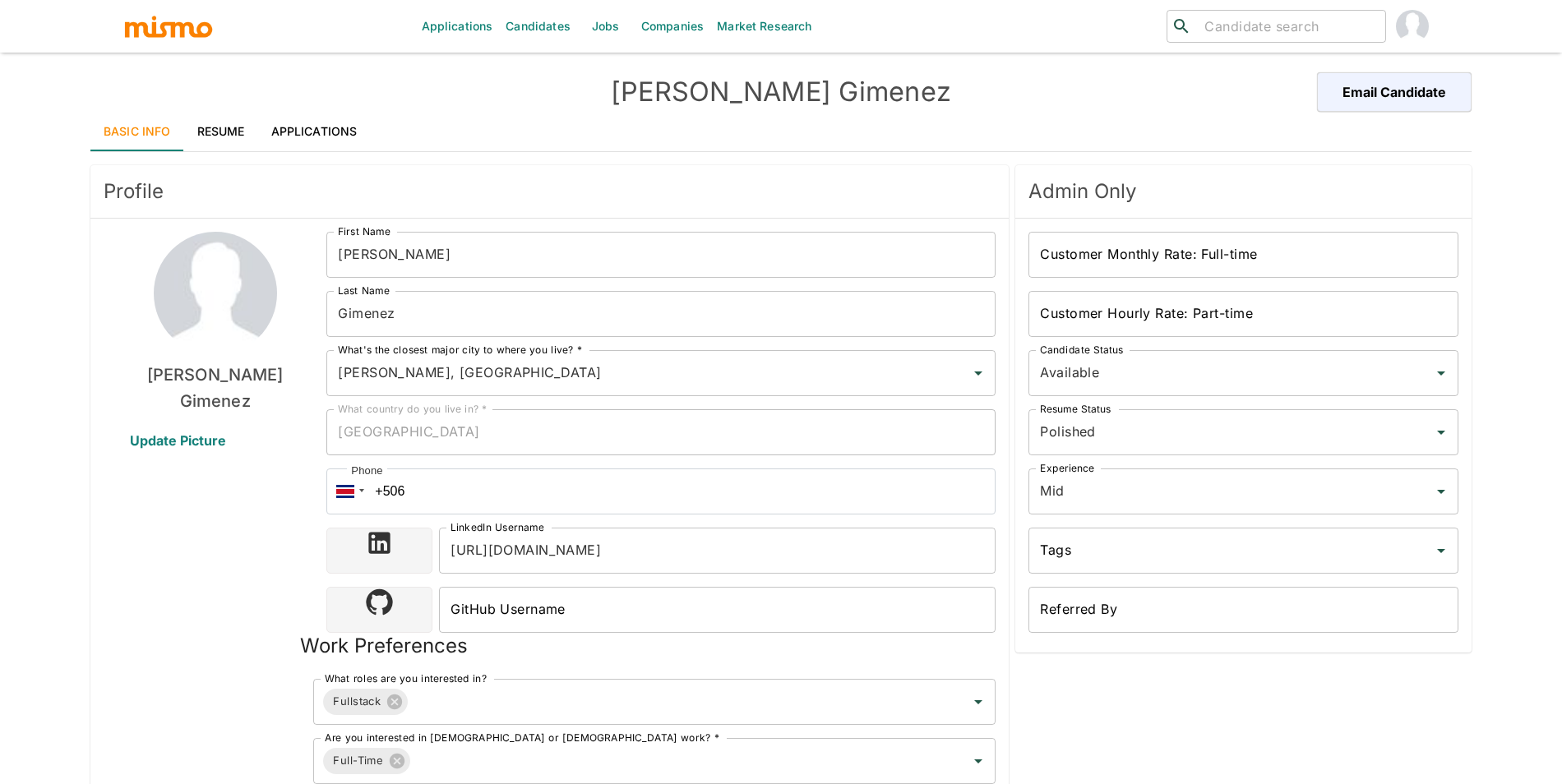
click at [219, 134] on link "Resume" at bounding box center [221, 131] width 74 height 39
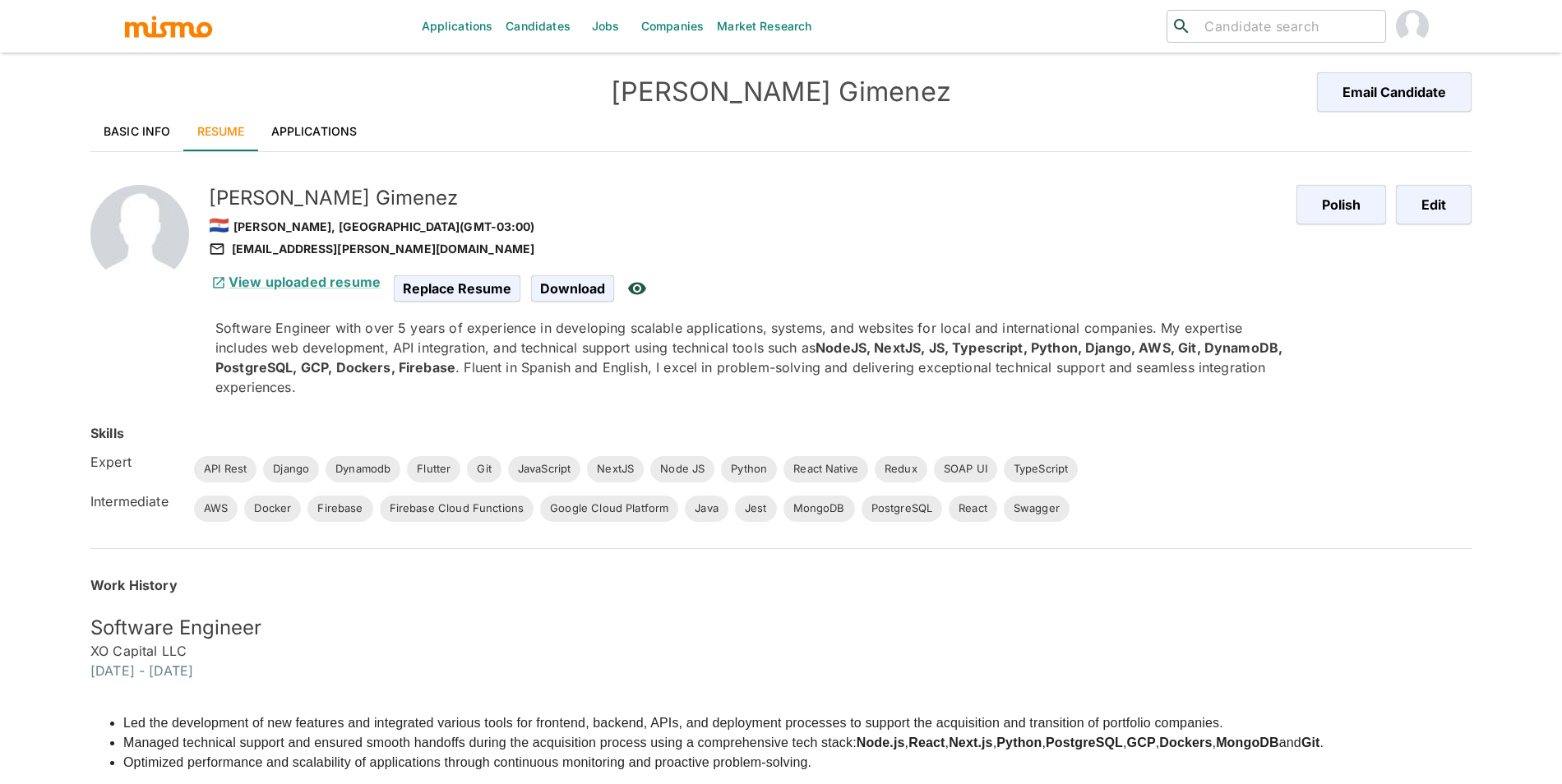
click at [306, 152] on div "Enrique Gimenez 🇵🇾 Asuncion, Paraguay (GMT-03:00) me@enrique.digital View uploa…" at bounding box center [723, 271] width 1095 height 252
click at [318, 115] on link "Applications" at bounding box center [314, 131] width 113 height 39
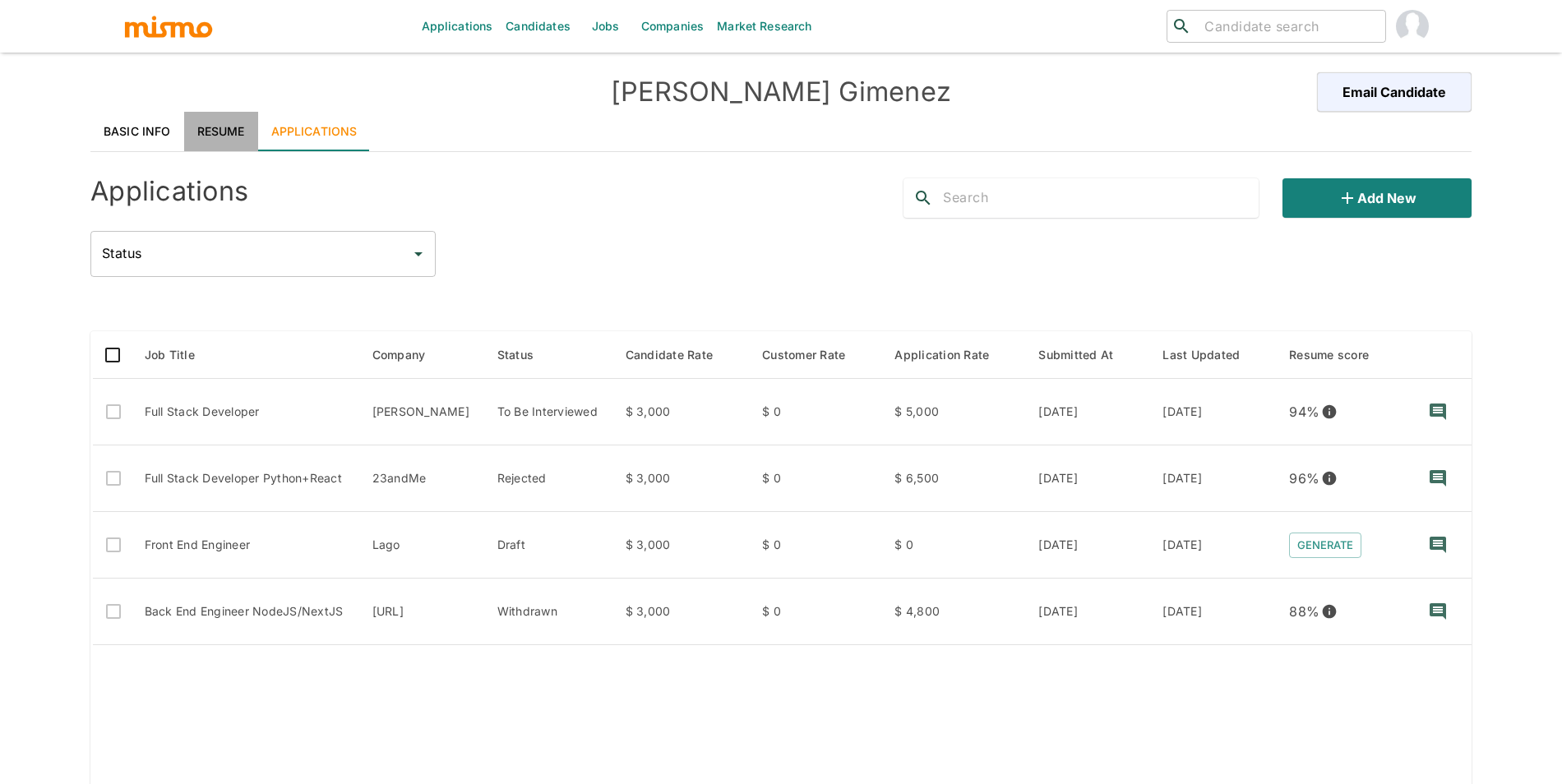
click at [229, 132] on link "Resume" at bounding box center [221, 131] width 74 height 39
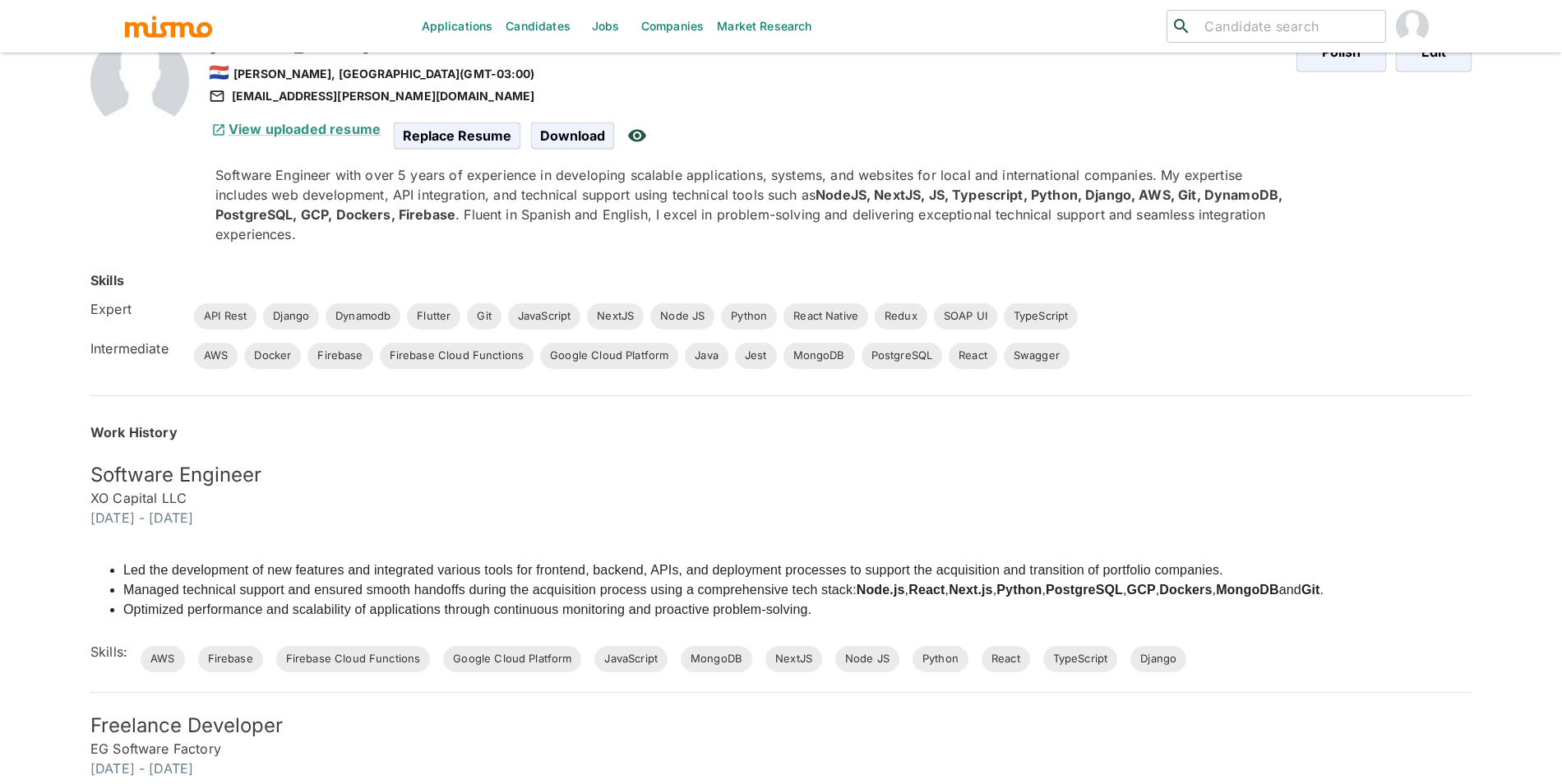
scroll to position [57, 0]
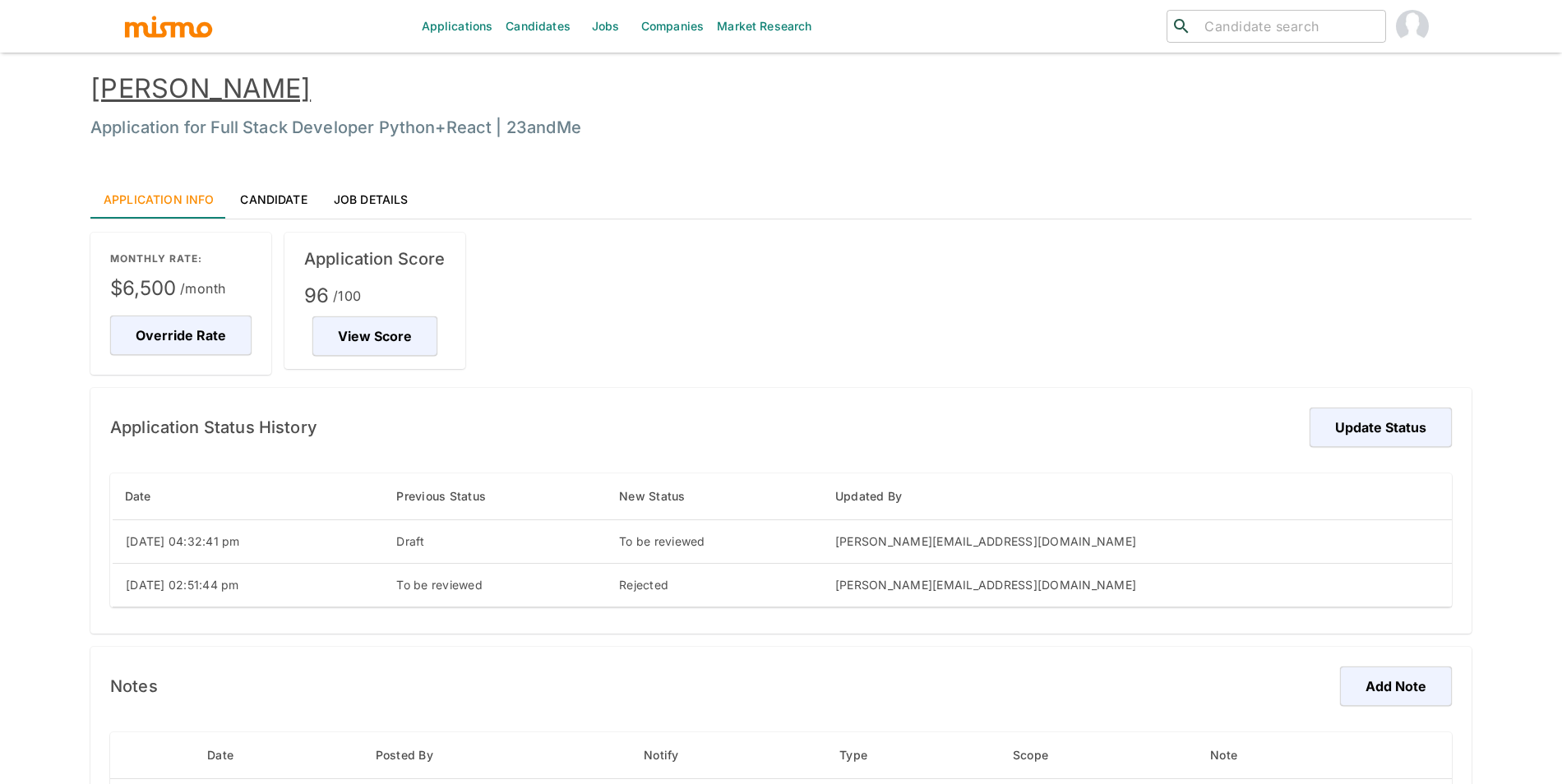
scroll to position [148, 0]
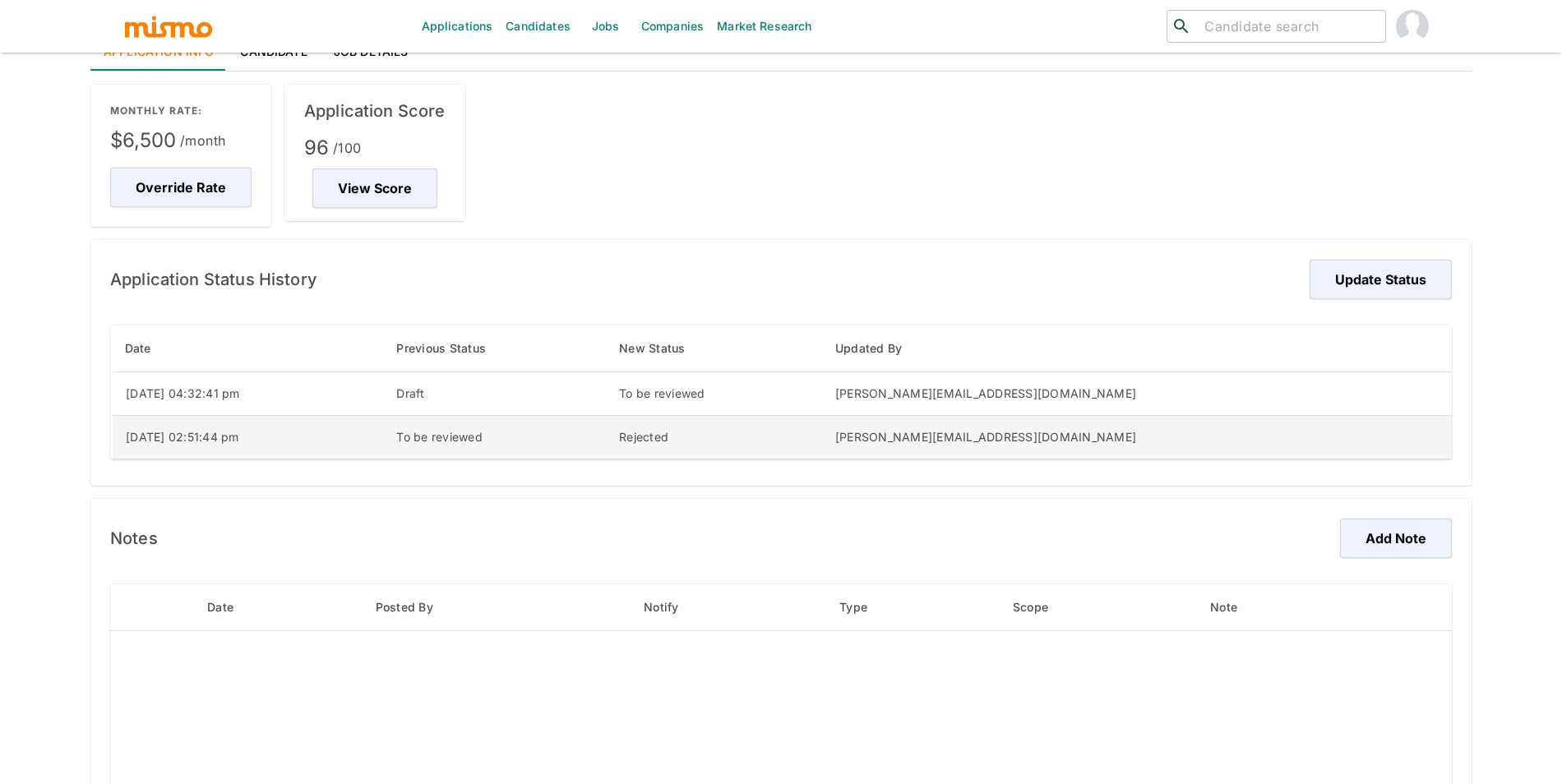
drag, startPoint x: 308, startPoint y: 447, endPoint x: 904, endPoint y: 449, distance: 596.0
click at [904, 449] on tr "[DATE] 02:51:44 pm To be reviewed Rejected [PERSON_NAME][EMAIL_ADDRESS][DOMAIN_…" at bounding box center [782, 437] width 1341 height 44
click at [822, 449] on td "Rejected" at bounding box center [714, 437] width 216 height 44
drag, startPoint x: 904, startPoint y: 449, endPoint x: 450, endPoint y: 452, distance: 454.0
click at [450, 452] on tr "03/10/2025 02:51:44 pm To be reviewed Rejected carmen@mismo.team" at bounding box center [782, 437] width 1341 height 44
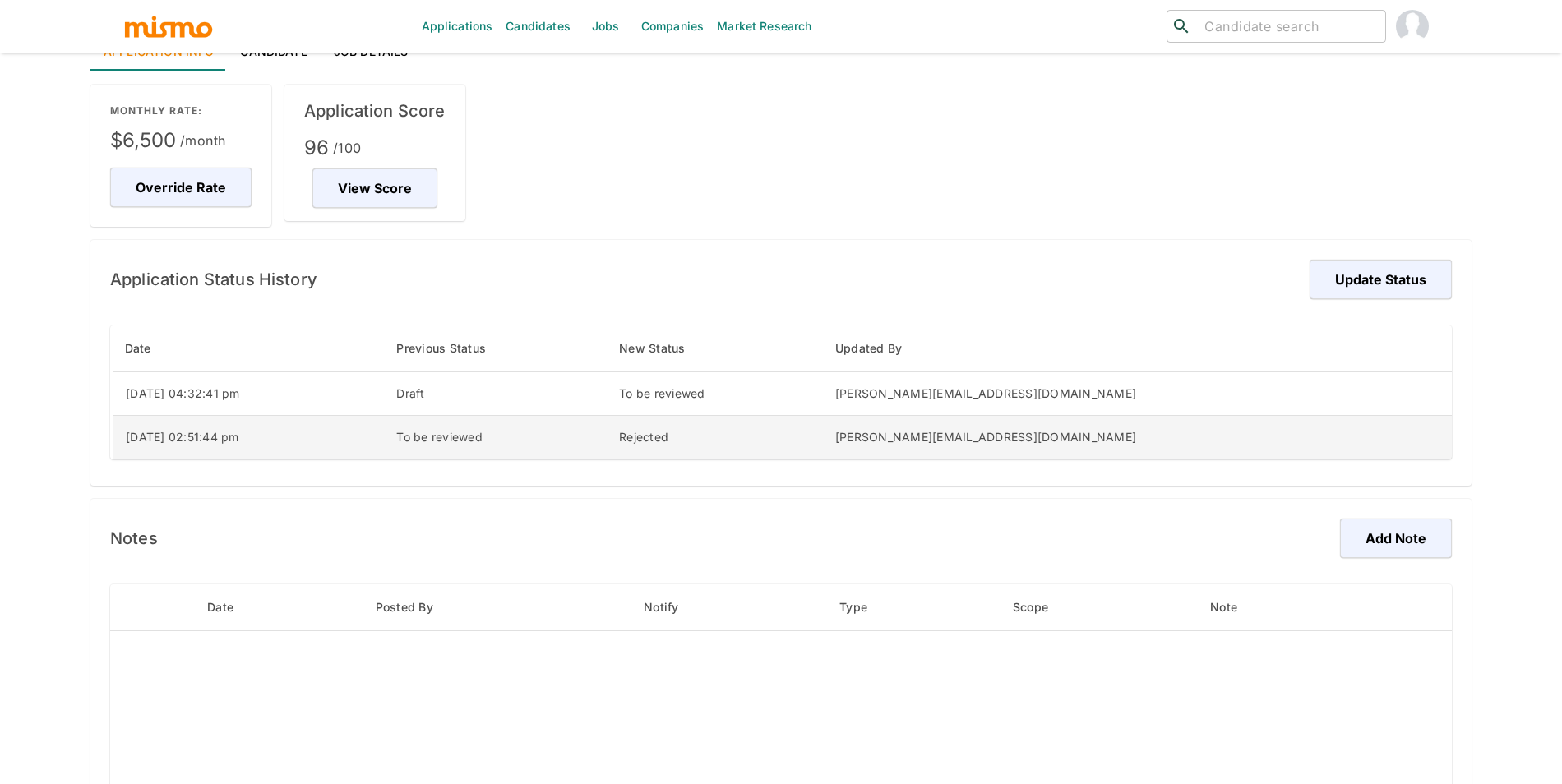
click at [384, 452] on td "03/10/2025 02:51:44 pm" at bounding box center [248, 437] width 272 height 44
drag, startPoint x: 510, startPoint y: 447, endPoint x: 979, endPoint y: 455, distance: 469.1
click at [979, 455] on tr "03/10/2025 02:51:44 pm To be reviewed Rejected carmen@mismo.team" at bounding box center [782, 437] width 1341 height 44
click at [822, 455] on td "Rejected" at bounding box center [714, 437] width 216 height 44
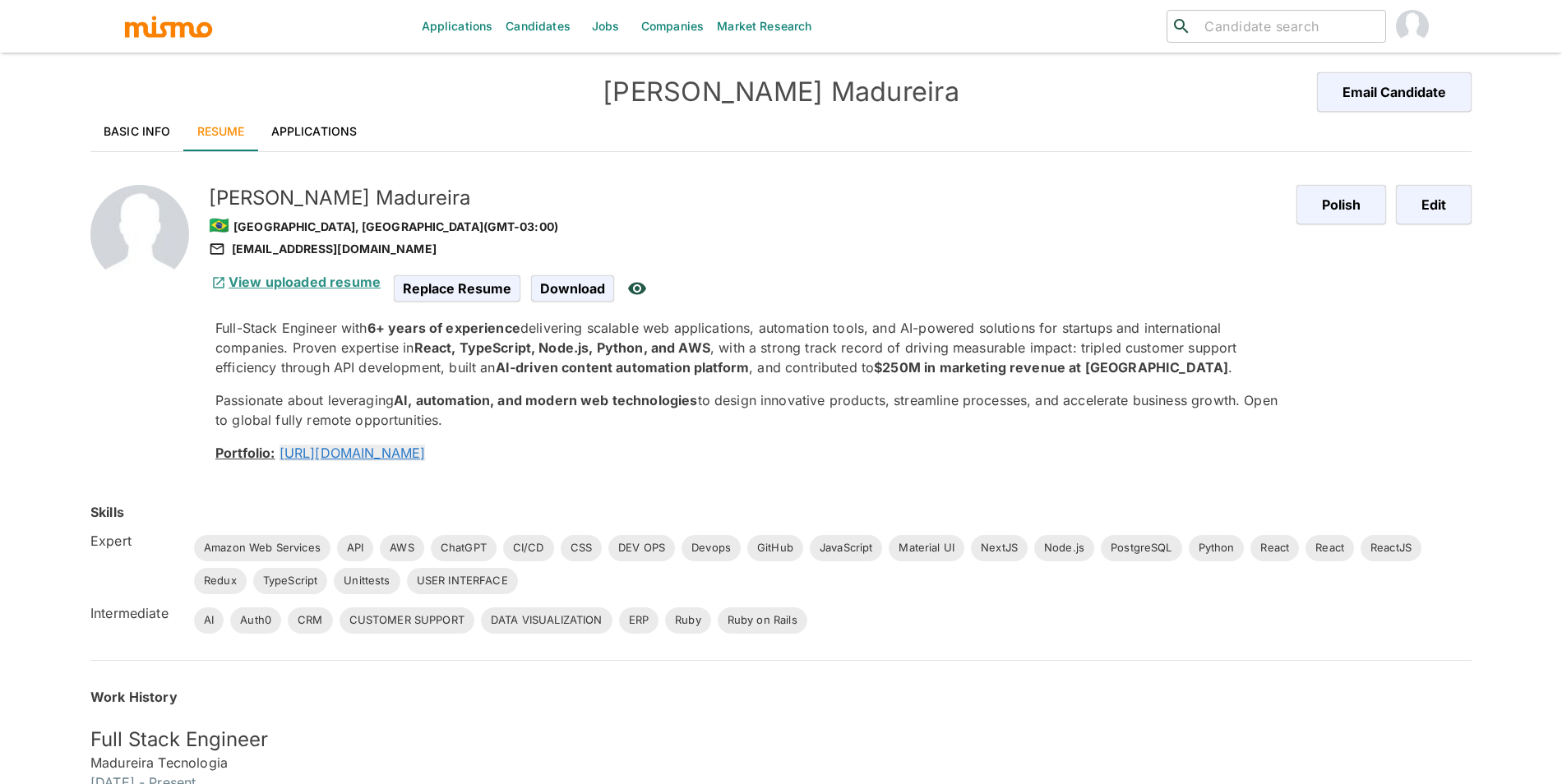
click at [305, 283] on link "View uploaded resume" at bounding box center [294, 282] width 172 height 17
click at [113, 134] on link "Basic Info" at bounding box center [137, 131] width 93 height 39
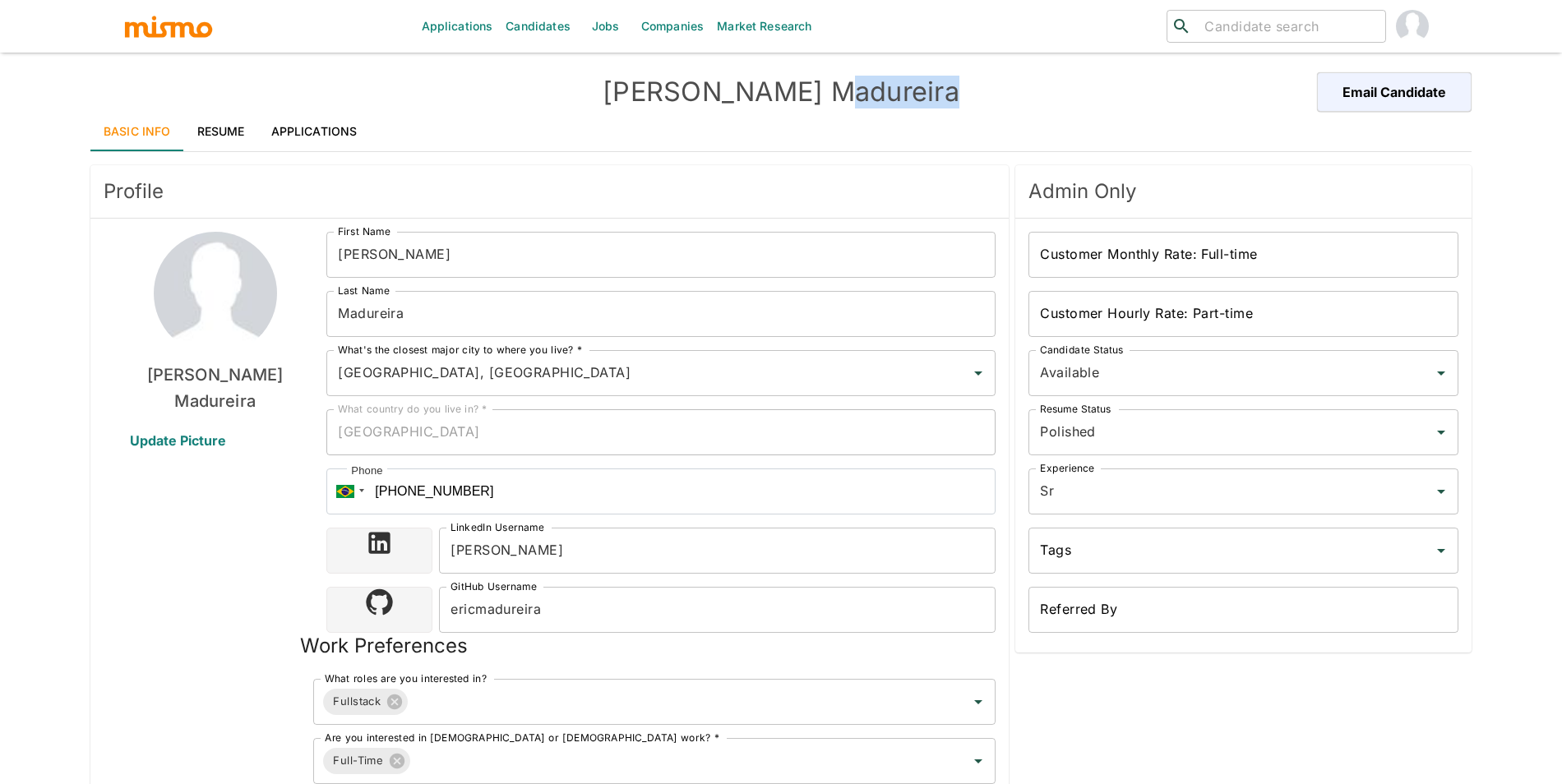
drag, startPoint x: 845, startPoint y: 97, endPoint x: 758, endPoint y: 93, distance: 87.1
click at [758, 93] on h4 "Eric Madureira" at bounding box center [781, 92] width 691 height 33
drag, startPoint x: 744, startPoint y: 90, endPoint x: 960, endPoint y: 98, distance: 216.1
click at [960, 98] on h4 "Eric Madureira" at bounding box center [781, 92] width 691 height 33
copy h4 "Madureira"
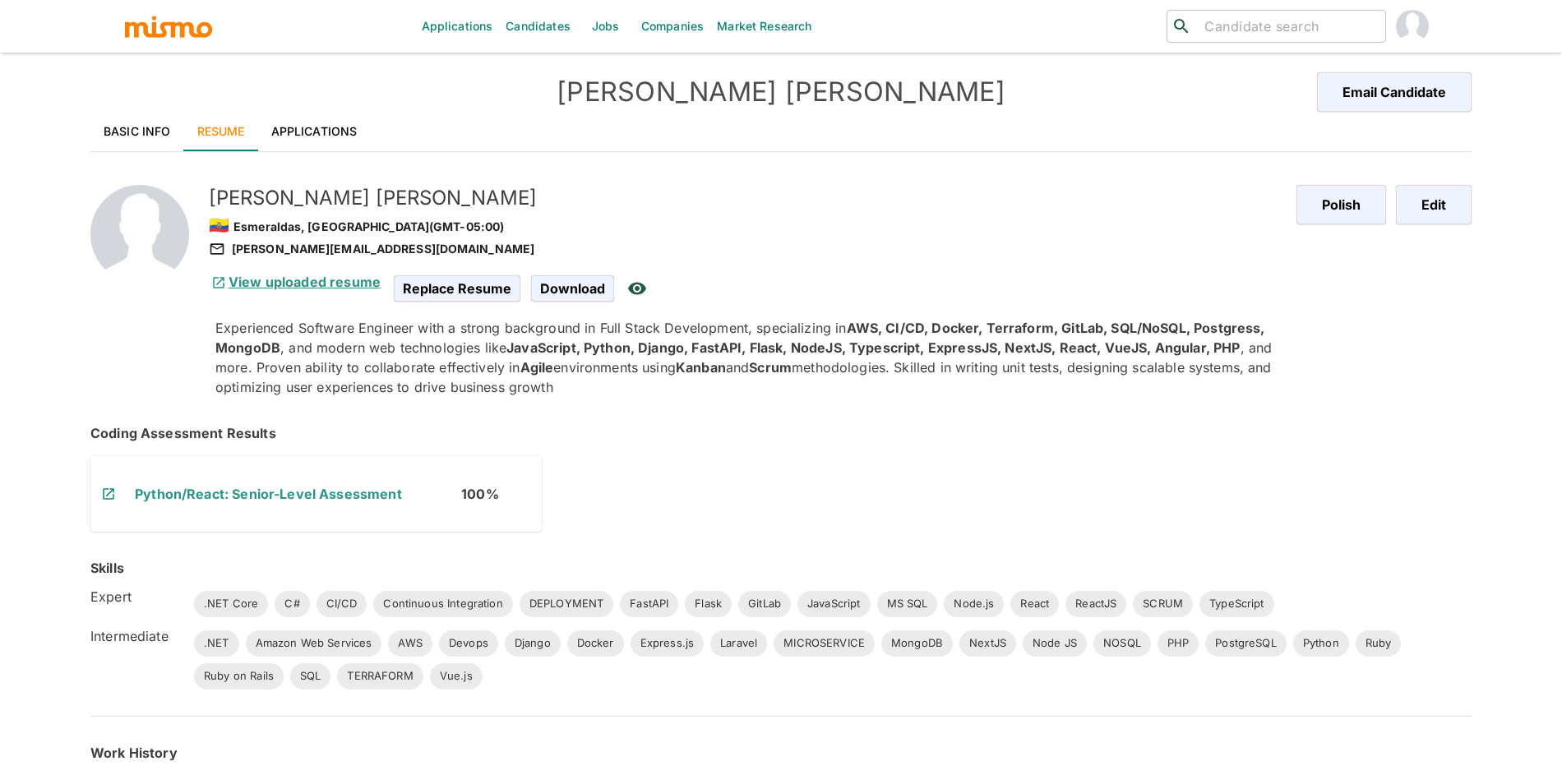
click at [252, 290] on link "View uploaded resume" at bounding box center [294, 282] width 172 height 17
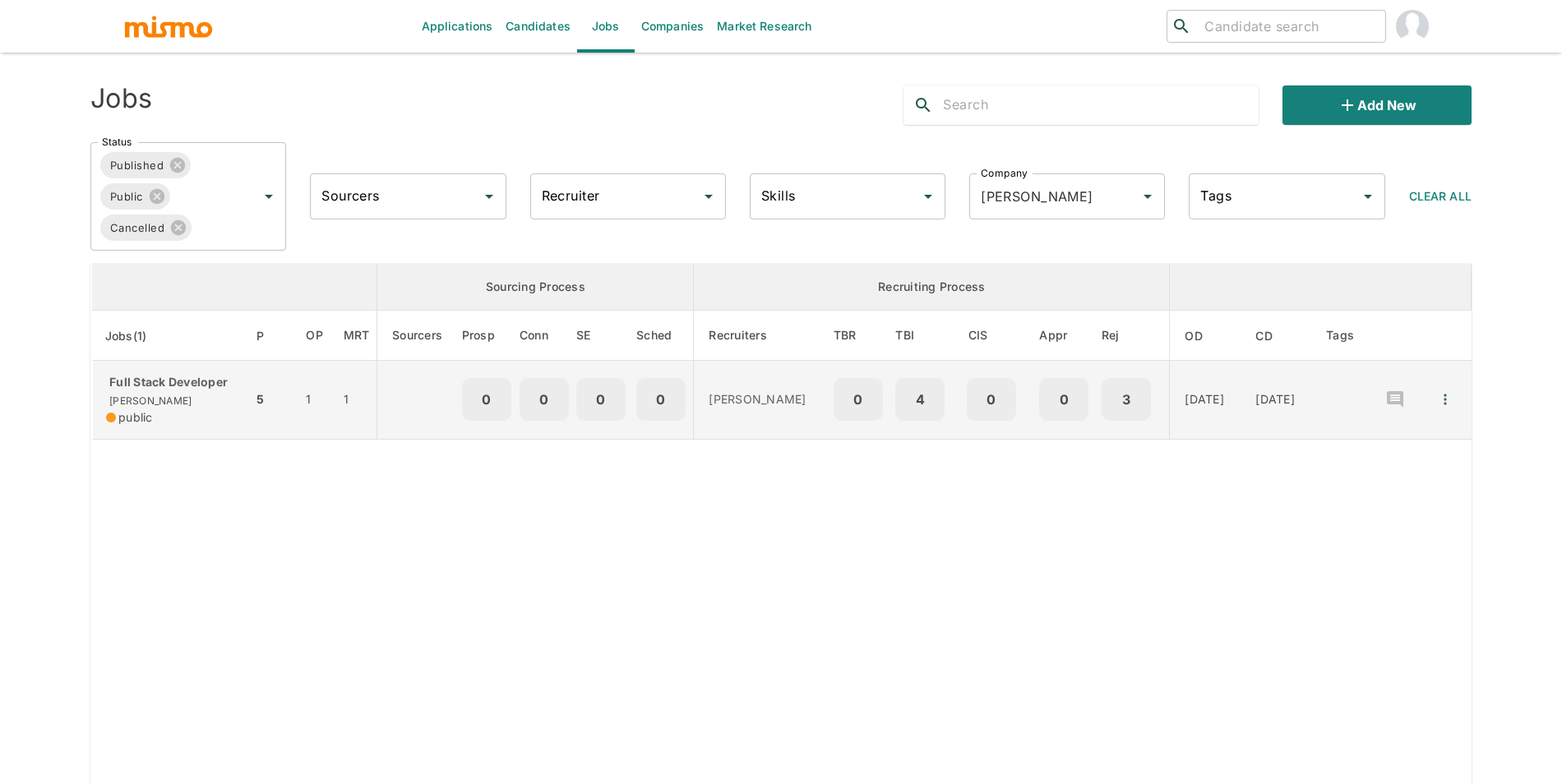
click at [185, 435] on td "Full Stack Developer Kaelio public" at bounding box center [173, 400] width 161 height 79
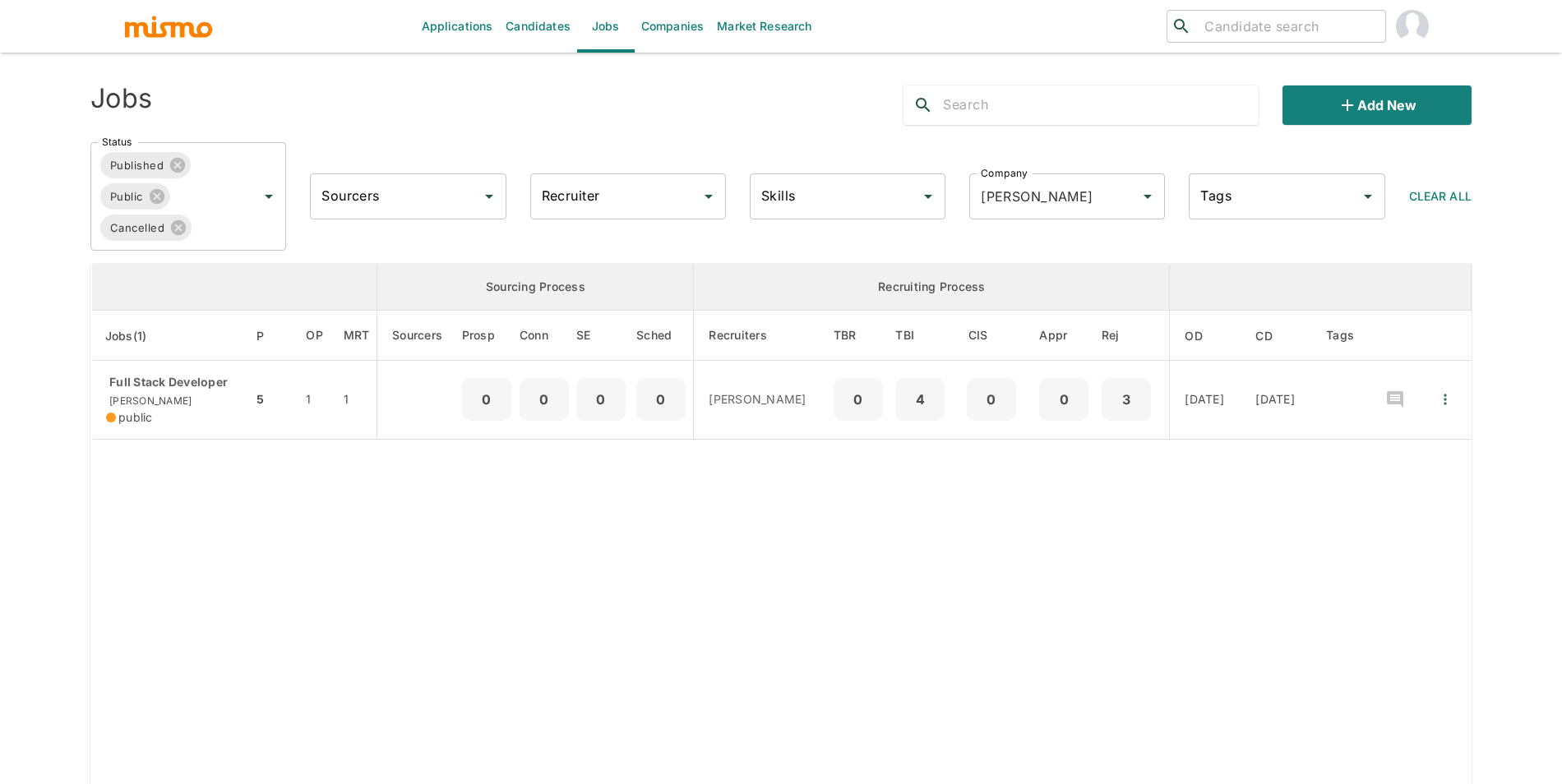
click at [674, 33] on link "Companies" at bounding box center [672, 26] width 76 height 52
click at [683, 24] on link "Companies" at bounding box center [672, 26] width 76 height 52
click at [679, 24] on link "Companies" at bounding box center [672, 26] width 76 height 52
click at [677, 25] on link "Companies" at bounding box center [672, 26] width 76 height 52
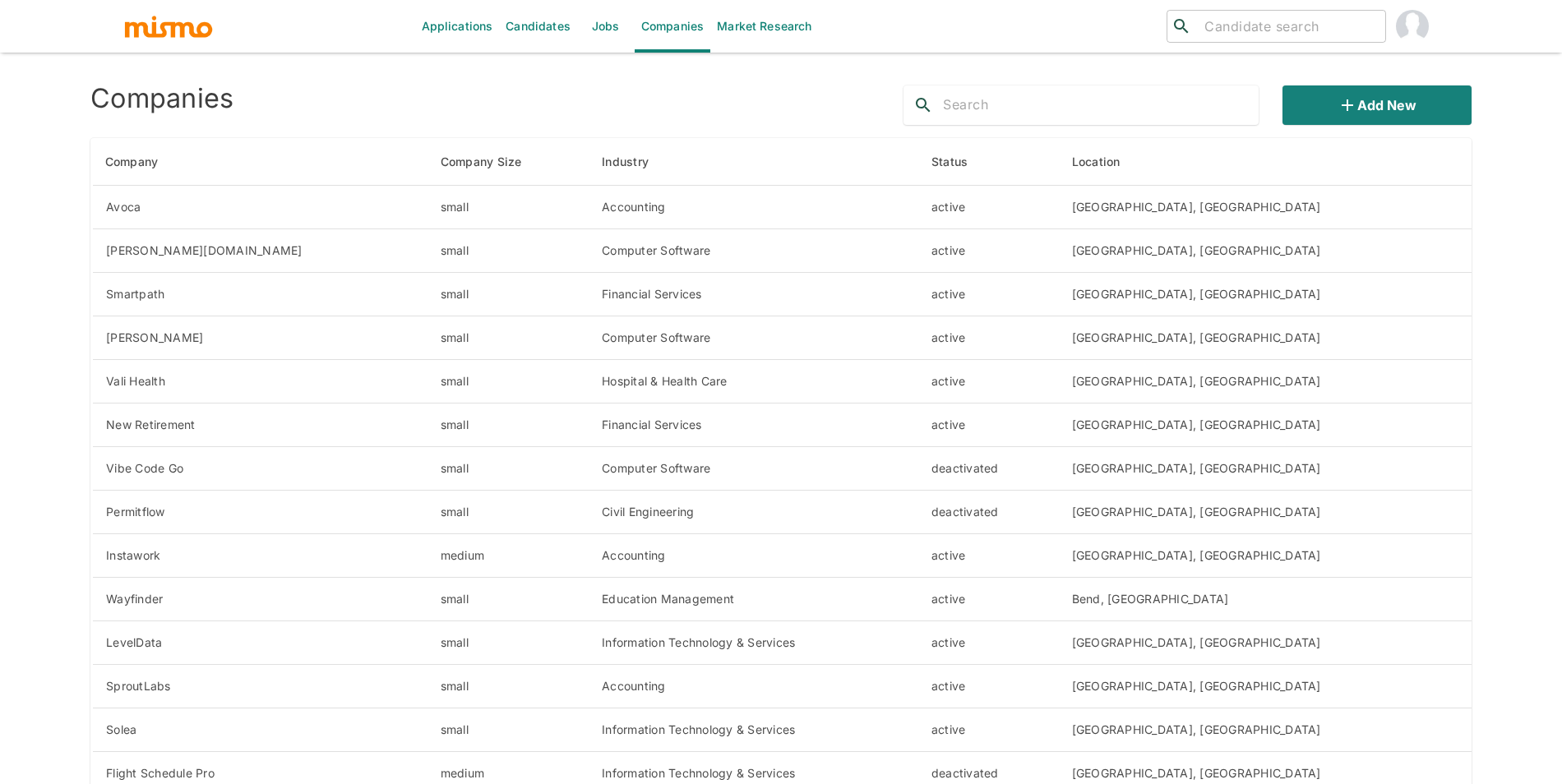
click at [956, 99] on input "text" at bounding box center [1101, 106] width 316 height 26
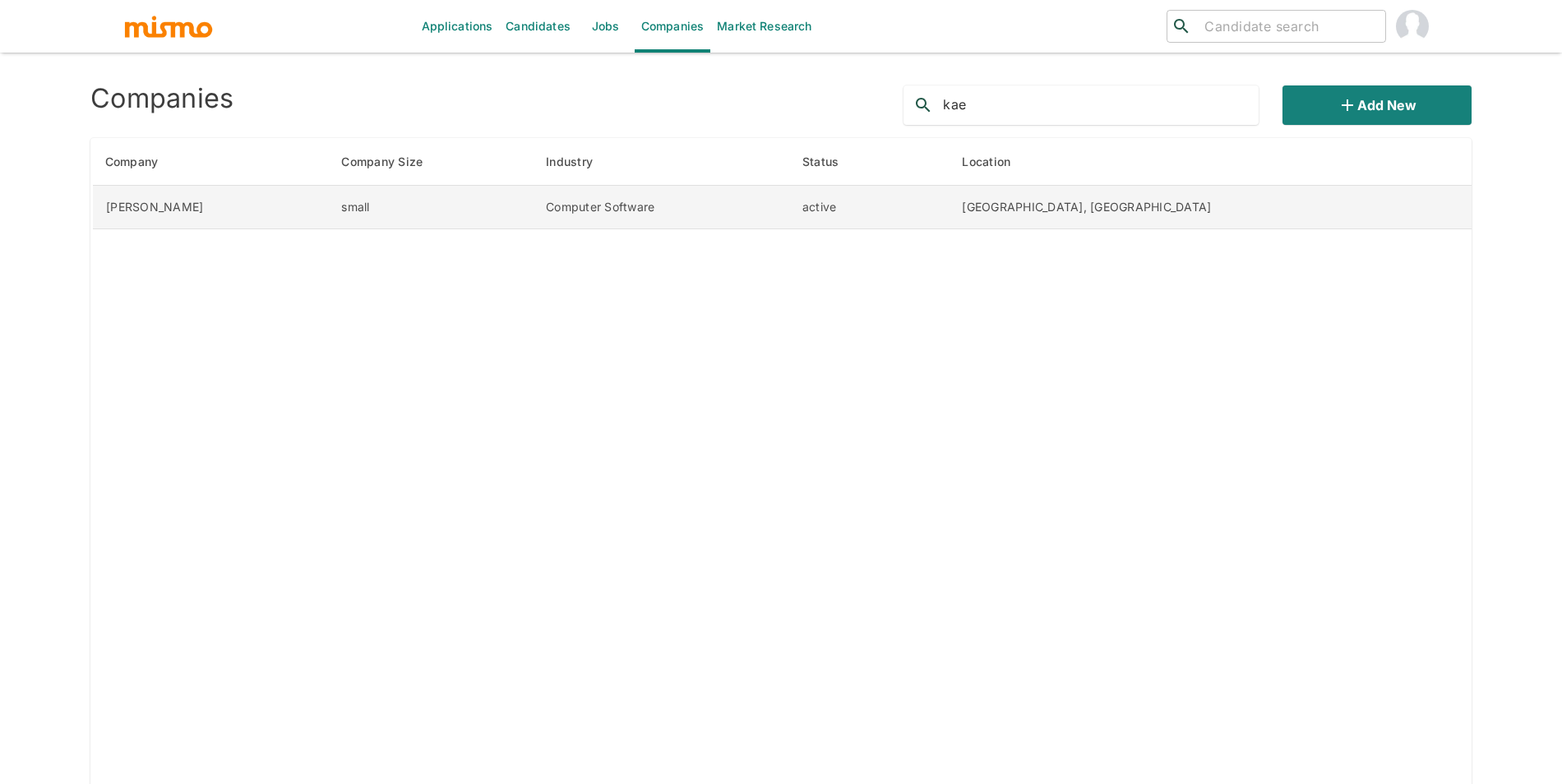
type input "kae"
click at [465, 214] on td "small" at bounding box center [430, 208] width 205 height 44
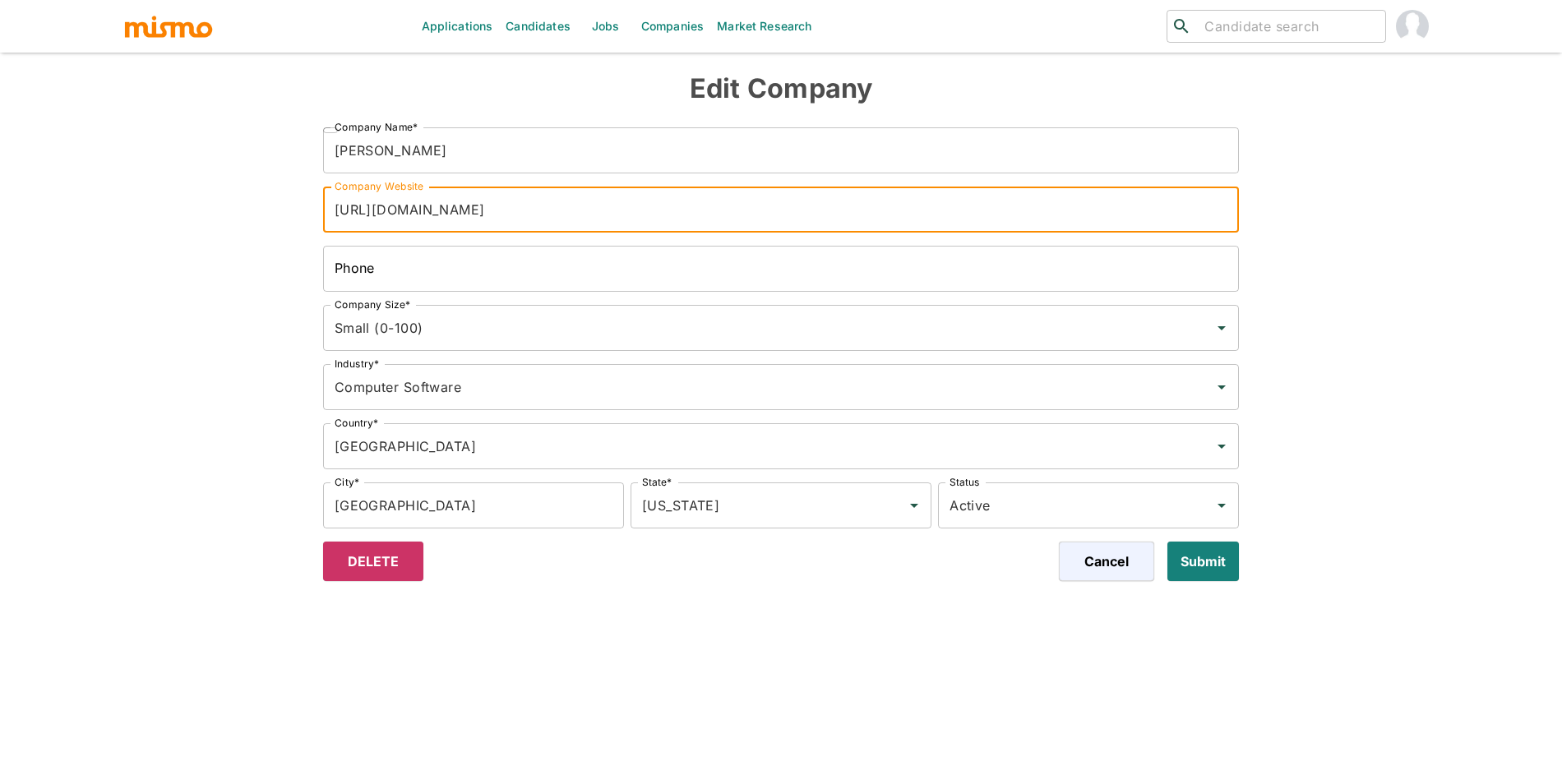
click at [520, 219] on input "https://www.kaelio.com/" at bounding box center [781, 209] width 917 height 46
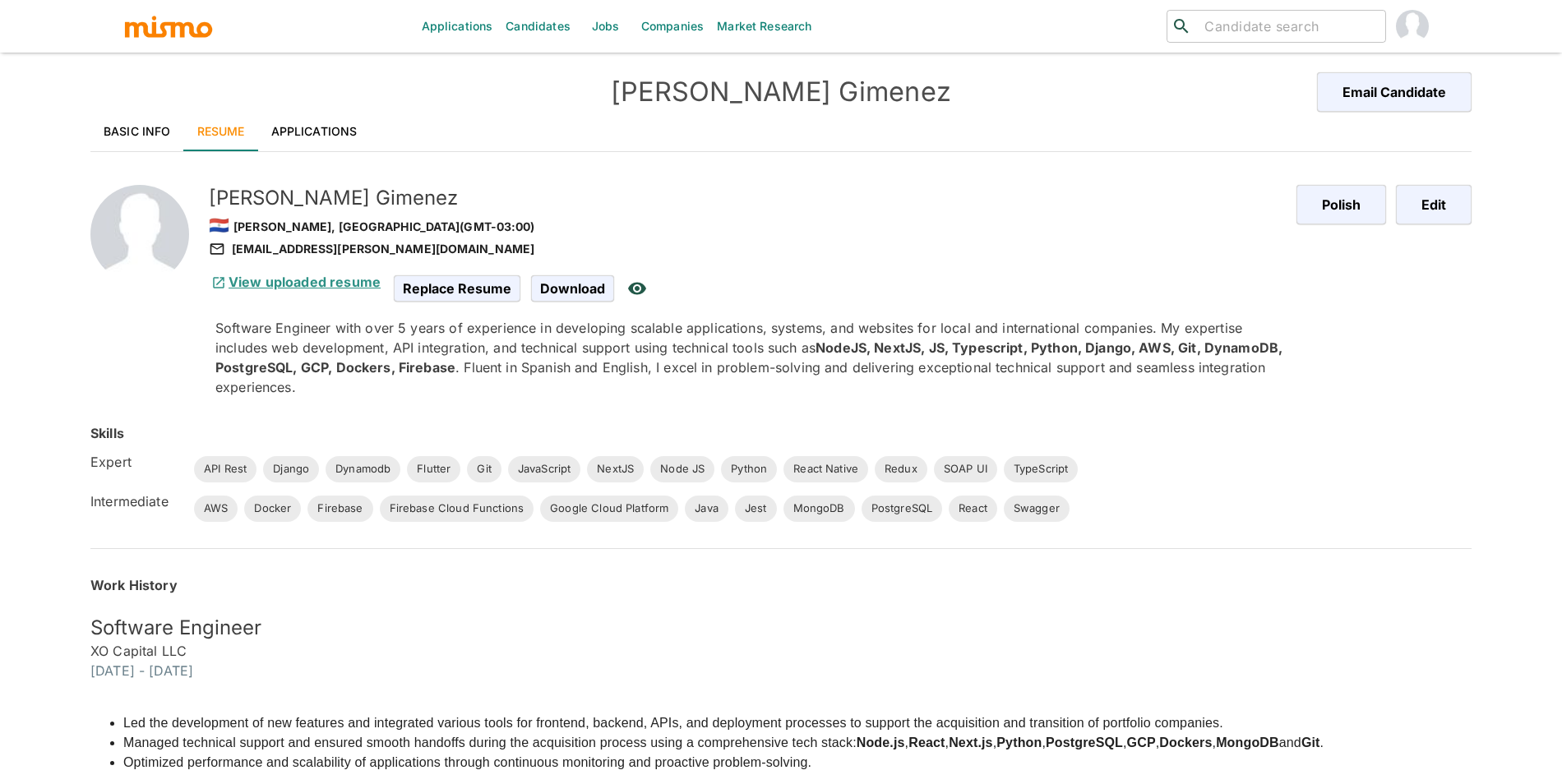
click at [247, 281] on link "View uploaded resume" at bounding box center [294, 282] width 172 height 17
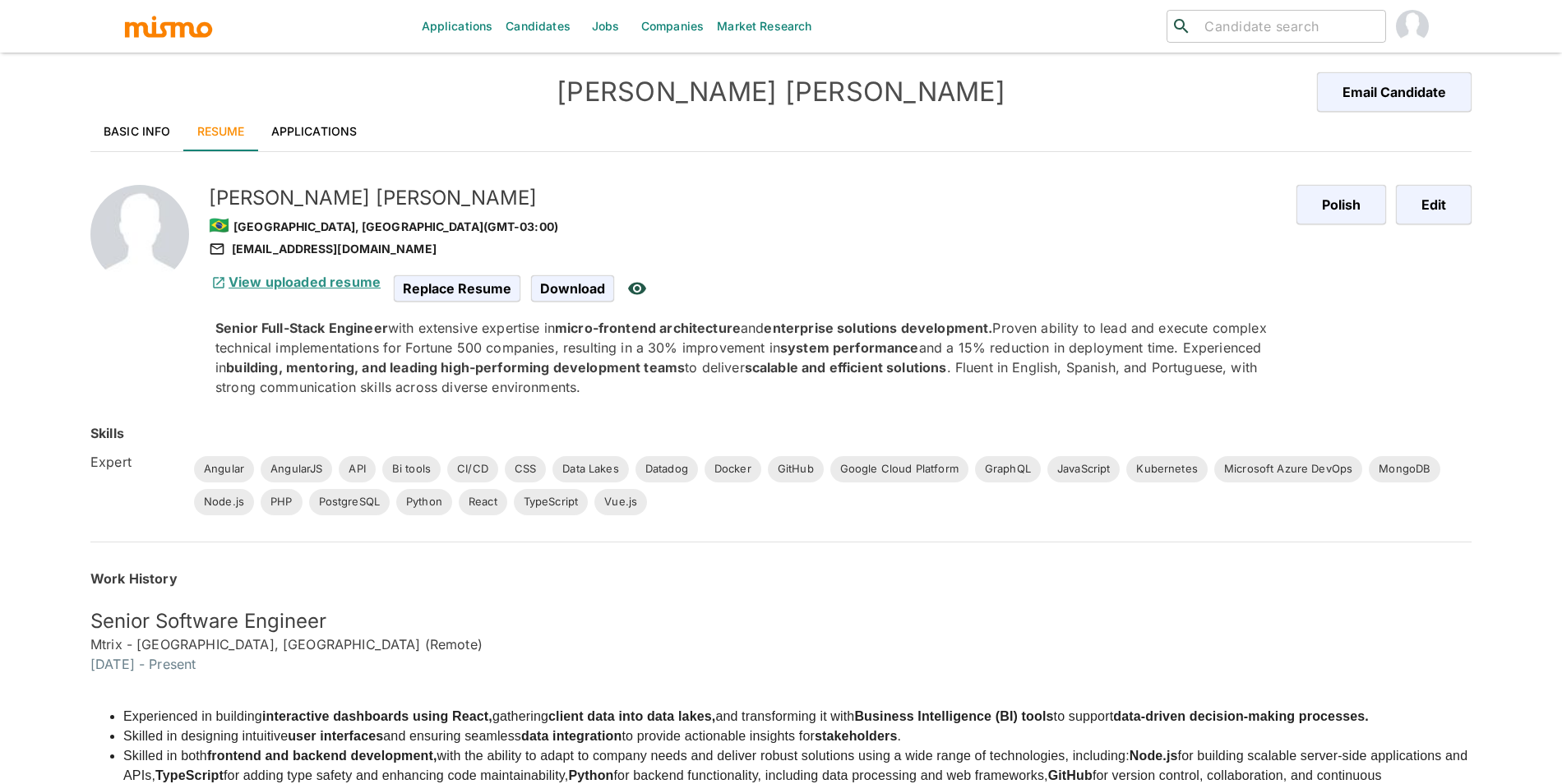
click at [335, 281] on link "View uploaded resume" at bounding box center [294, 282] width 172 height 17
